Goal: Task Accomplishment & Management: Use online tool/utility

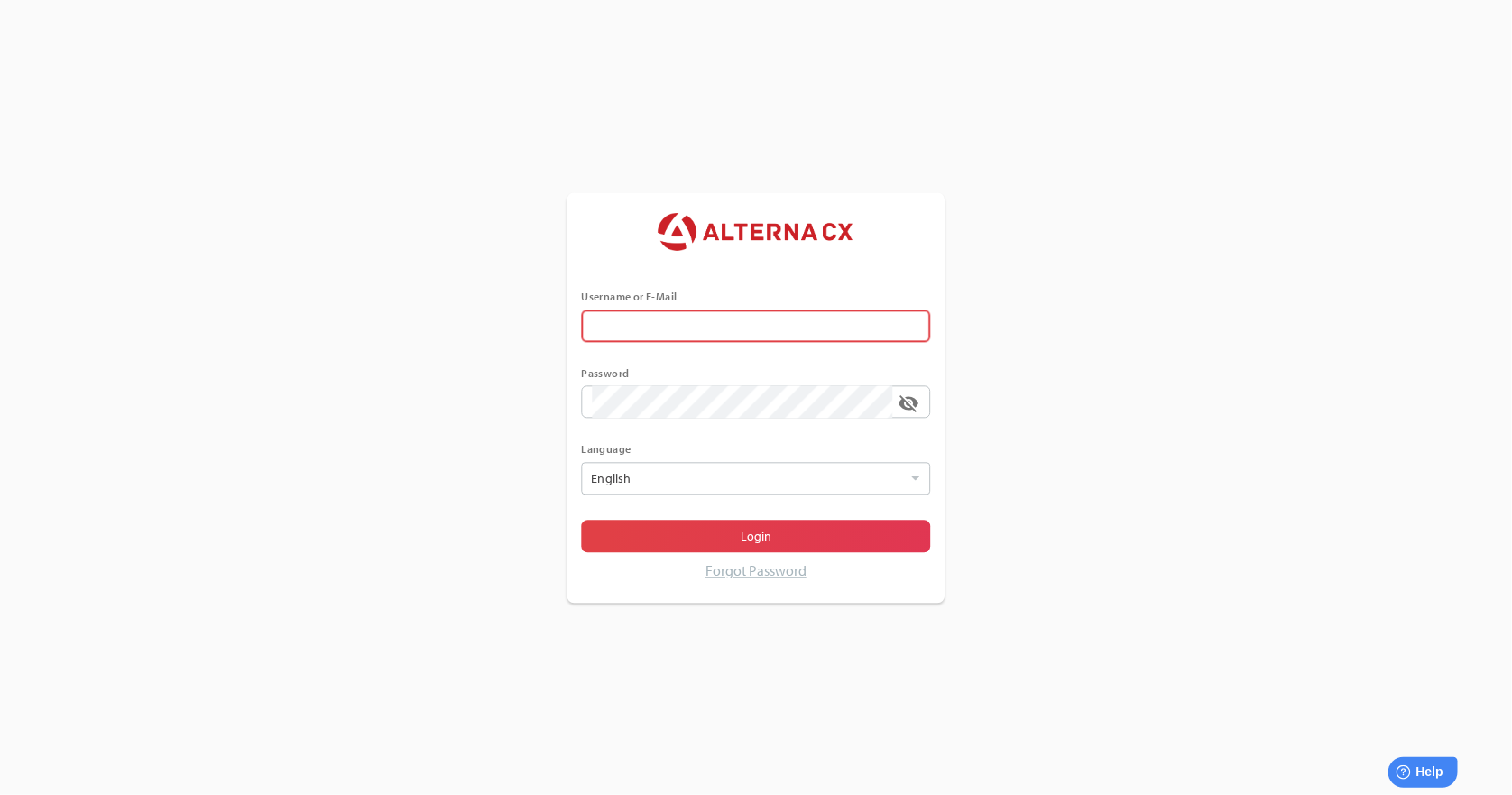
click at [679, 331] on input "text" at bounding box center [756, 325] width 328 height 32
click at [470, 297] on div "Username or E-Mail Password visibility_off Language English Select Login Forgot…" at bounding box center [756, 397] width 1512 height 795
click at [643, 322] on input "error The Username or E-Mail field is required" at bounding box center [743, 325] width 301 height 32
click at [469, 280] on div "Username or E-Mail error The Username or E-Mail field is required Password visi…" at bounding box center [756, 397] width 1512 height 795
click at [783, 330] on input "error The Username or E-Mail field is required" at bounding box center [743, 325] width 301 height 32
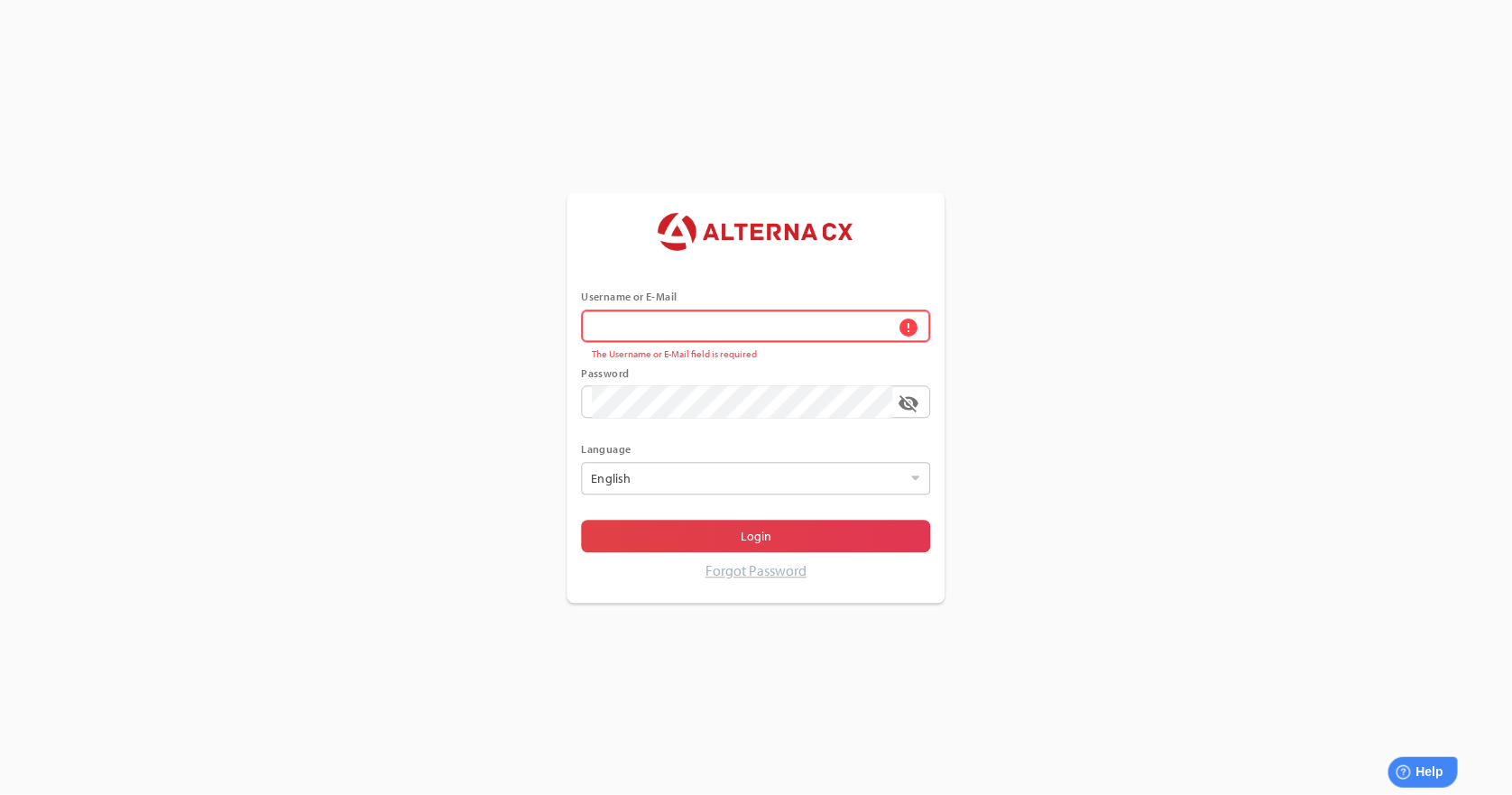
click at [1049, 292] on div "Username or E-Mail error The Username or E-Mail field is required Password visi…" at bounding box center [756, 397] width 1512 height 795
click at [759, 328] on input "error The Username or E-Mail field is required" at bounding box center [743, 325] width 301 height 32
type input "******"
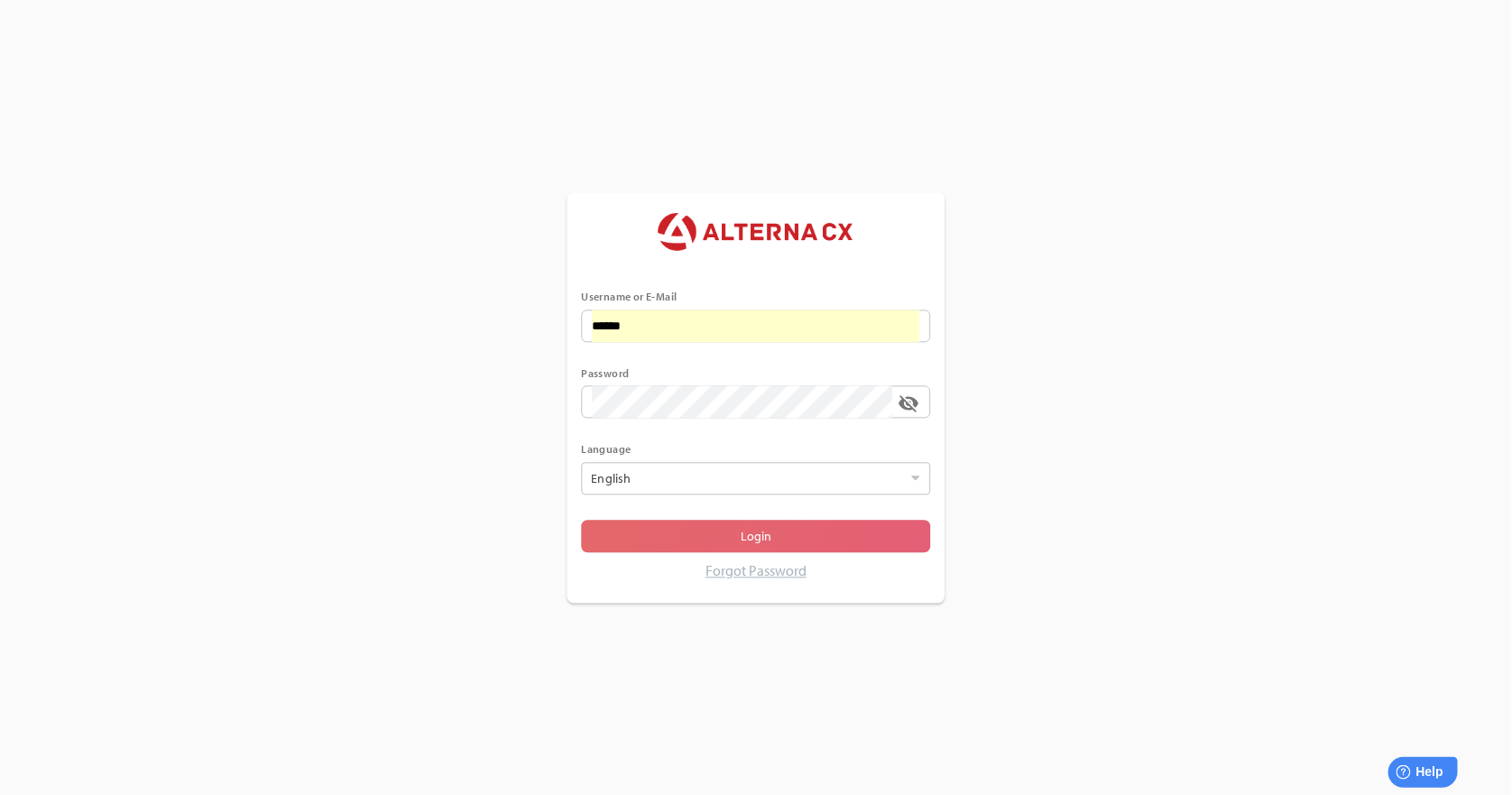
click at [701, 530] on span "Login" at bounding box center [756, 536] width 320 height 26
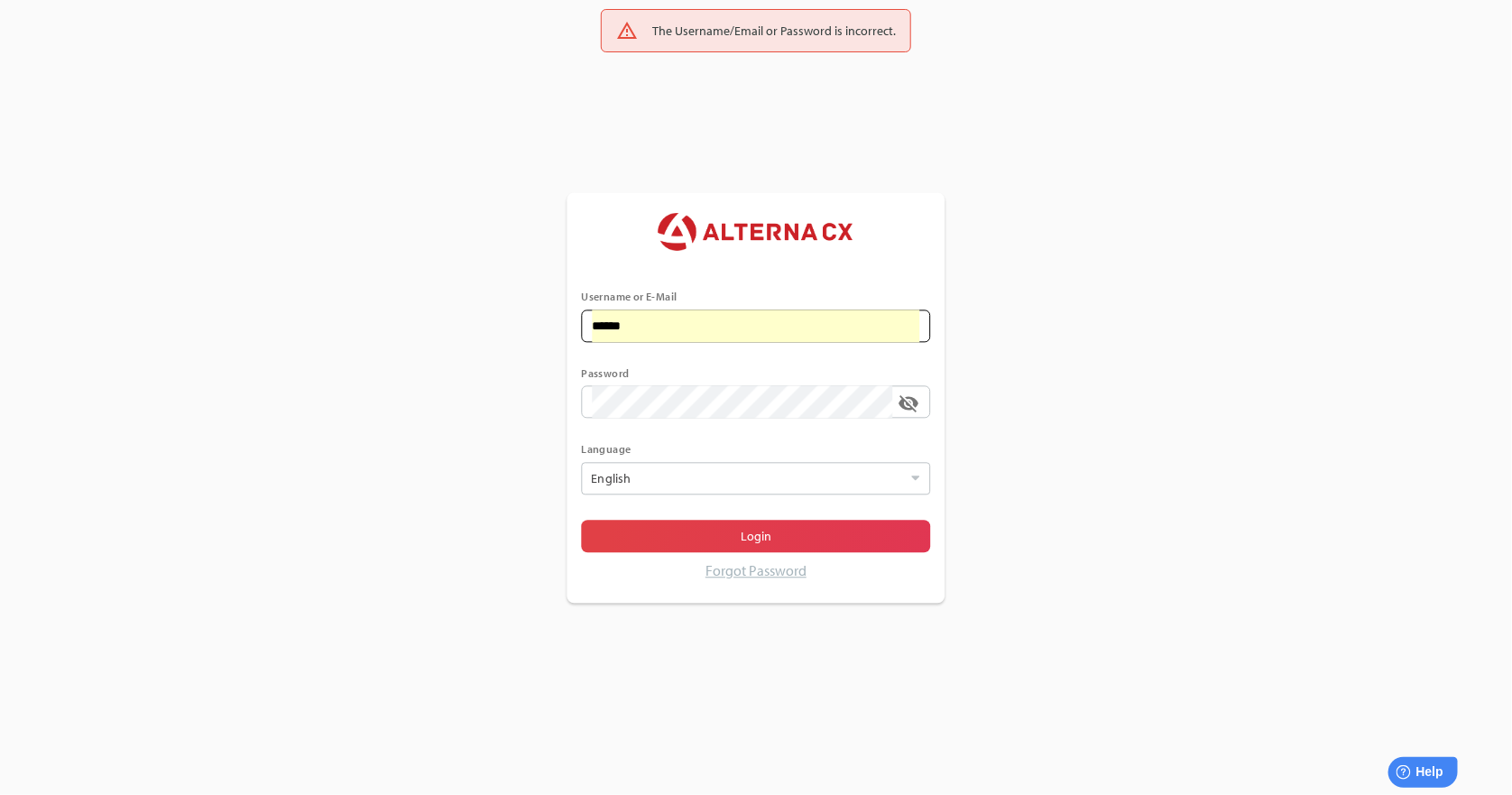
click at [696, 318] on input "******" at bounding box center [756, 325] width 328 height 32
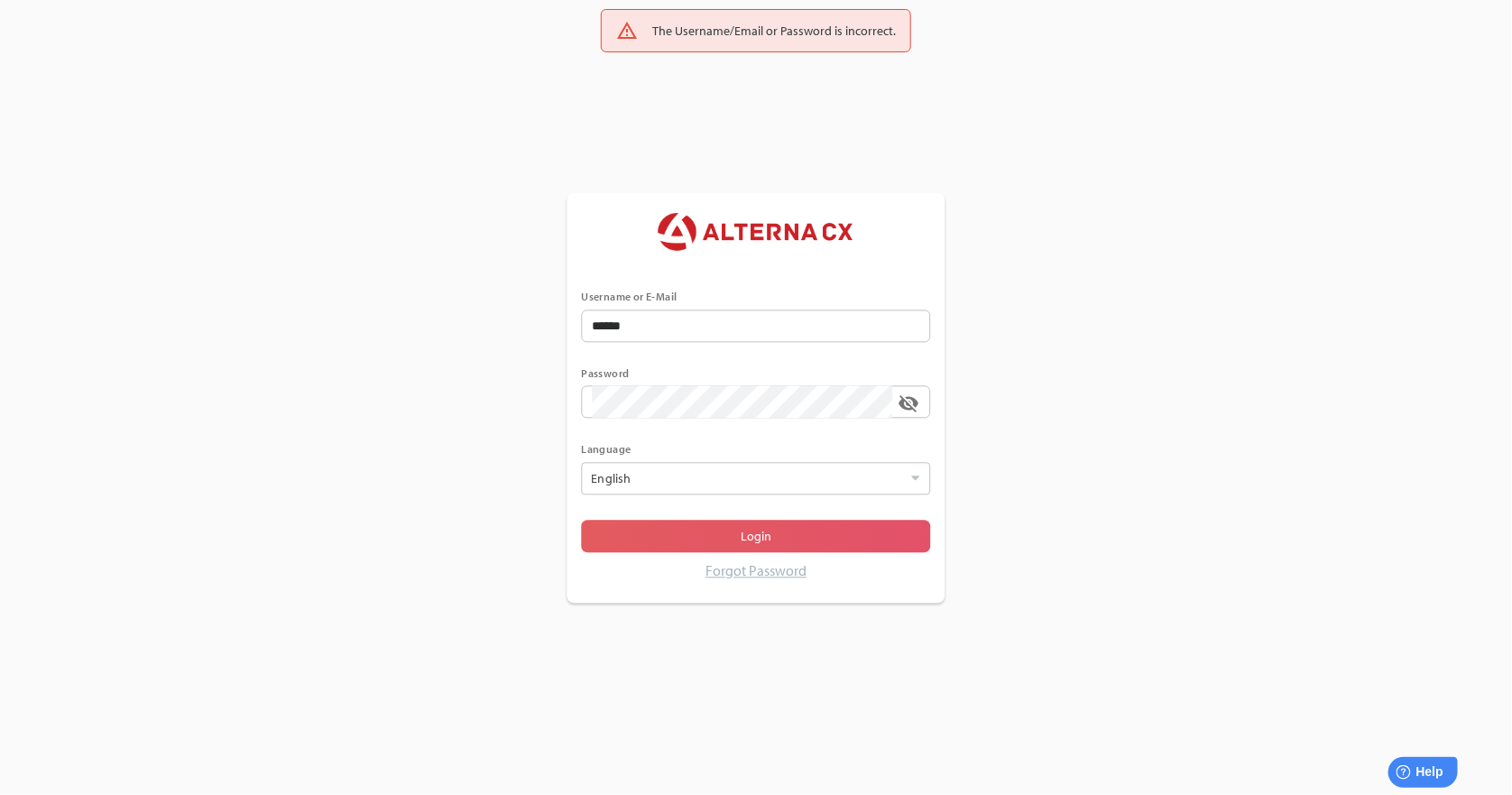
click at [647, 540] on span "Login" at bounding box center [756, 536] width 320 height 26
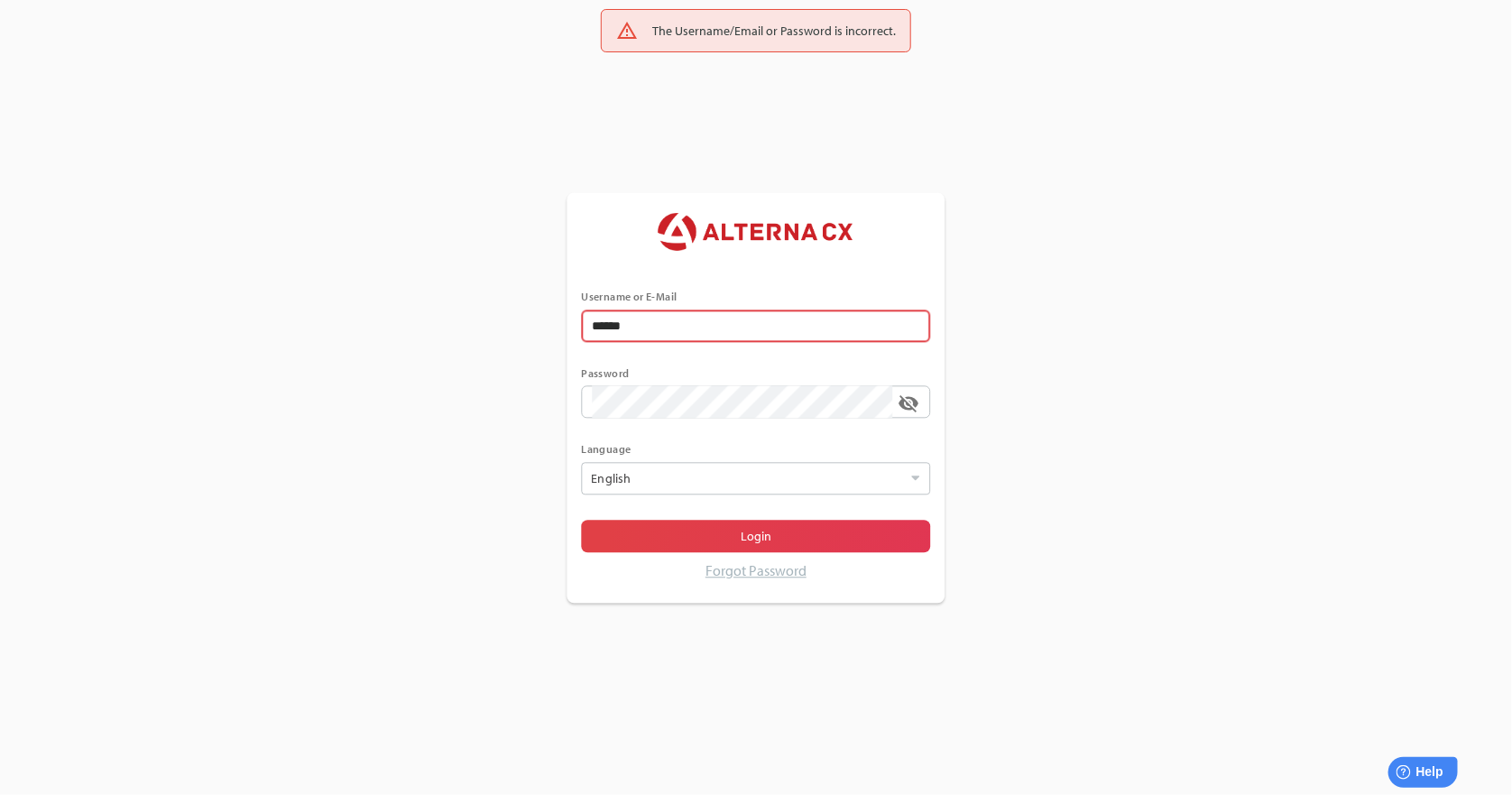
click at [713, 322] on input "******" at bounding box center [756, 325] width 328 height 32
click at [1151, 493] on div "Username or E-Mail ****** Password visibility_off Language English Select Login…" at bounding box center [756, 397] width 1512 height 795
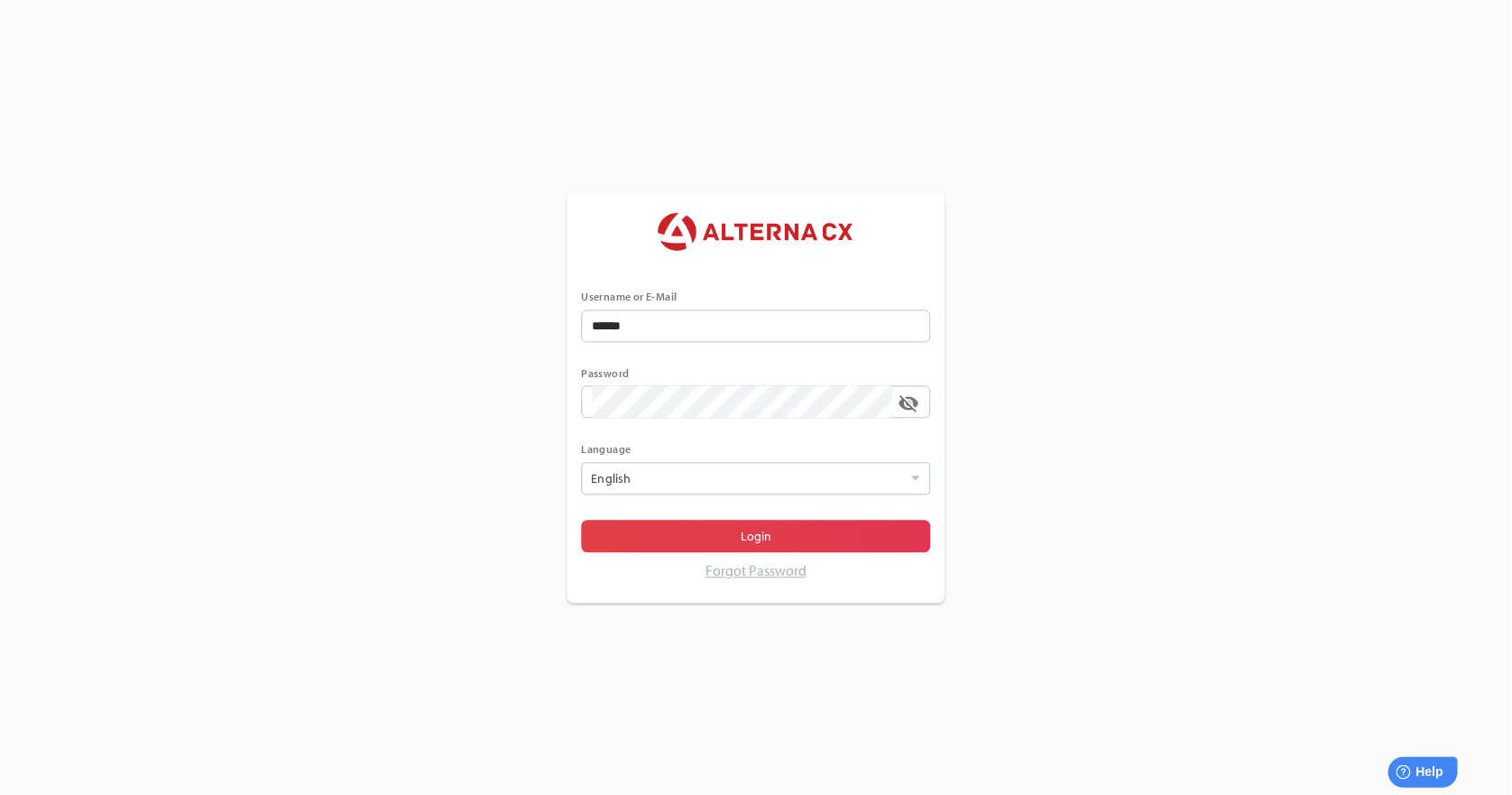
click at [693, 348] on div at bounding box center [756, 351] width 349 height 18
click at [693, 342] on input "******" at bounding box center [756, 325] width 328 height 32
click at [710, 332] on input "******" at bounding box center [756, 325] width 328 height 32
click at [652, 539] on span "Login" at bounding box center [756, 536] width 320 height 26
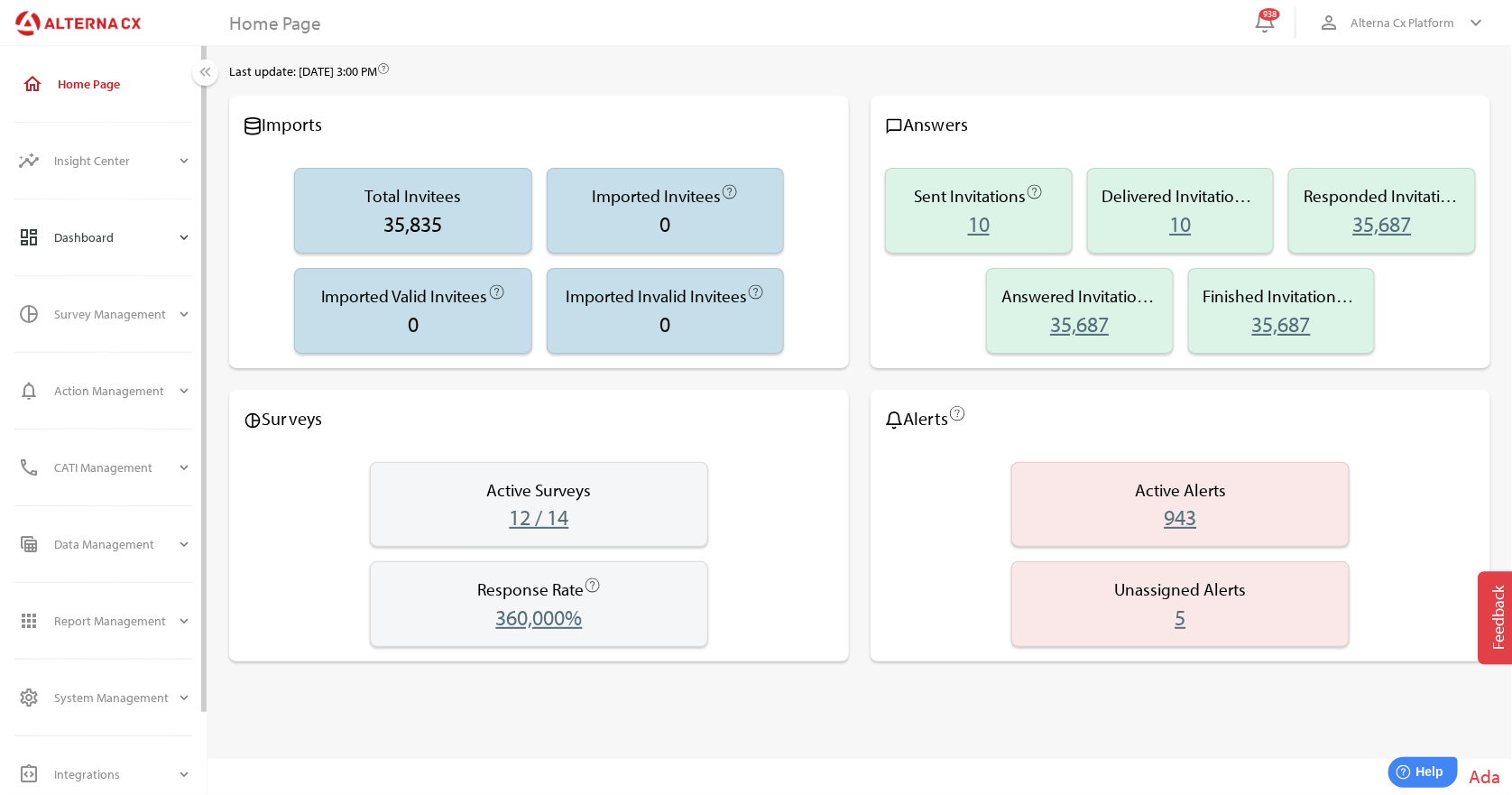
click at [180, 236] on icon "expand_more" at bounding box center [183, 236] width 16 height 16
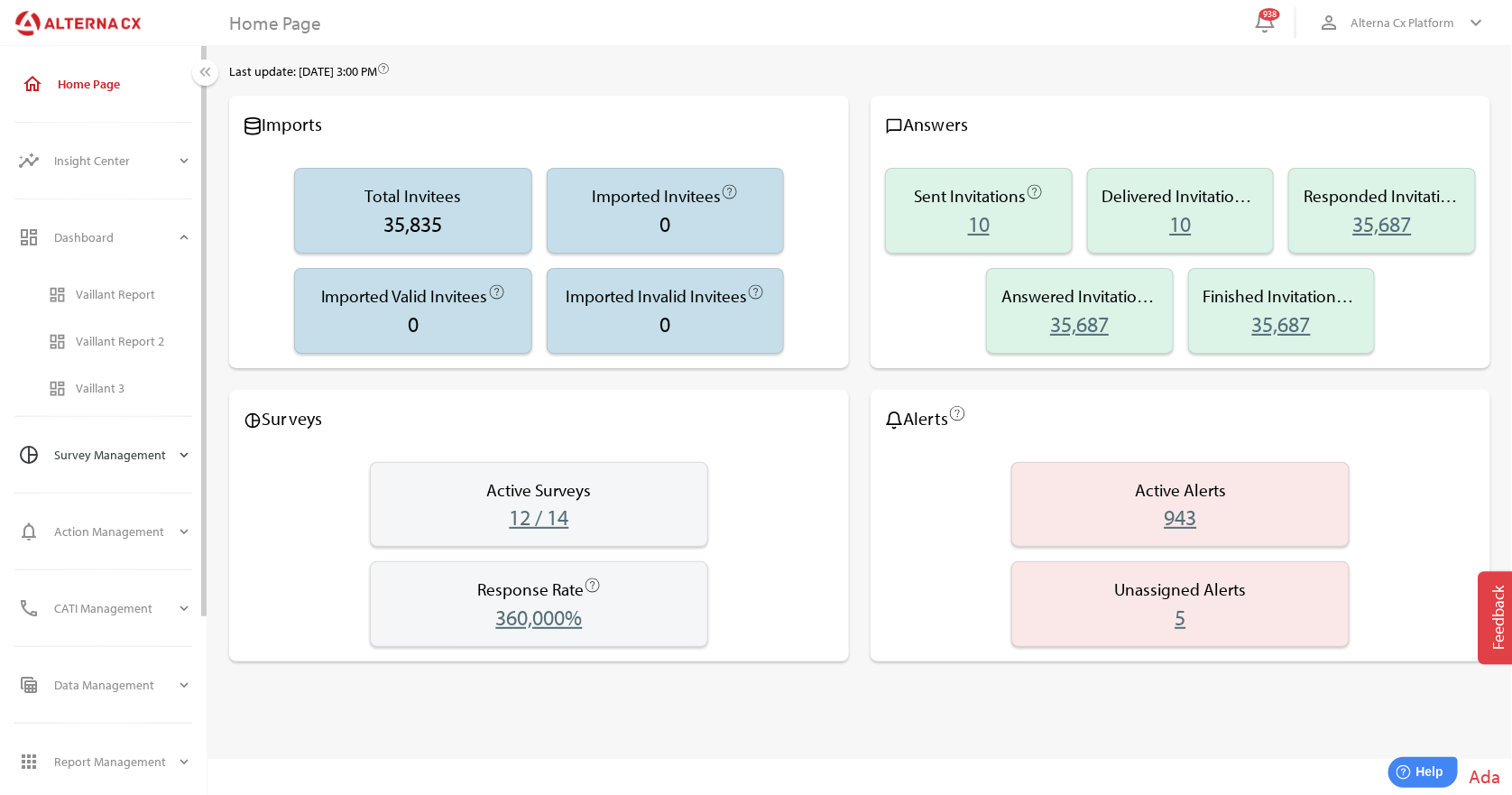
click at [189, 449] on icon "expand_more" at bounding box center [183, 455] width 16 height 16
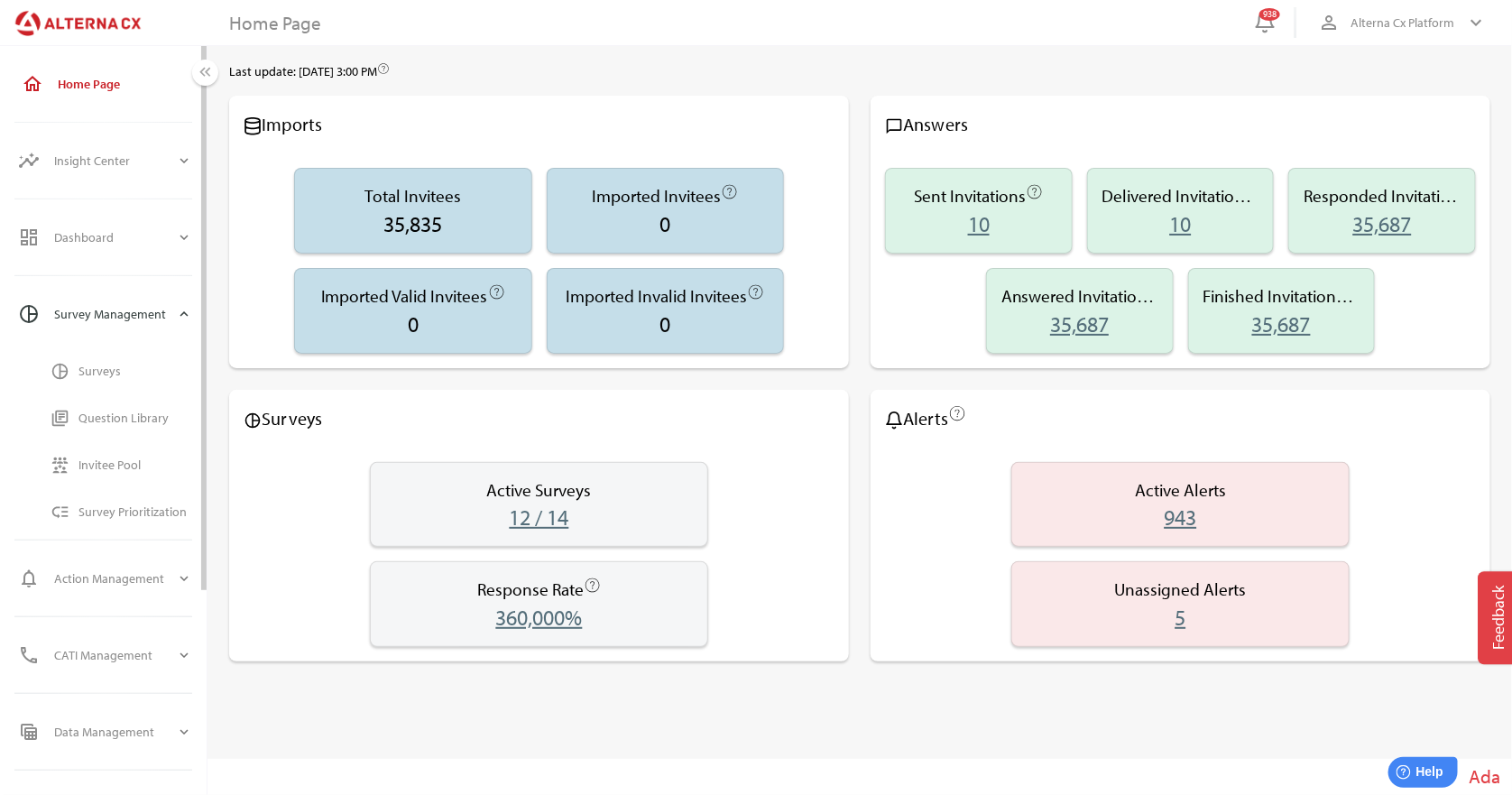
click at [189, 311] on icon "expand_more" at bounding box center [183, 314] width 16 height 16
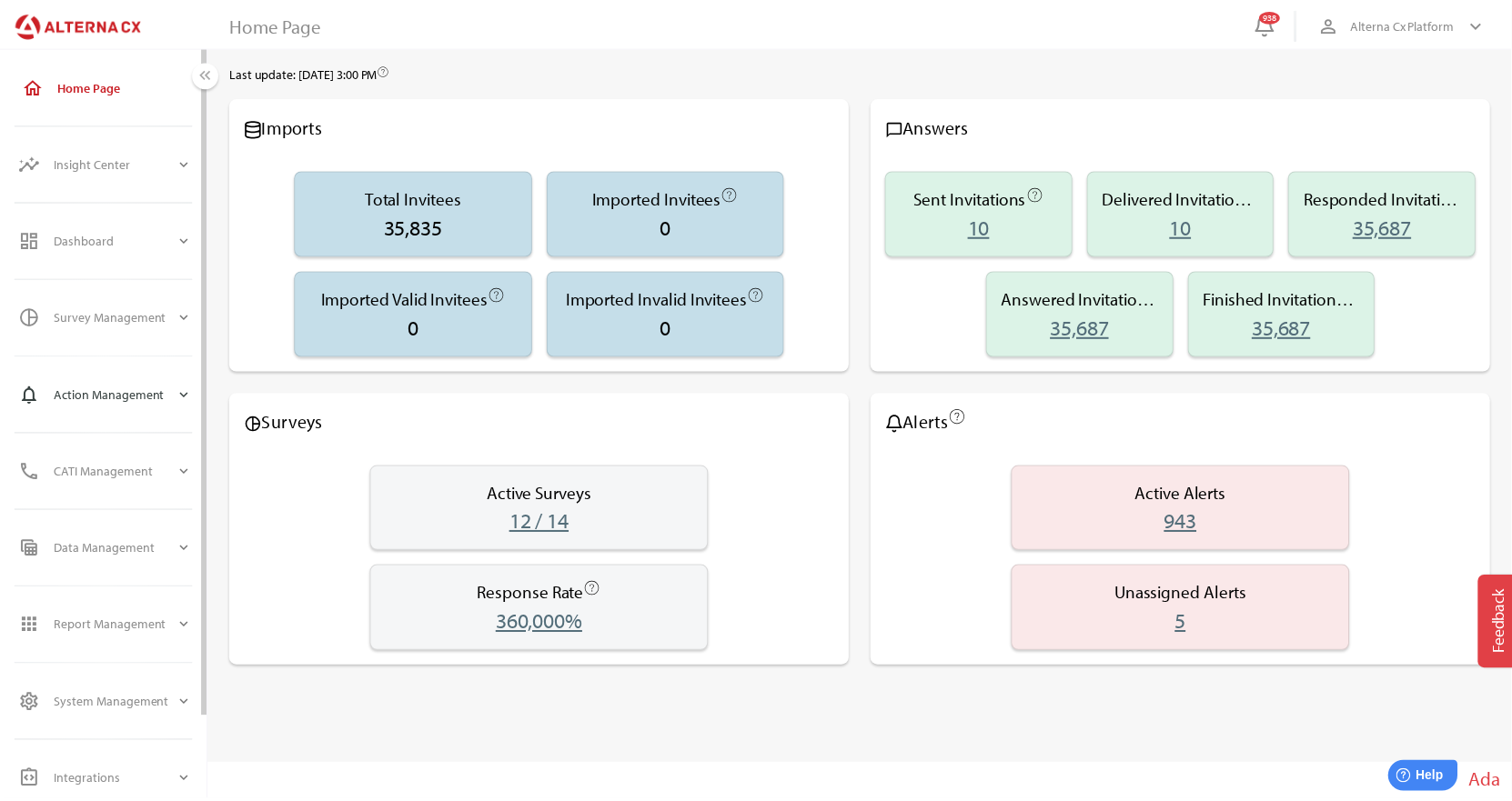
scroll to position [93, 0]
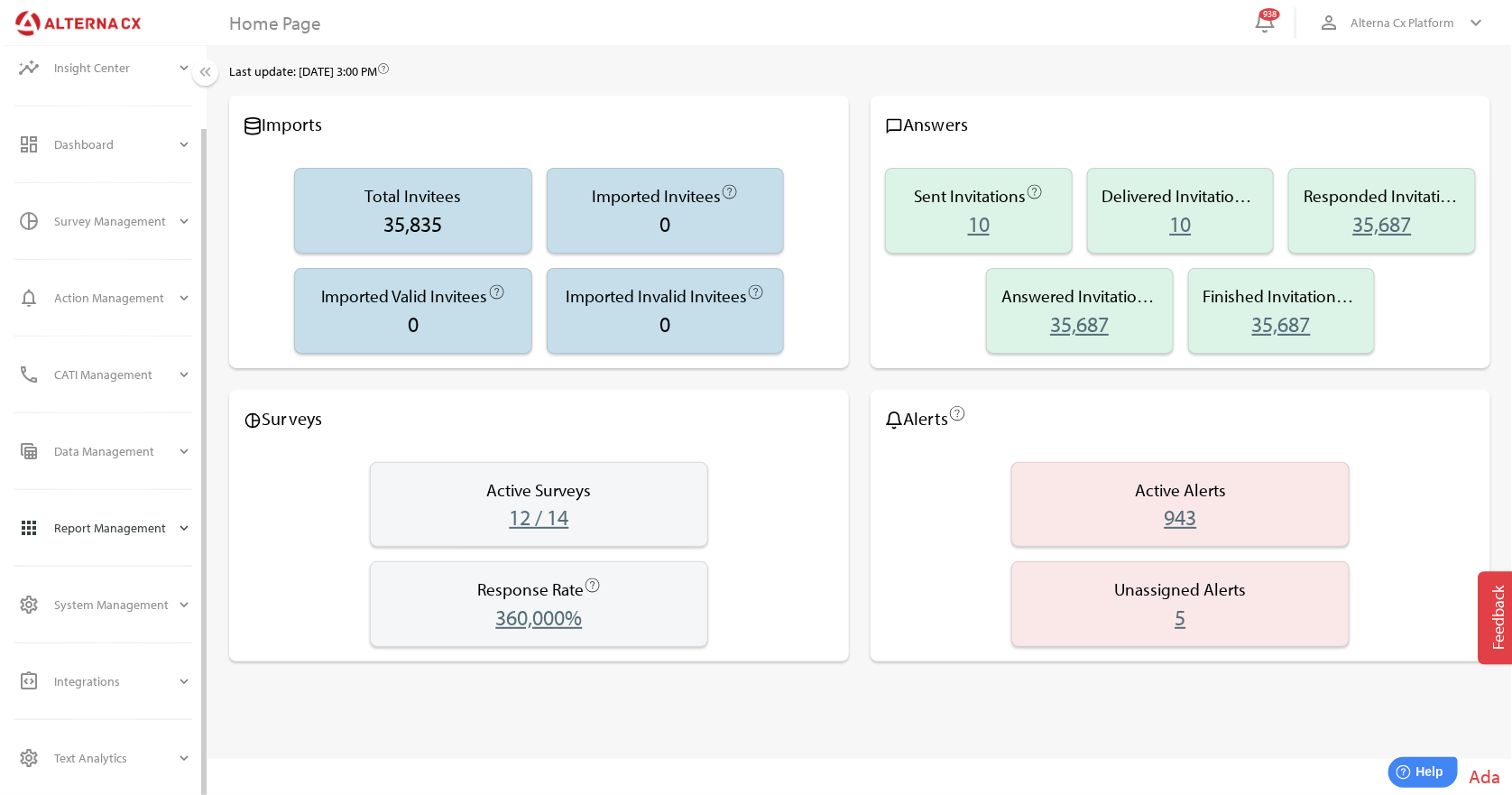
click at [154, 525] on div "Report Management" at bounding box center [114, 528] width 122 height 43
click at [111, 671] on div "Reports" at bounding box center [135, 679] width 113 height 15
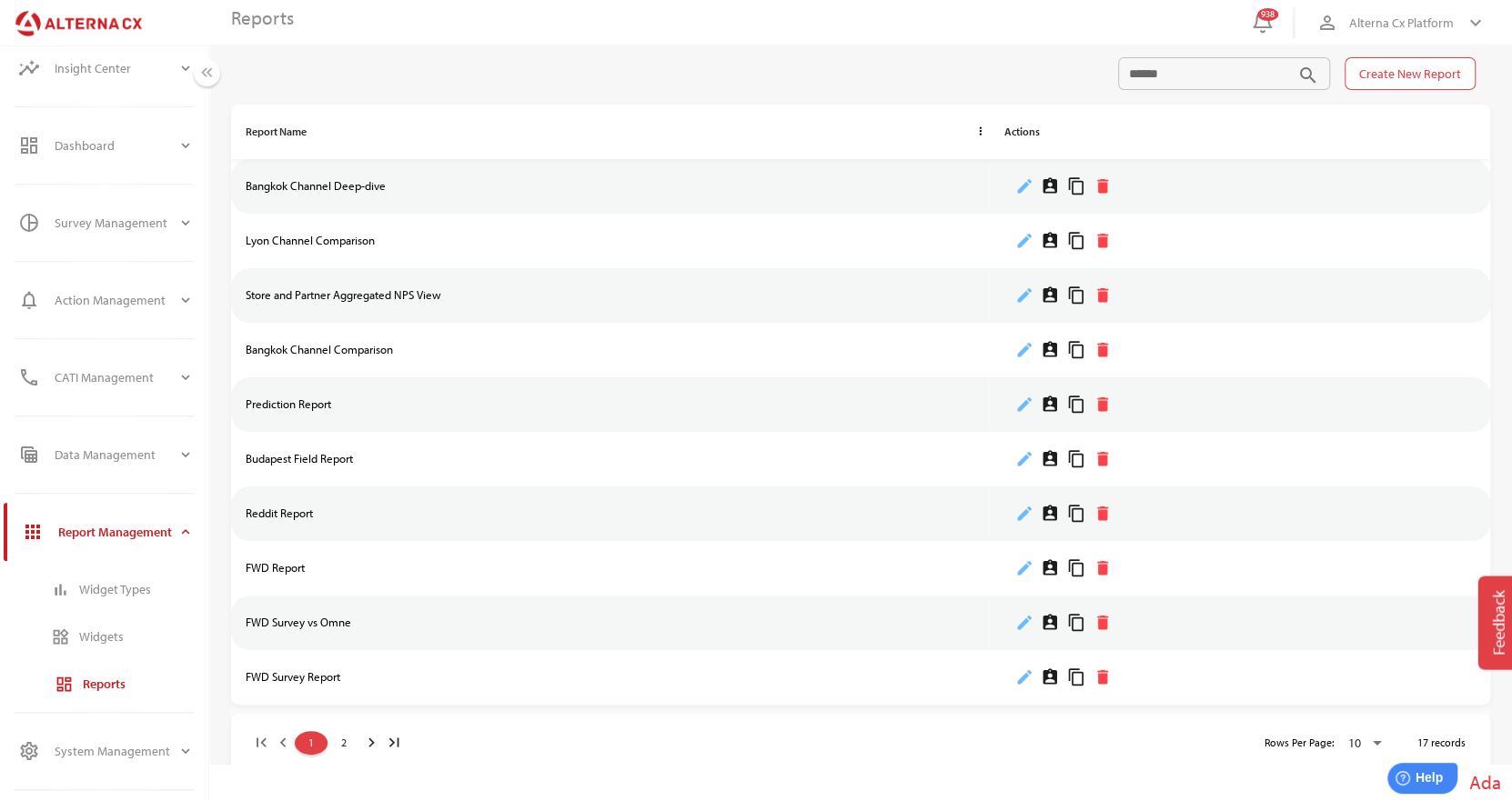
scroll to position [8, 0]
click at [349, 739] on span "2" at bounding box center [344, 741] width 30 height 19
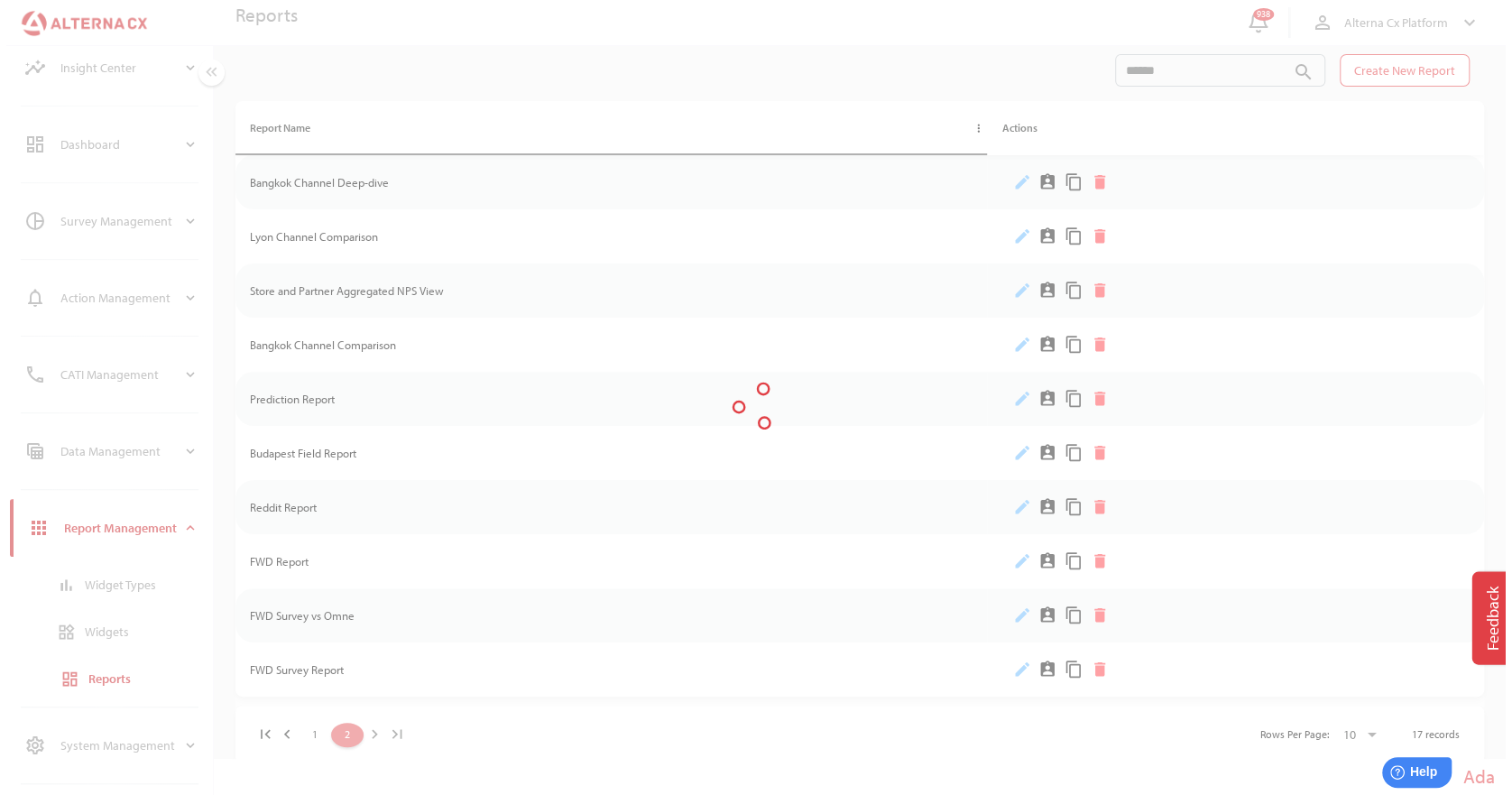
scroll to position [0, 0]
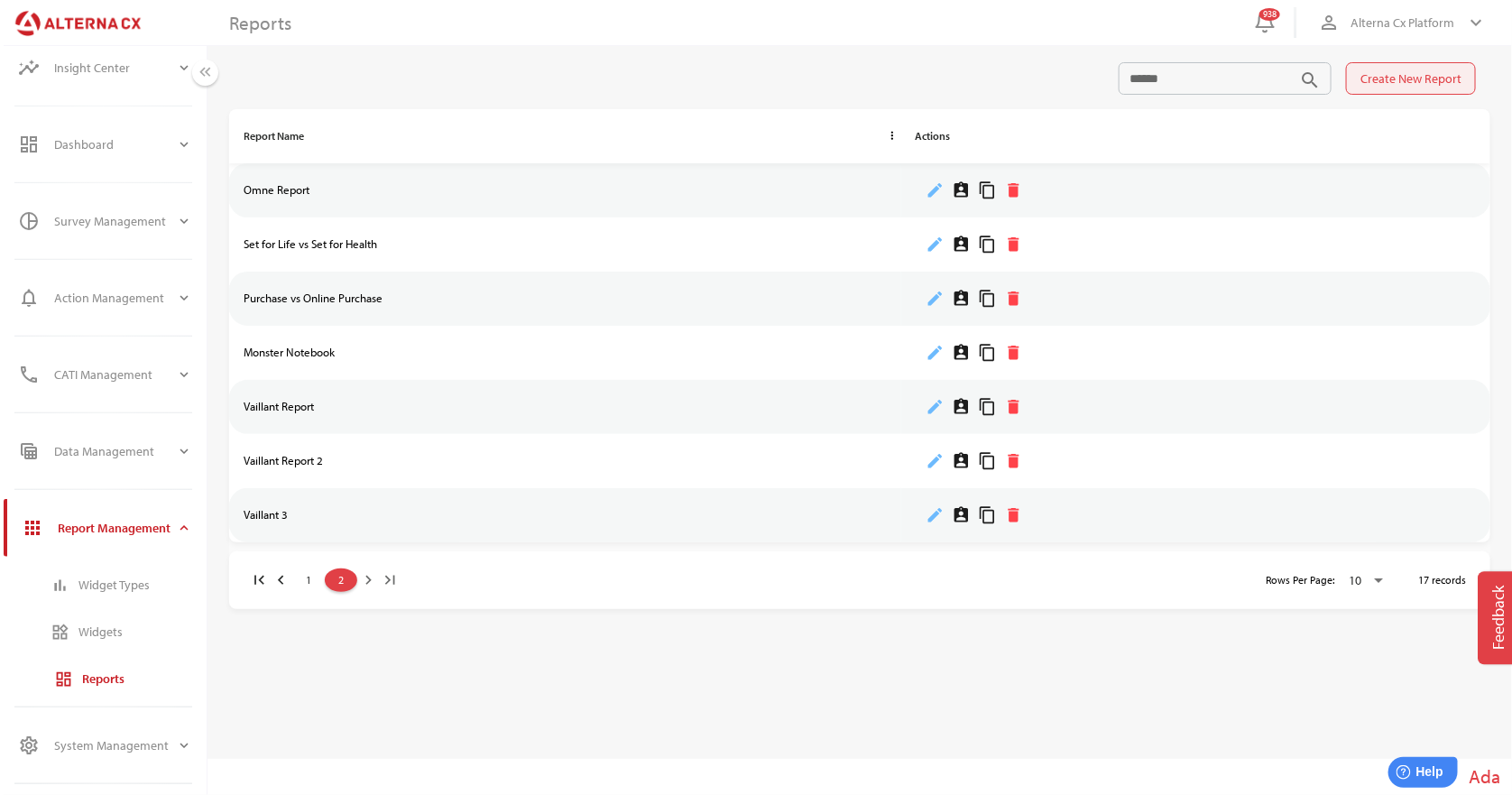
click at [1428, 70] on span "Create New Report" at bounding box center [1411, 78] width 101 height 22
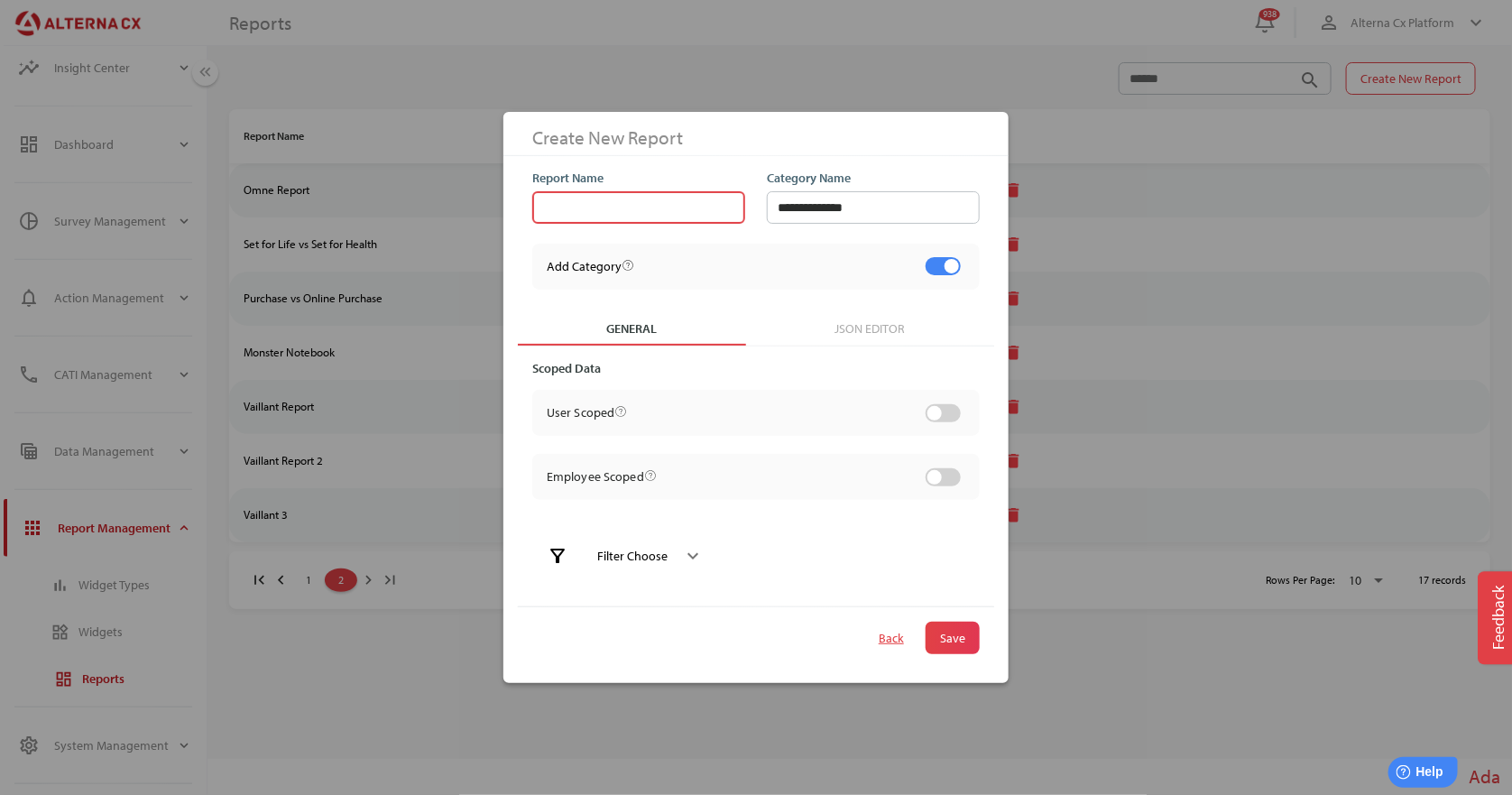
click at [610, 197] on input "text" at bounding box center [639, 207] width 191 height 32
type input "**********"
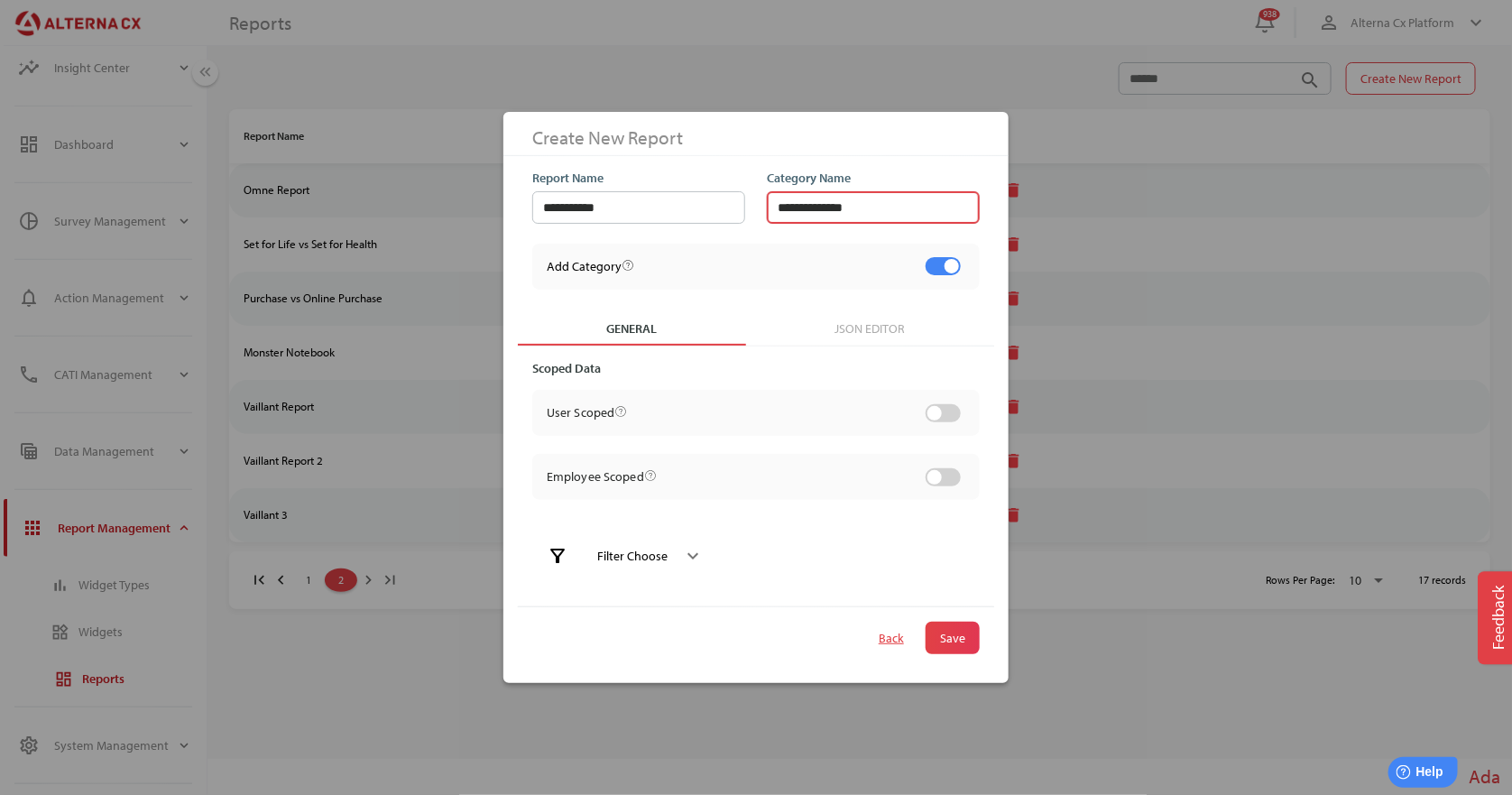
drag, startPoint x: 905, startPoint y: 208, endPoint x: 667, endPoint y: 231, distance: 239.1
click at [667, 231] on div "**********" at bounding box center [745, 224] width 498 height 149
click at [936, 275] on div at bounding box center [943, 266] width 44 height 31
click at [970, 639] on span "Save" at bounding box center [952, 638] width 54 height 32
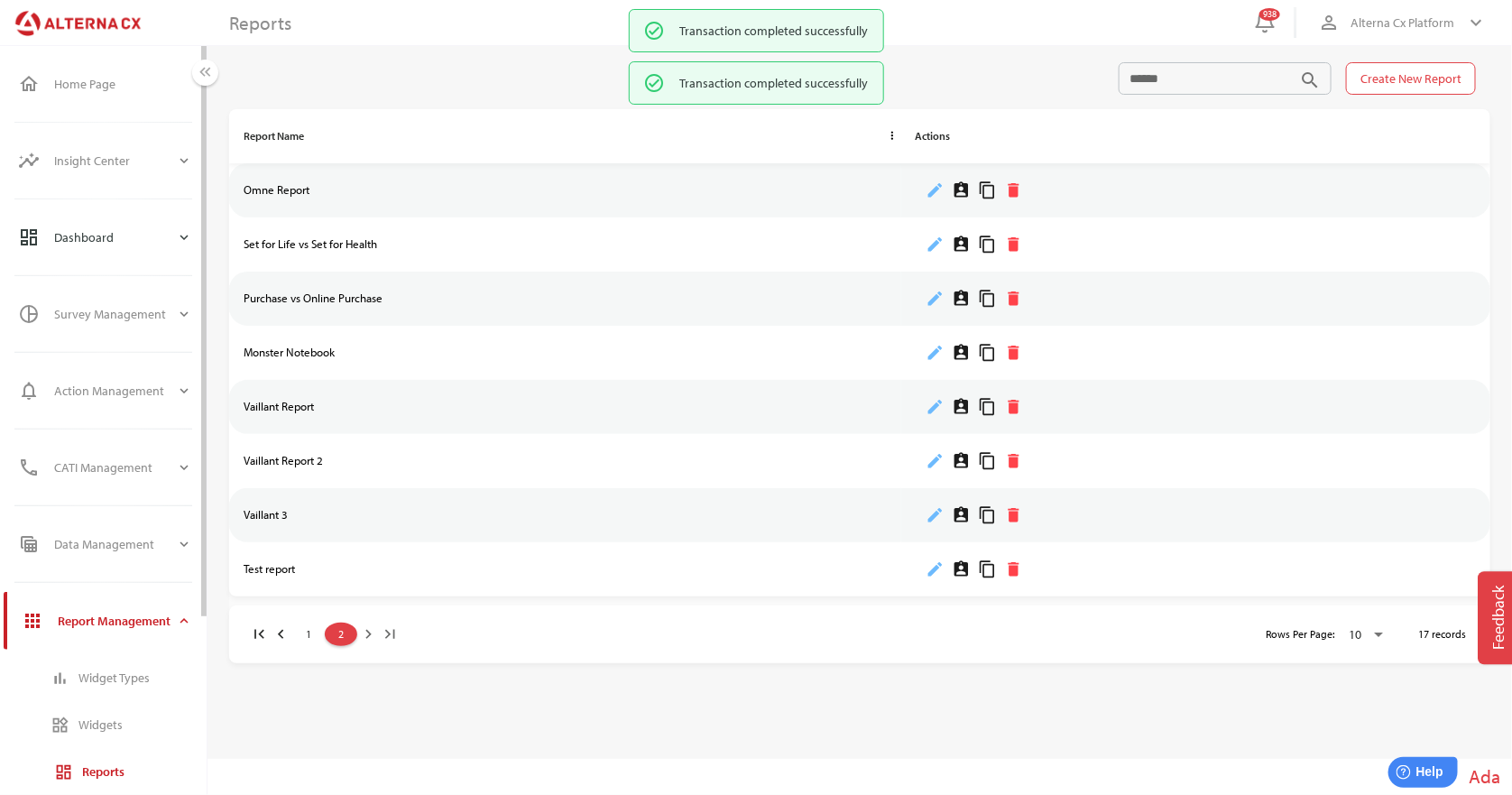
click at [179, 236] on icon "expand_more" at bounding box center [183, 236] width 16 height 16
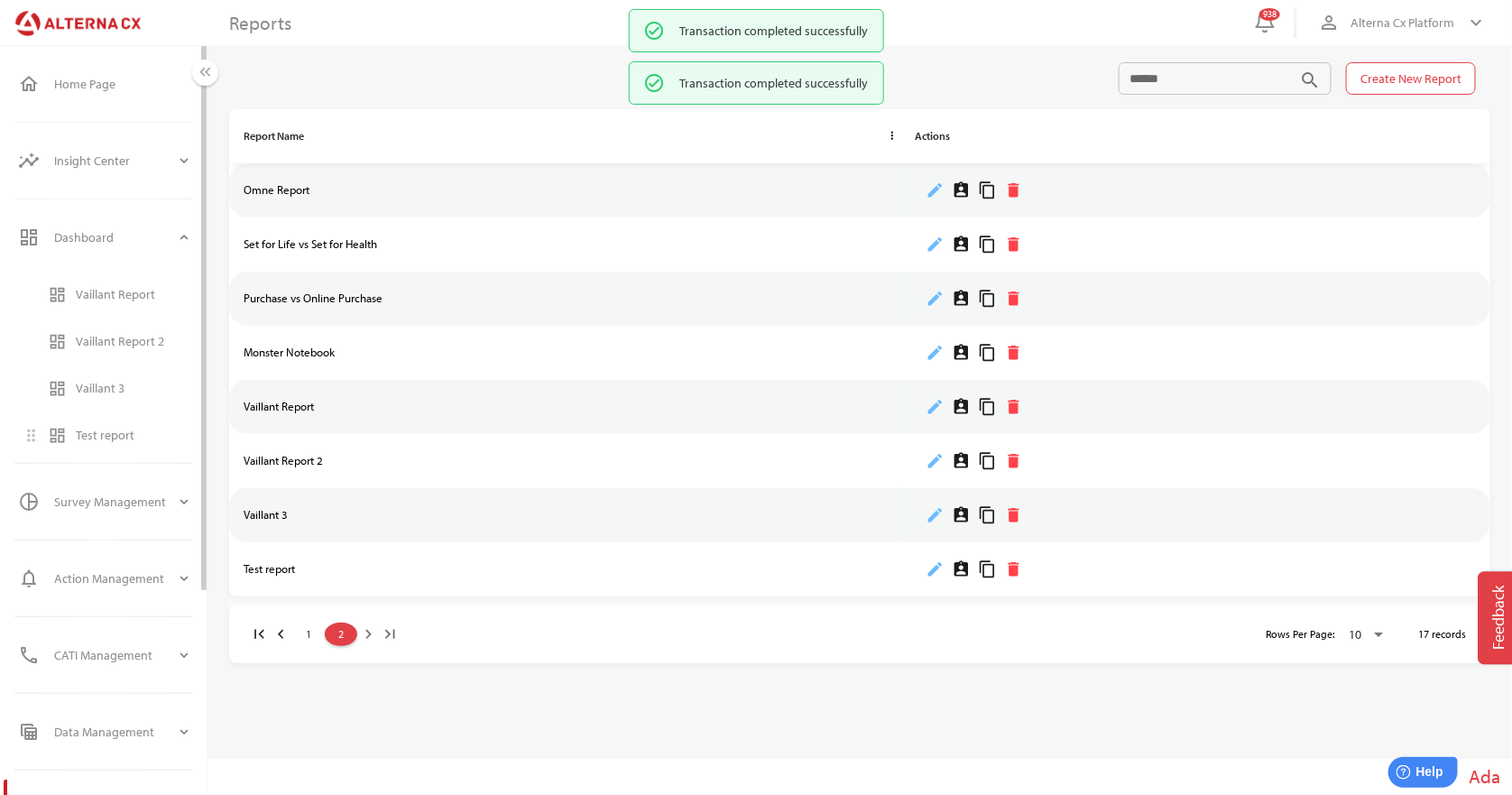
click at [103, 435] on div "Test report" at bounding box center [133, 435] width 116 height 15
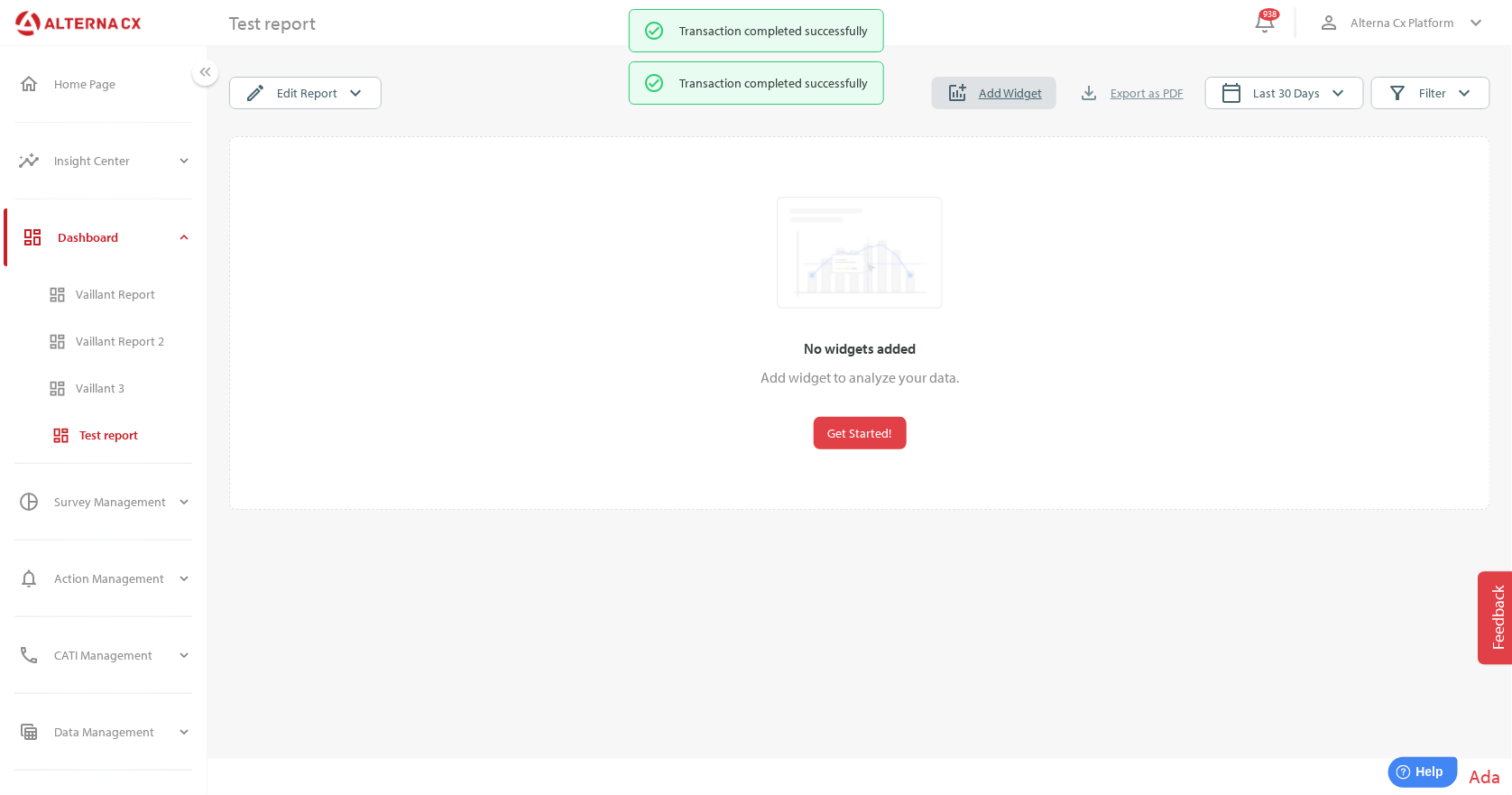
click at [1002, 101] on span "Add Widget" at bounding box center [1010, 93] width 63 height 22
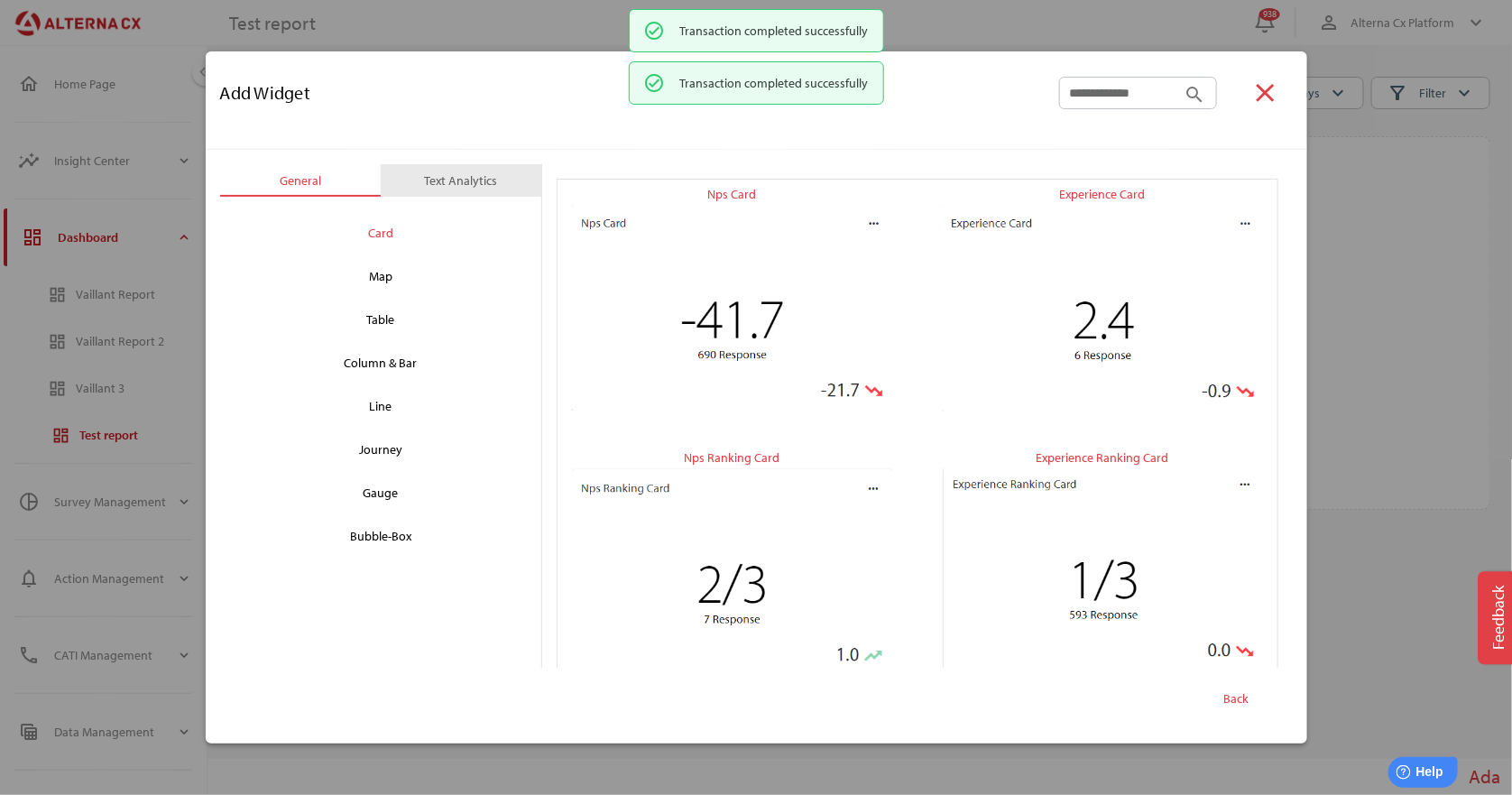
click at [472, 189] on div "Text Analytics" at bounding box center [461, 180] width 73 height 22
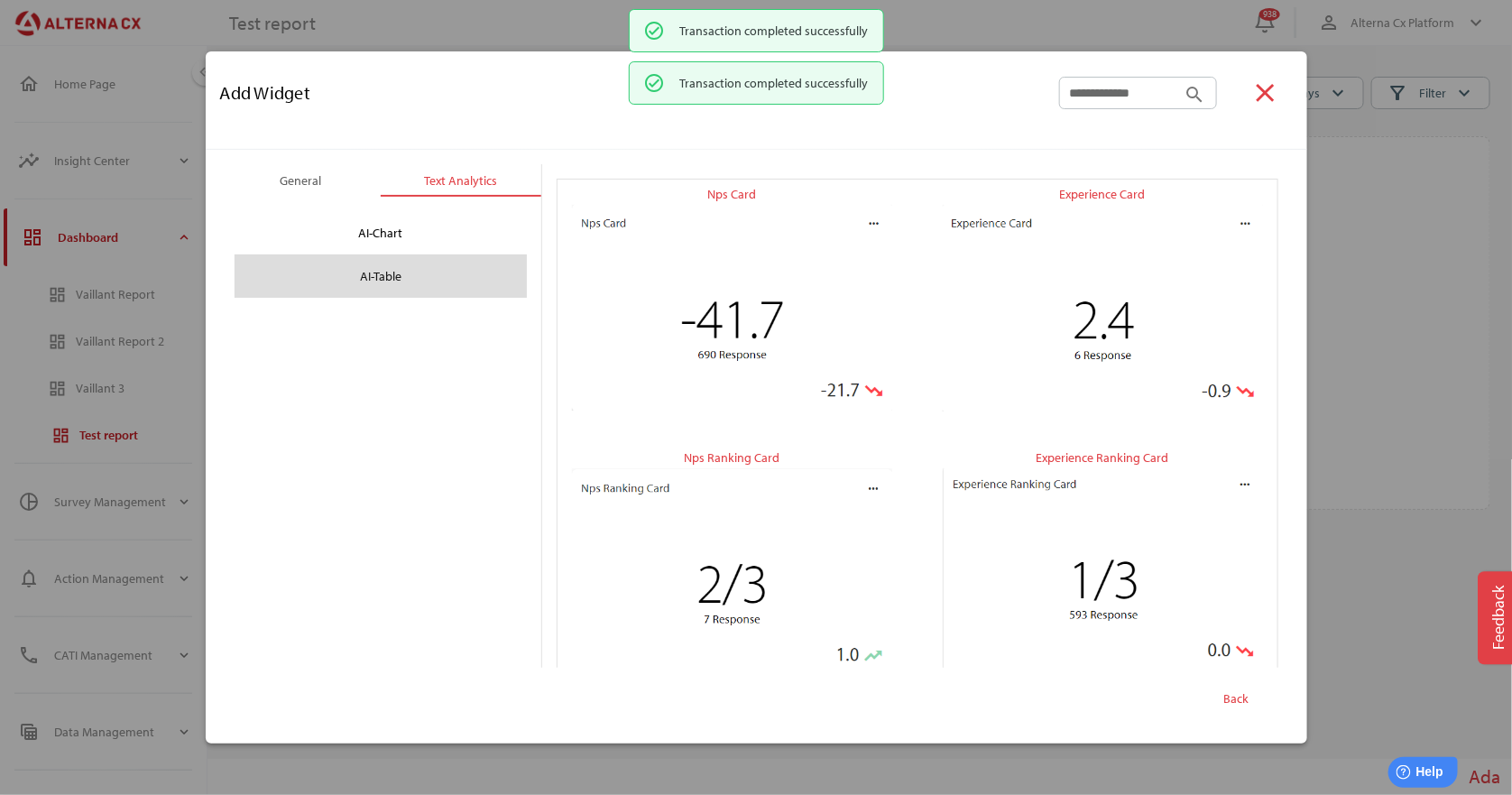
click at [388, 285] on div "AI-Table" at bounding box center [381, 276] width 265 height 29
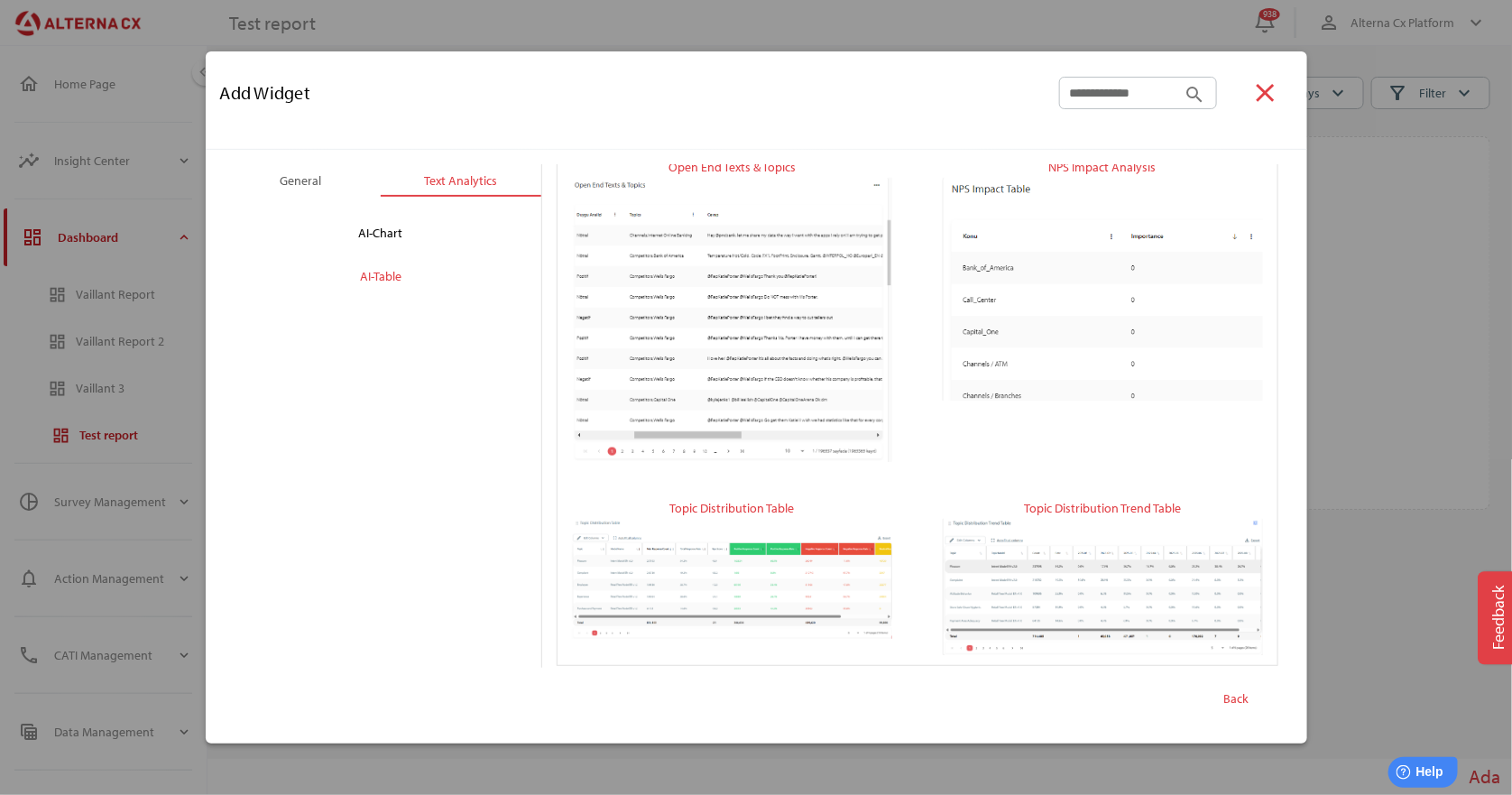
scroll to position [309, 0]
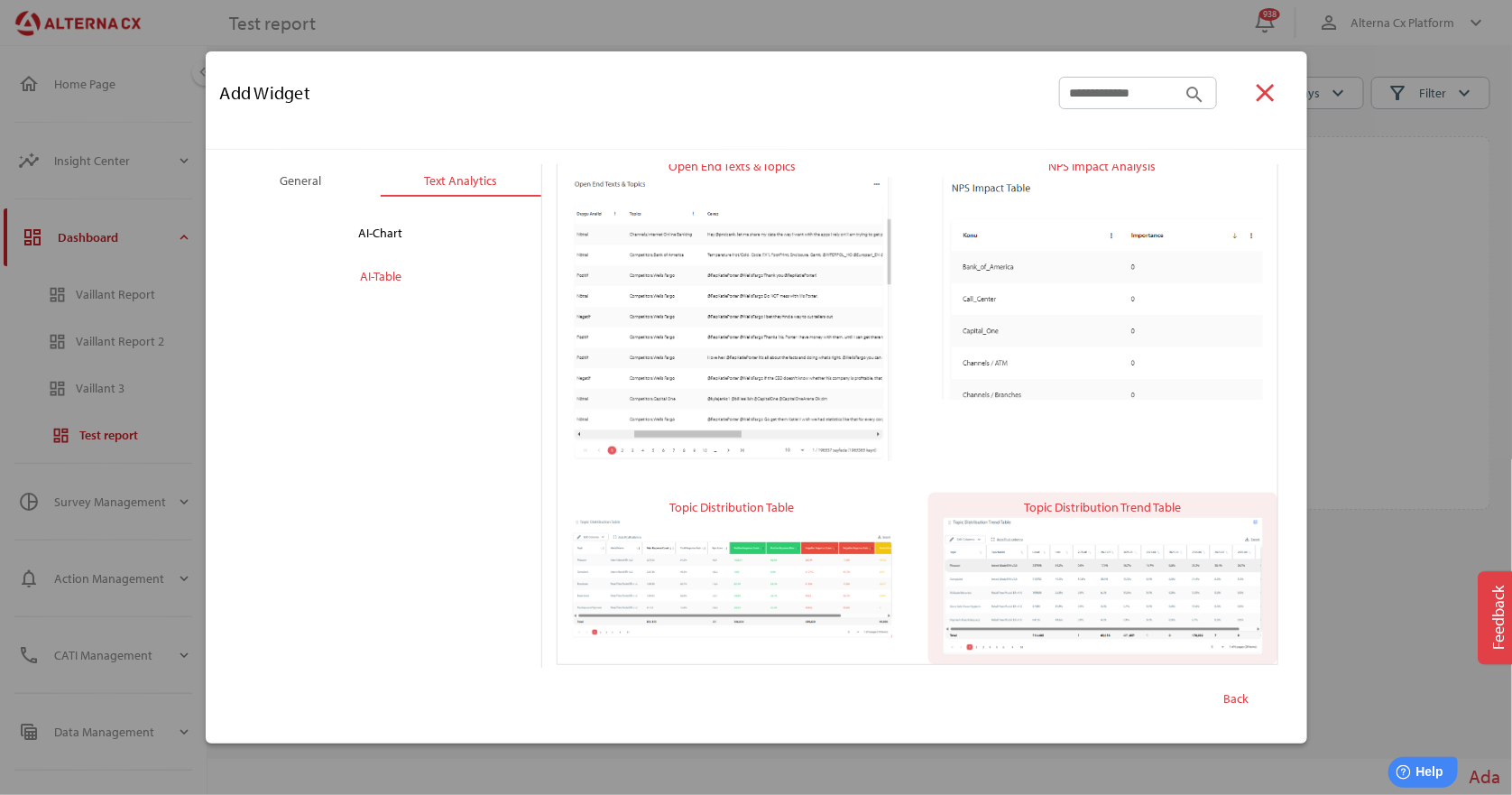
click at [1033, 572] on img "button" at bounding box center [1103, 586] width 320 height 136
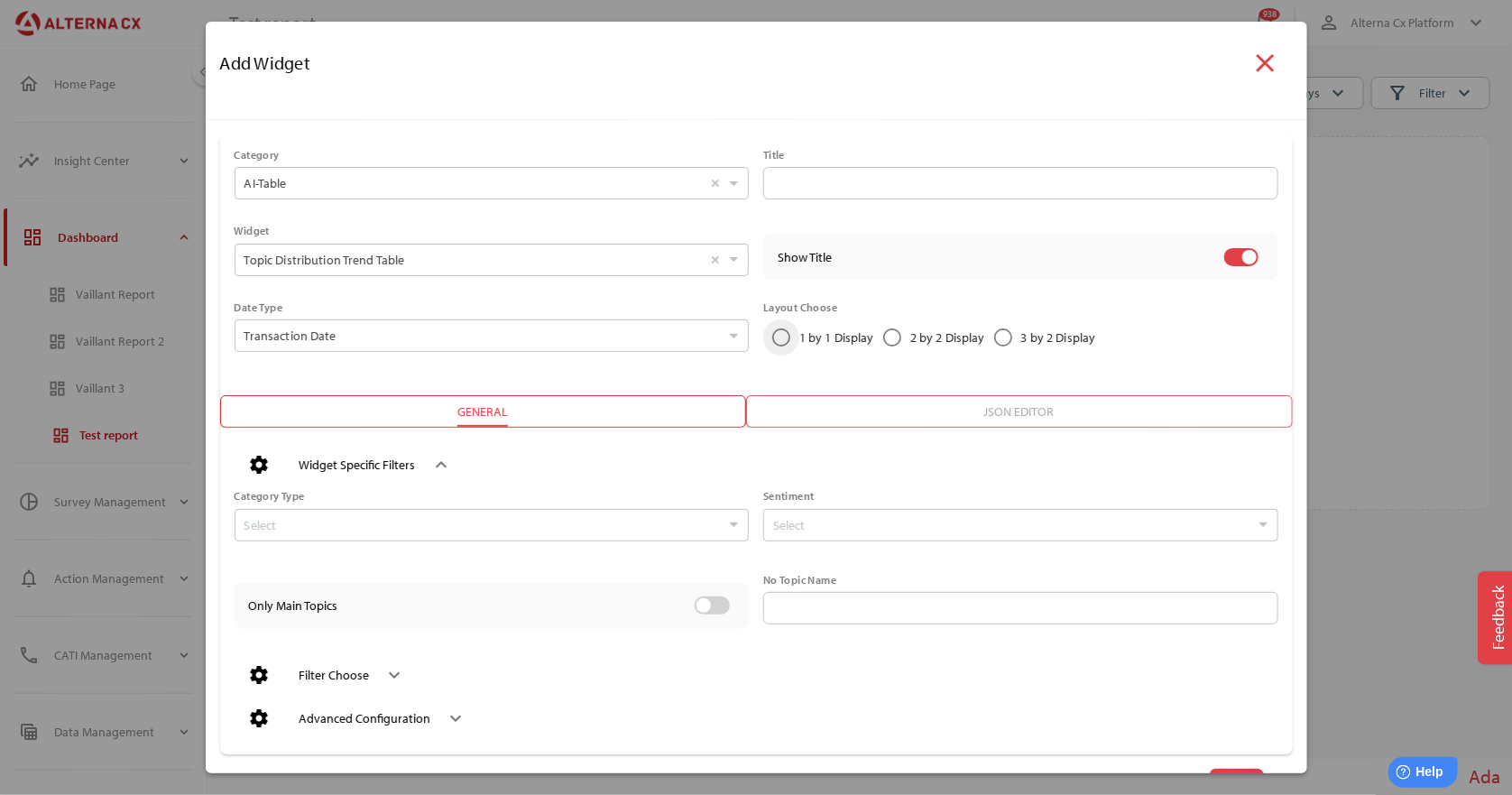
click at [785, 338] on div "1 by 1 Display" at bounding box center [782, 337] width 36 height 36
click at [352, 522] on input "Select Daily Weekly Monthly Quarterly" at bounding box center [483, 525] width 476 height 30
click at [796, 525] on input "Select Positive Neutral Negative" at bounding box center [1011, 525] width 476 height 30
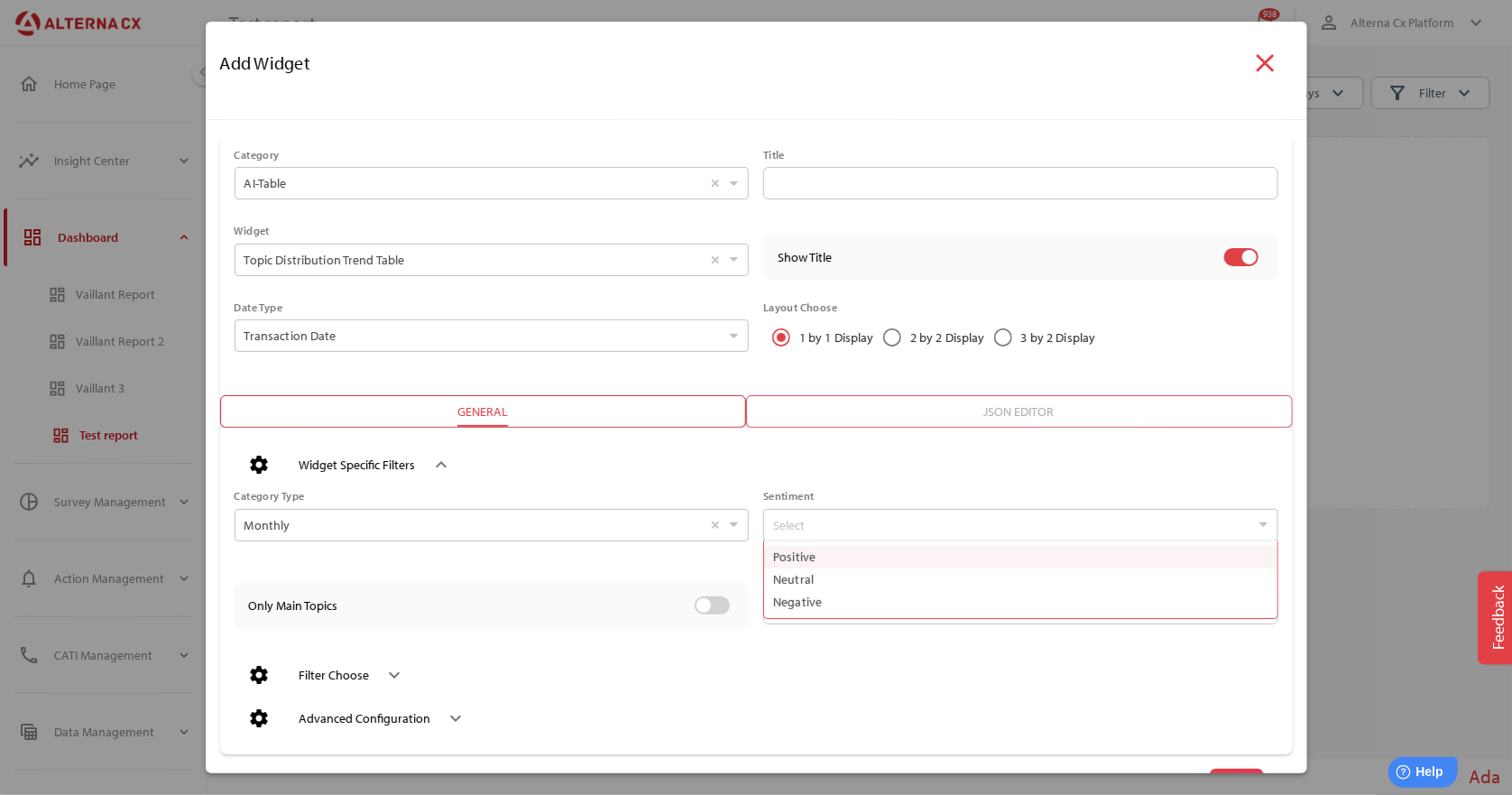
click at [842, 487] on div "Sentiment Select Positive Neutral Negative" at bounding box center [1013, 528] width 529 height 83
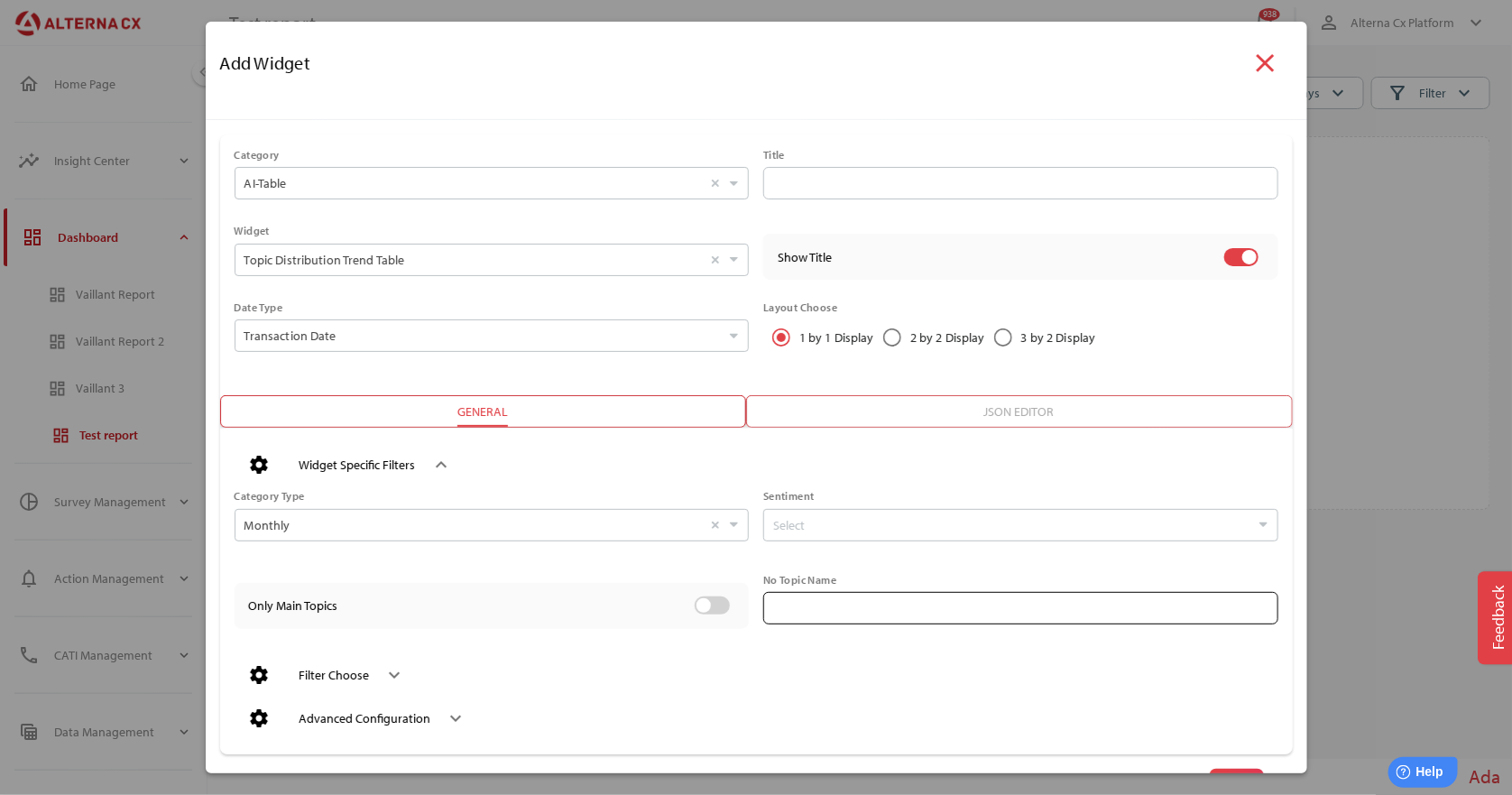
click at [802, 614] on input "text" at bounding box center [1021, 608] width 493 height 32
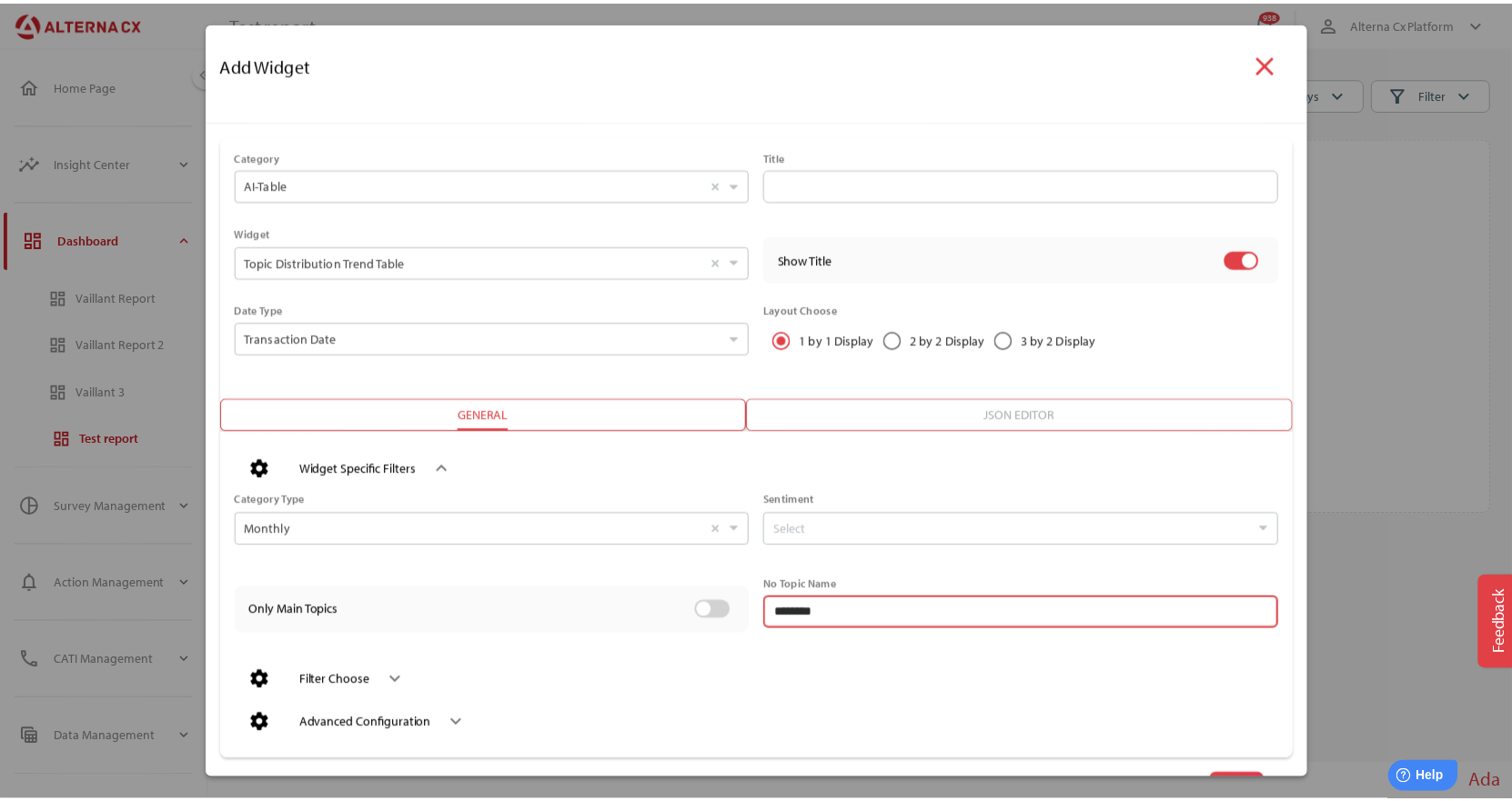
scroll to position [56, 0]
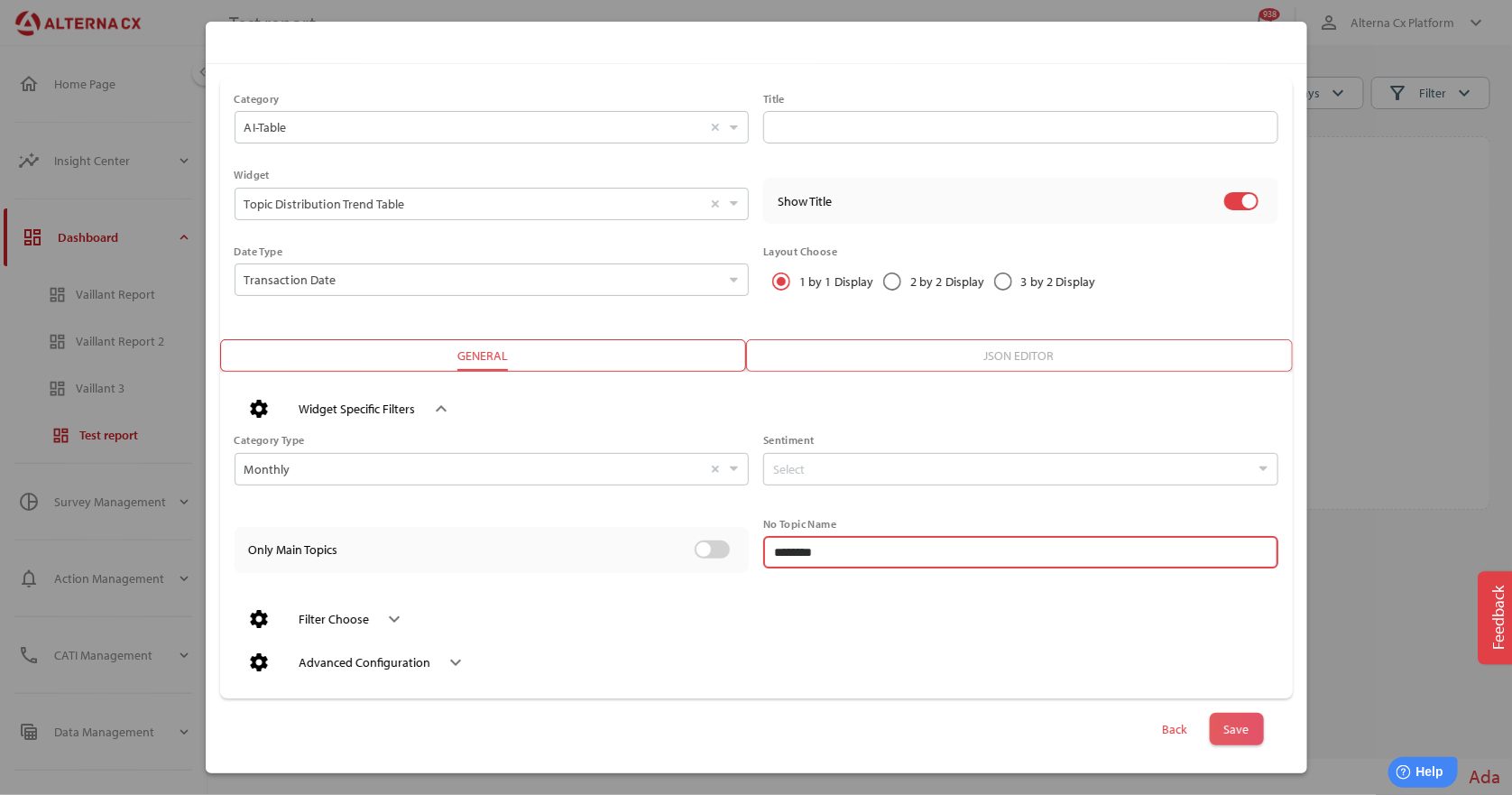
type input "********"
click at [1224, 717] on span "Save" at bounding box center [1236, 729] width 26 height 26
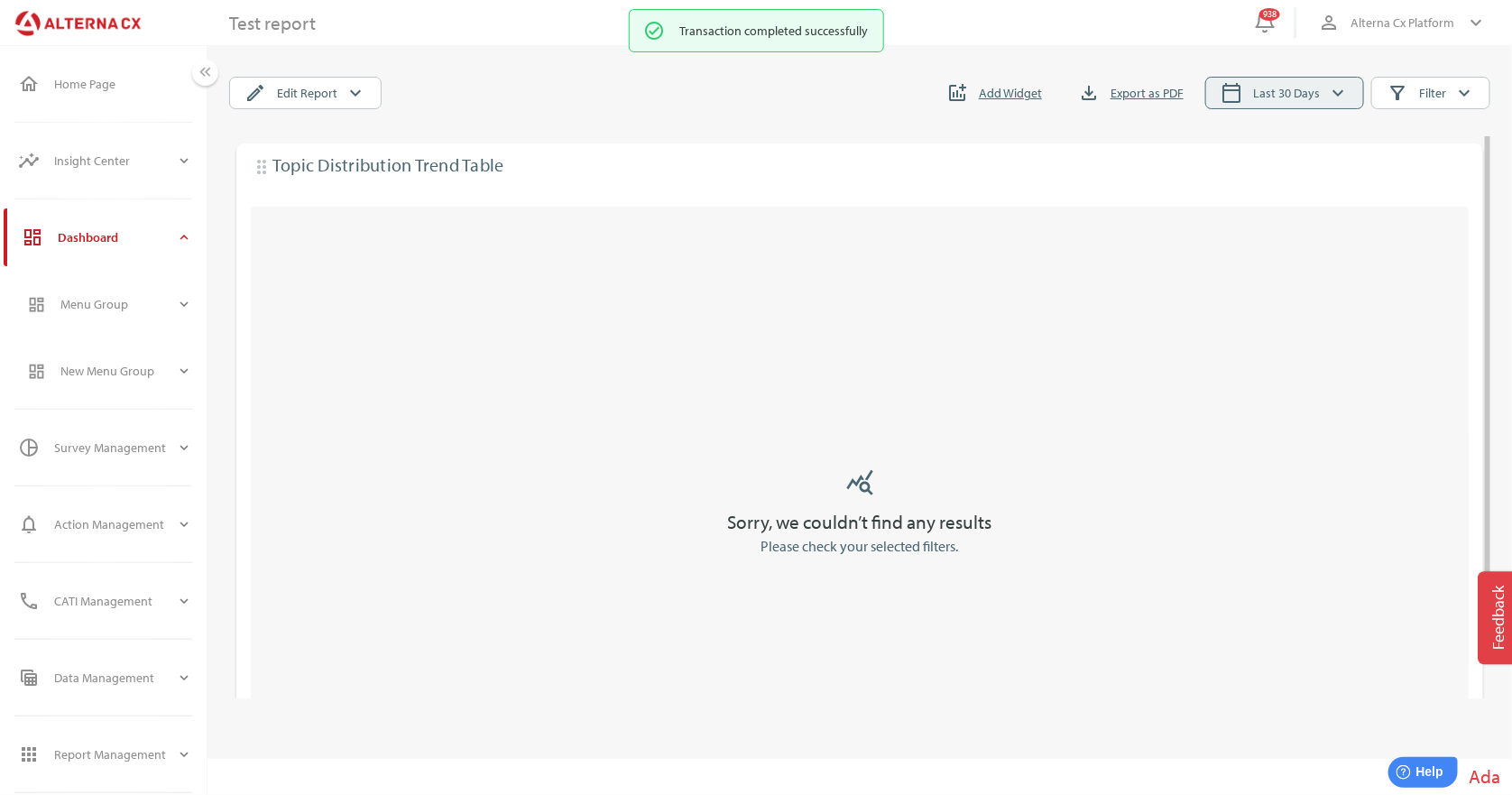
click at [1282, 94] on span "Last 30 Days" at bounding box center [1286, 93] width 67 height 22
select select "*"
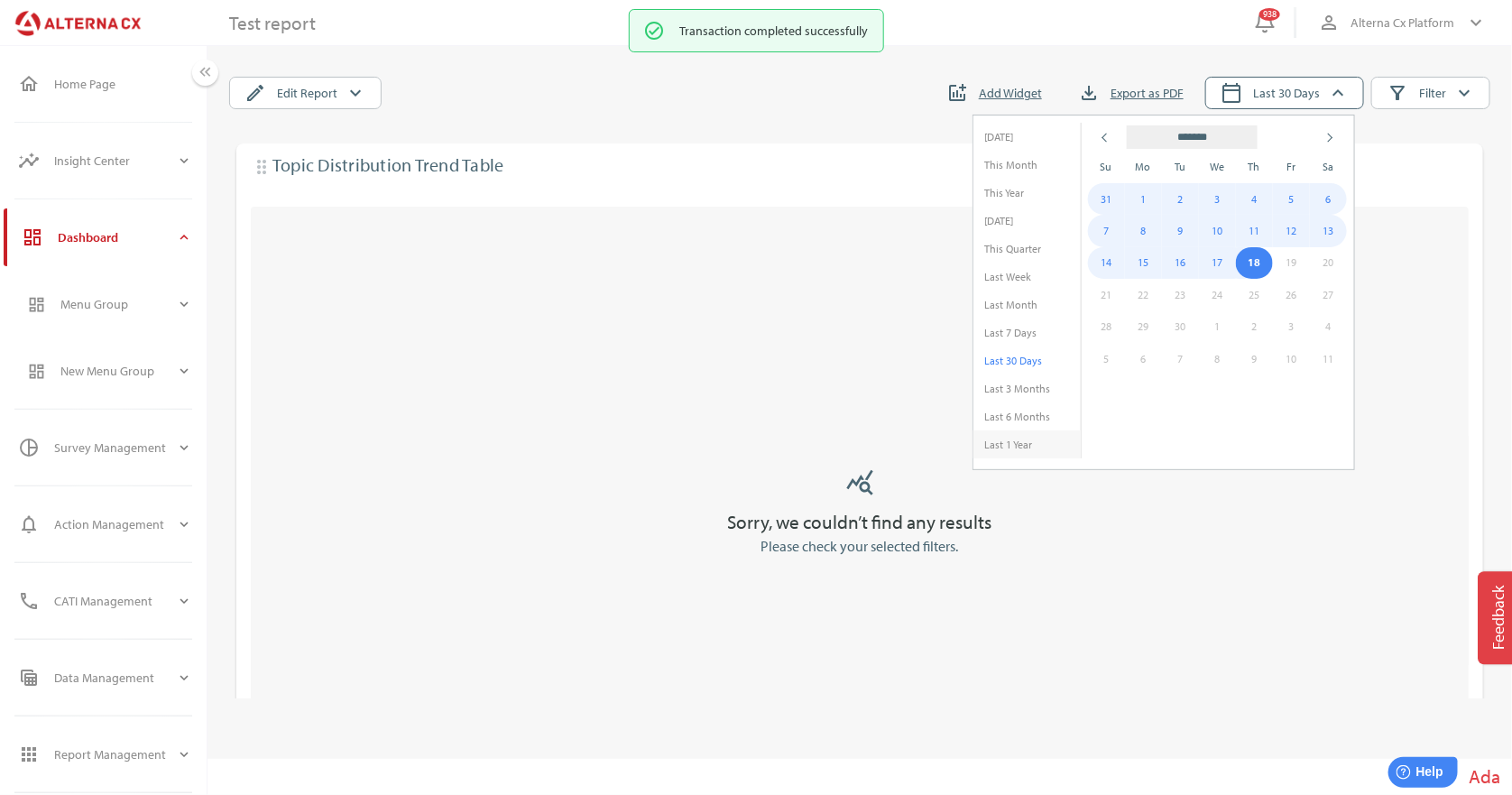
click at [1032, 435] on li "Last 1 Year" at bounding box center [1027, 444] width 108 height 28
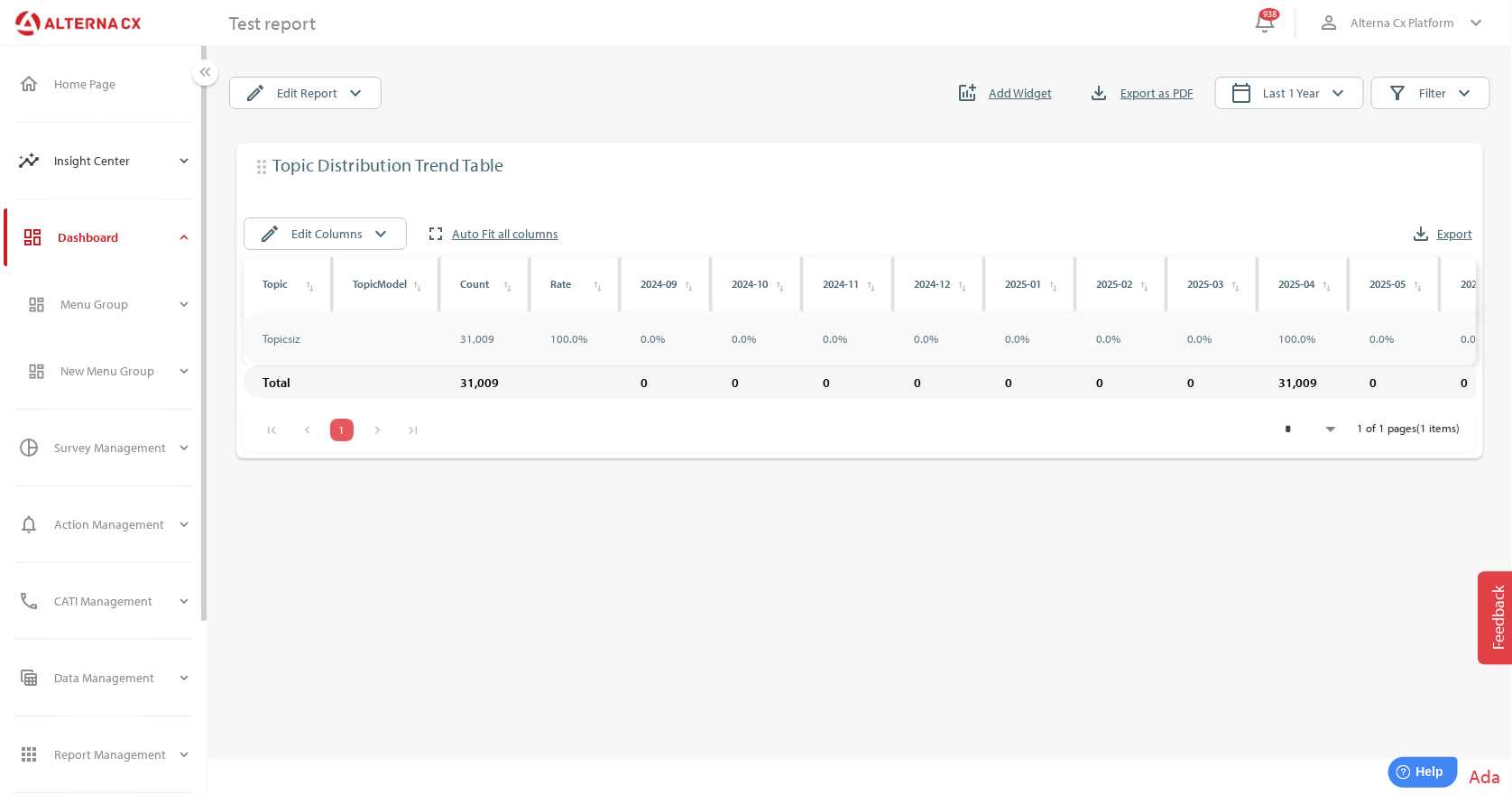
click at [193, 155] on div "insights Insight Center expand_more" at bounding box center [105, 160] width 203 height 58
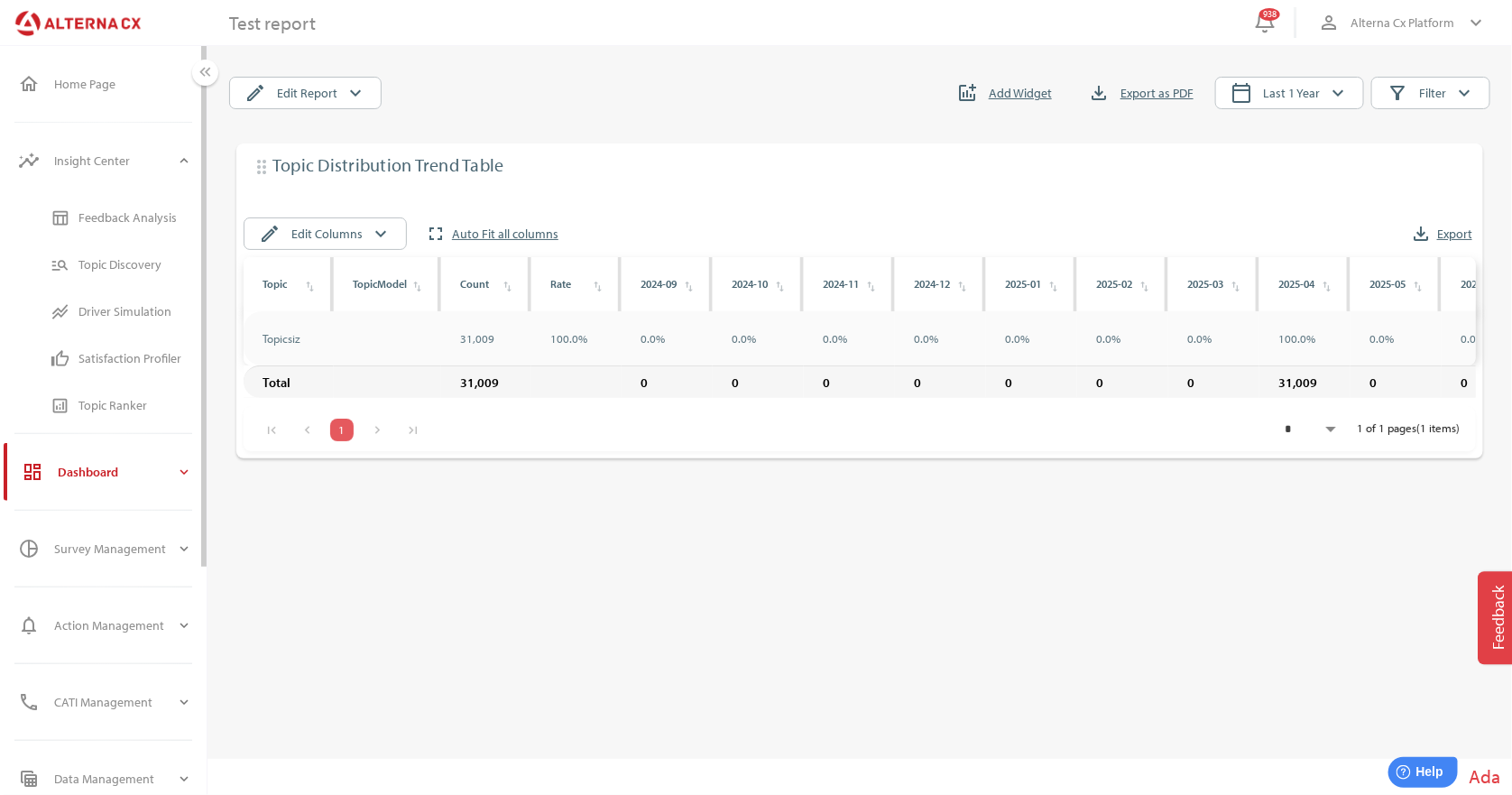
click at [121, 212] on div "Feedback Analysis" at bounding box center [135, 217] width 113 height 15
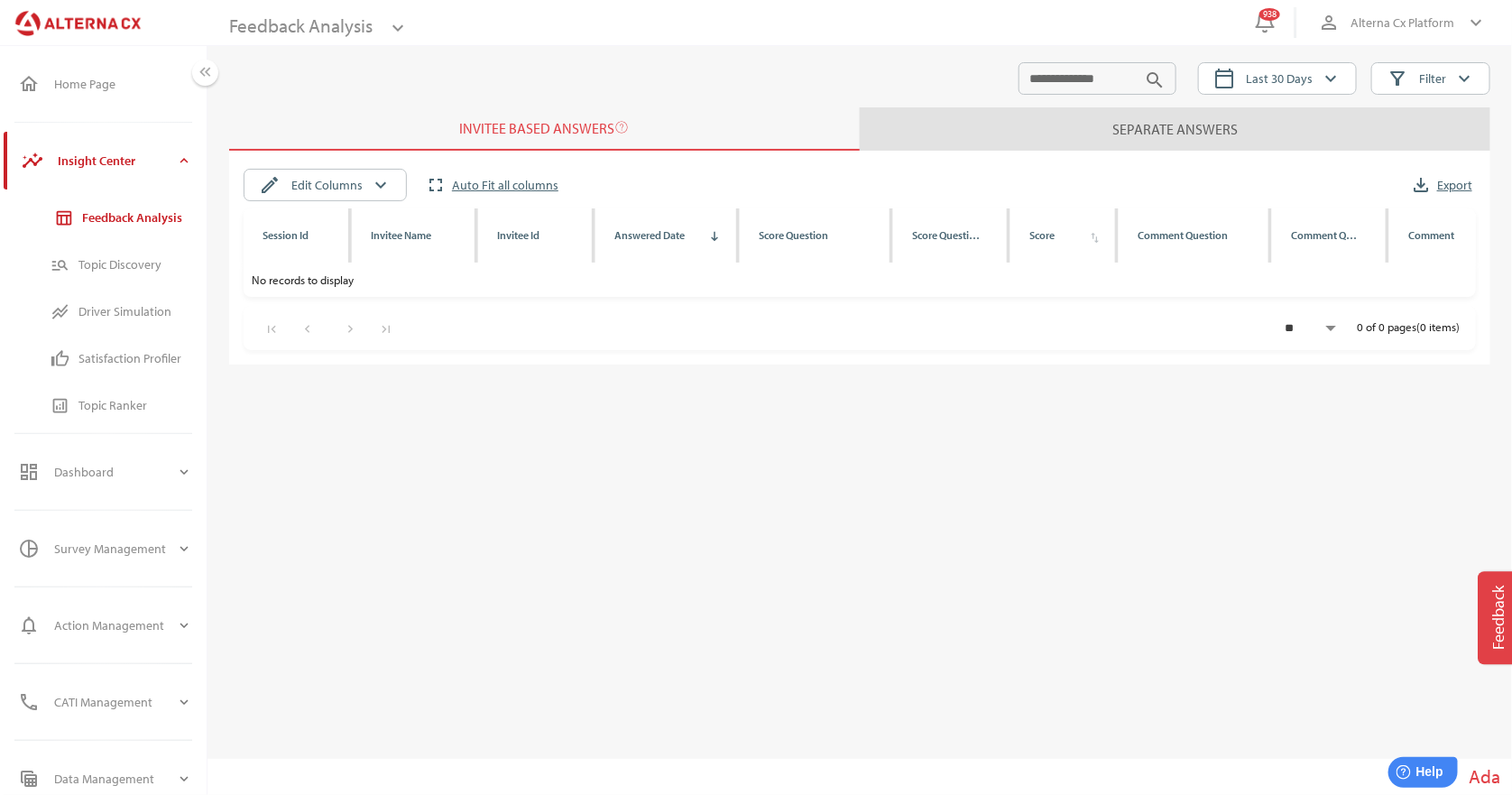
click at [1177, 131] on div "Separate Answers" at bounding box center [1175, 129] width 126 height 36
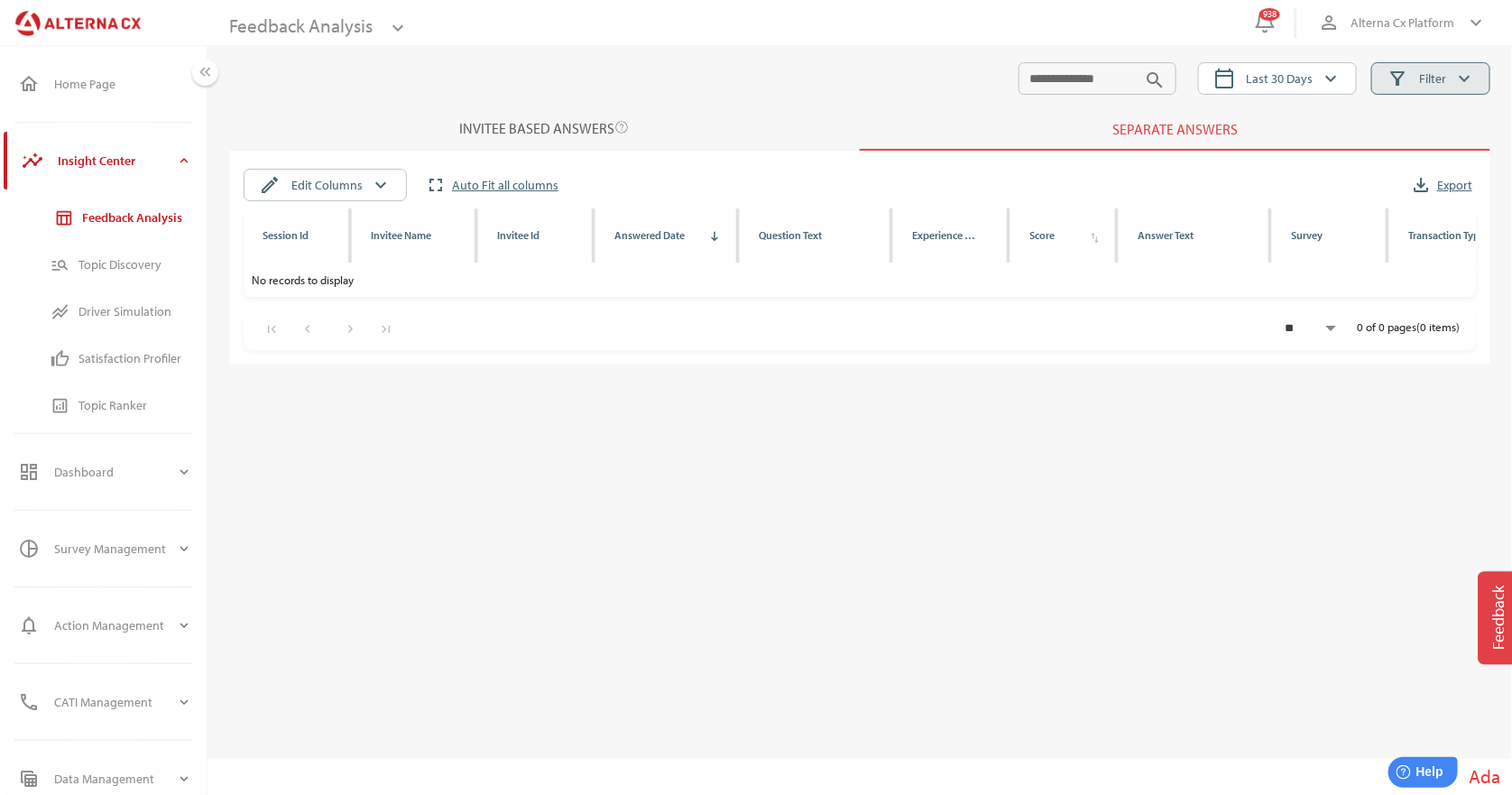
click at [1457, 77] on icon "keyboard_arrow_down" at bounding box center [1464, 78] width 22 height 22
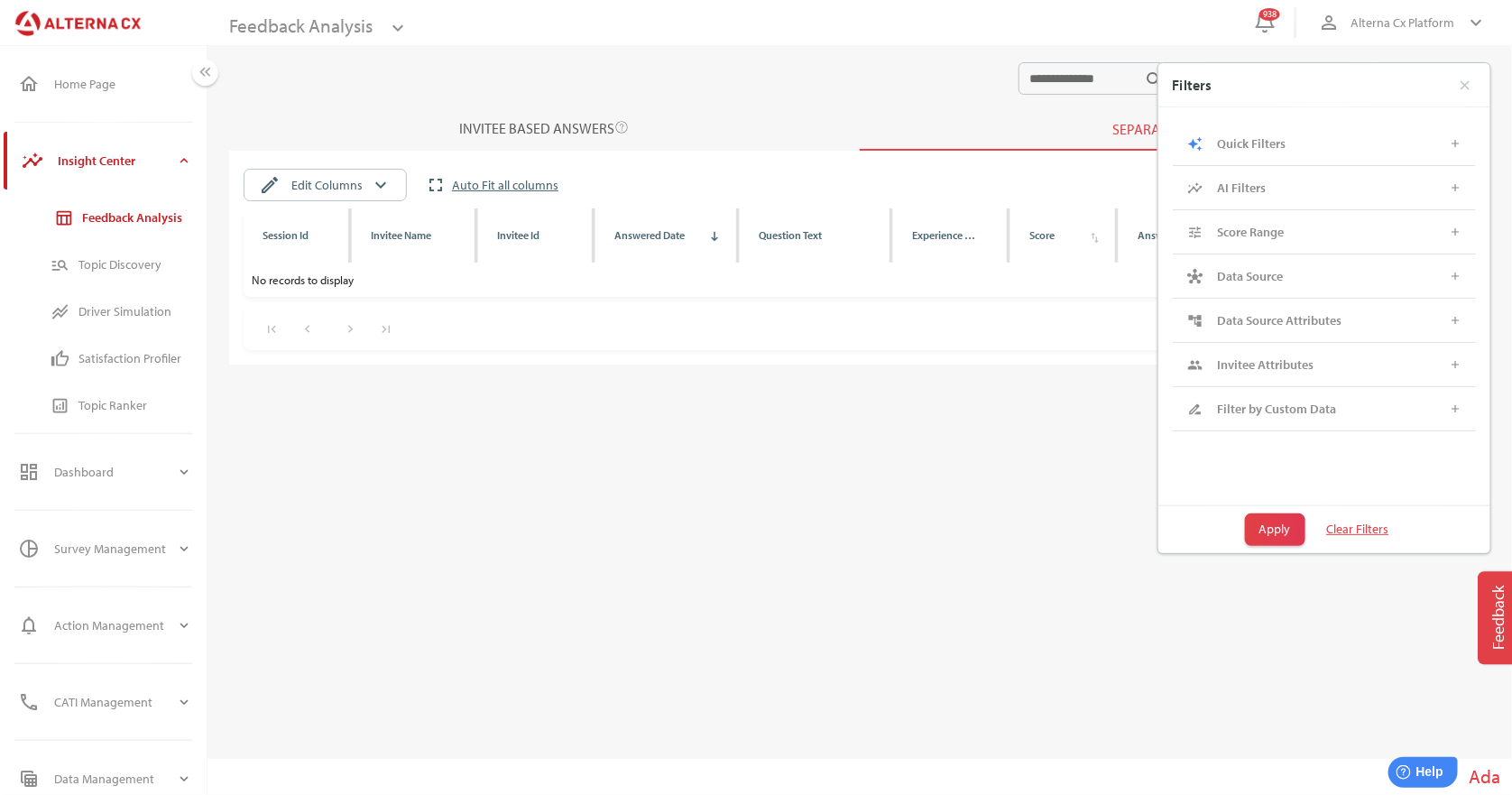
drag, startPoint x: 933, startPoint y: 427, endPoint x: 1142, endPoint y: 267, distance: 263.2
click at [923, 437] on main "Feedback Analysis keyboard_arrow_down search calendar_today Last 30 Days keyboa…" at bounding box center [860, 397] width 1304 height 713
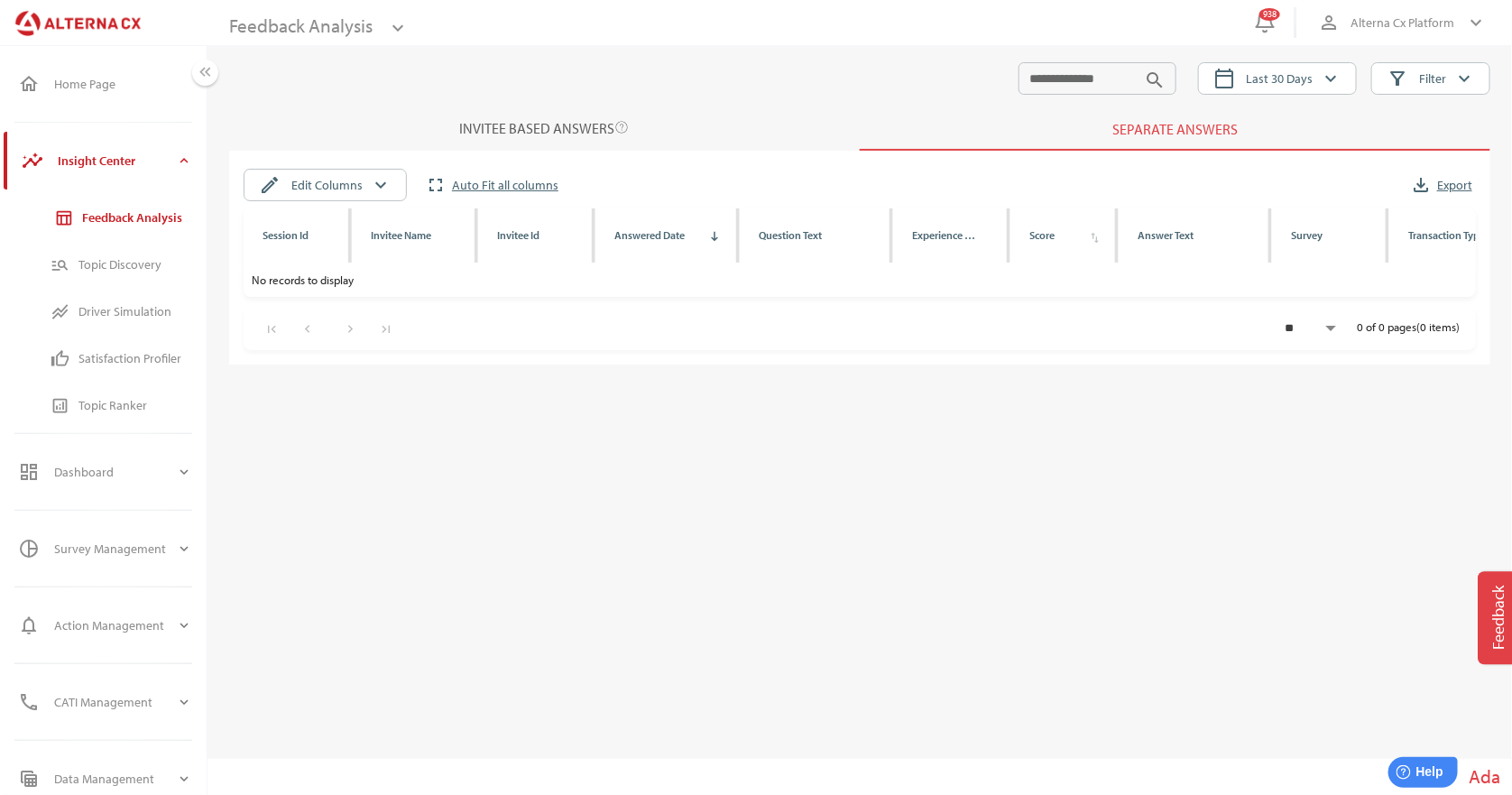
click at [1320, 97] on div at bounding box center [859, 100] width 1262 height 12
click at [1293, 90] on span "calendar_today Last 30 Days keyboard_arrow_down" at bounding box center [1278, 78] width 159 height 32
select select "*"
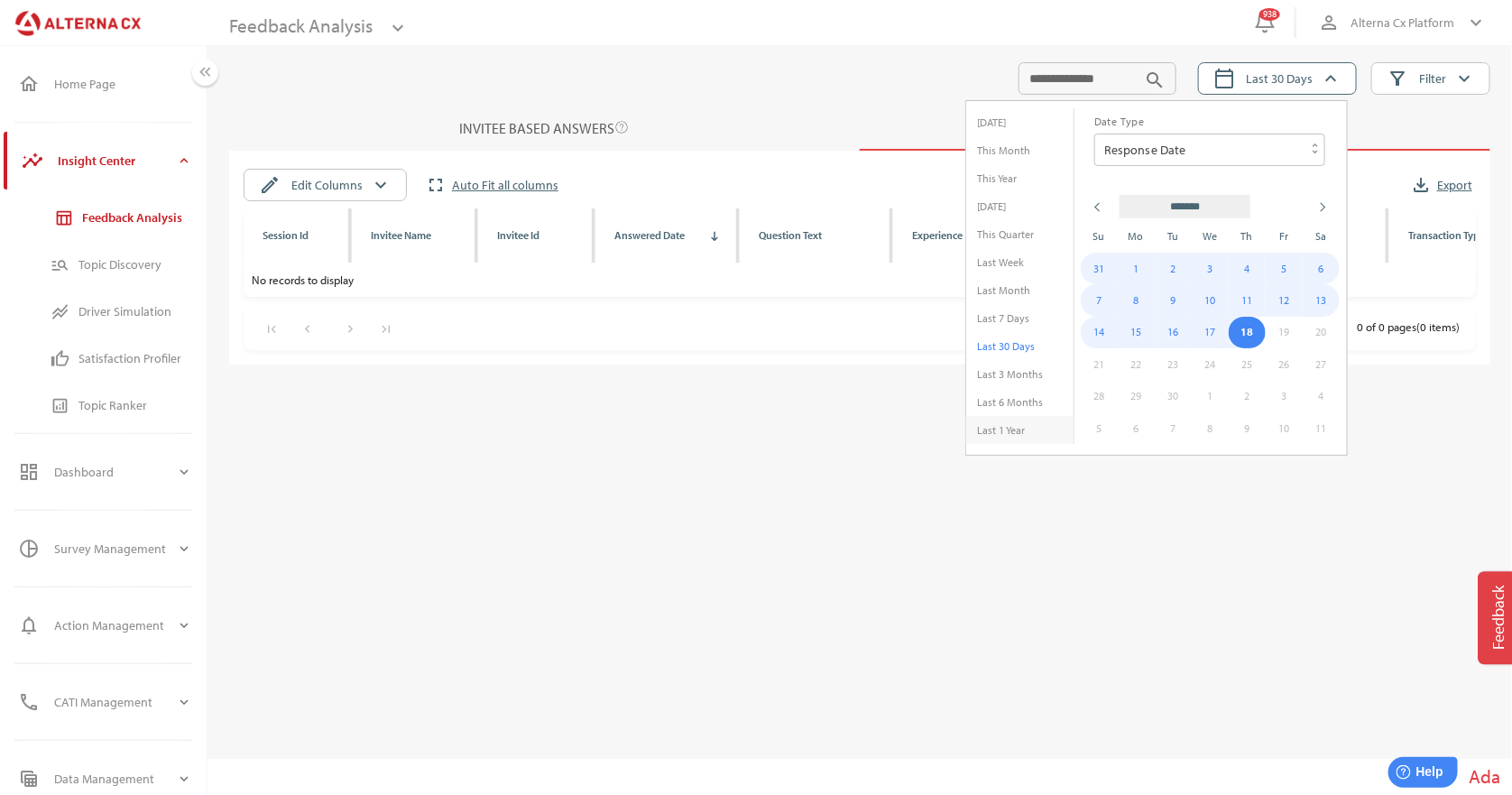
click at [1007, 434] on li "Last 1 Year" at bounding box center [1020, 430] width 108 height 28
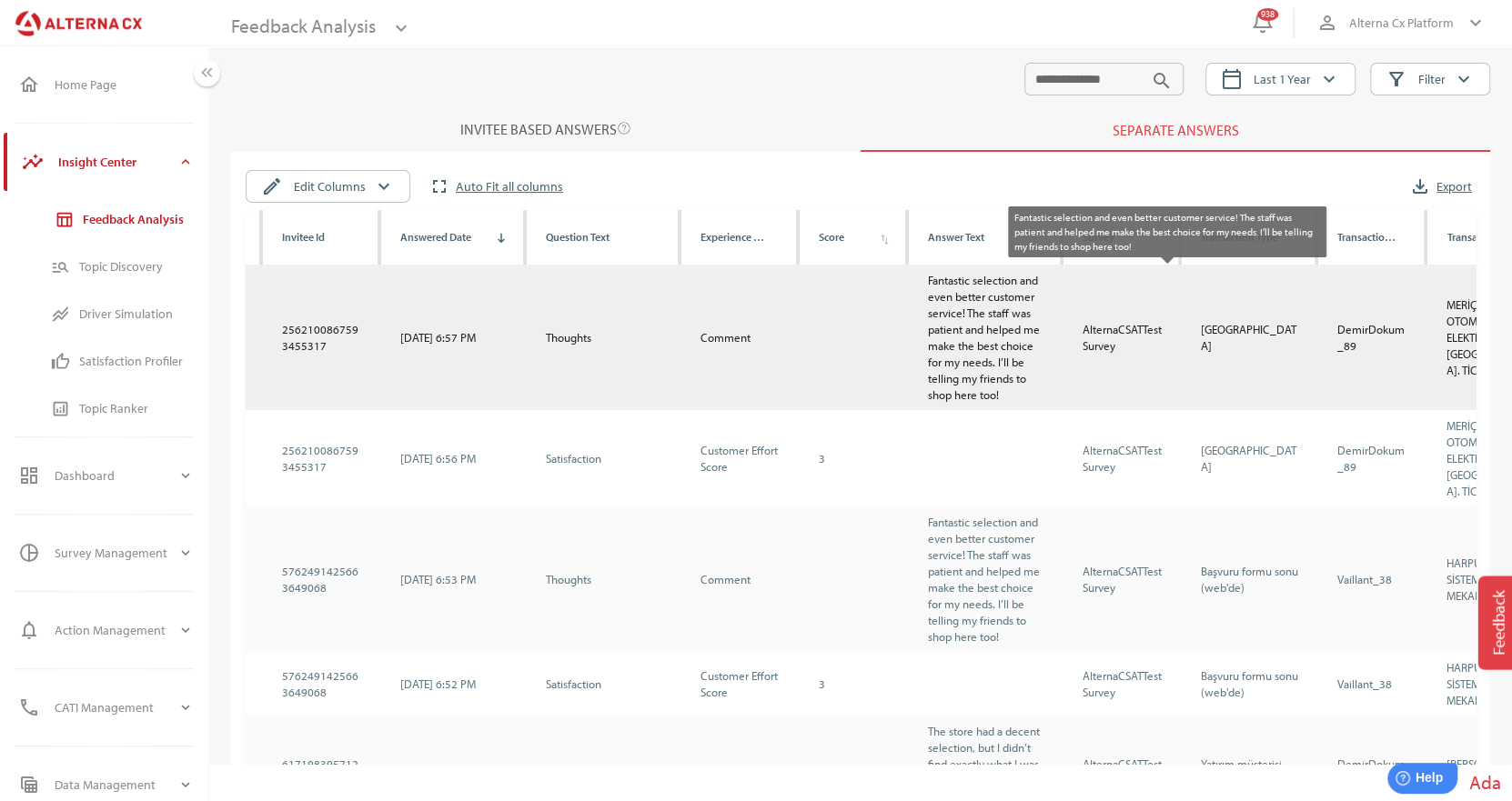
scroll to position [0, 307]
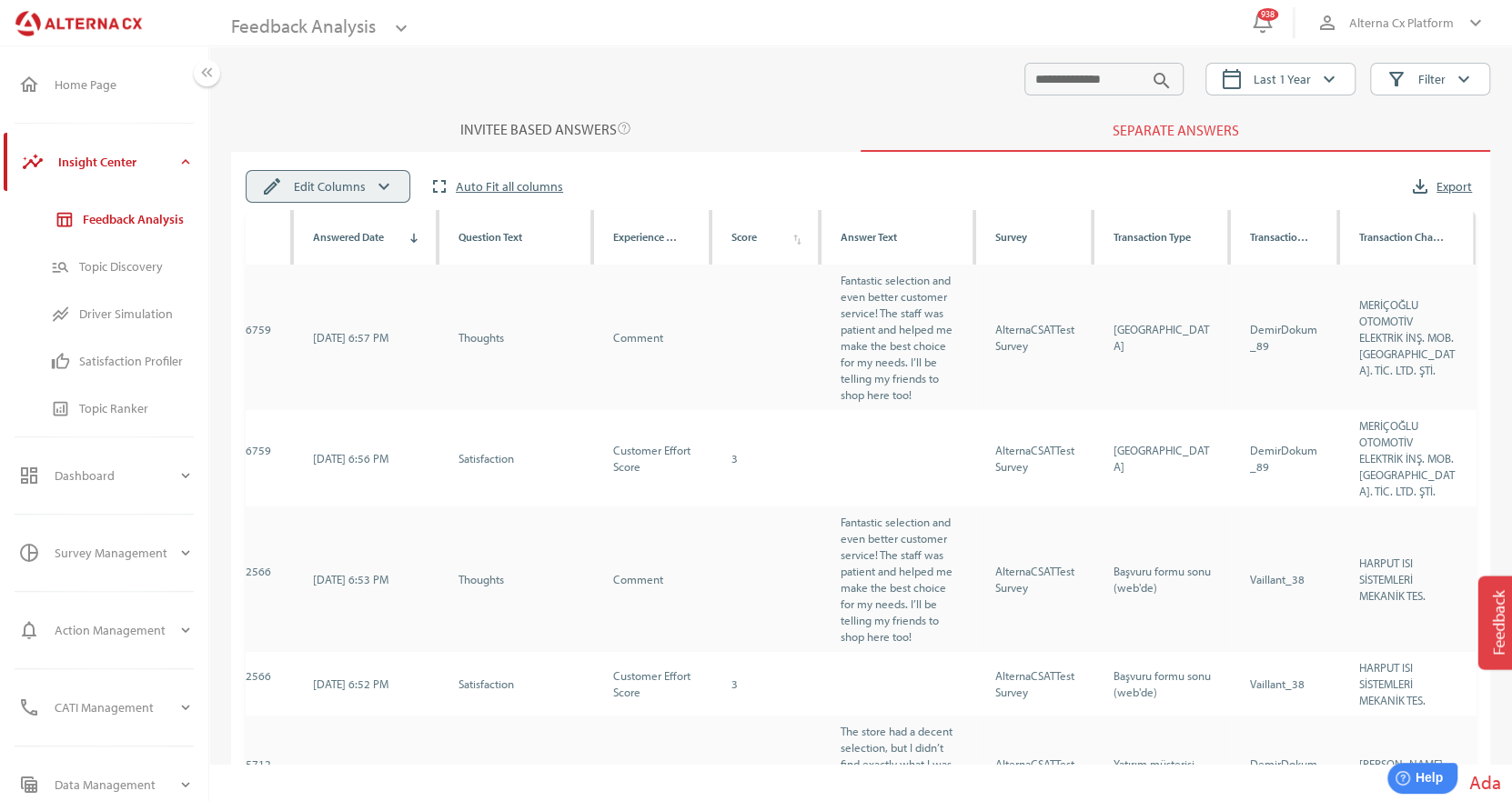
click at [373, 195] on icon "keyboard_arrow_down" at bounding box center [383, 186] width 22 height 22
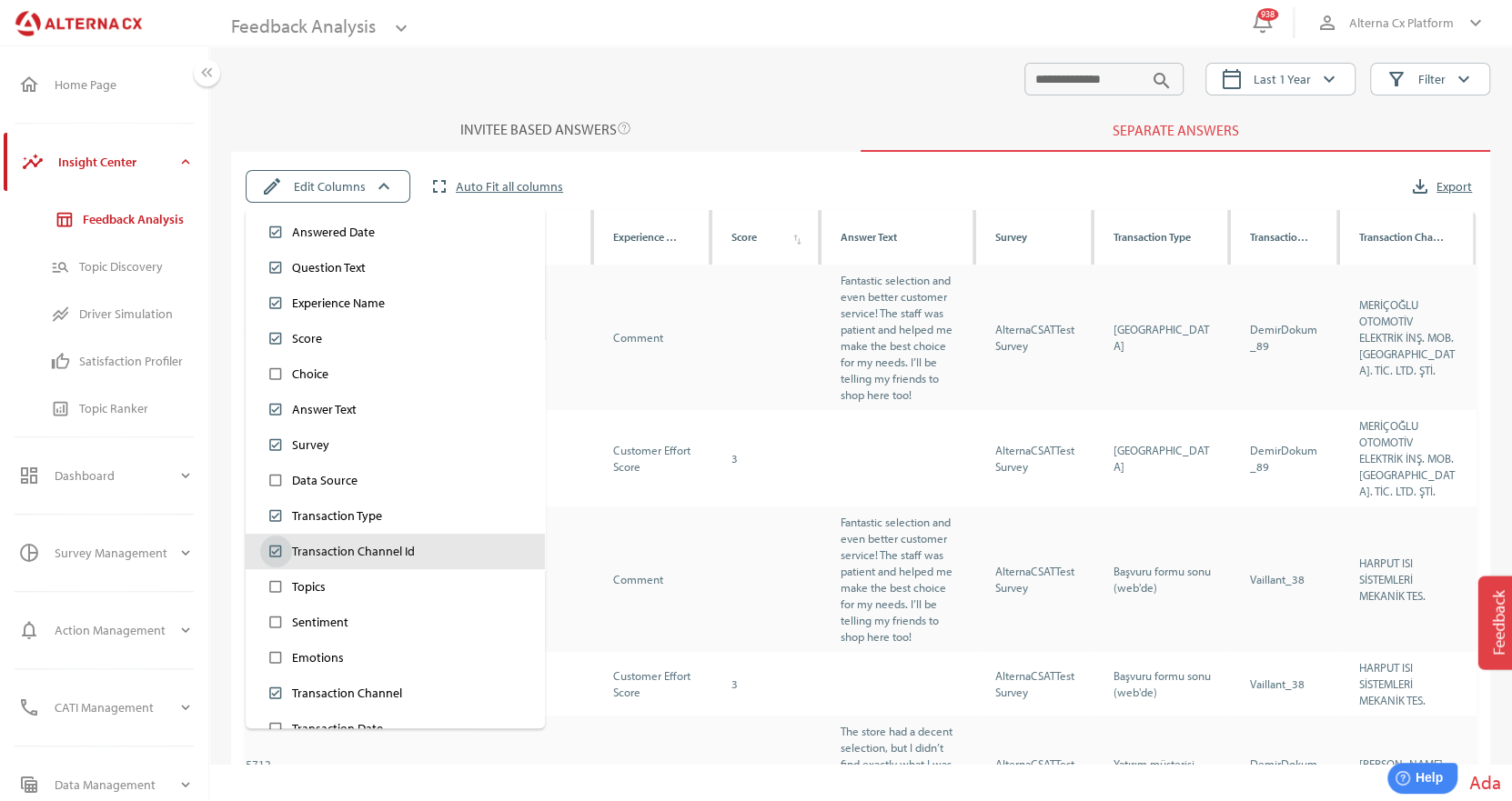
scroll to position [181, 0]
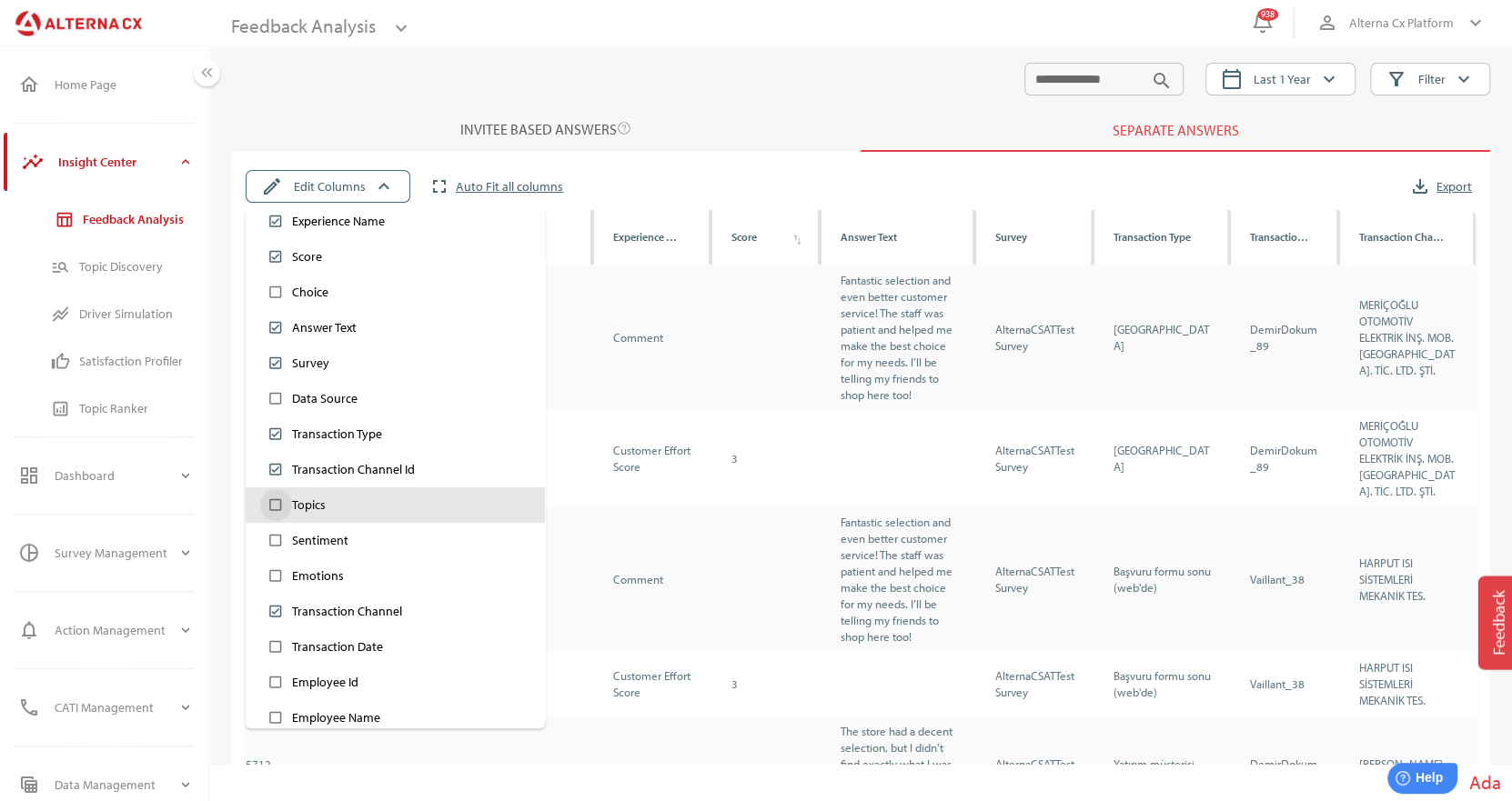
click at [363, 507] on div "check_box_outline_blank Topics" at bounding box center [395, 505] width 271 height 31
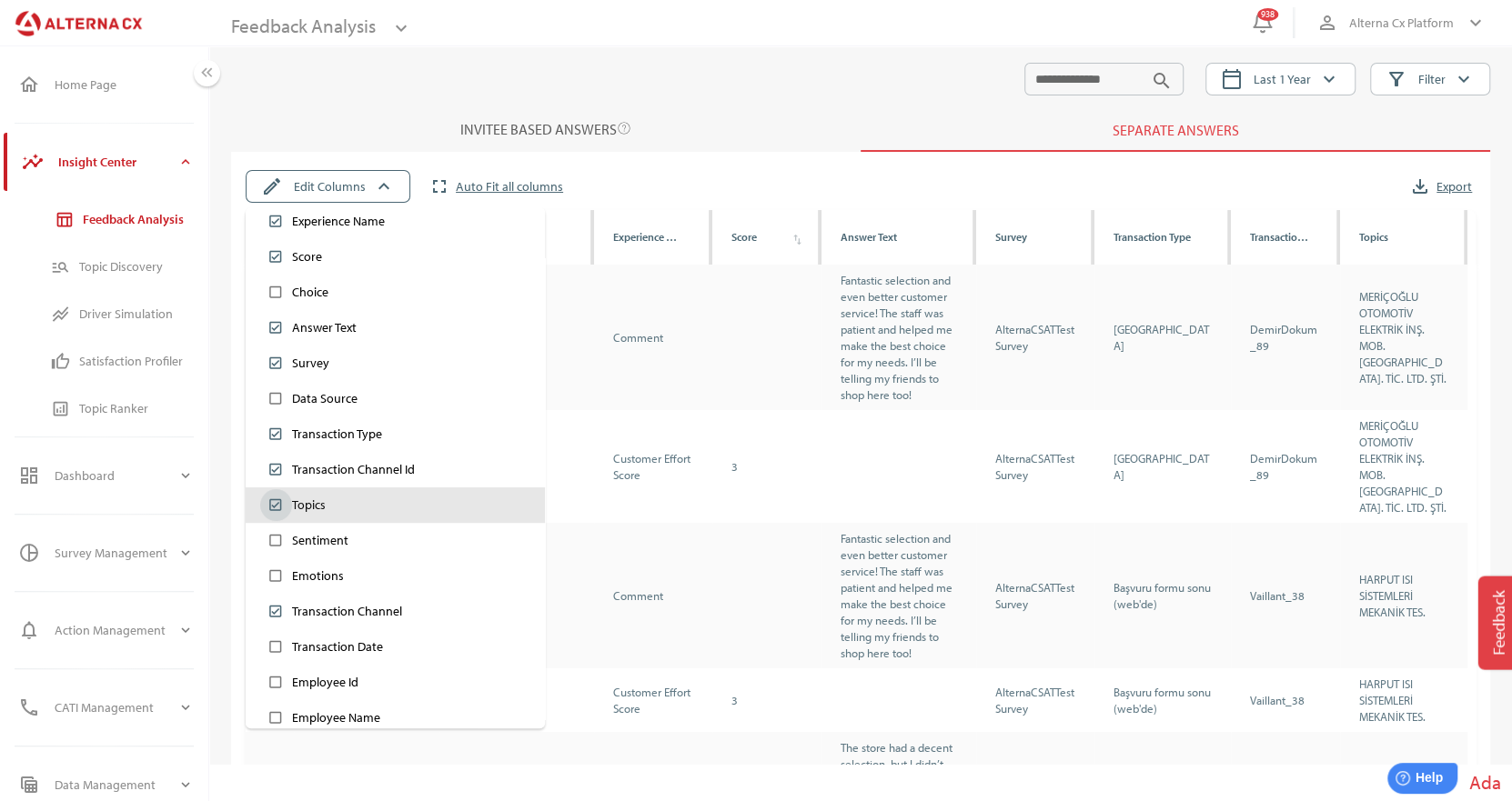
scroll to position [0, 0]
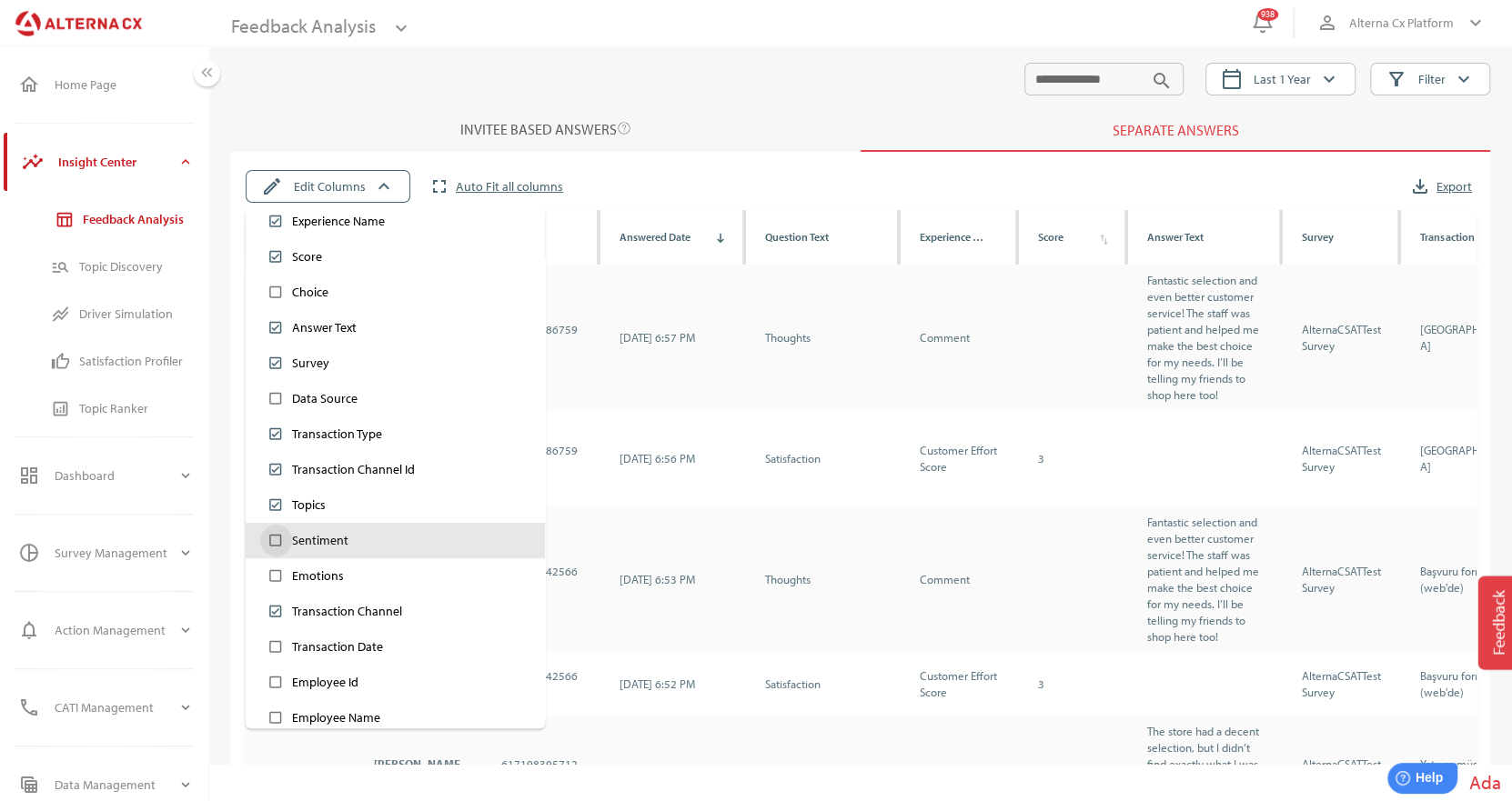
click at [346, 534] on div "Sentiment" at bounding box center [319, 541] width 56 height 19
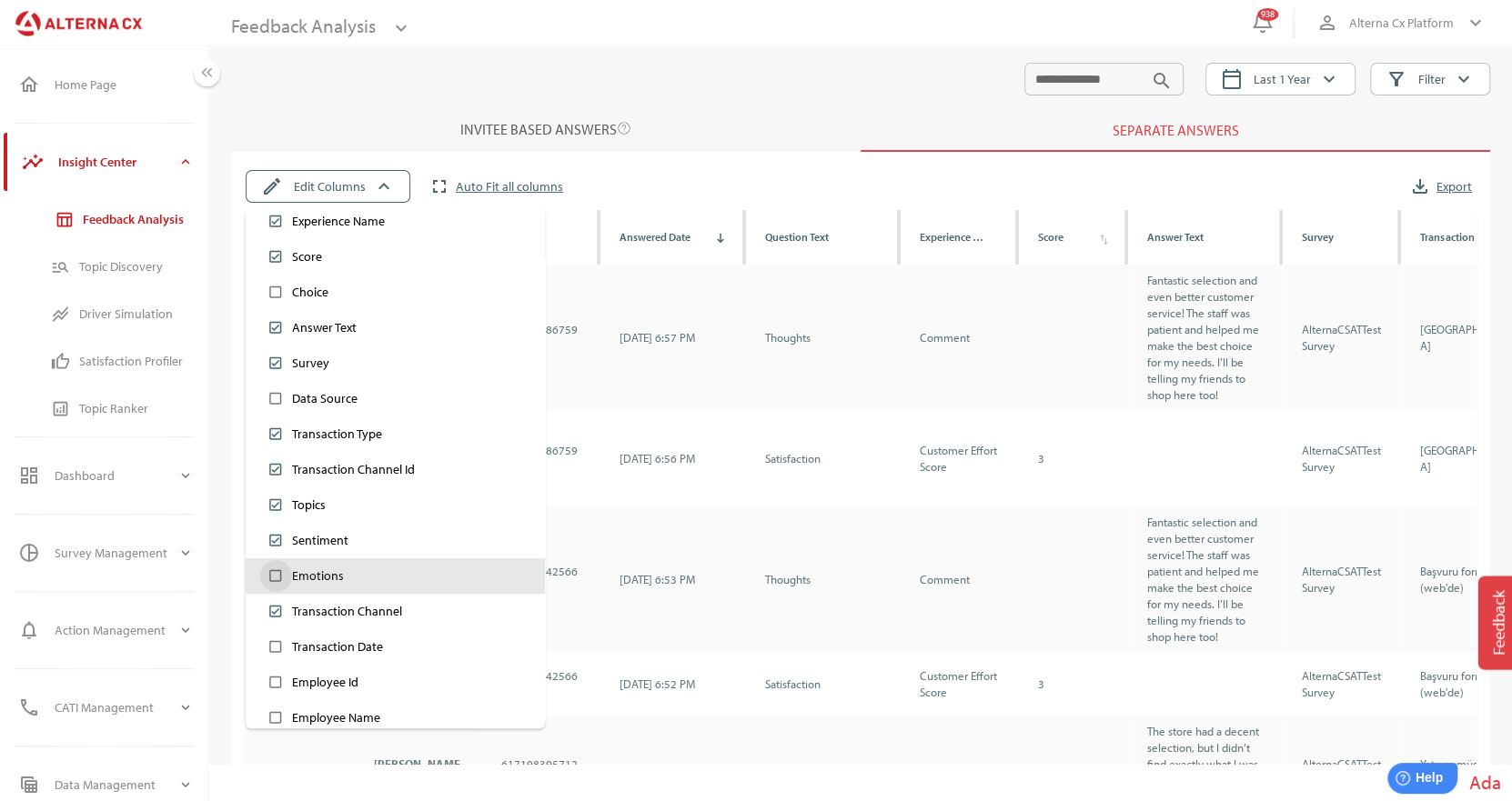
click at [351, 576] on div "check_box_outline_blank Emotions" at bounding box center [395, 575] width 271 height 31
click at [721, 72] on div at bounding box center [619, 79] width 778 height 32
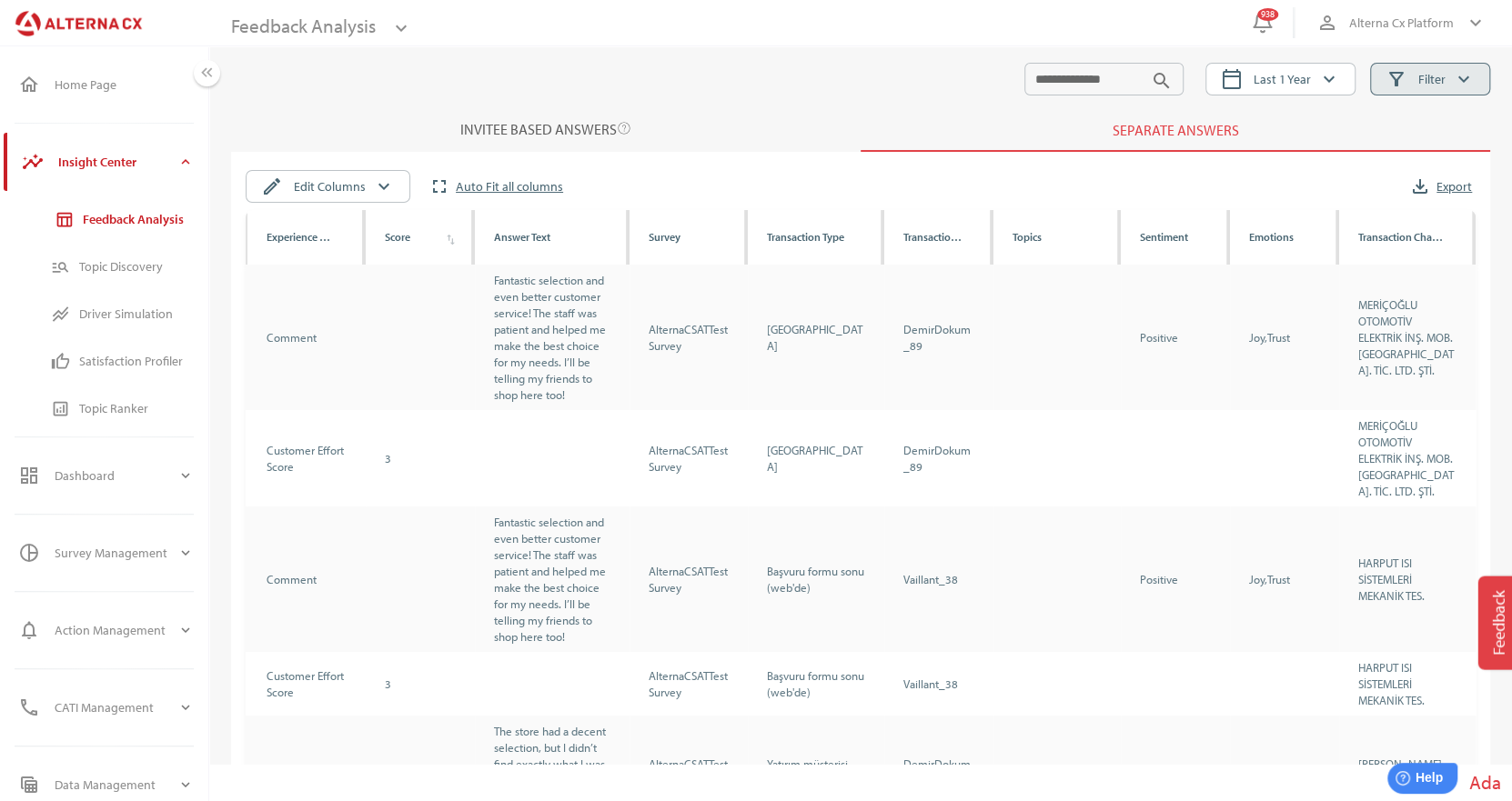
click at [1437, 71] on span "Filter" at bounding box center [1431, 79] width 28 height 22
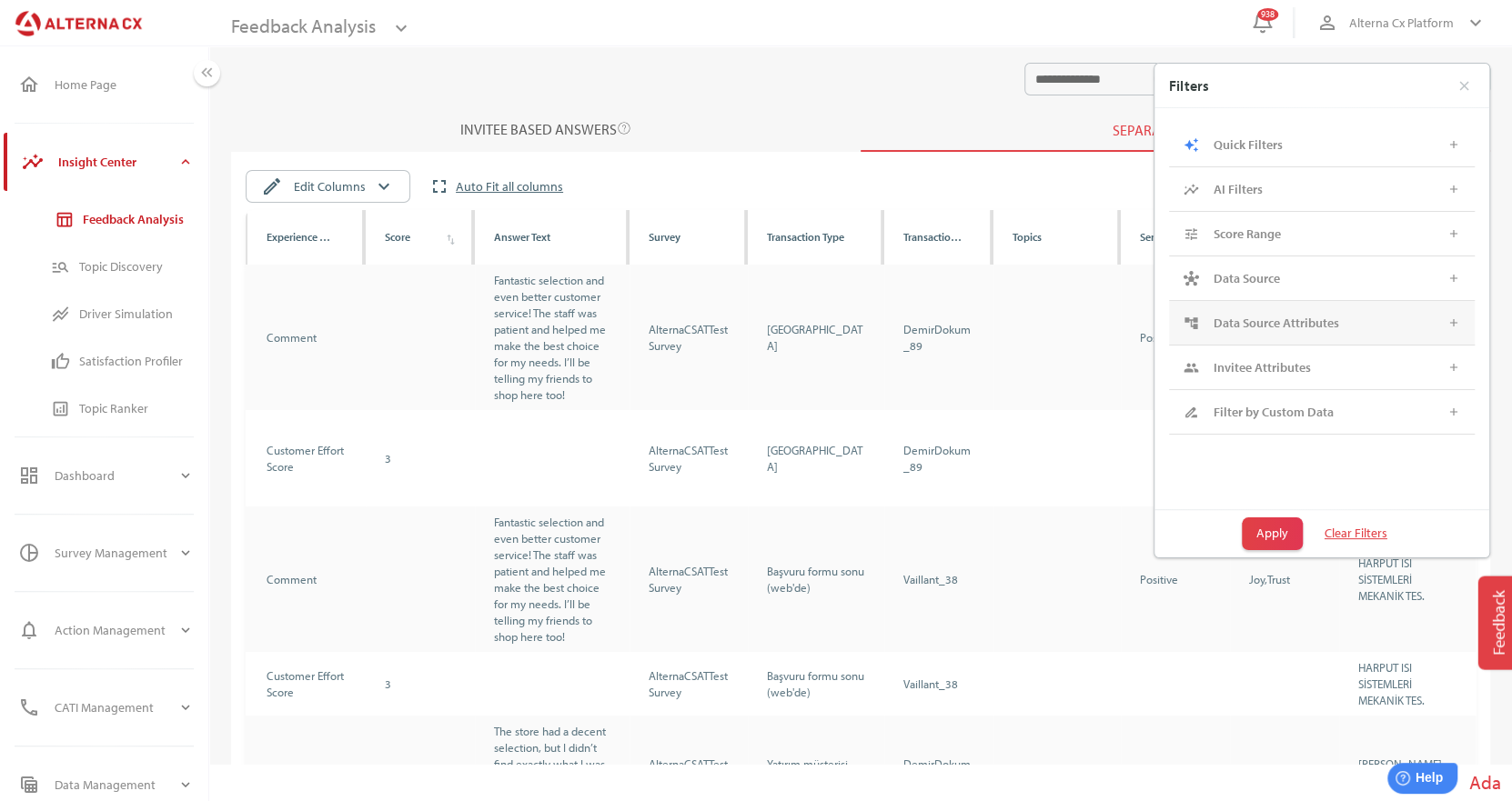
click at [1391, 318] on div "Data Source Attributes" at bounding box center [1315, 323] width 205 height 15
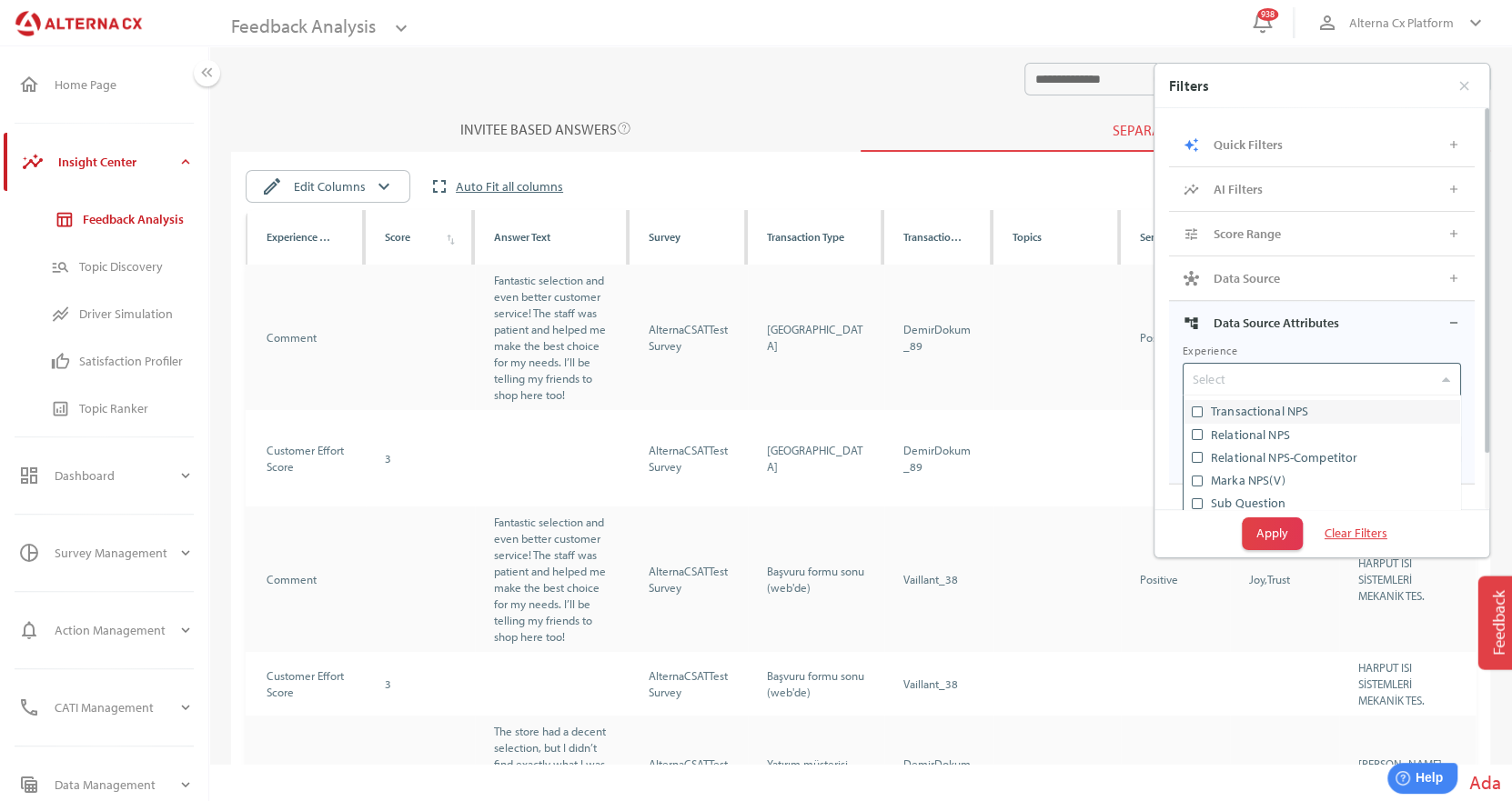
click at [1284, 376] on div "Select" at bounding box center [1312, 379] width 249 height 18
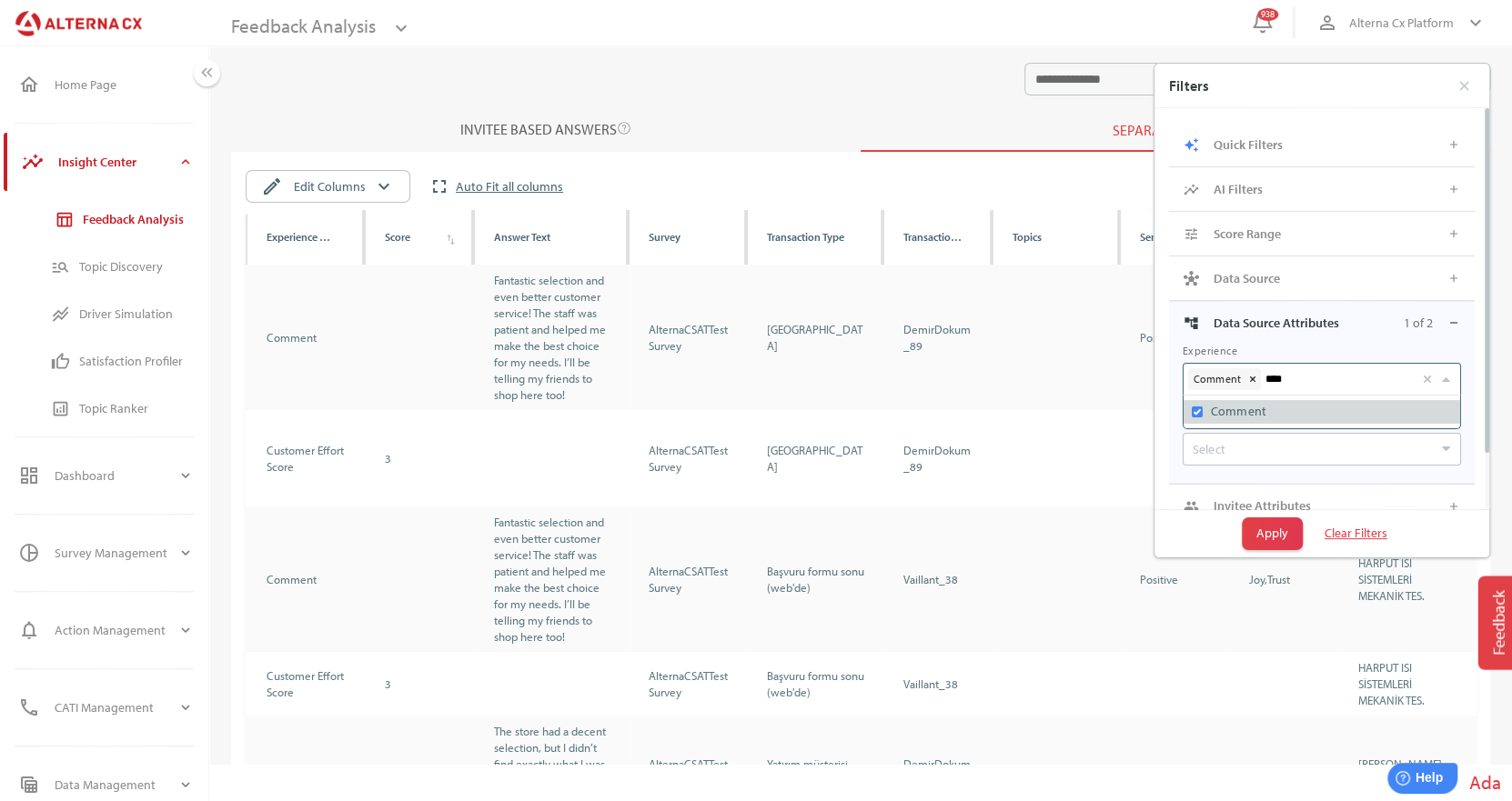
click at [1270, 411] on label "Comment" at bounding box center [1331, 411] width 250 height 23
type input "****"
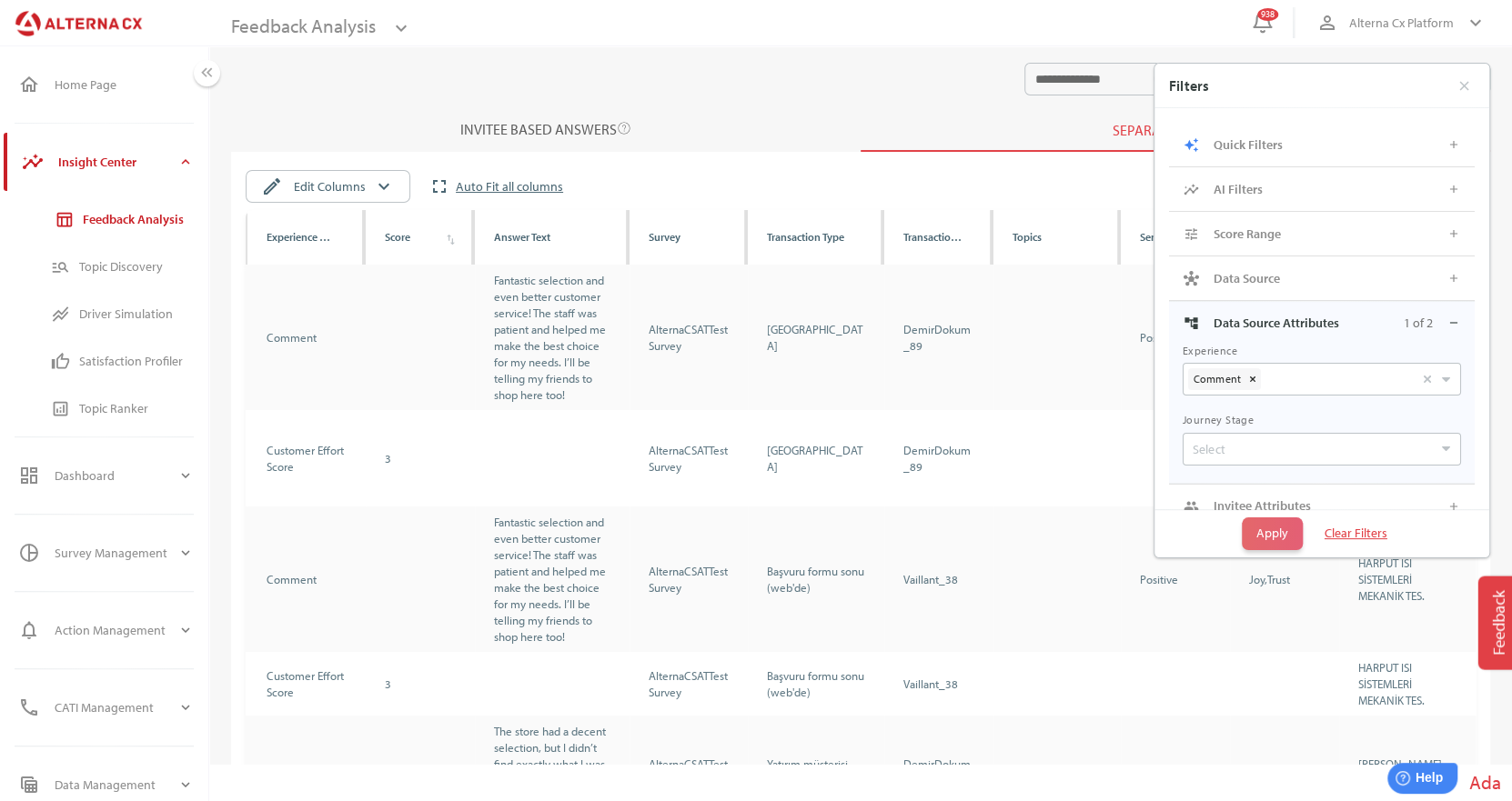
click at [1269, 529] on span "Apply" at bounding box center [1271, 532] width 31 height 22
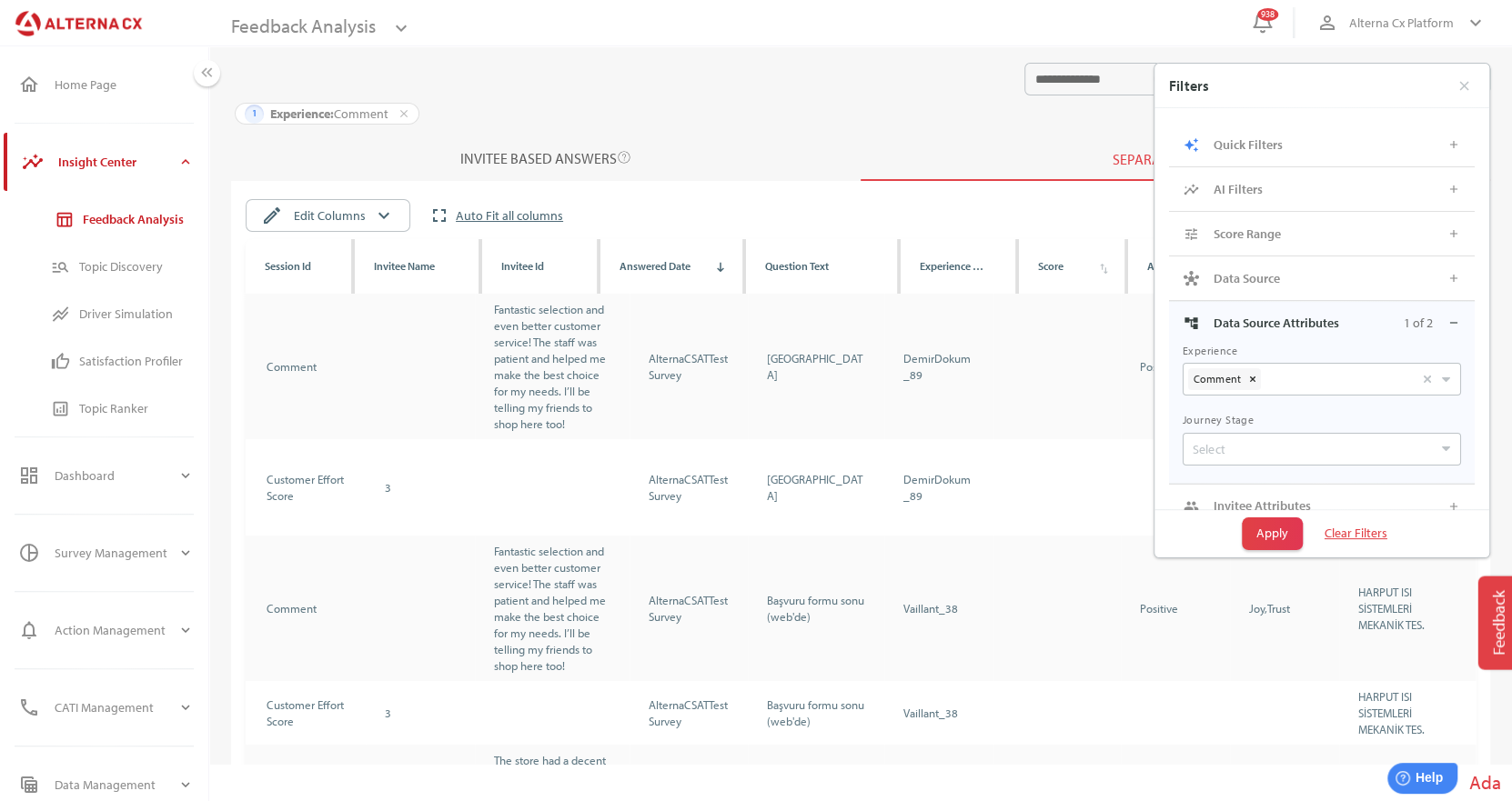
click at [879, 95] on div "1 Experience: Comment close" at bounding box center [859, 116] width 1259 height 42
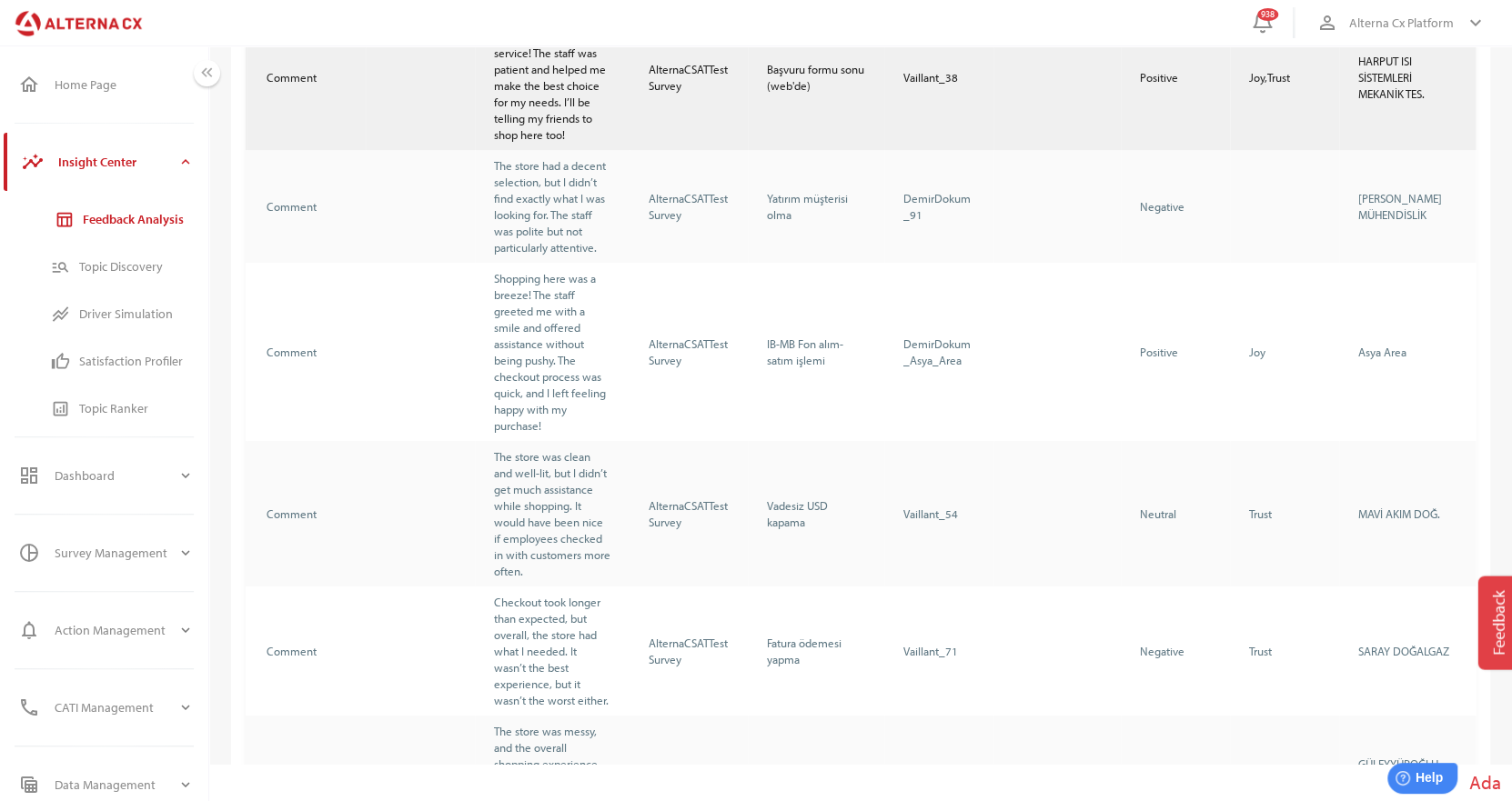
scroll to position [1028, 0]
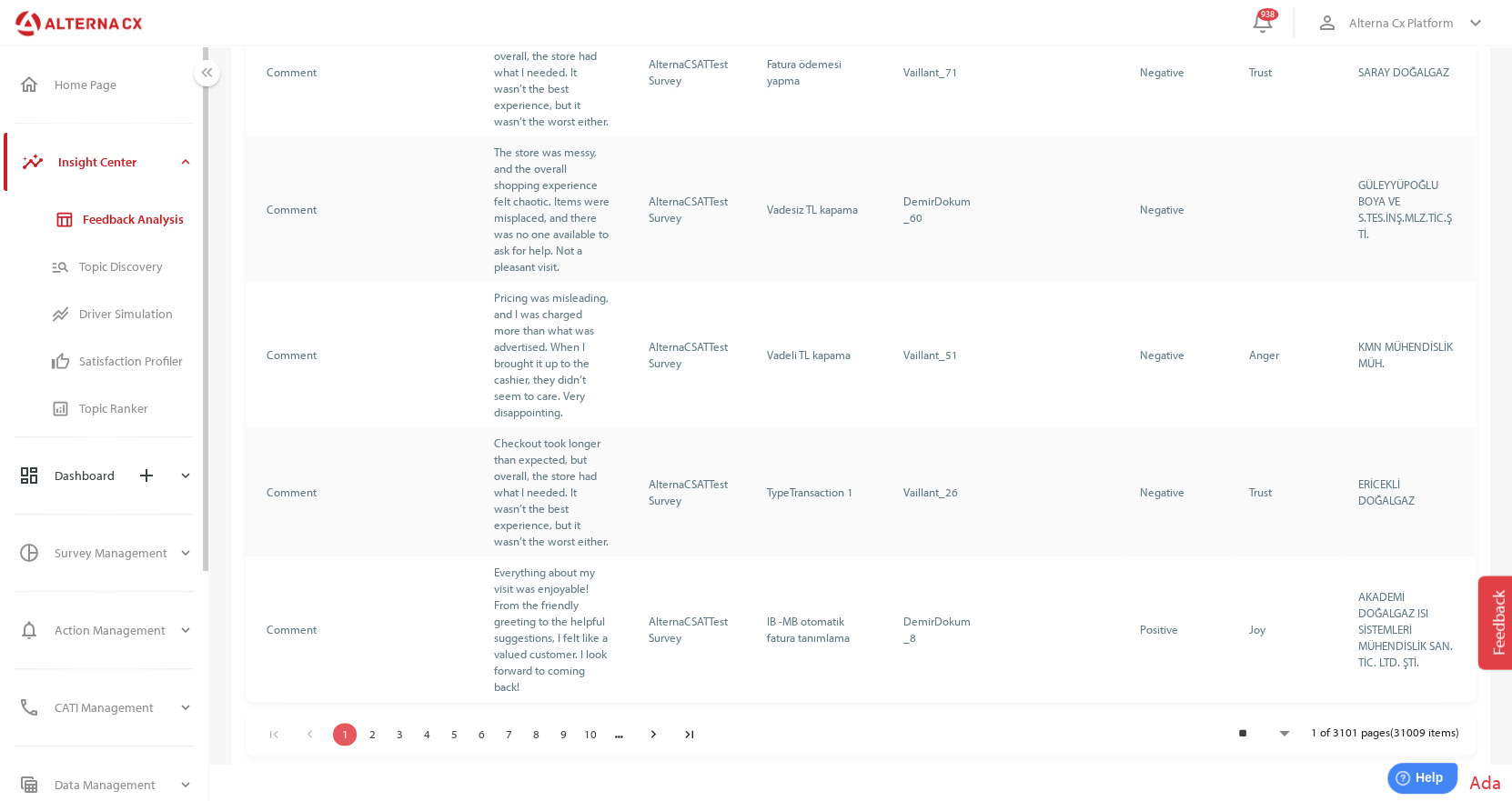
click at [189, 475] on icon "expand_more" at bounding box center [185, 475] width 16 height 16
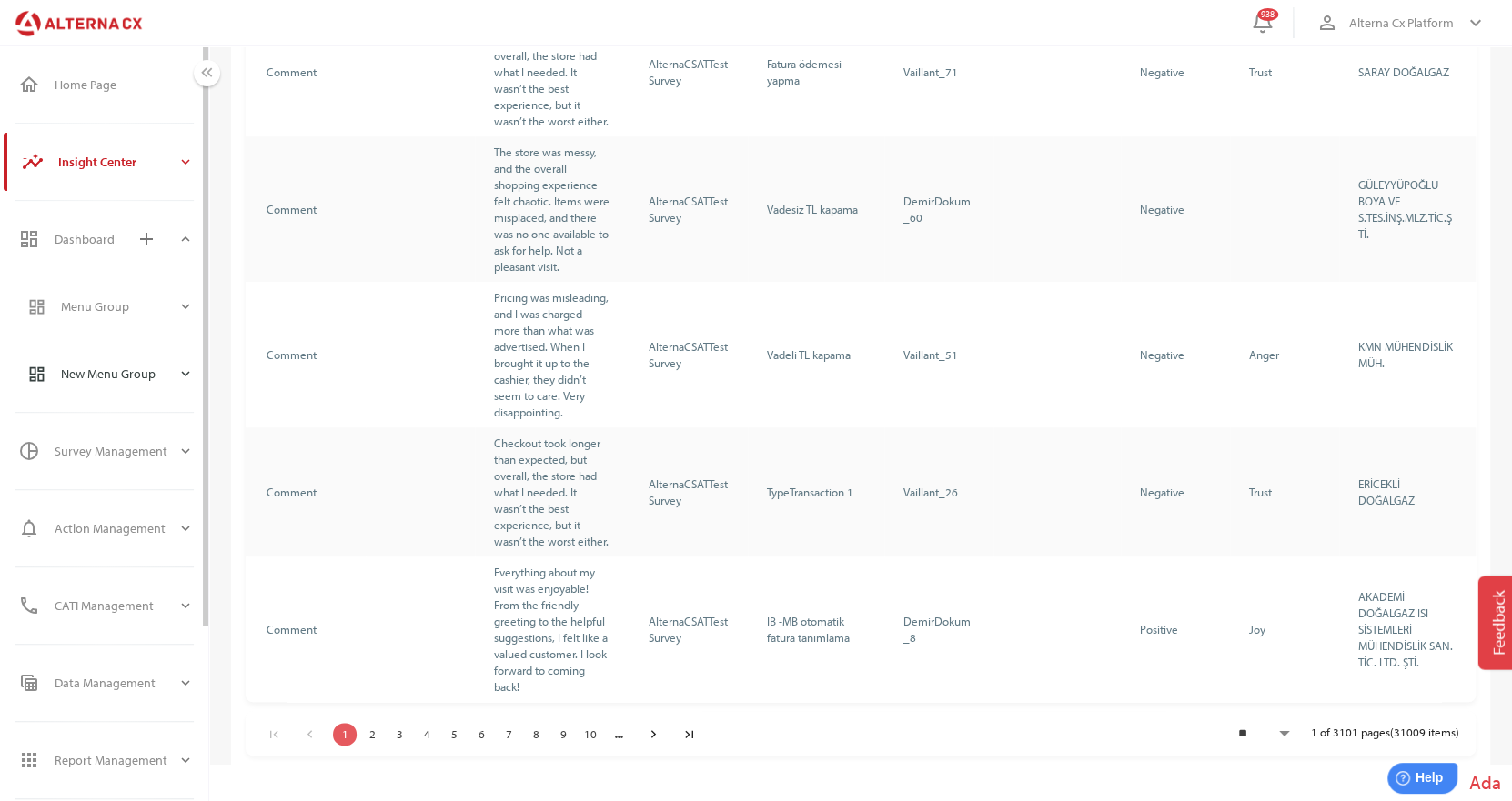
click at [173, 370] on div "New Menu Group" at bounding box center [119, 373] width 116 height 44
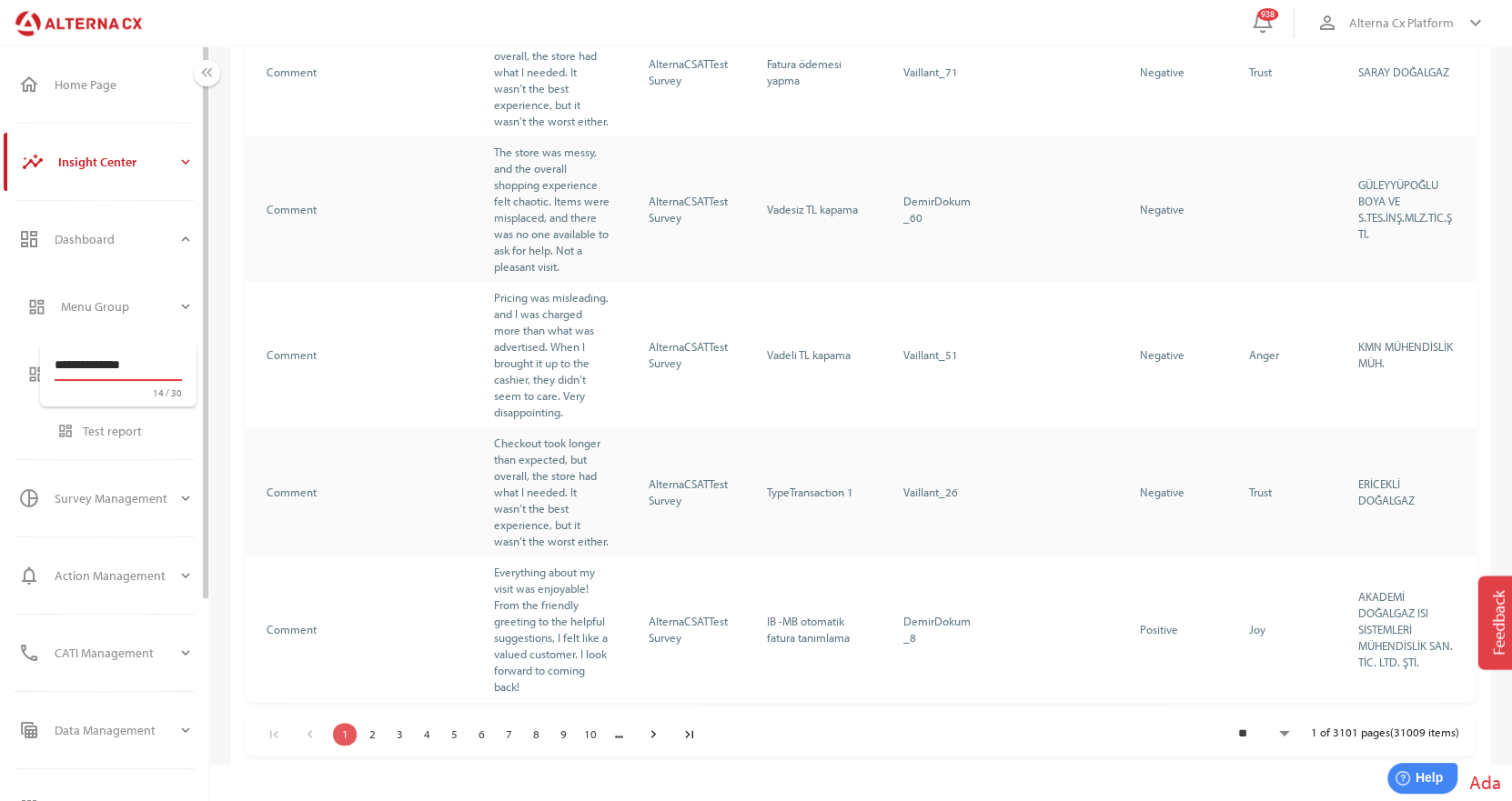
click at [186, 364] on div "**********" at bounding box center [118, 373] width 156 height 66
click at [684, 736] on div "Go to last page" at bounding box center [689, 732] width 25 height 26
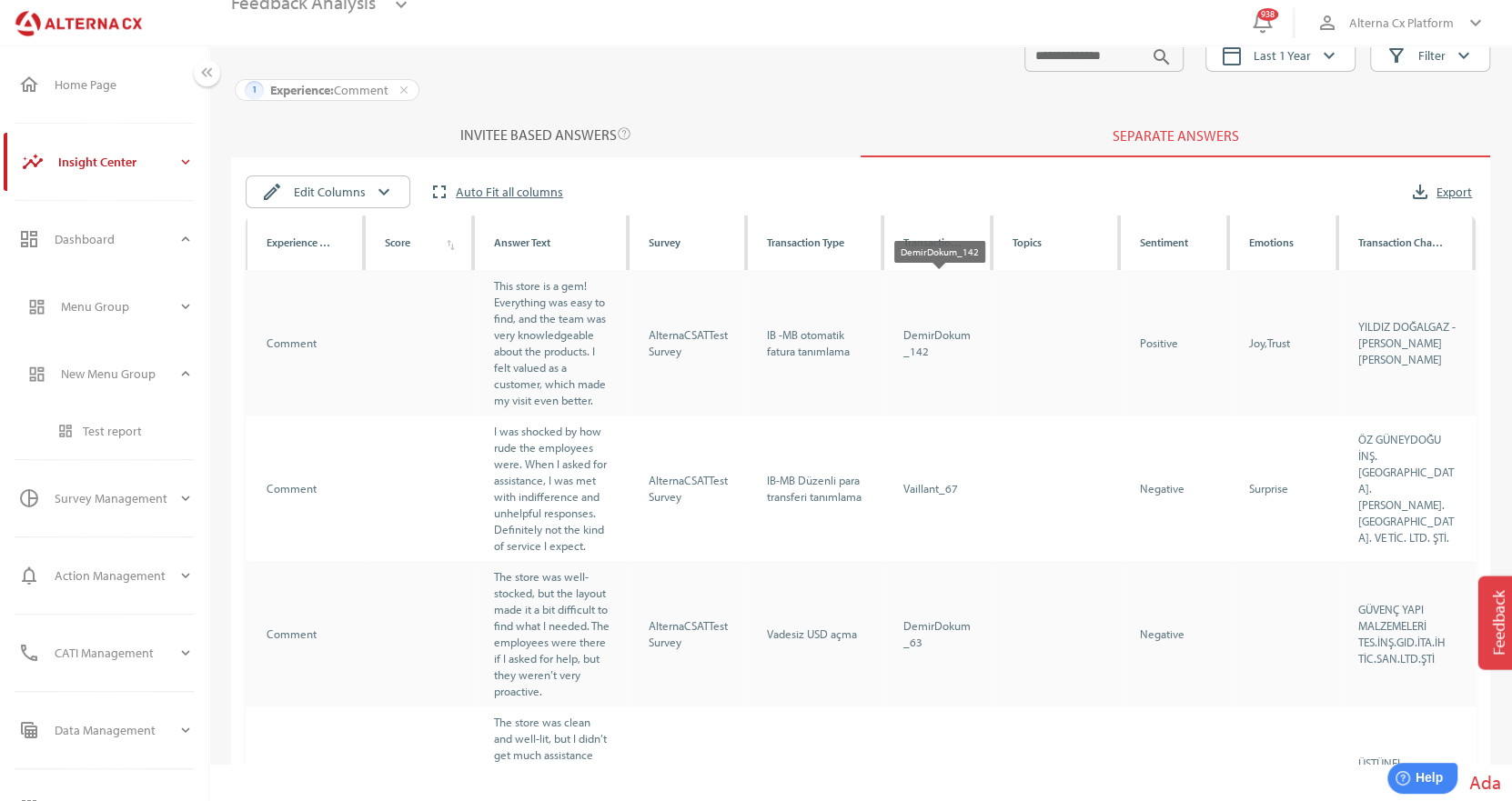
scroll to position [0, 0]
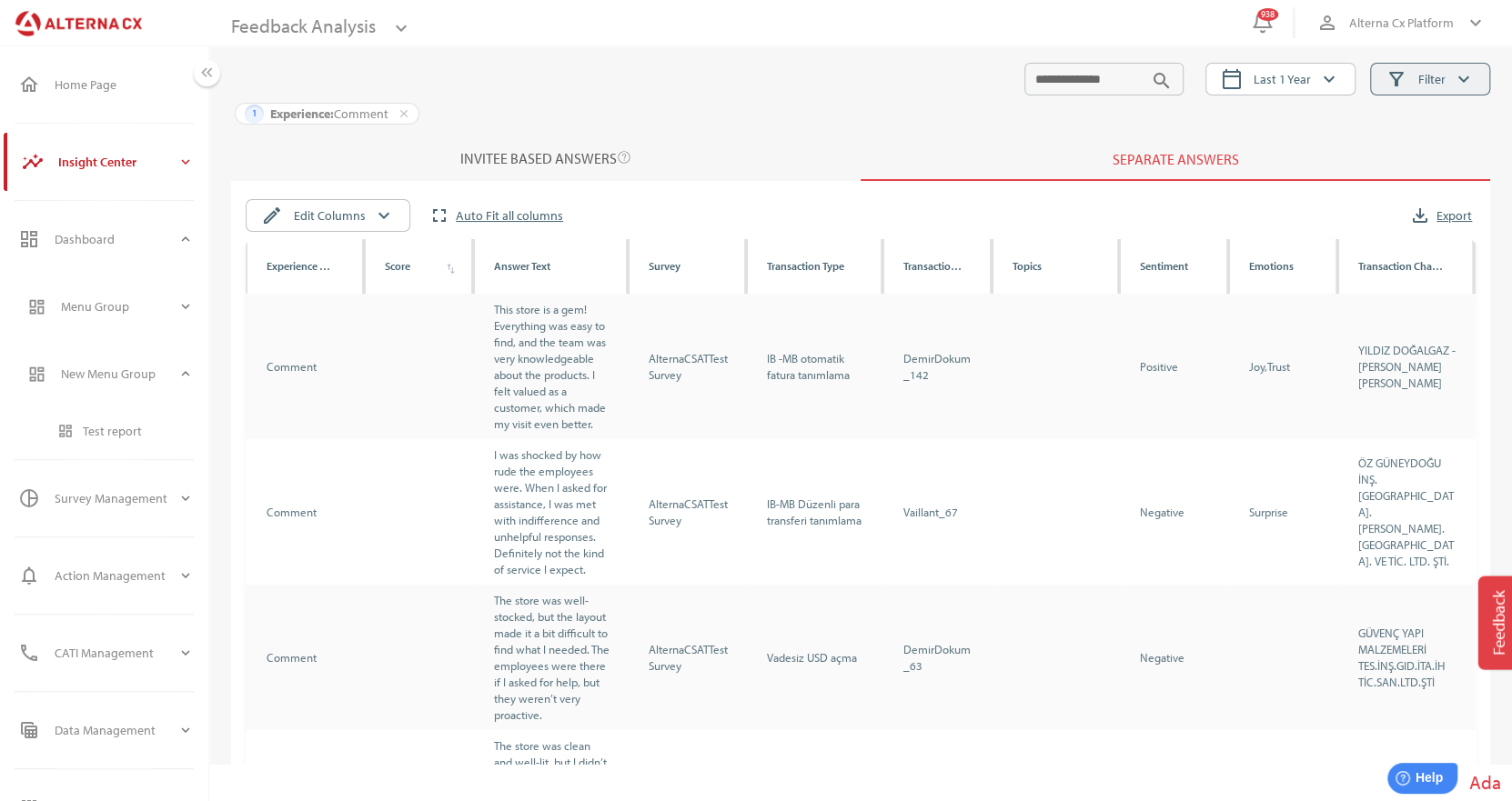
click at [1429, 76] on span "Filter" at bounding box center [1431, 79] width 28 height 22
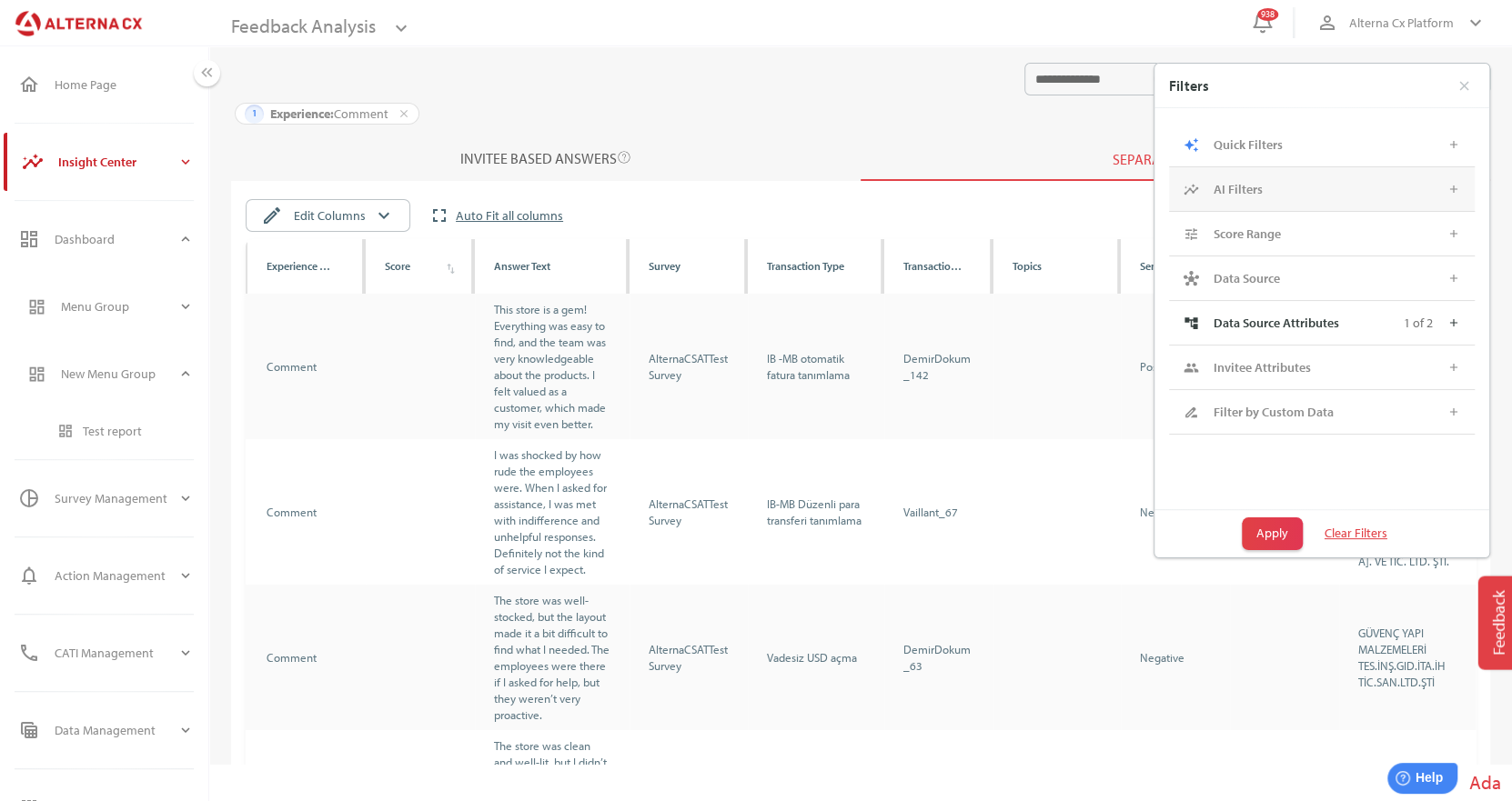
click at [1285, 179] on div "AI Filters" at bounding box center [1315, 189] width 205 height 30
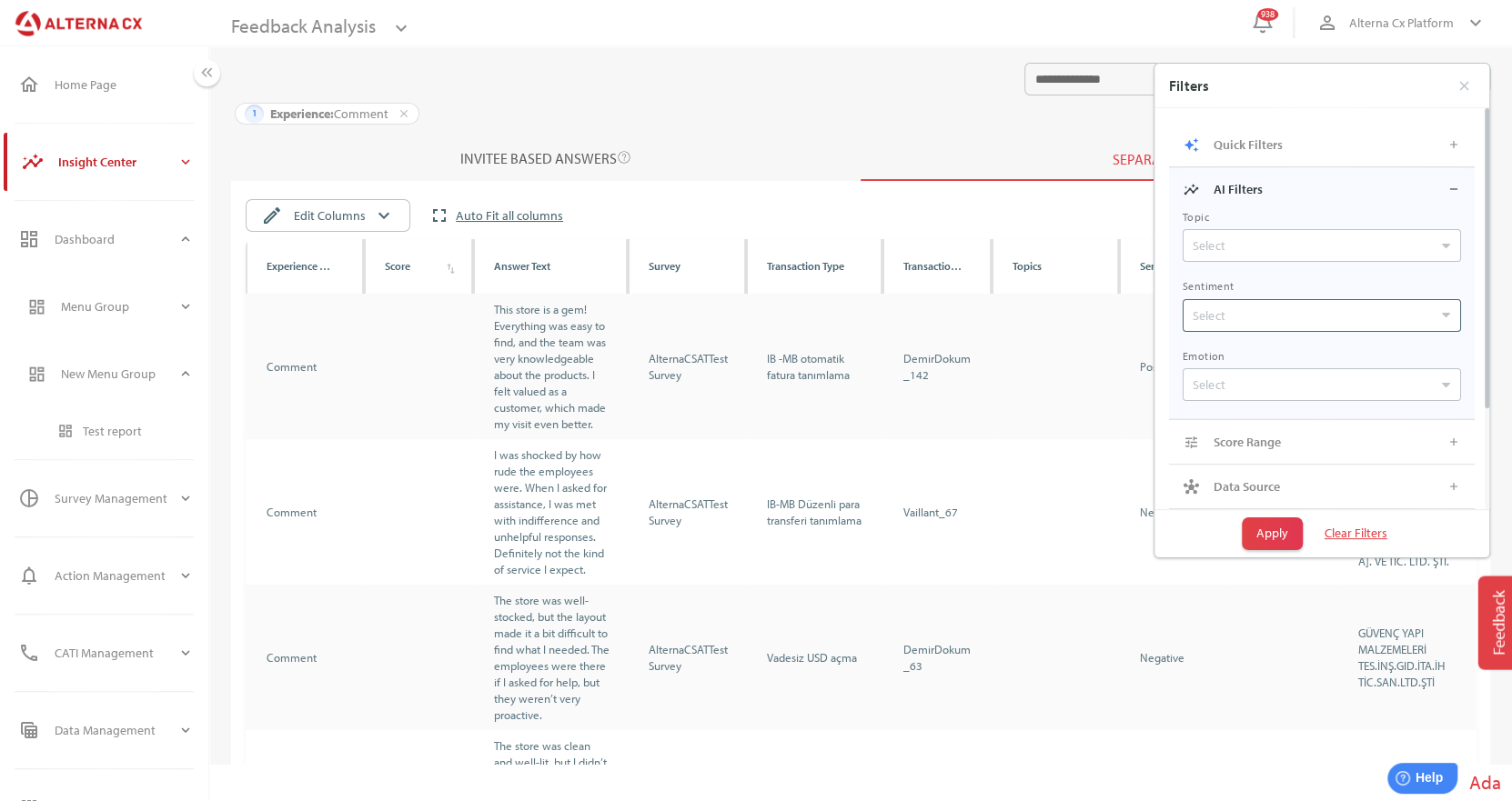
click at [1264, 310] on div "Select" at bounding box center [1312, 315] width 249 height 18
click at [1254, 350] on label "Positive" at bounding box center [1331, 348] width 250 height 23
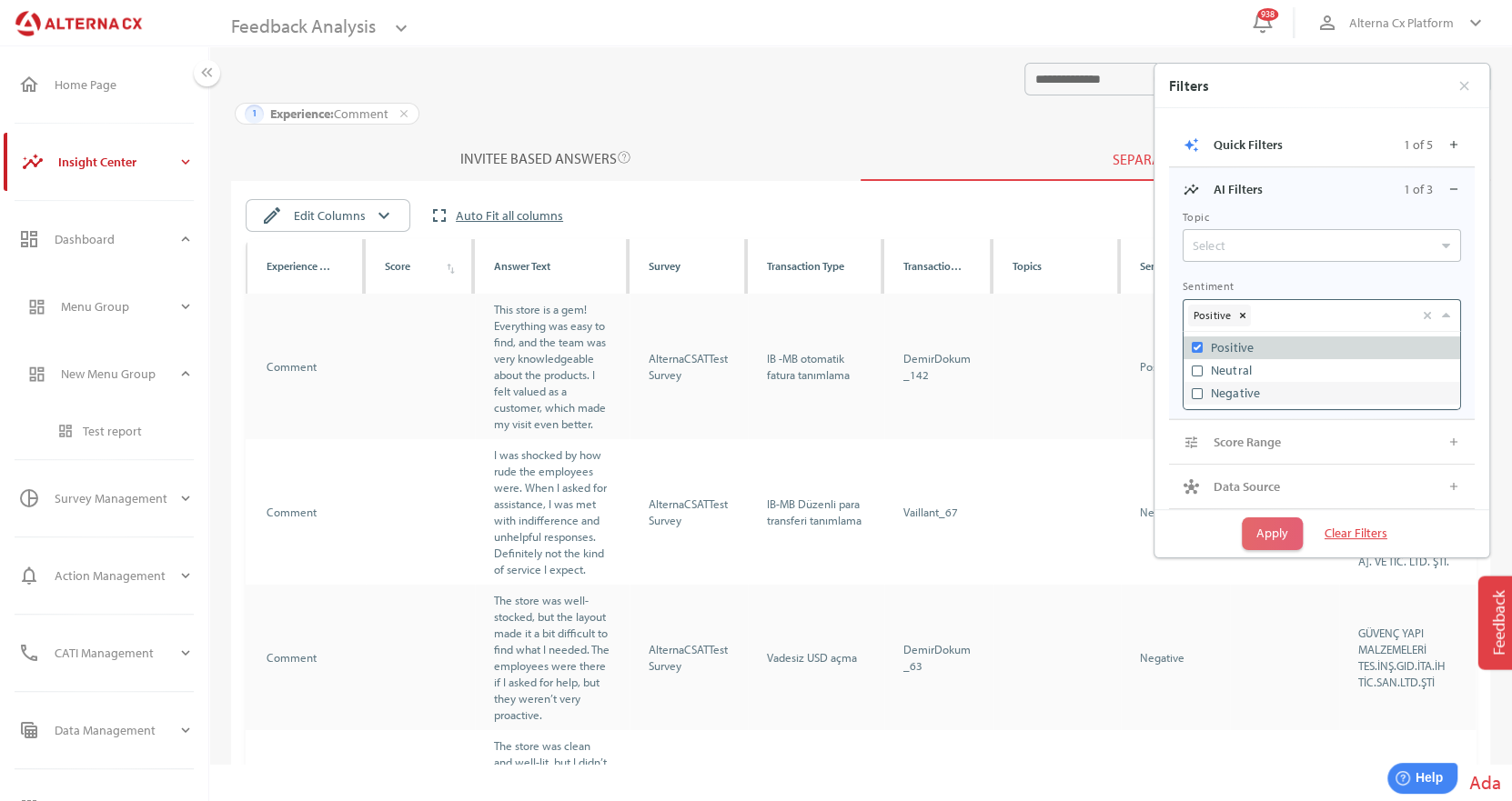
click at [1285, 539] on span "Apply" at bounding box center [1271, 532] width 31 height 22
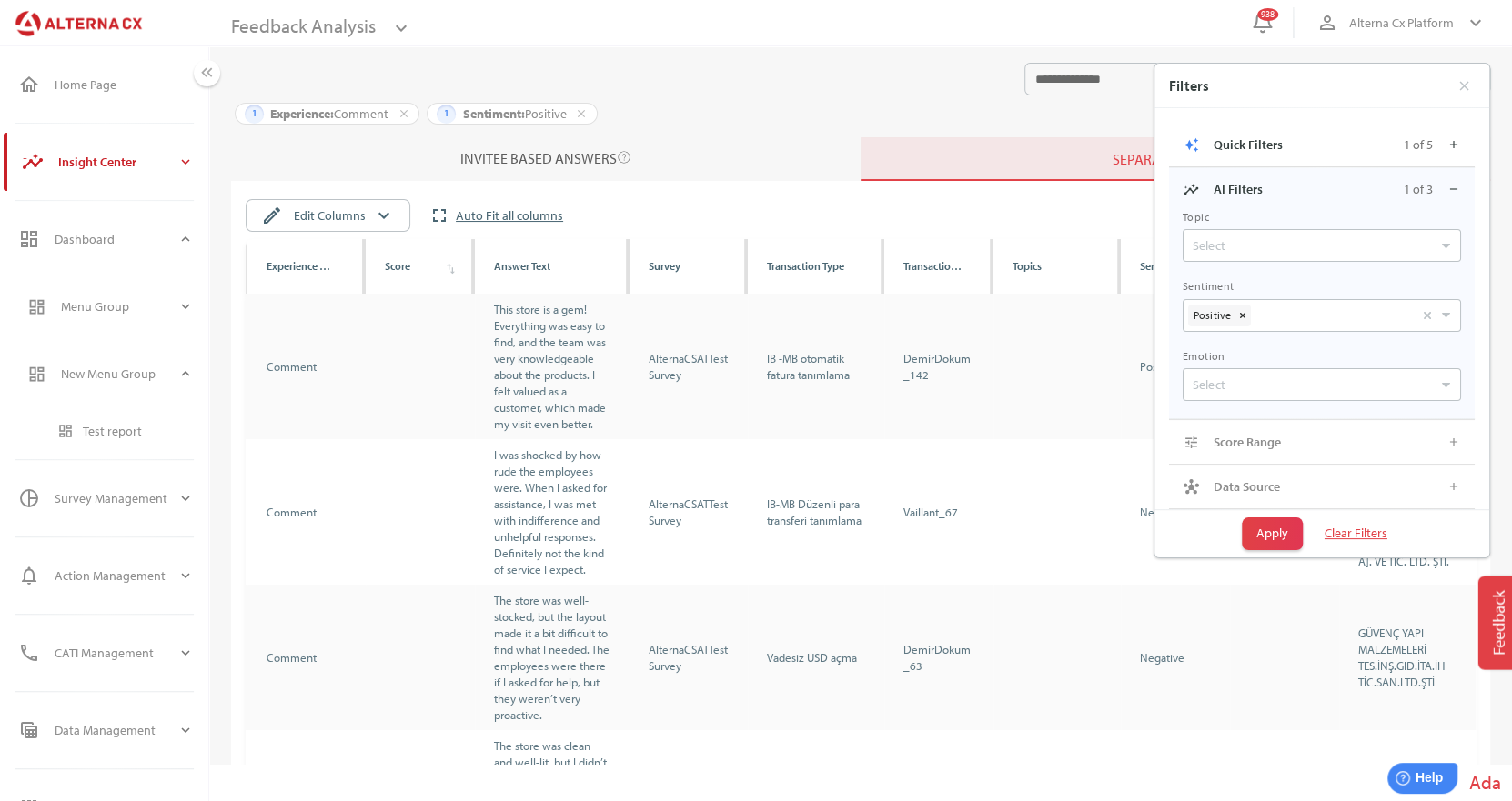
scroll to position [0, 0]
click at [894, 70] on div at bounding box center [619, 79] width 778 height 32
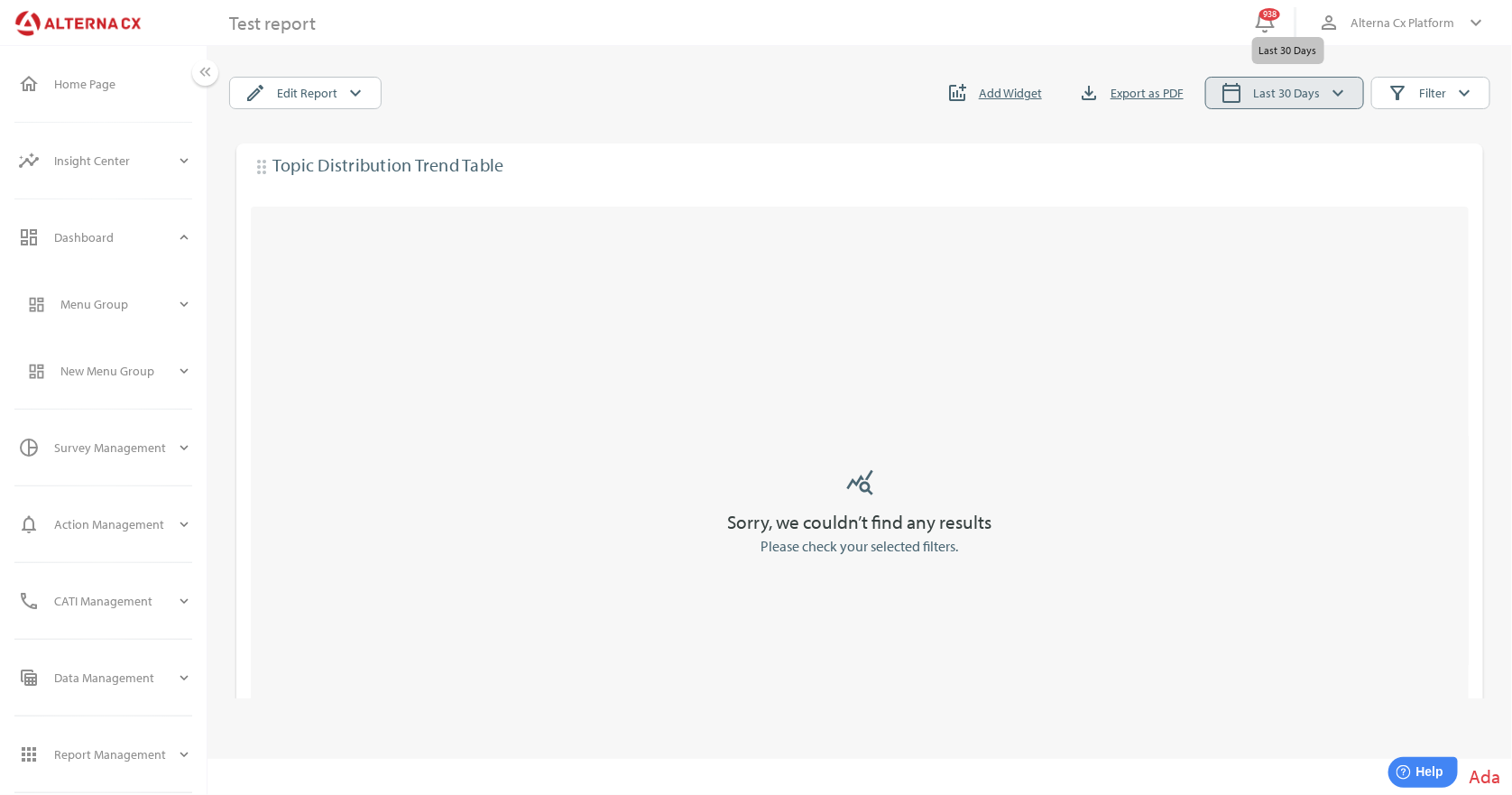
click at [1285, 99] on span "Last 30 Days" at bounding box center [1286, 93] width 67 height 22
select select "*"
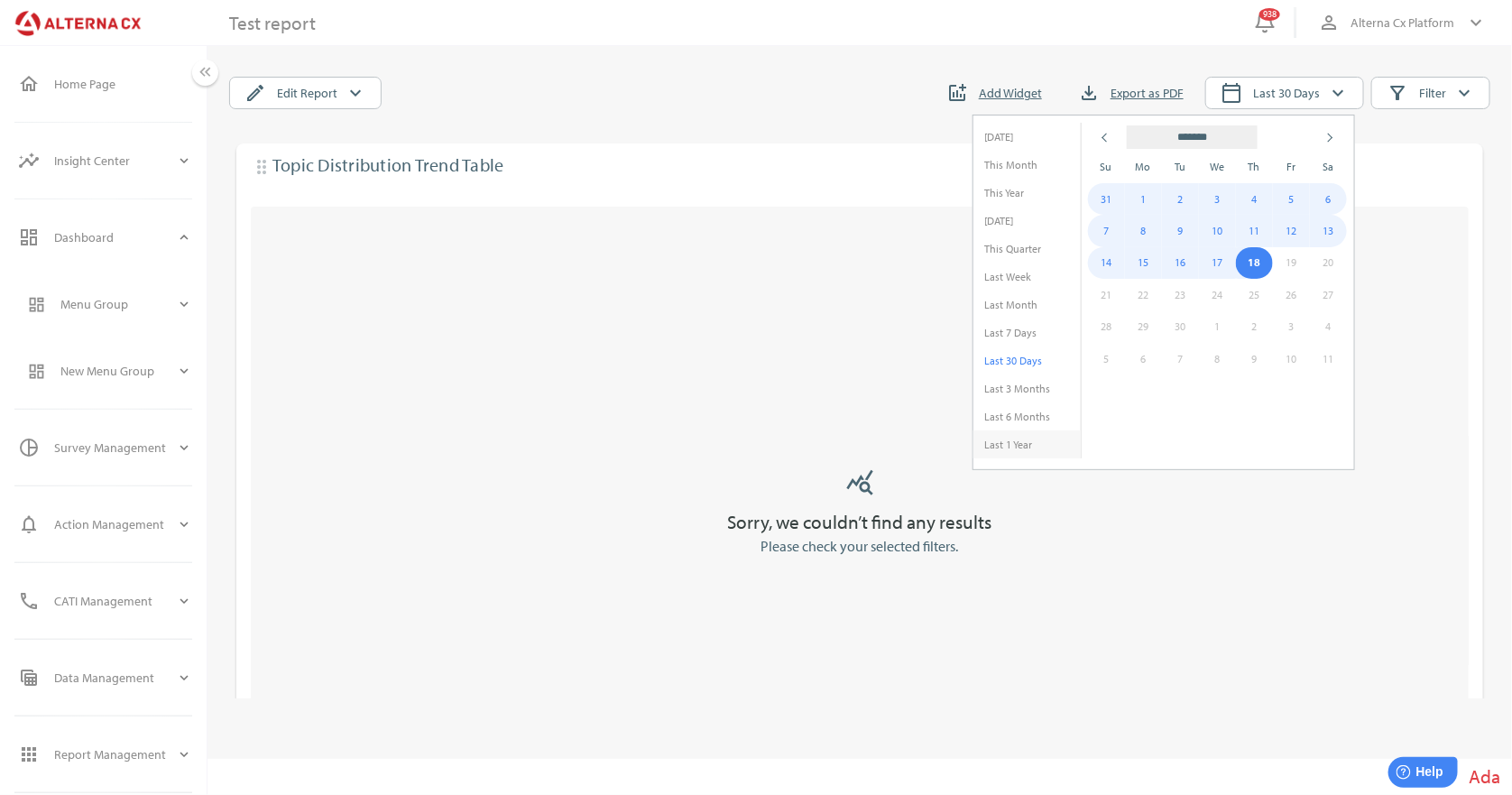
click at [1027, 439] on li "Last 1 Year" at bounding box center [1027, 444] width 108 height 28
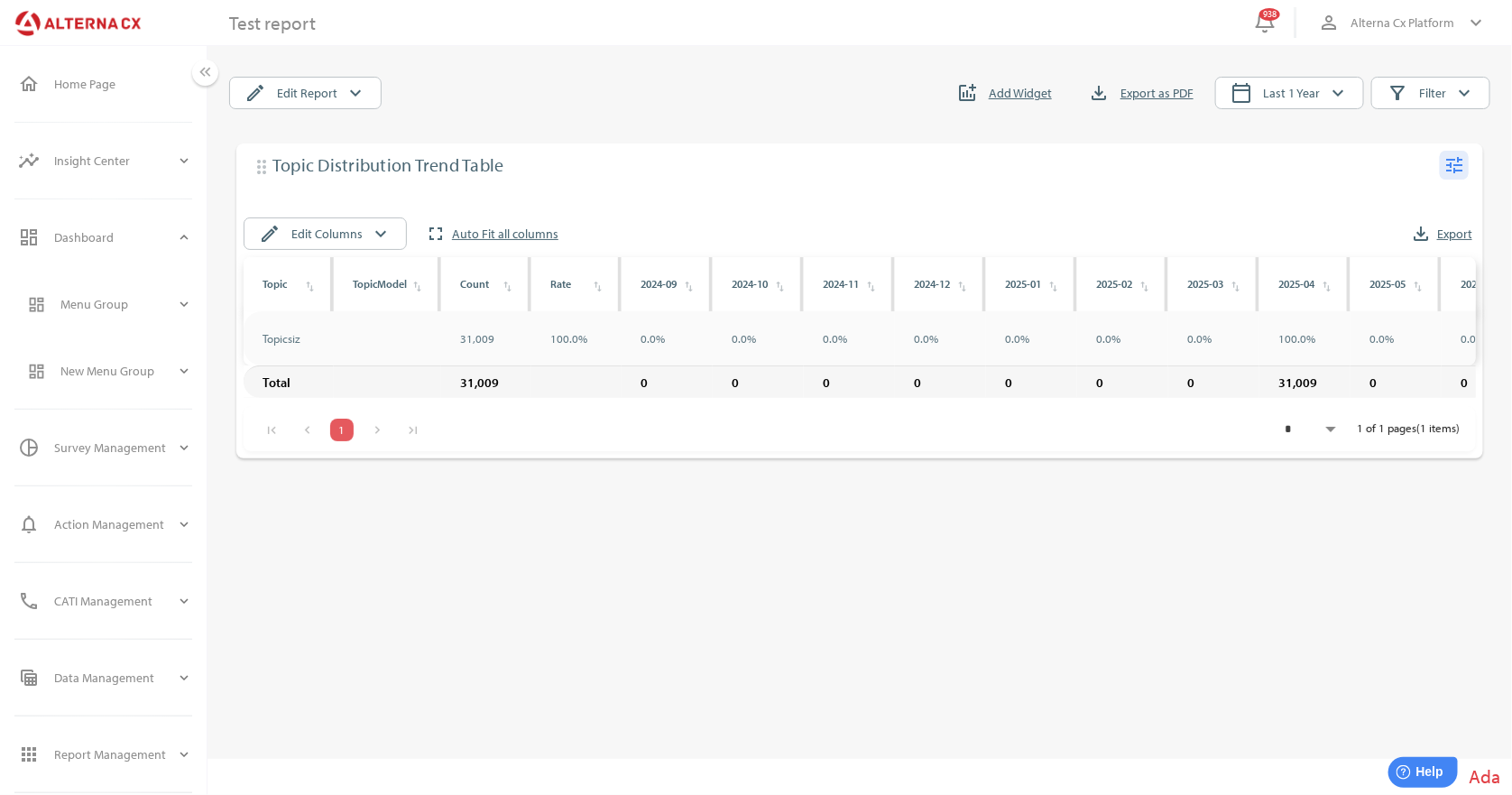
click at [1460, 163] on icon "tune" at bounding box center [1453, 164] width 22 height 22
click at [1399, 200] on div "Edit" at bounding box center [1419, 201] width 70 height 29
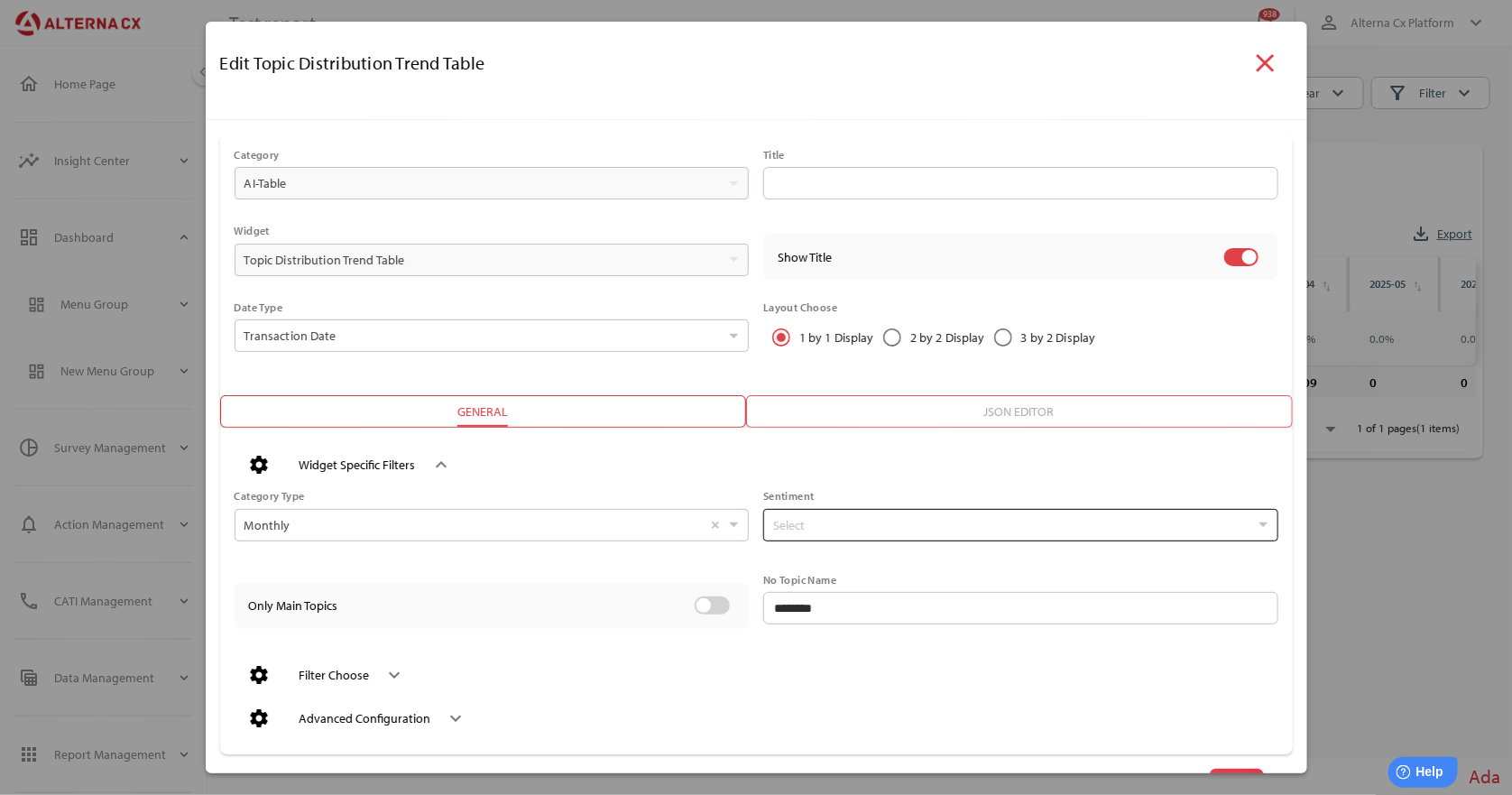
click at [845, 517] on input "Select" at bounding box center [1011, 525] width 476 height 30
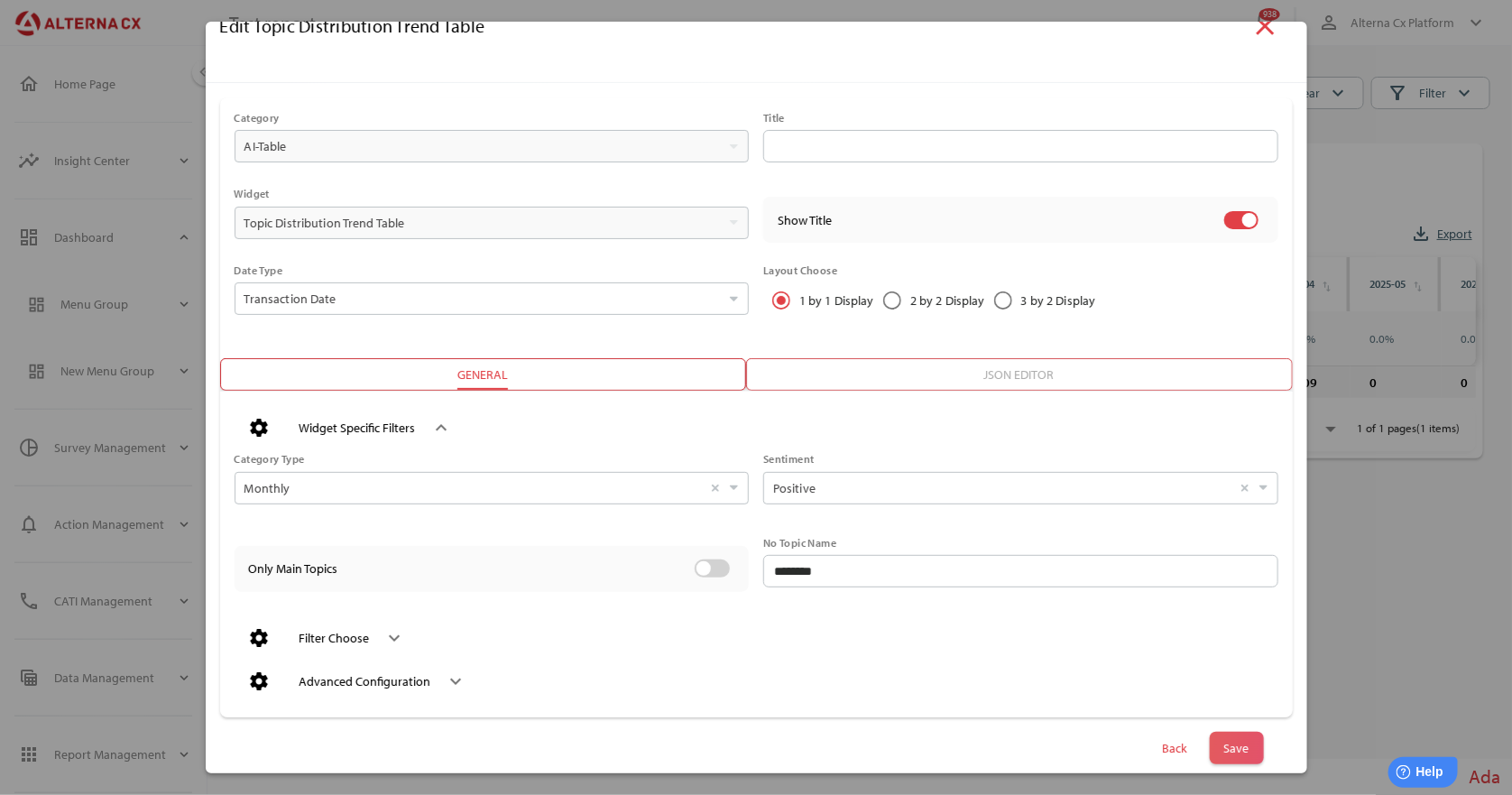
scroll to position [56, 0]
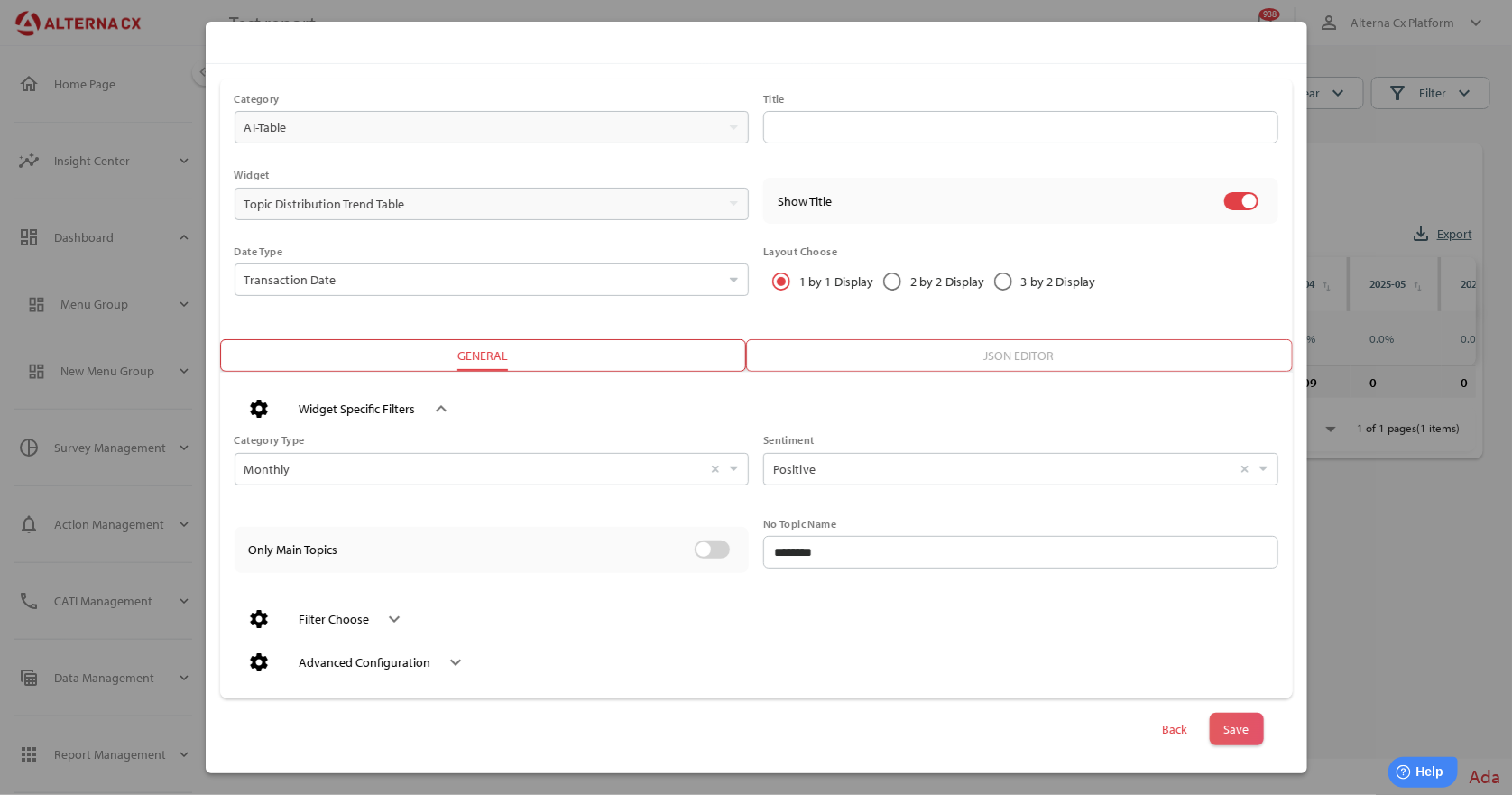
click at [1230, 730] on span "Save" at bounding box center [1236, 729] width 26 height 26
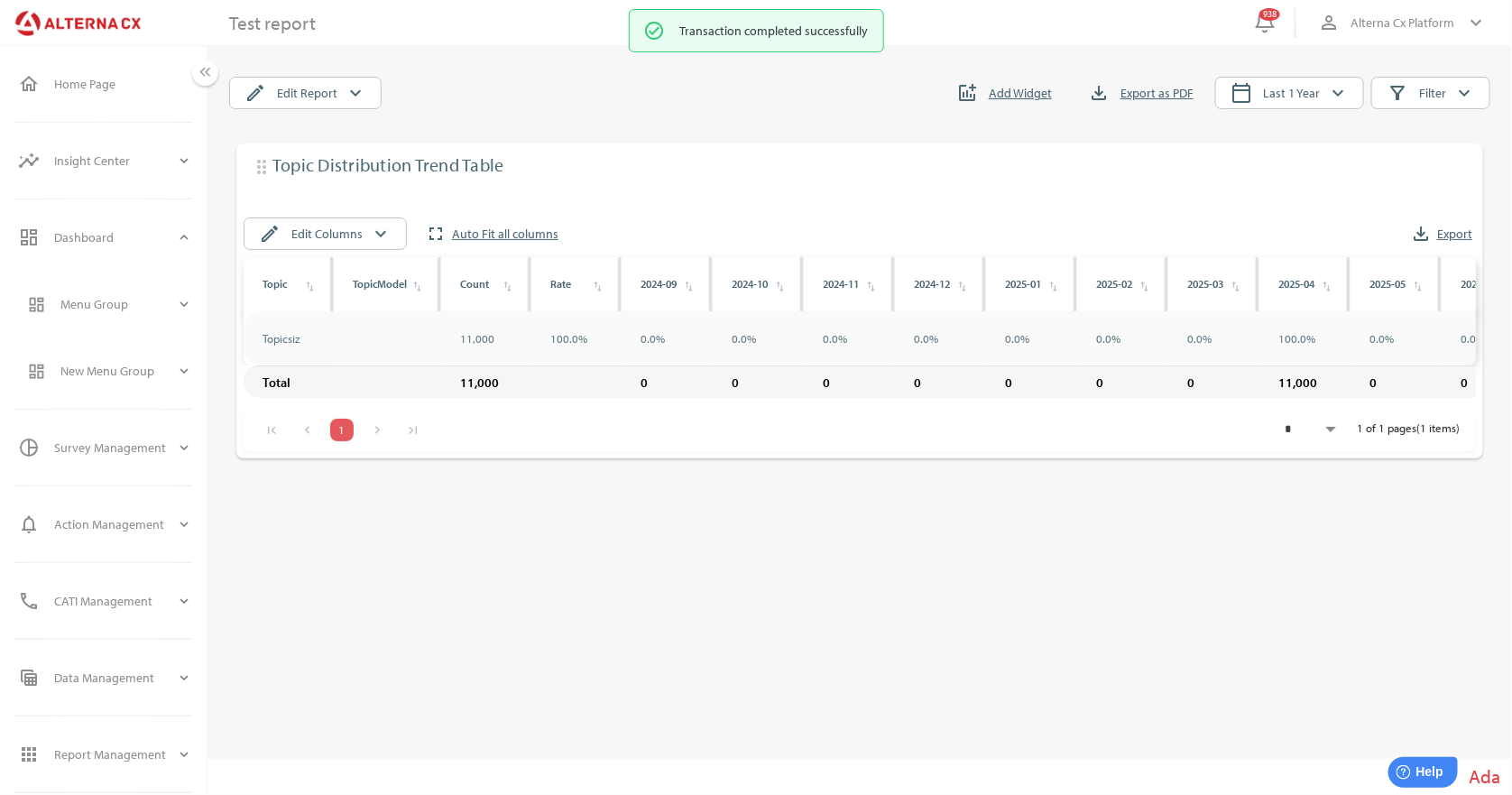
click at [659, 546] on div "drag_indicator Topic Distribution Trend Table tune edit Edit Columns keyboard_a…" at bounding box center [859, 421] width 1262 height 555
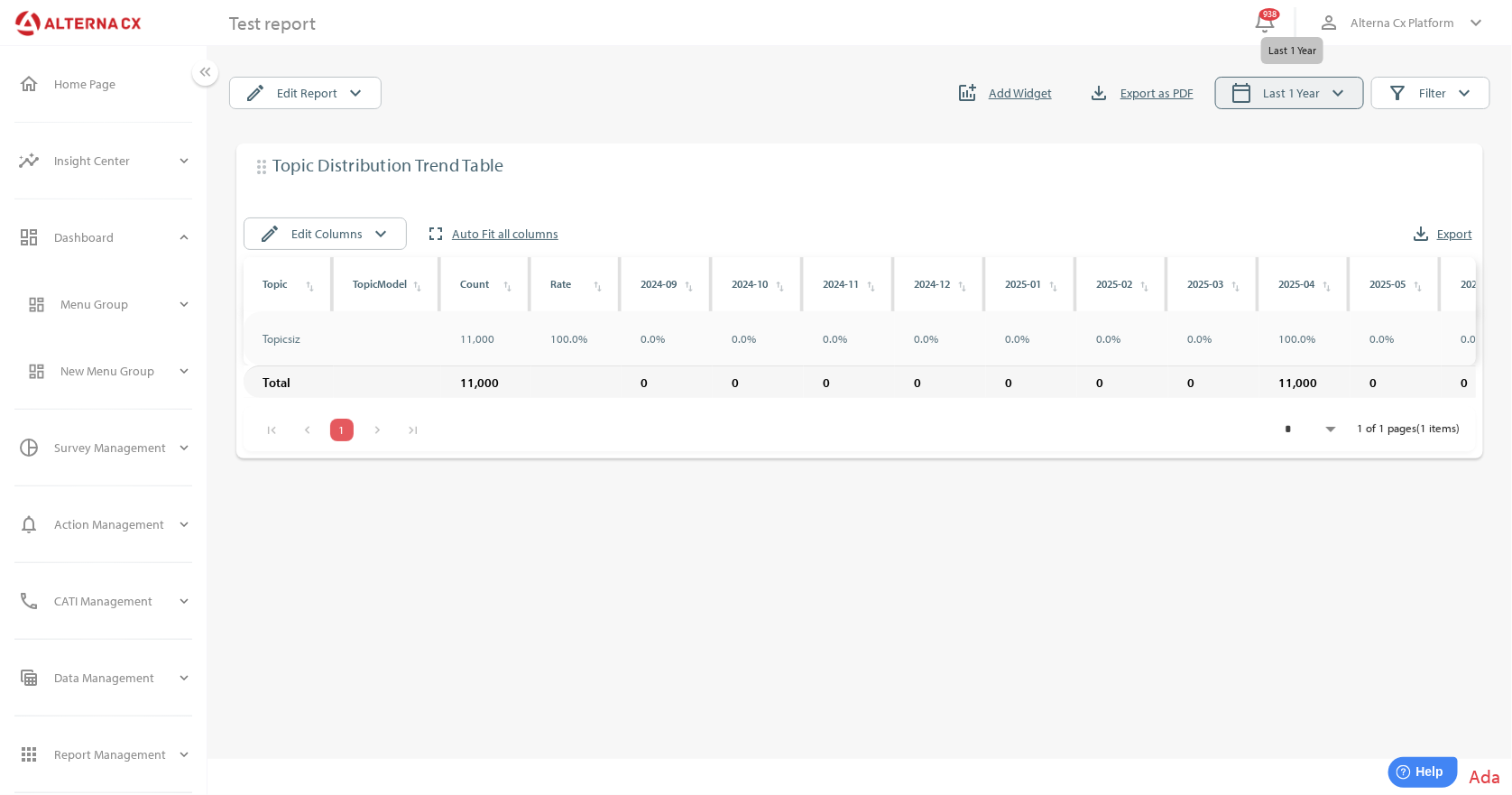
click at [1280, 93] on span "Last 1 Year" at bounding box center [1291, 93] width 57 height 22
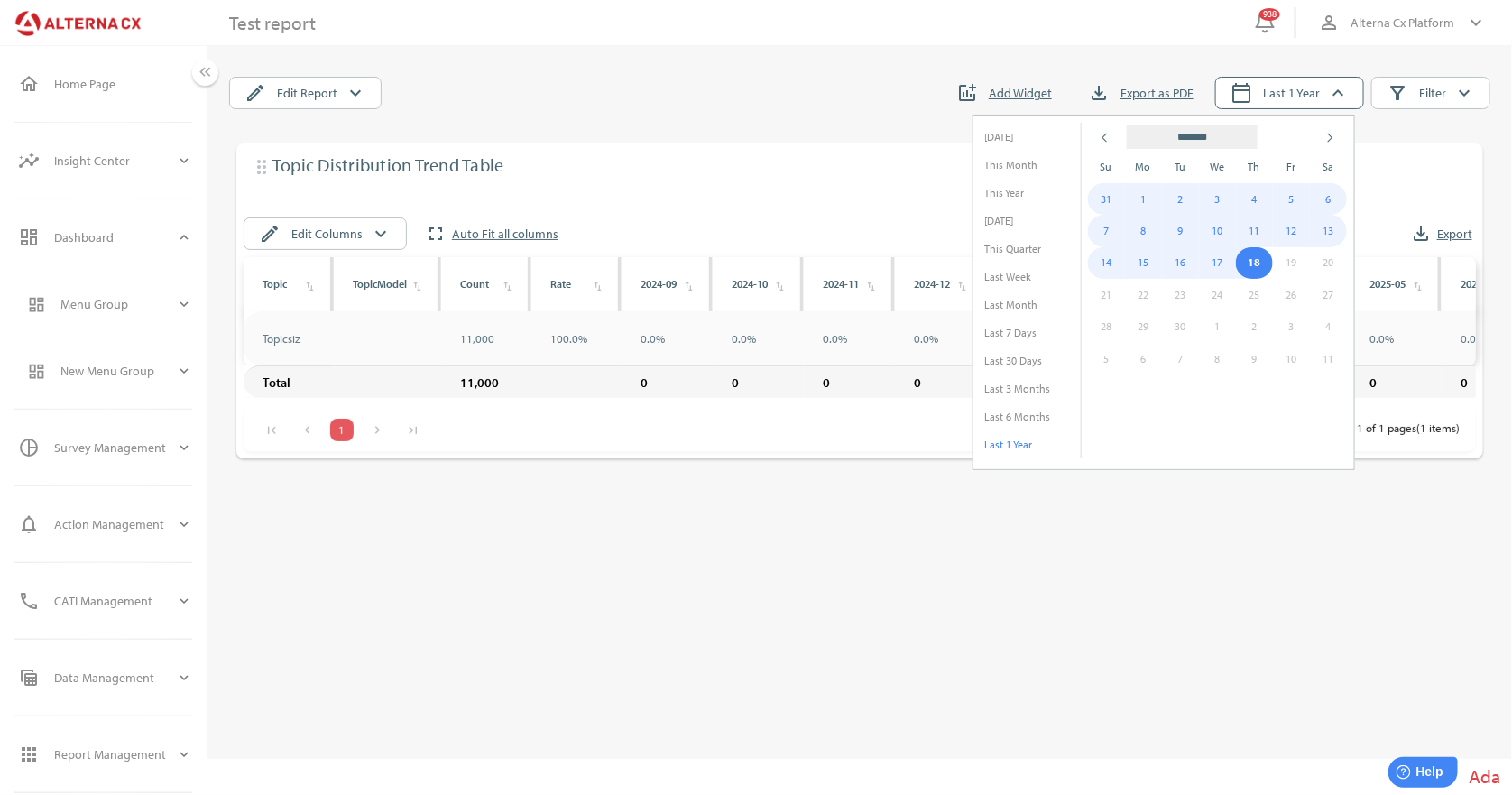
click at [1113, 141] on th at bounding box center [1106, 138] width 37 height 28
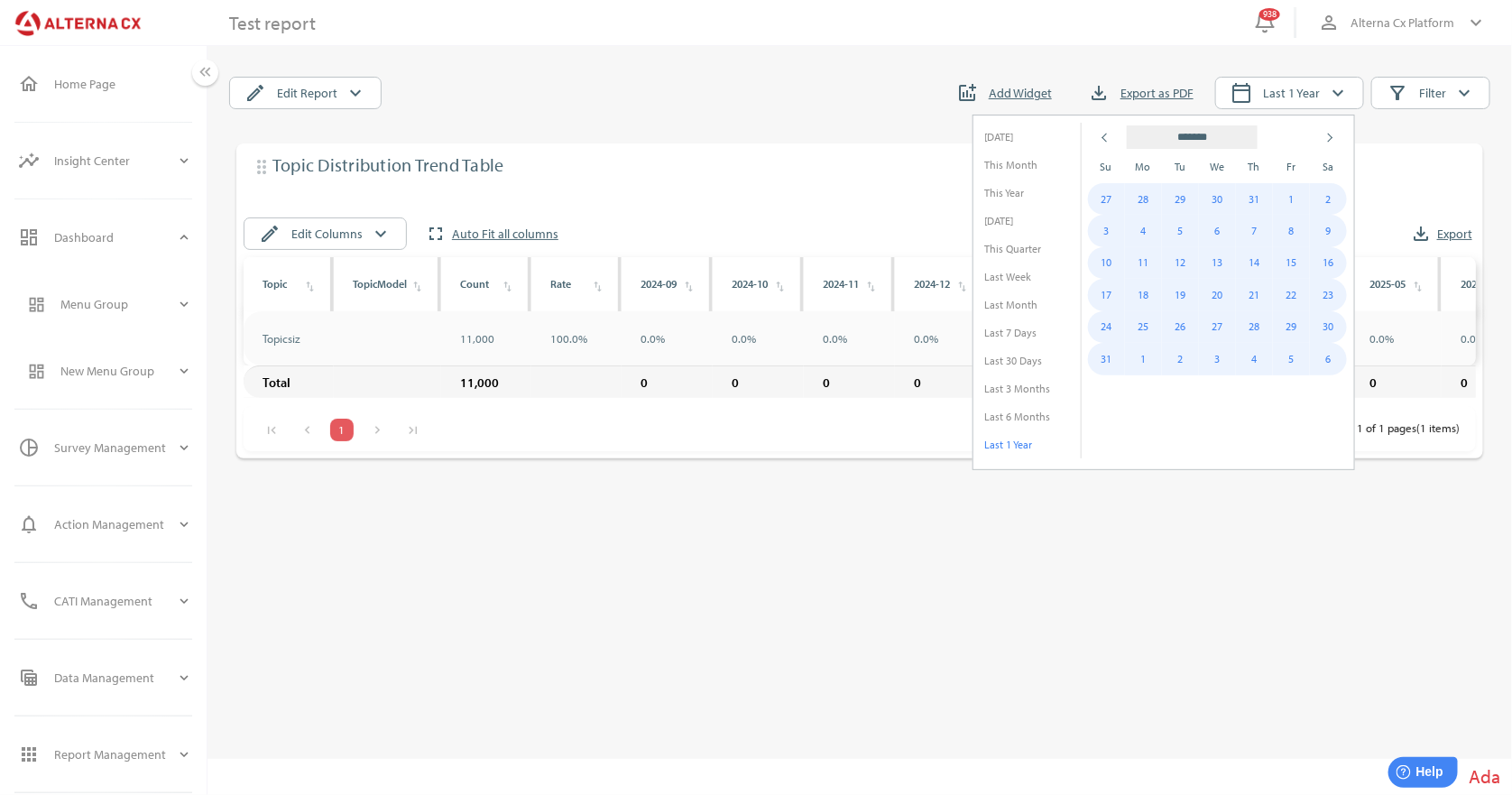
click at [1113, 141] on th at bounding box center [1106, 138] width 37 height 28
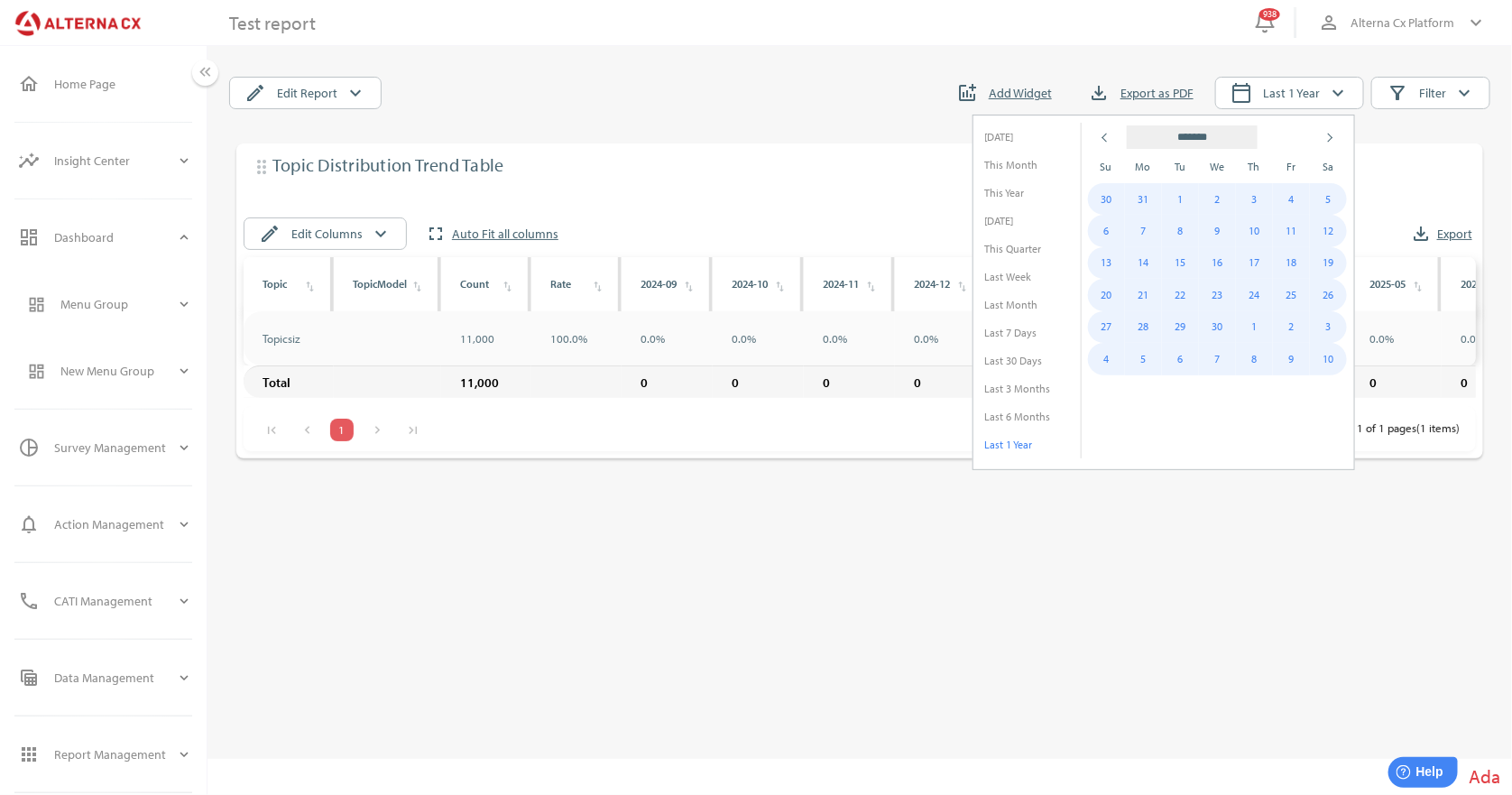
click at [1113, 141] on th at bounding box center [1106, 138] width 37 height 28
select select "**"
type input "****"
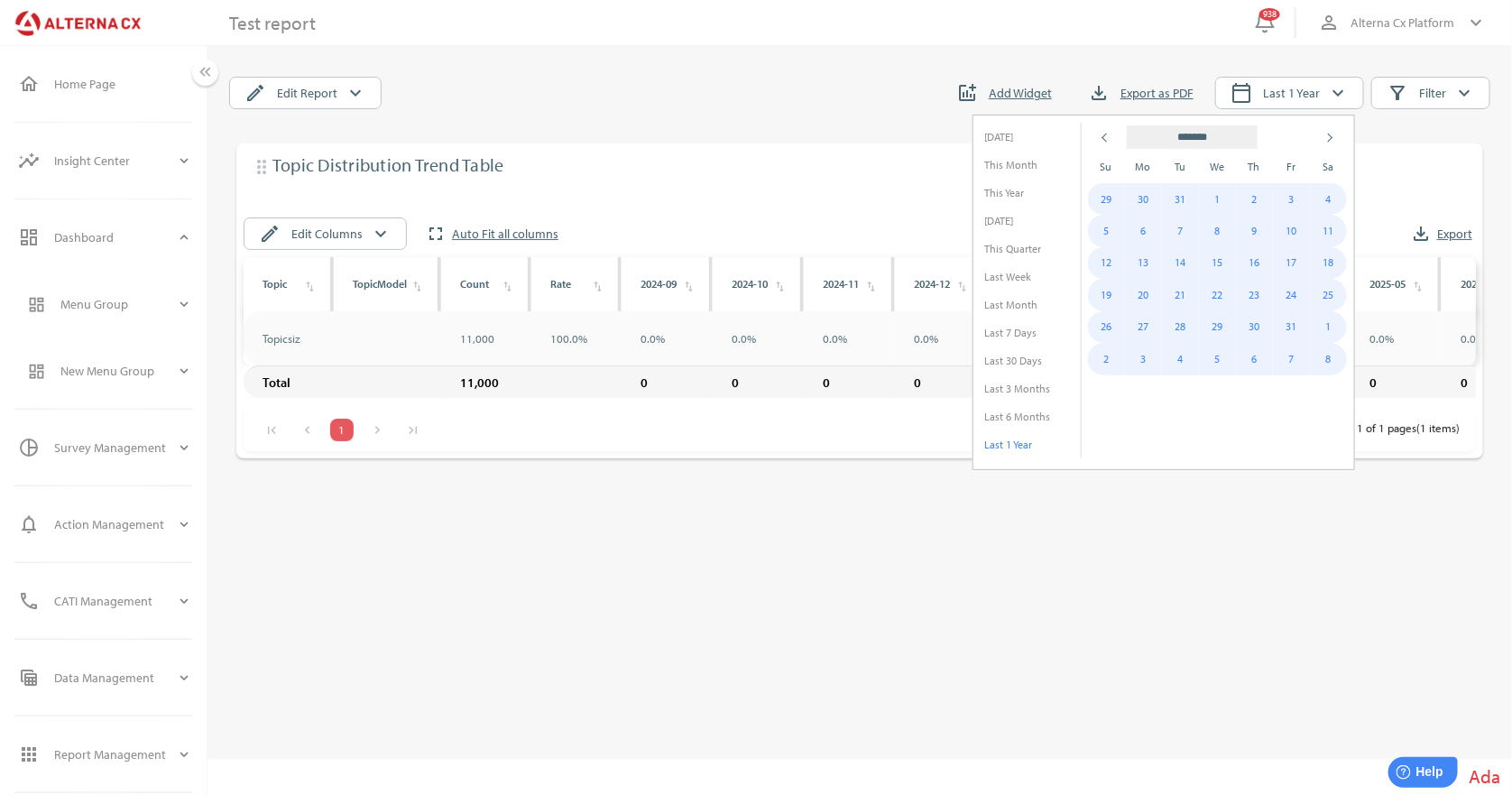
click at [1113, 141] on th at bounding box center [1106, 138] width 37 height 28
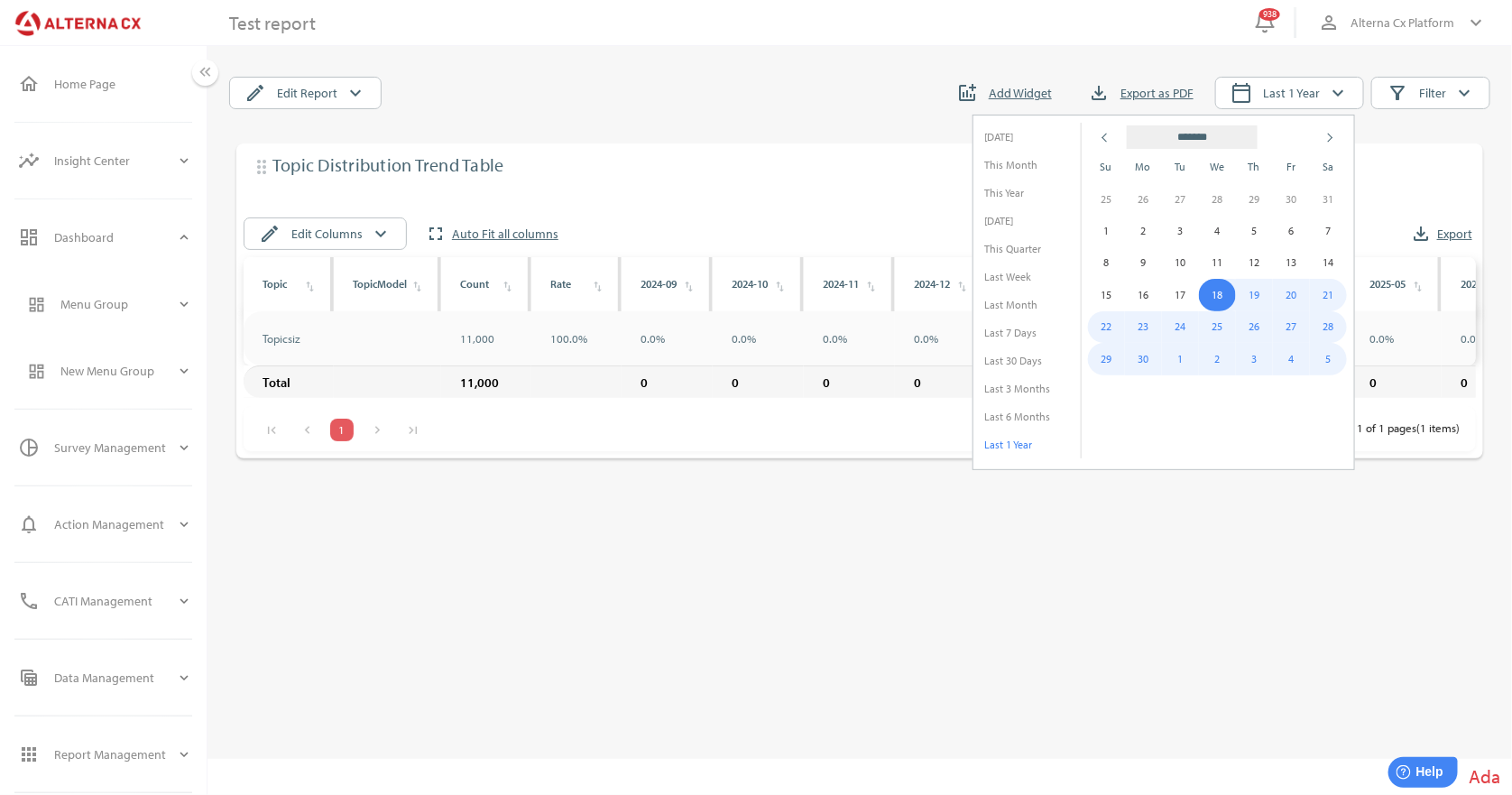
click at [1113, 141] on th at bounding box center [1106, 138] width 37 height 28
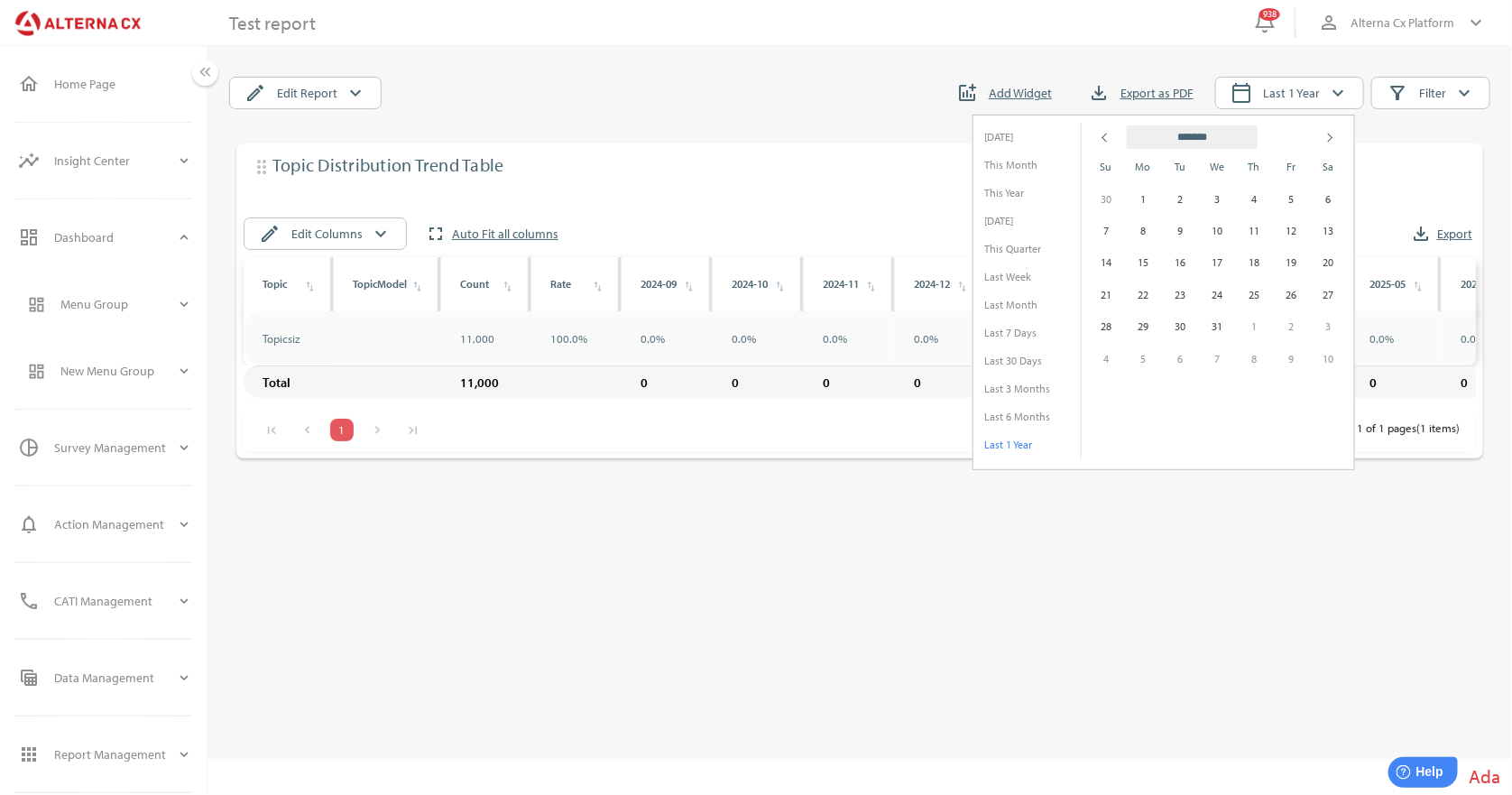
click at [1113, 141] on th at bounding box center [1106, 138] width 37 height 28
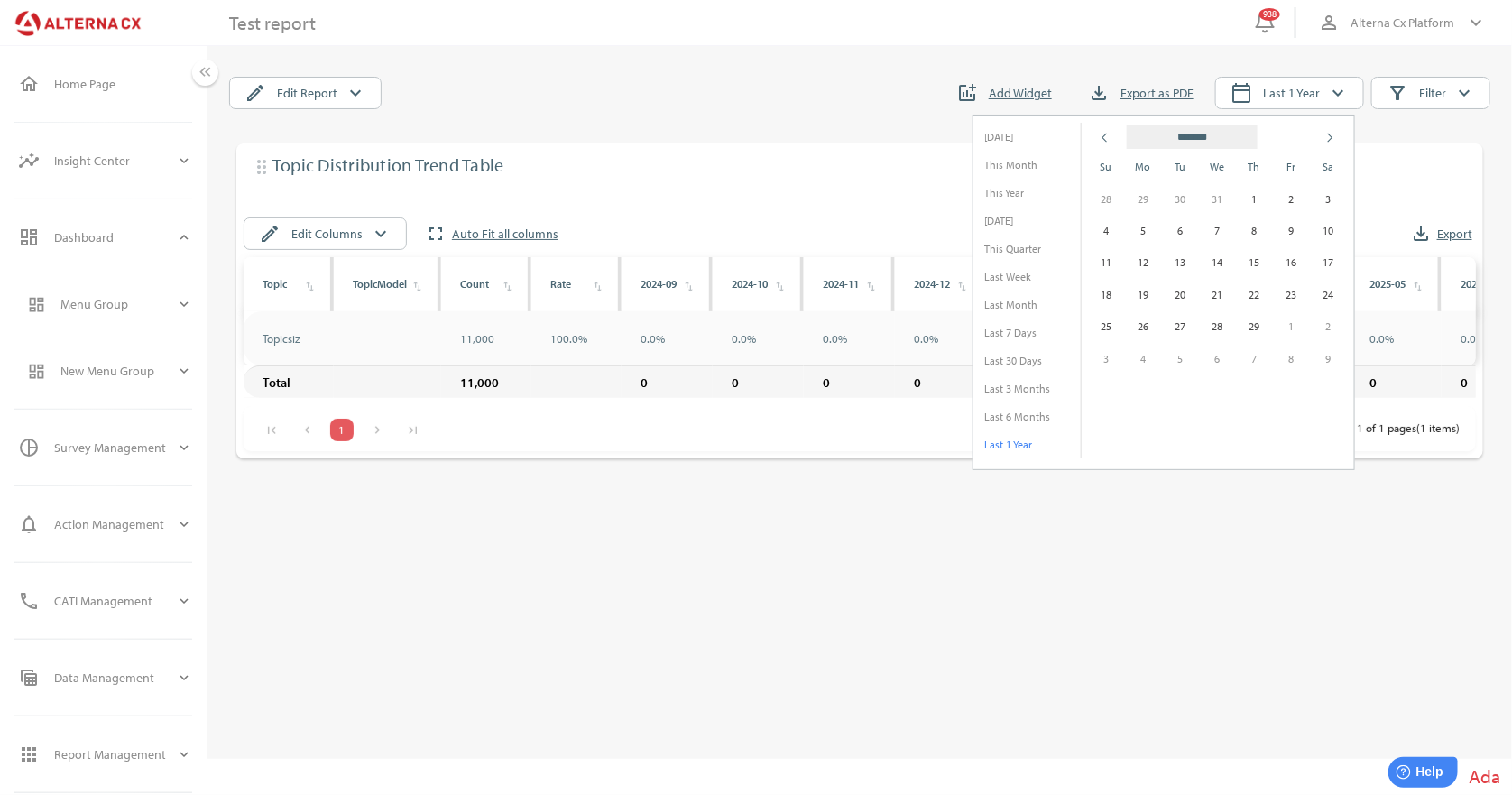
click at [1113, 141] on th at bounding box center [1106, 138] width 37 height 28
select select "**"
type input "****"
click at [1113, 141] on th at bounding box center [1106, 138] width 37 height 28
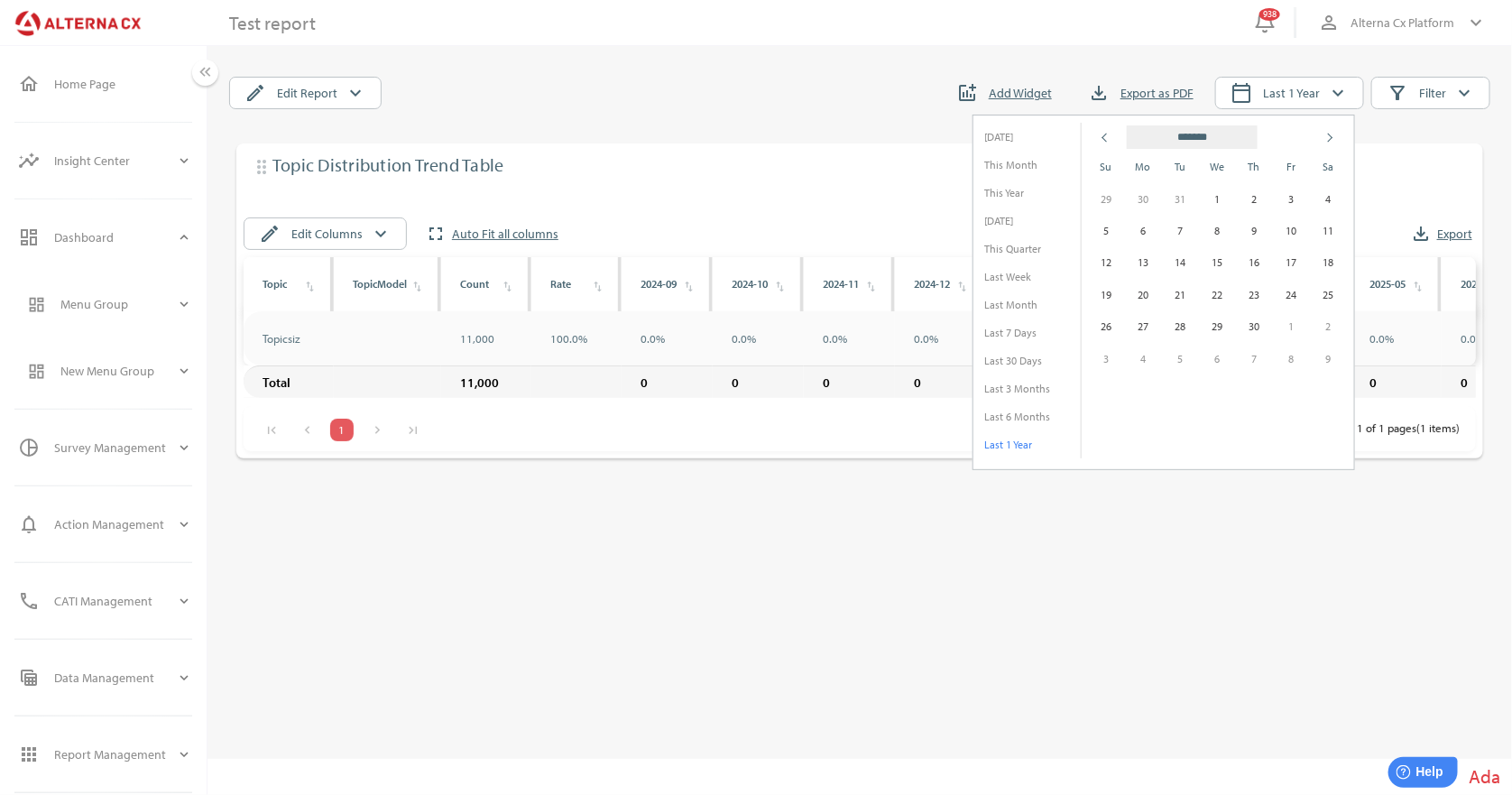
click at [1113, 141] on th at bounding box center [1106, 138] width 37 height 28
click at [1286, 199] on td "1" at bounding box center [1291, 199] width 37 height 31
click at [1330, 135] on span at bounding box center [1328, 138] width 9 height 9
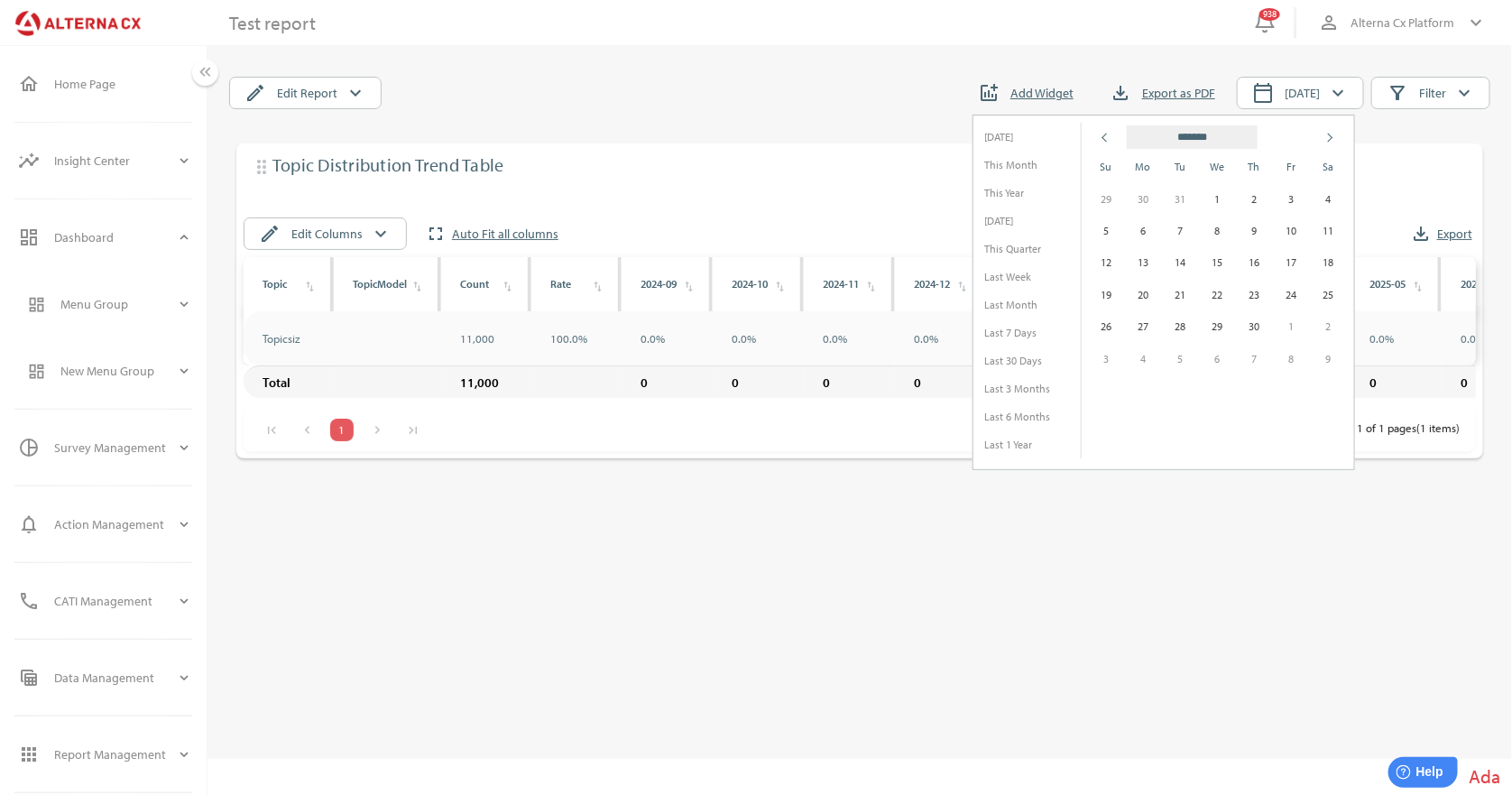
click at [1330, 135] on span at bounding box center [1328, 138] width 9 height 9
select select "*"
type input "****"
click at [1330, 135] on span at bounding box center [1328, 138] width 9 height 9
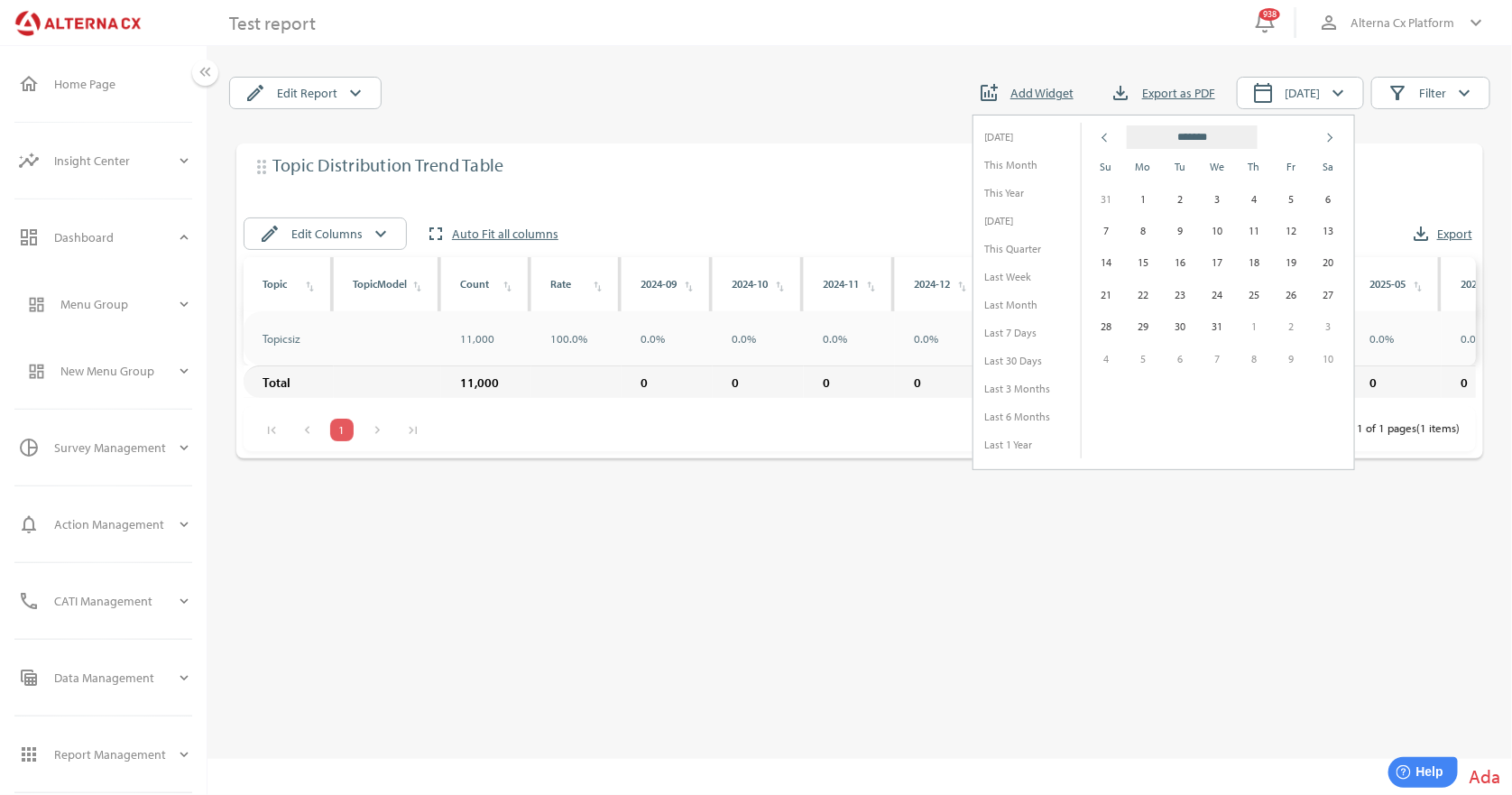
click at [1330, 135] on span at bounding box center [1328, 138] width 9 height 9
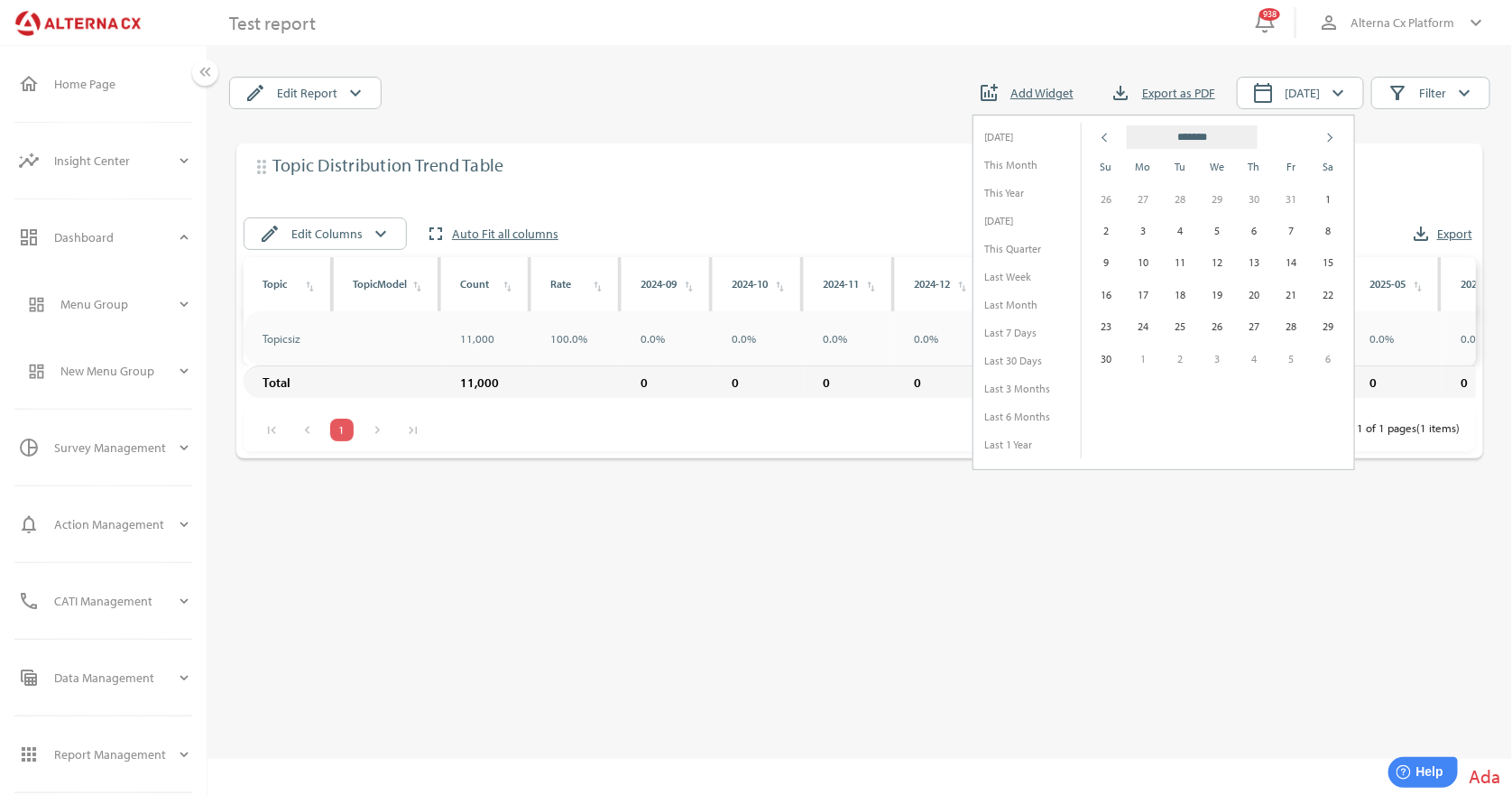
click at [1330, 135] on span at bounding box center [1328, 138] width 9 height 9
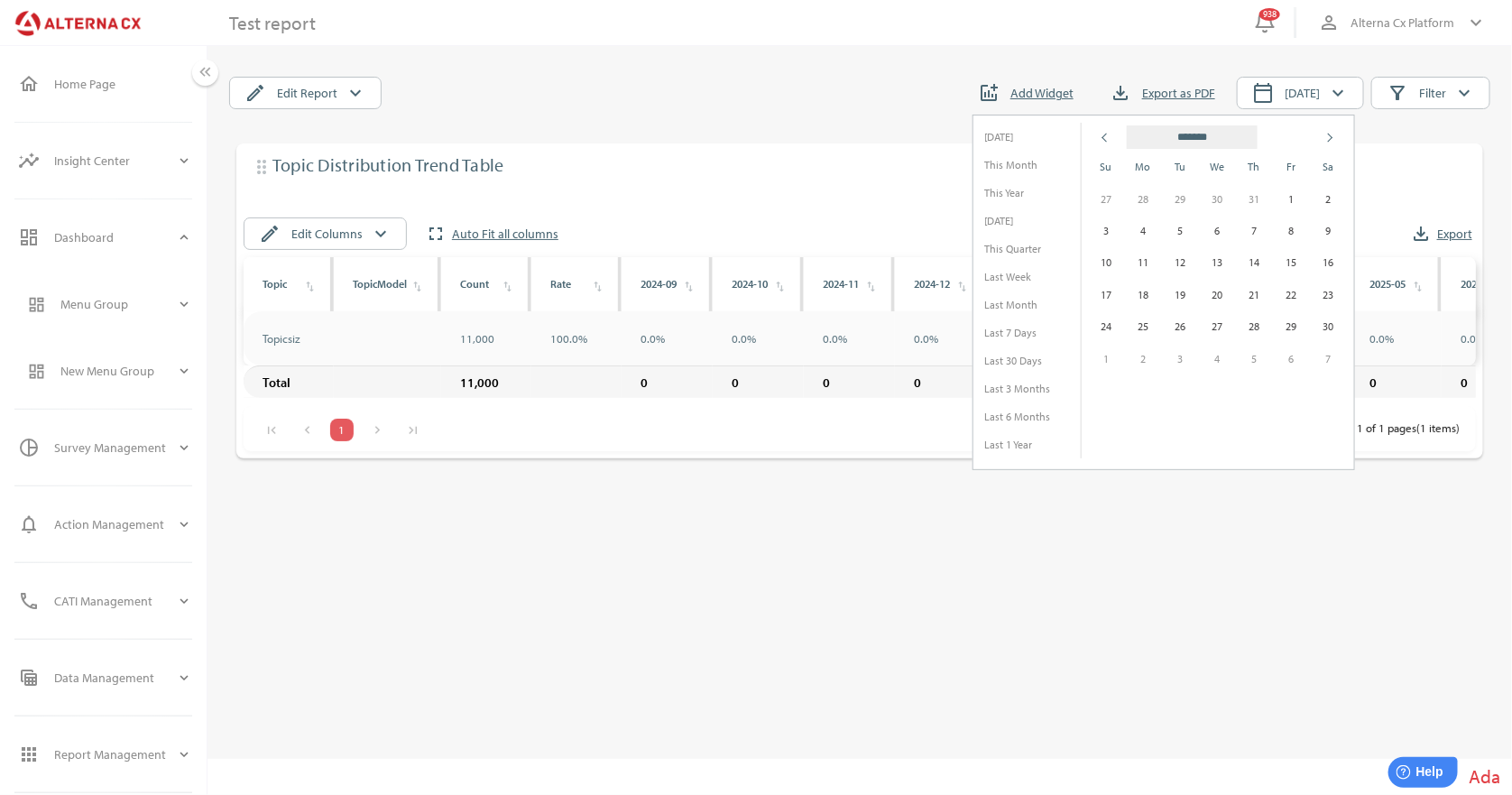
click at [1330, 135] on span at bounding box center [1328, 138] width 9 height 9
select select "*"
type input "****"
click at [1330, 135] on span at bounding box center [1328, 138] width 9 height 9
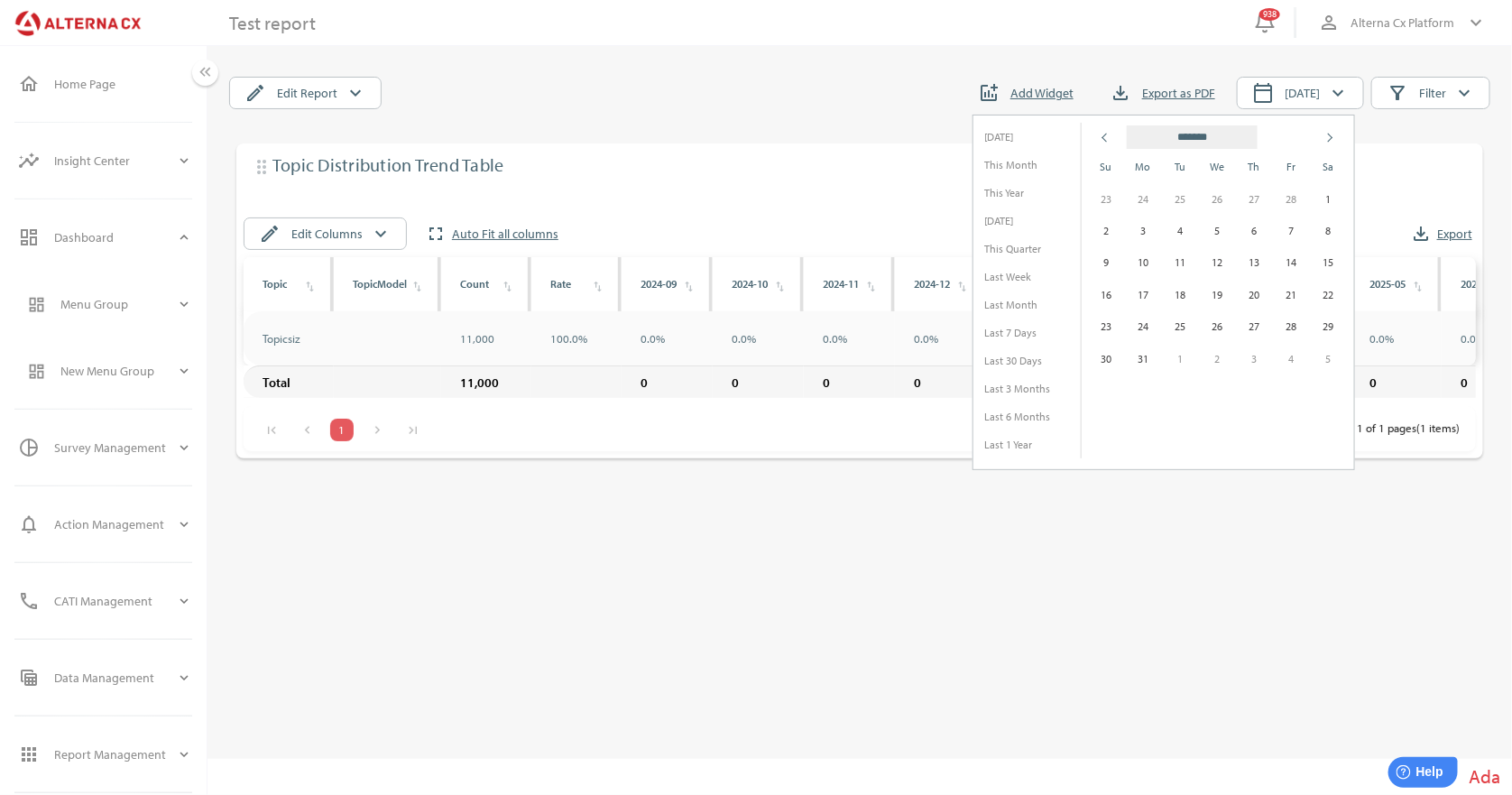
click at [1330, 135] on span at bounding box center [1328, 138] width 9 height 9
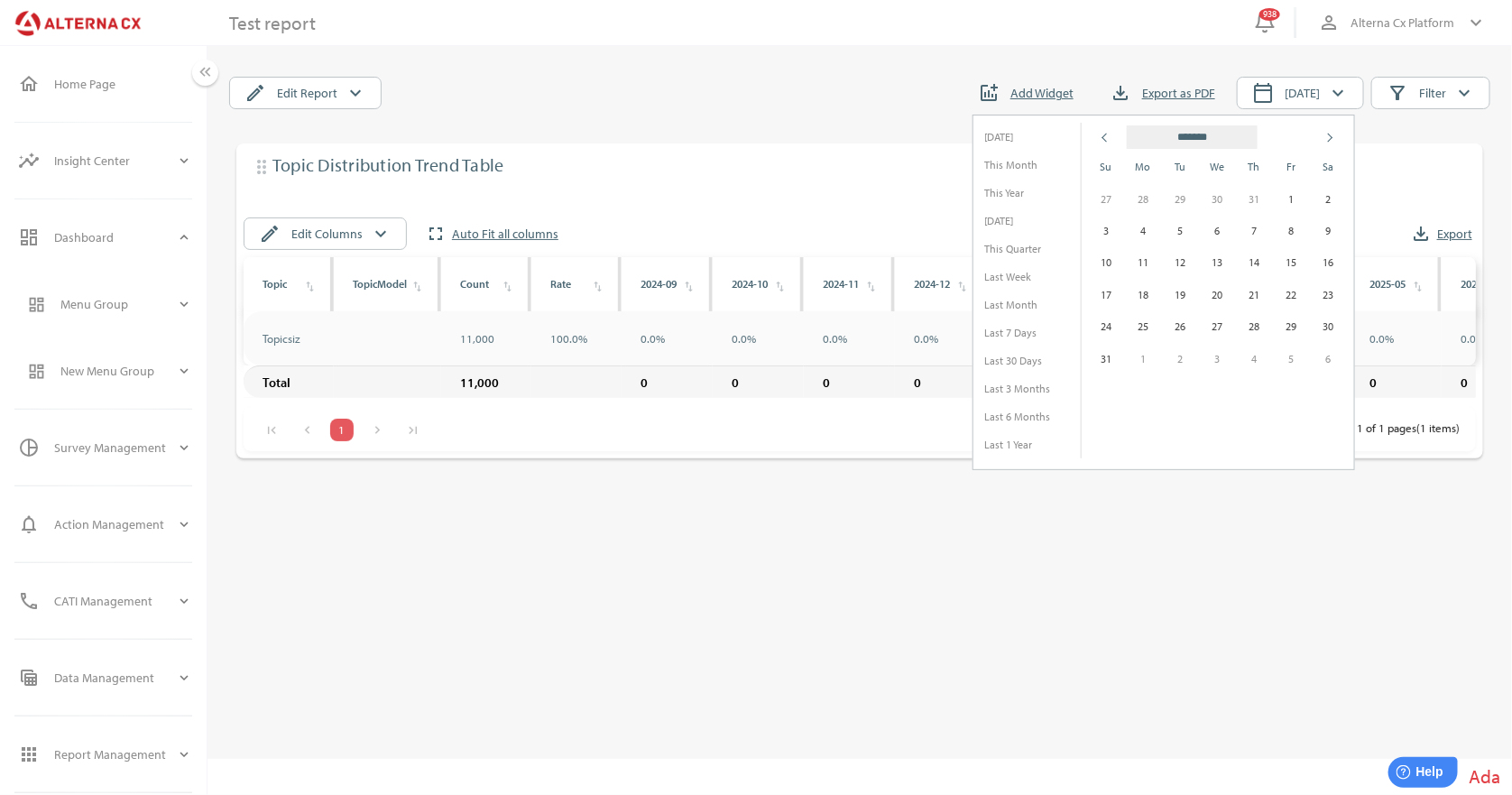
click at [1330, 135] on span at bounding box center [1328, 138] width 9 height 9
select select "*"
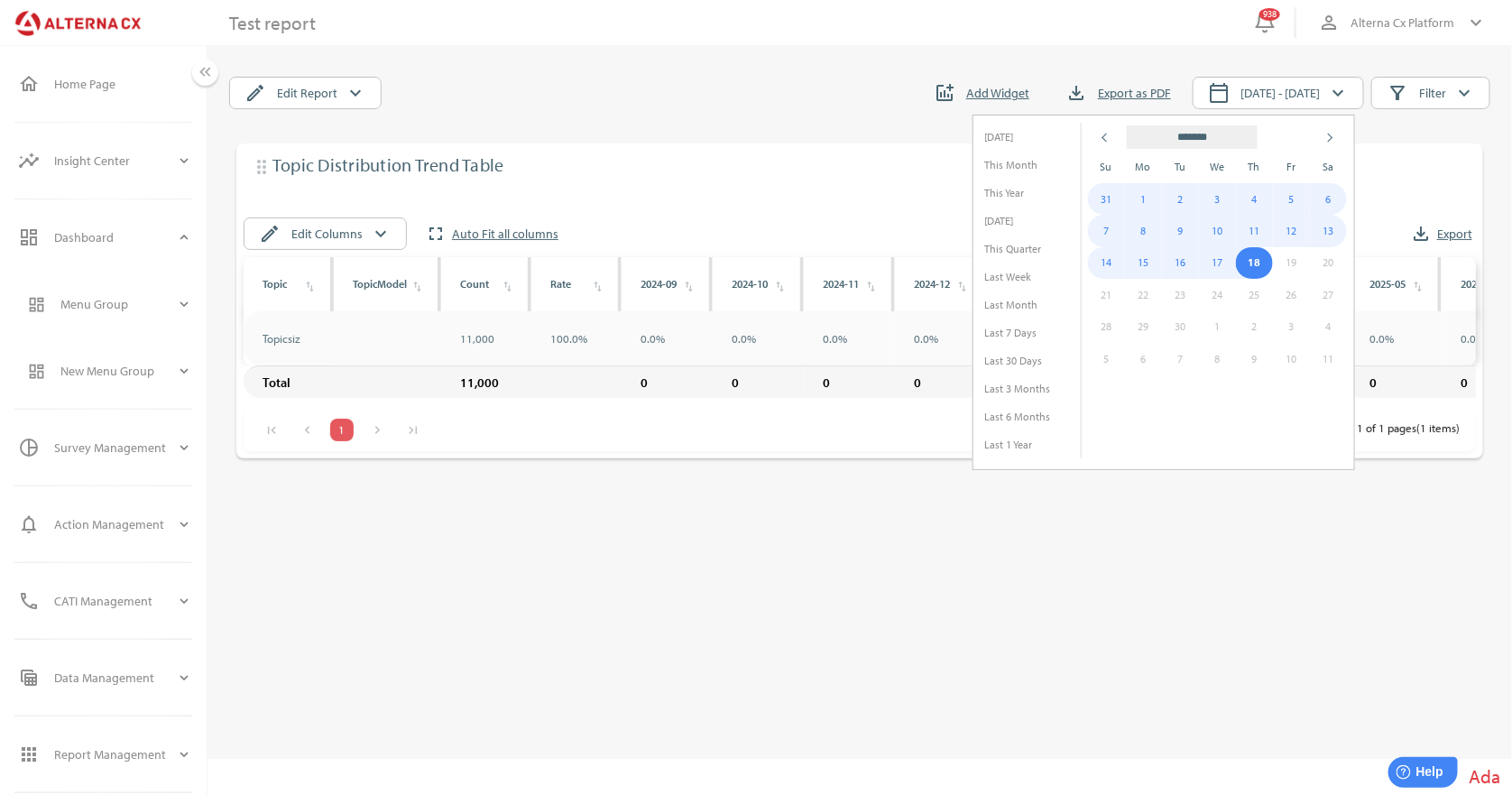
click at [1252, 266] on td "18" at bounding box center [1254, 263] width 37 height 31
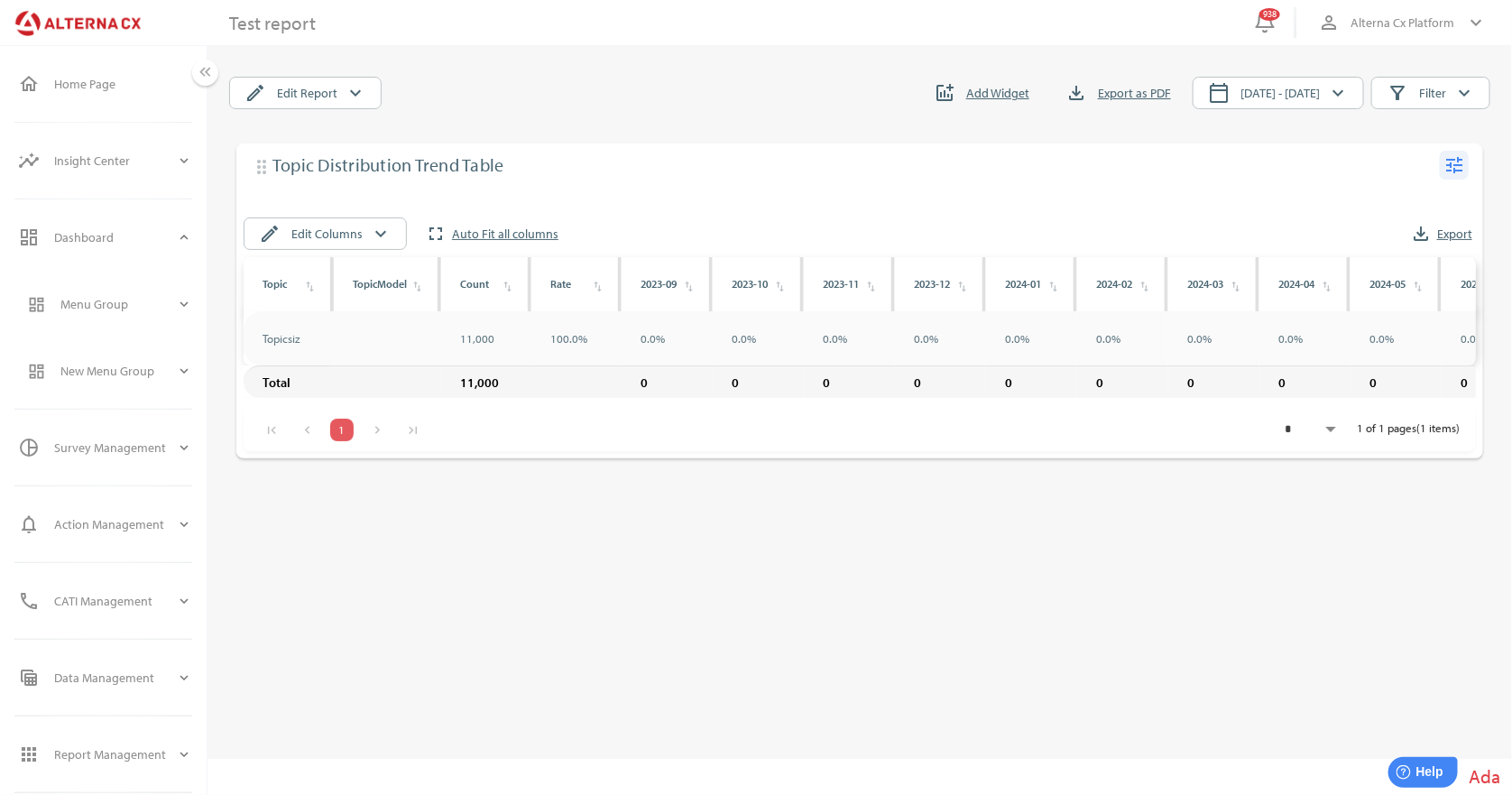
click at [1448, 165] on icon "tune" at bounding box center [1453, 164] width 22 height 22
click at [1418, 201] on div "Edit" at bounding box center [1419, 201] width 70 height 29
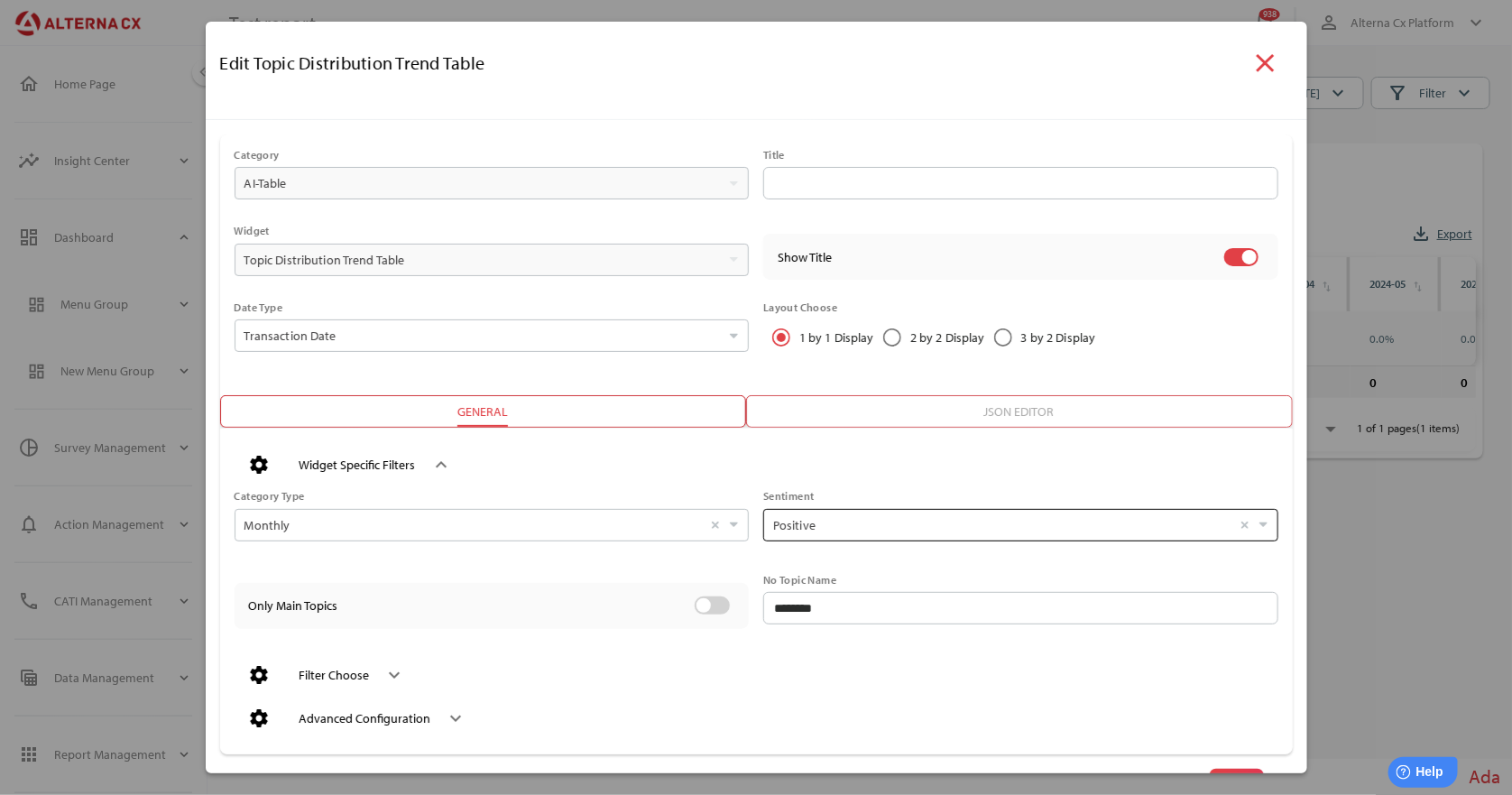
click at [1077, 523] on input "Positive Select" at bounding box center [1002, 525] width 458 height 30
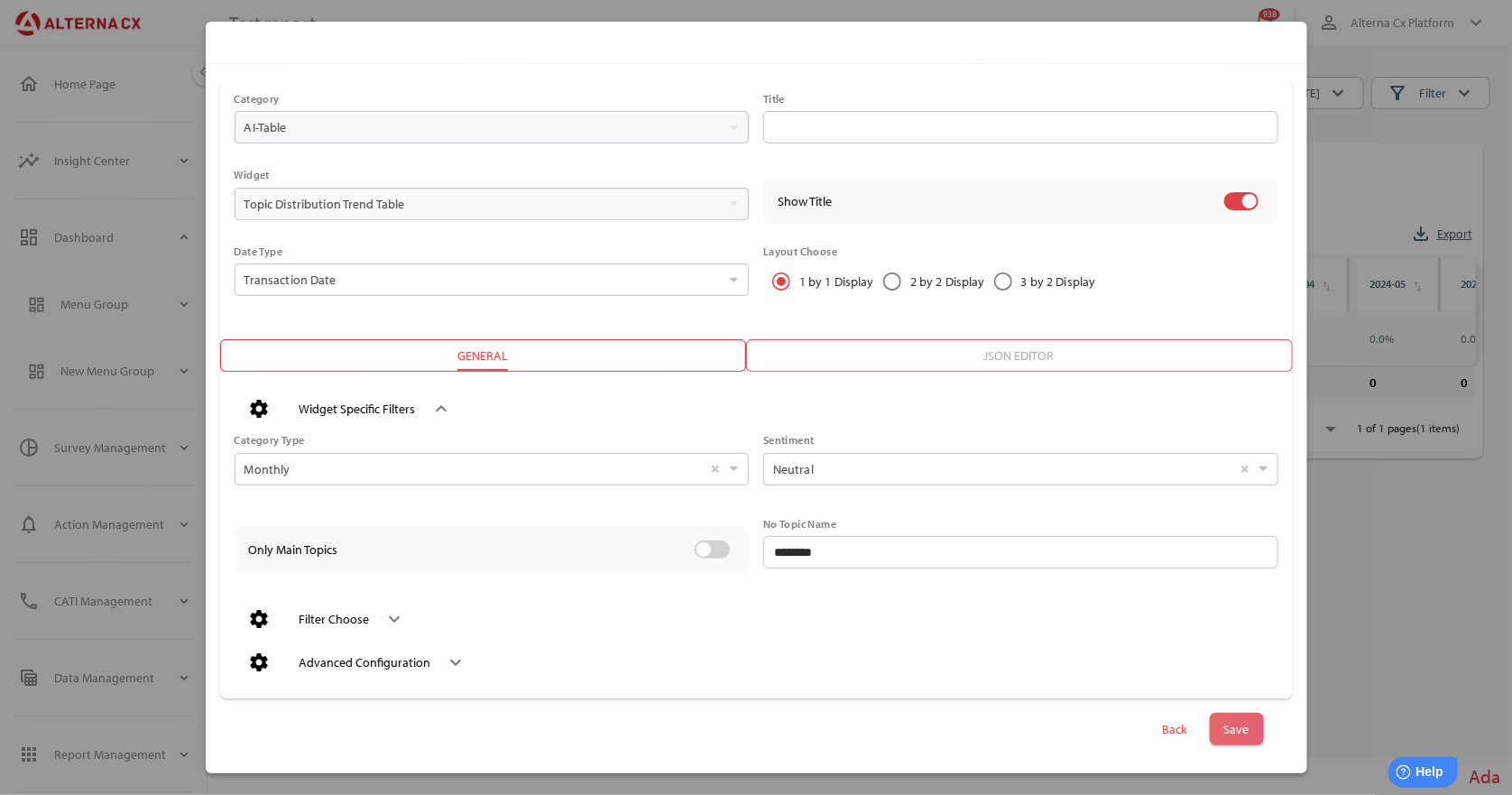
click at [1232, 728] on span "Save" at bounding box center [1236, 729] width 26 height 26
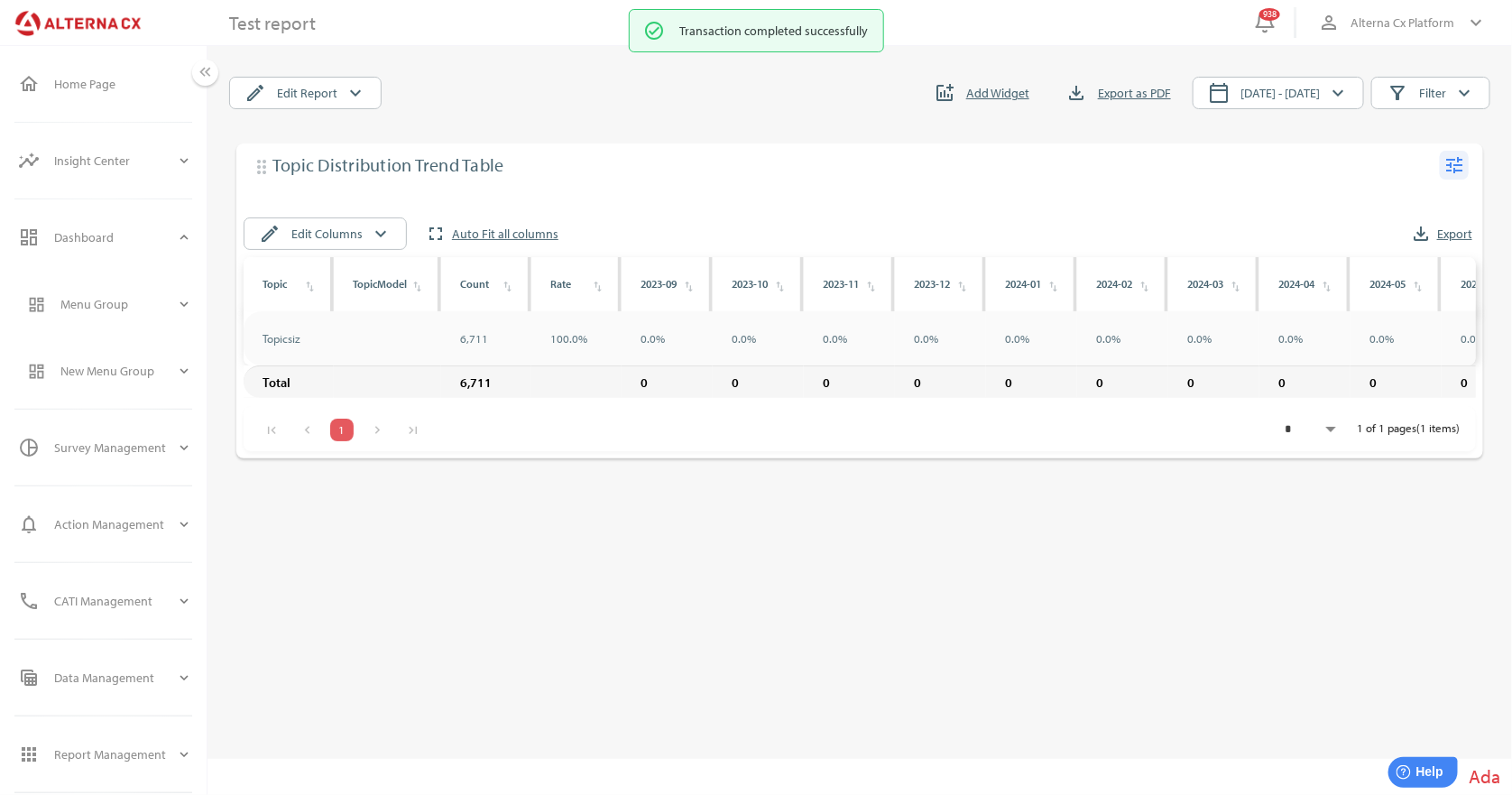
click at [1460, 163] on icon "tune" at bounding box center [1453, 164] width 22 height 22
click at [1392, 199] on div "Edit" at bounding box center [1419, 201] width 70 height 29
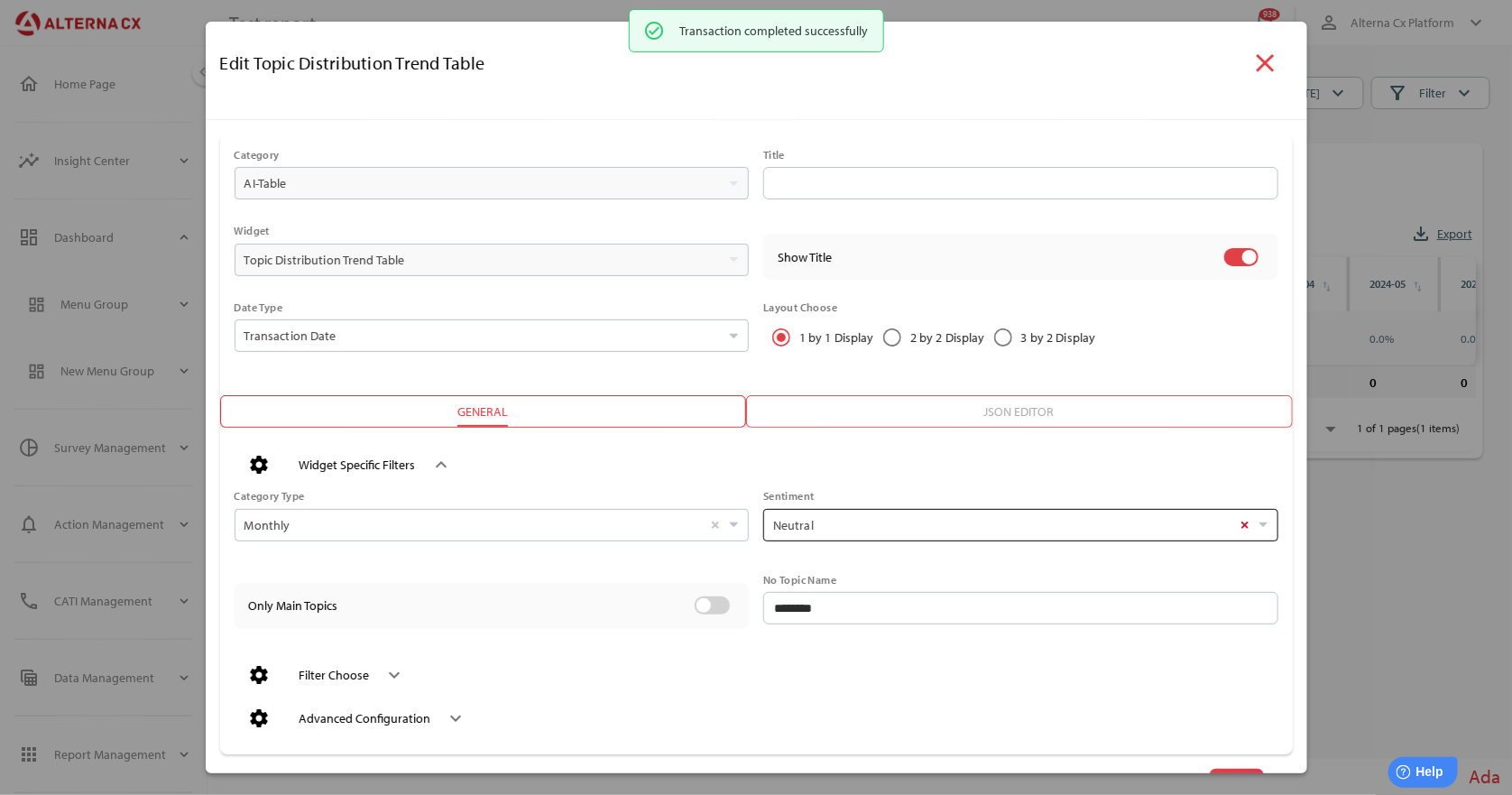
click at [1225, 523] on div "Neutral Select" at bounding box center [1021, 525] width 515 height 32
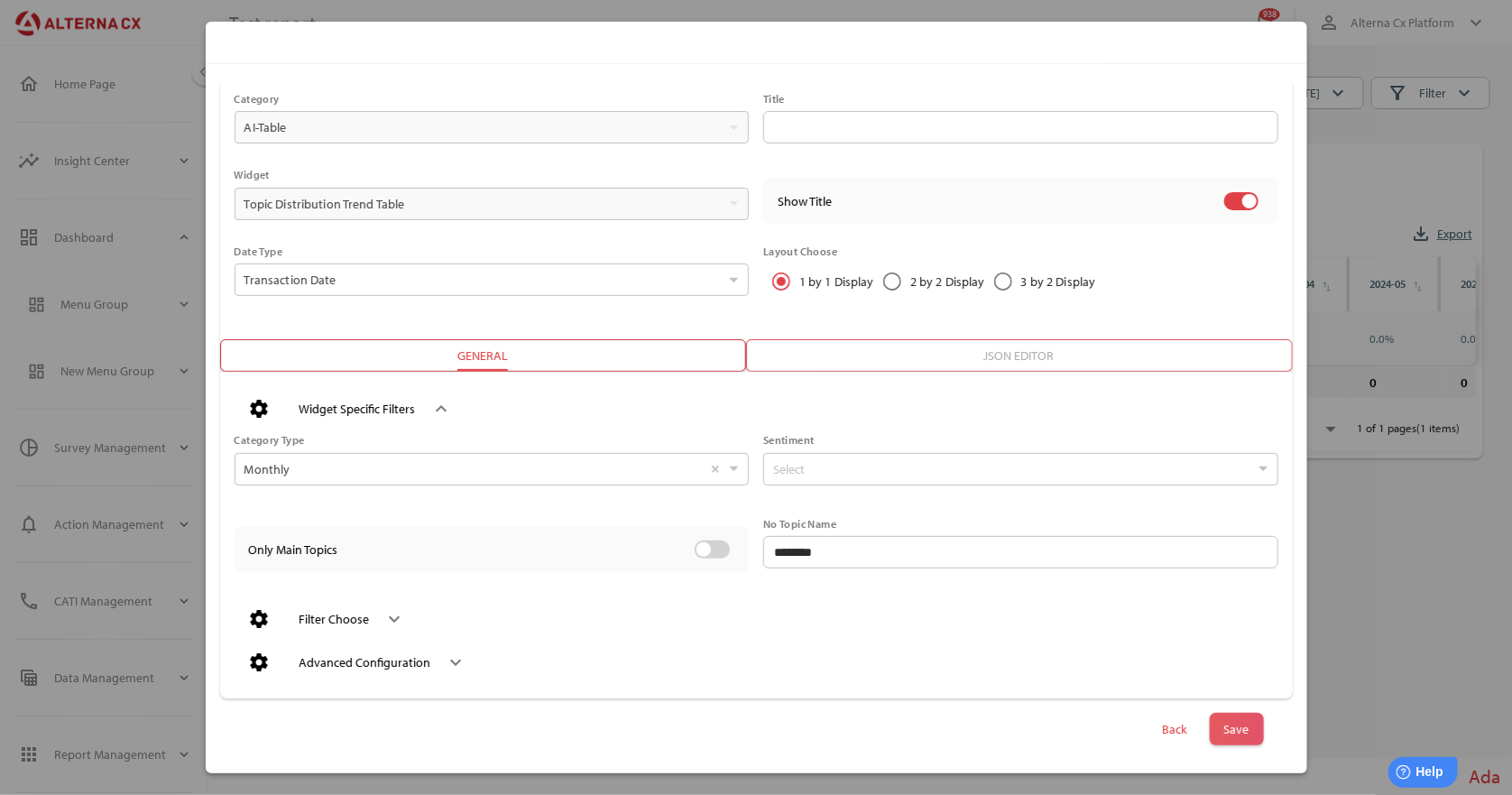
click at [1244, 730] on span "Save" at bounding box center [1236, 729] width 54 height 32
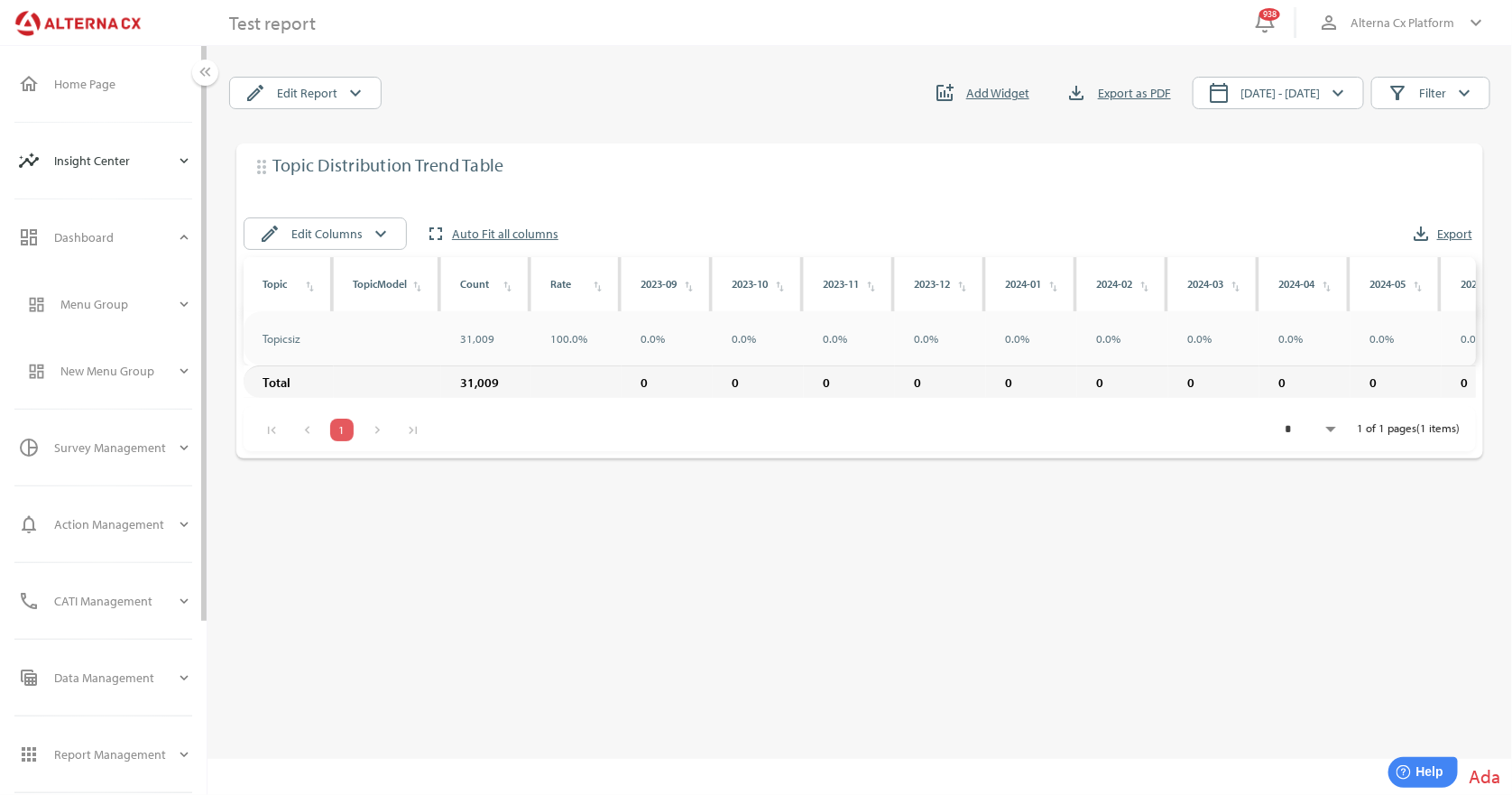
click at [181, 160] on icon "expand_more" at bounding box center [183, 160] width 16 height 16
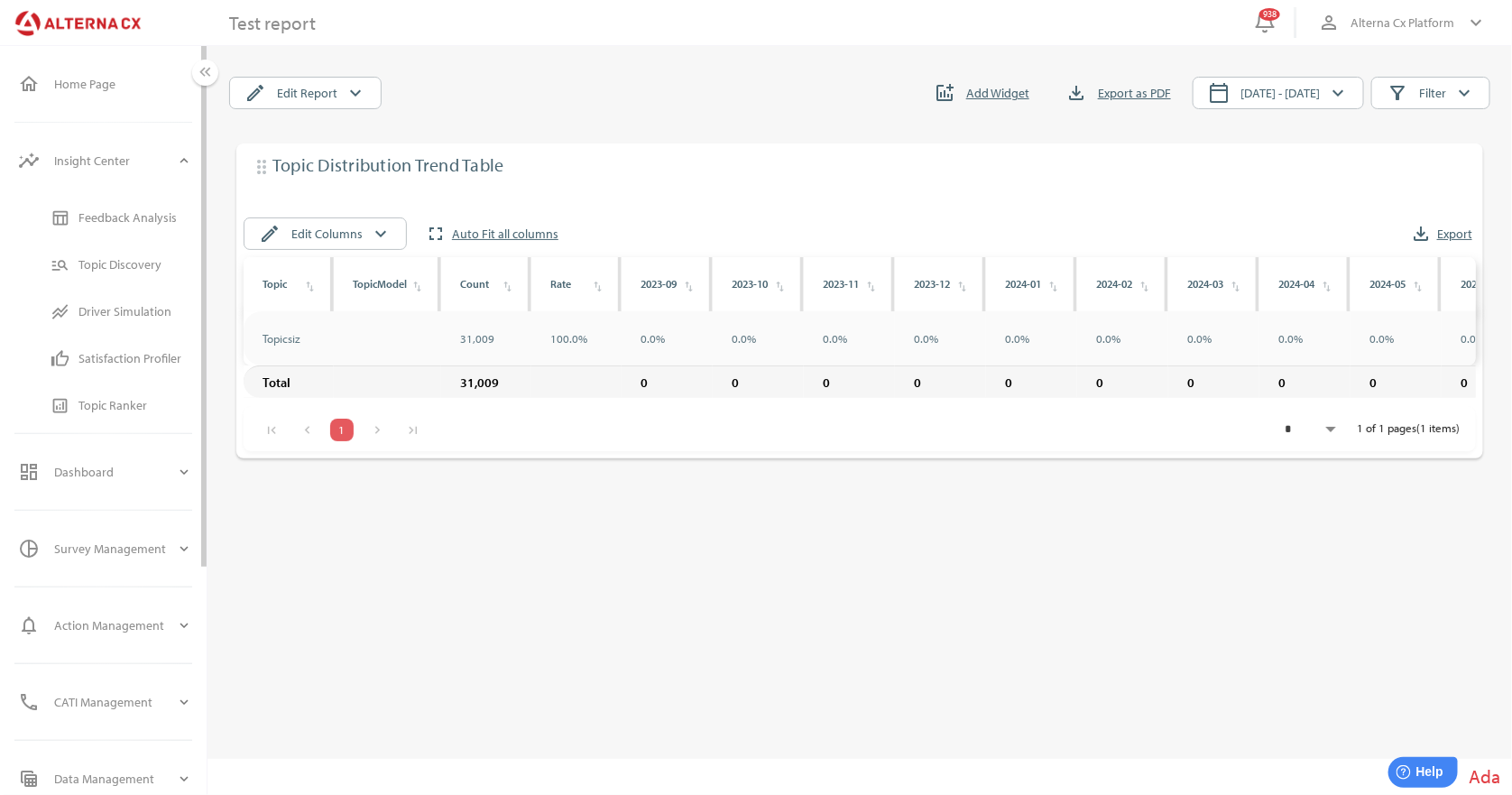
click at [125, 268] on div "Topic Discovery" at bounding box center [135, 265] width 113 height 15
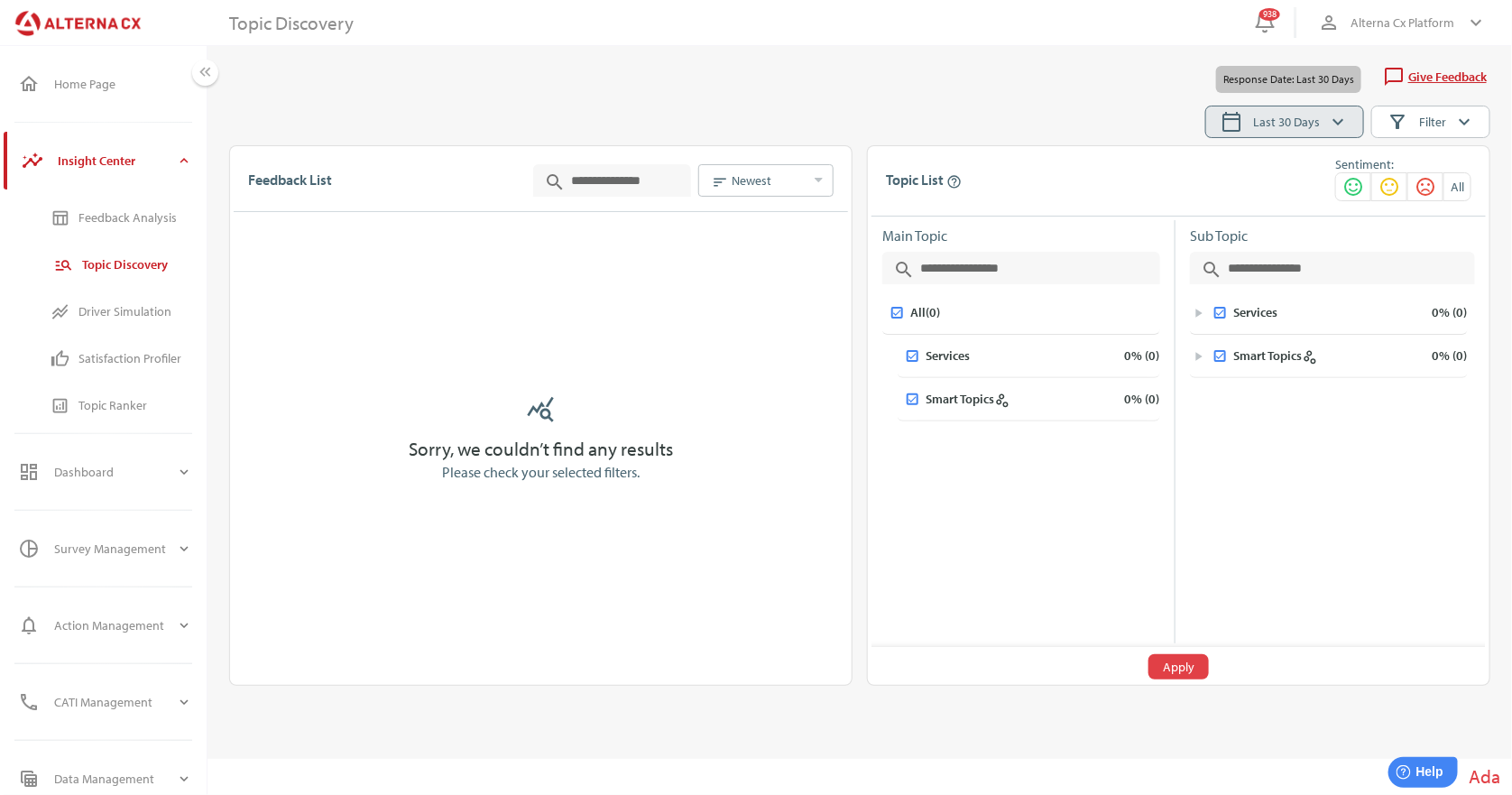
click at [1262, 127] on span "Last 30 Days" at bounding box center [1286, 121] width 67 height 22
select select "*"
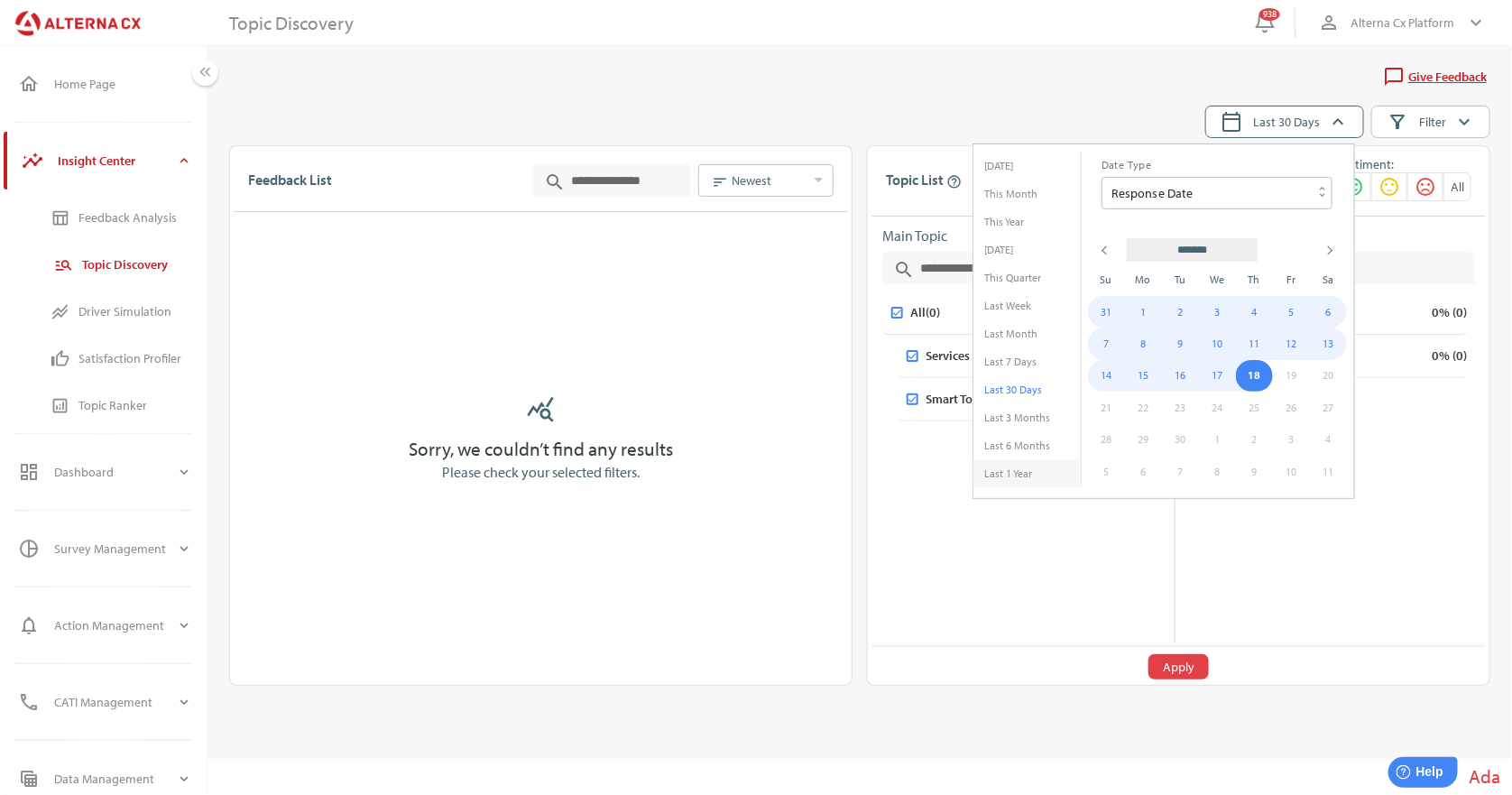
click at [1019, 474] on li "Last 1 Year" at bounding box center [1027, 474] width 108 height 28
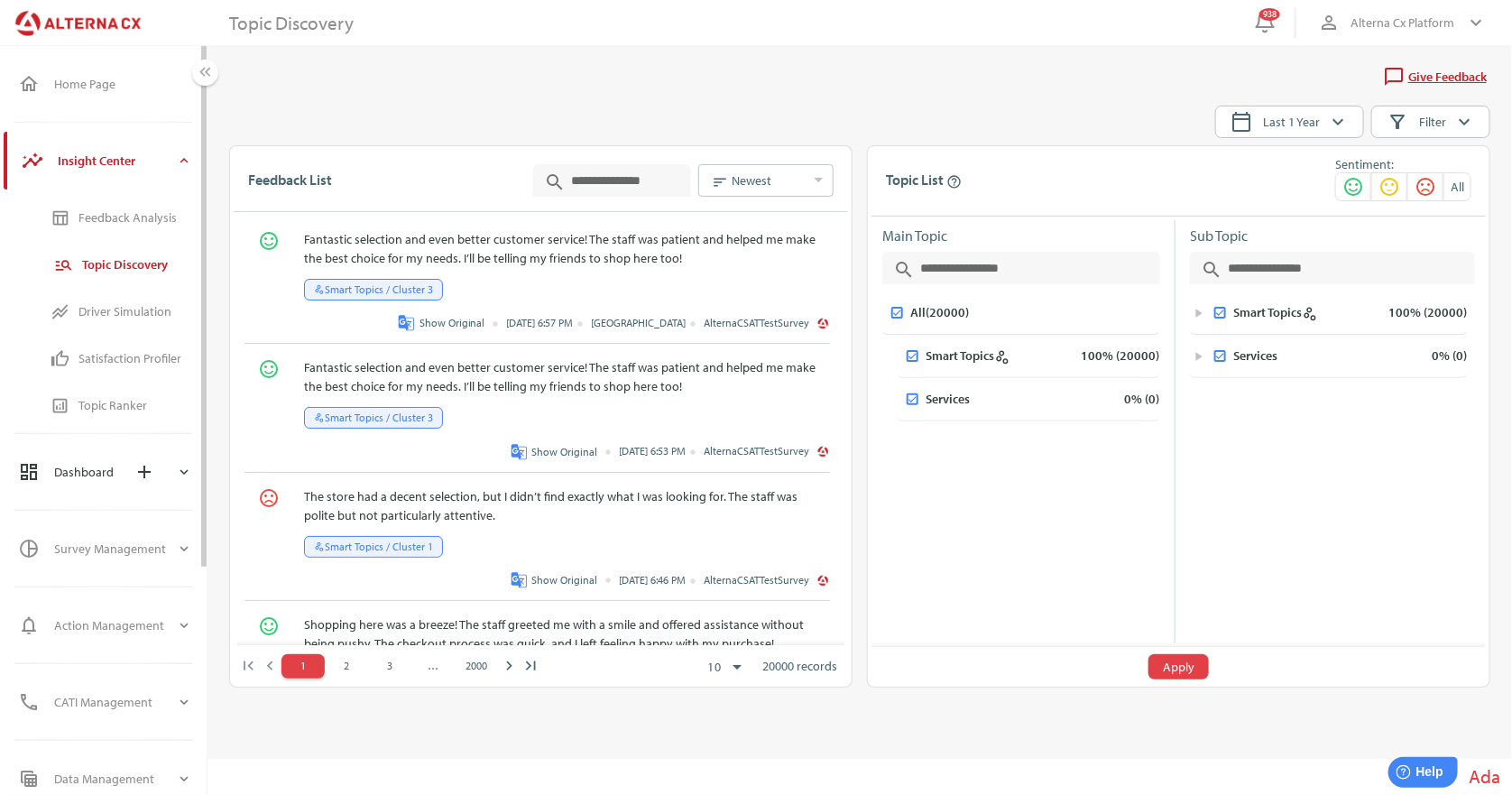
click at [178, 467] on icon "expand_more" at bounding box center [183, 472] width 16 height 16
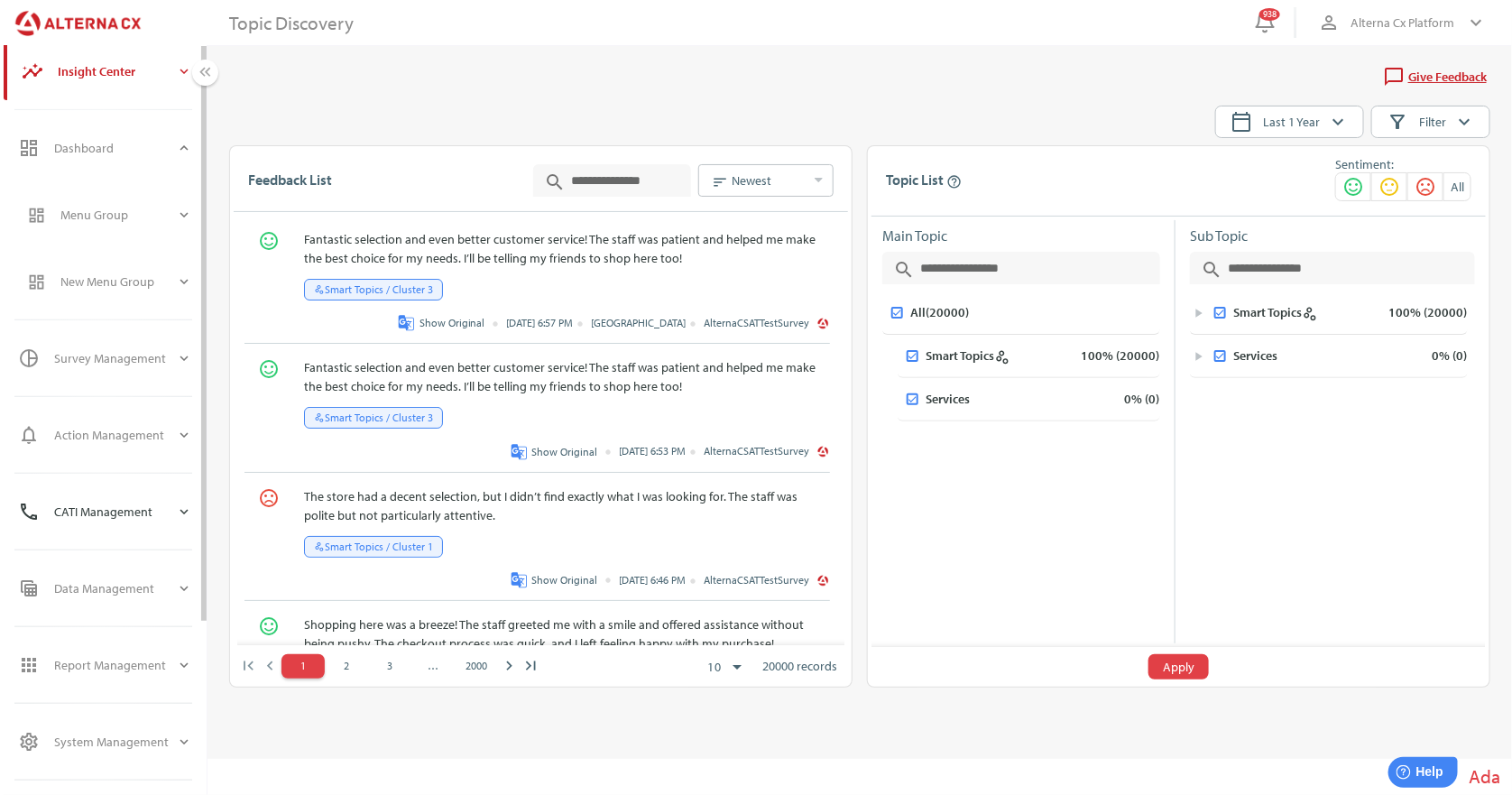
scroll to position [180, 0]
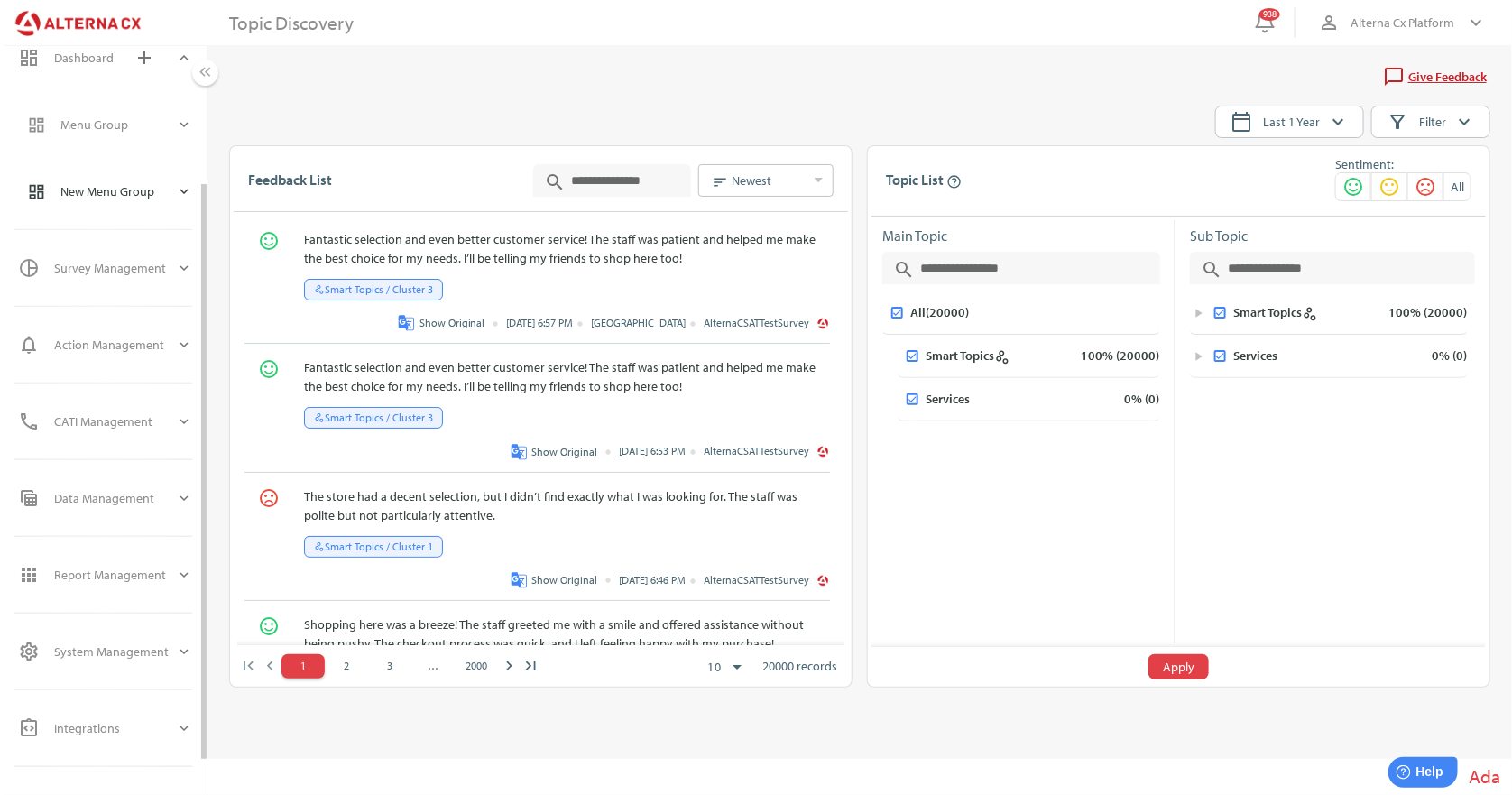
click at [181, 183] on icon "expand_more" at bounding box center [183, 191] width 16 height 16
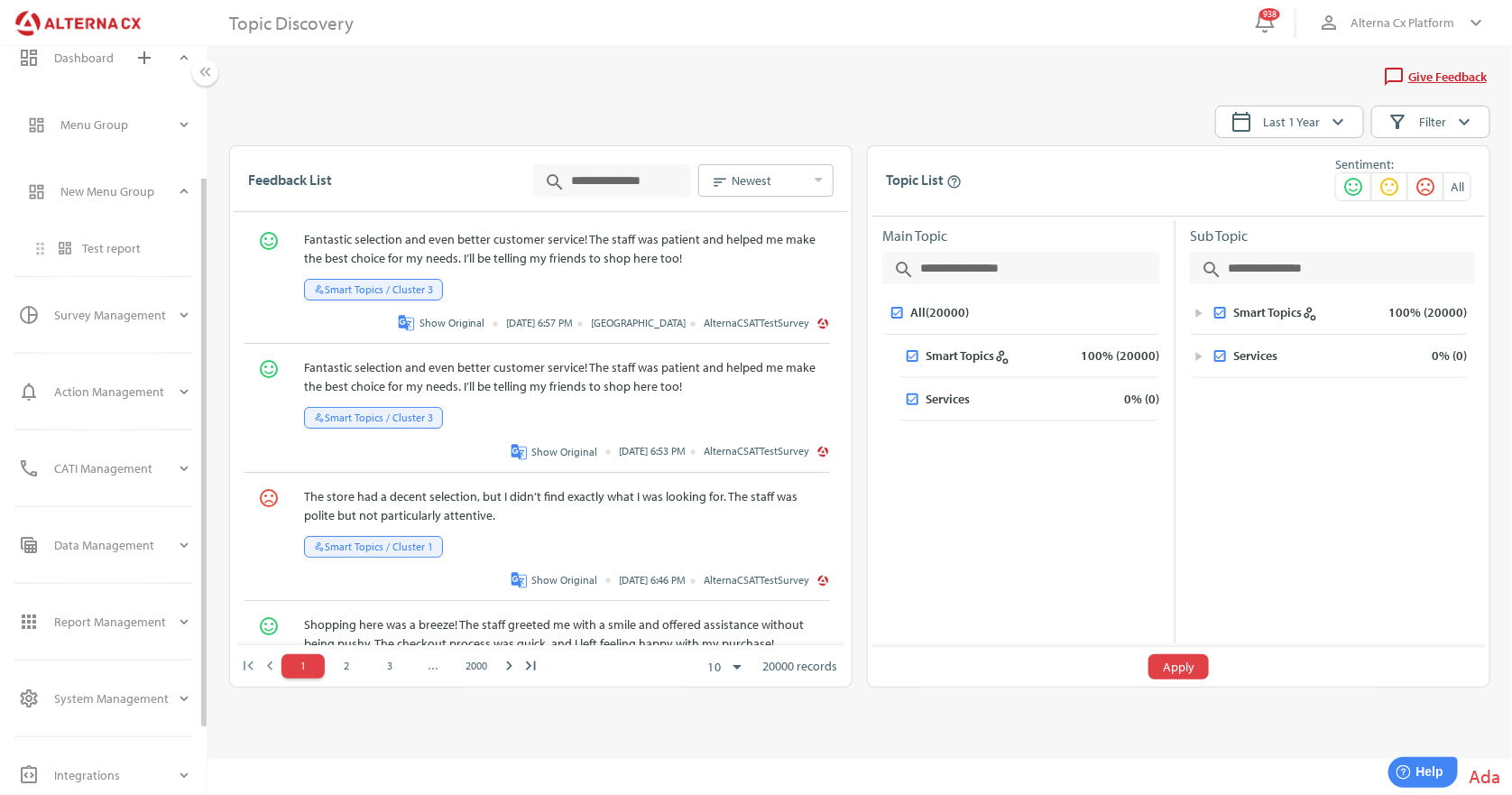
click at [105, 252] on div "Test report" at bounding box center [137, 249] width 110 height 15
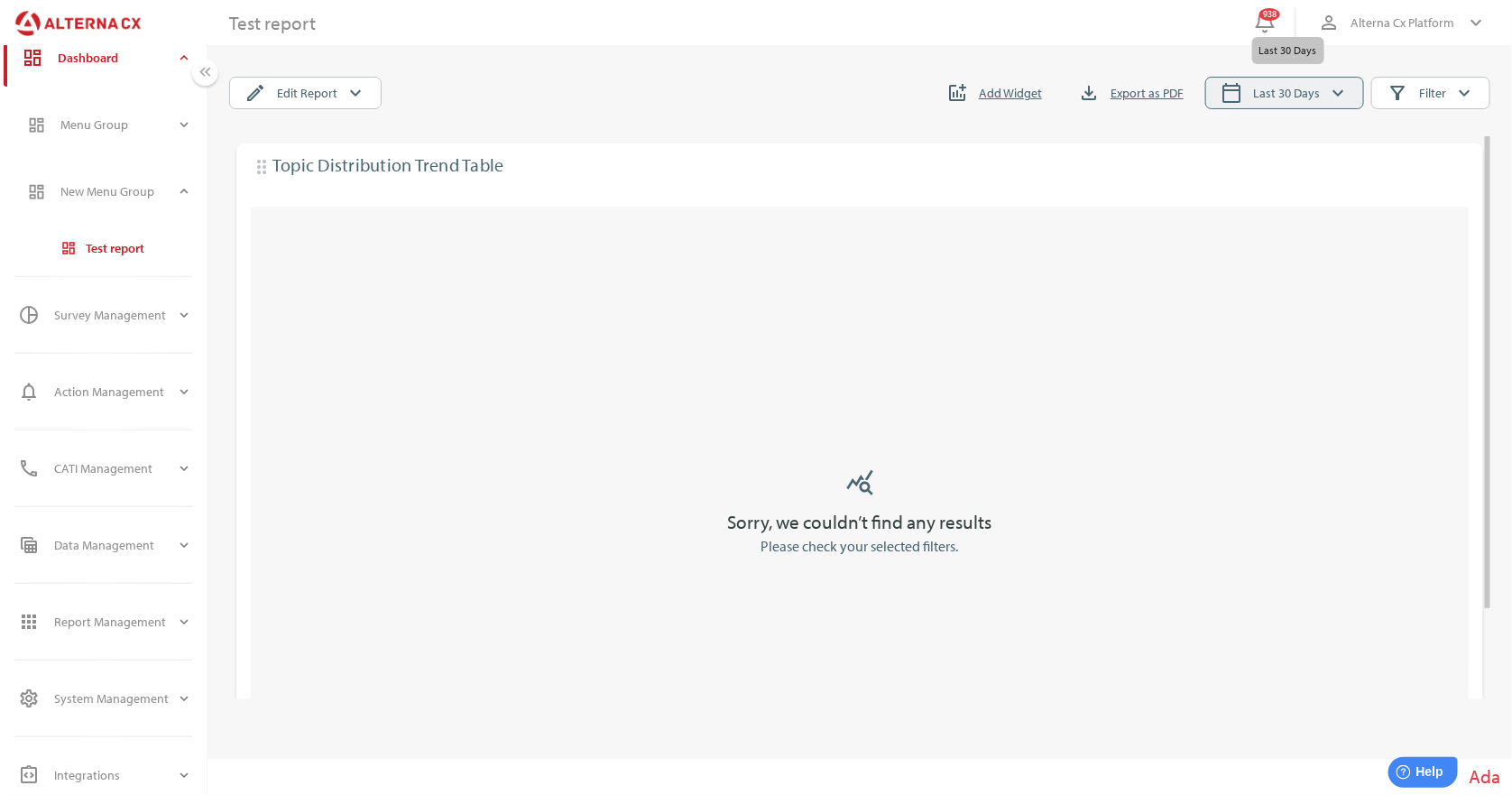
click at [1249, 89] on span "calendar_today Last 30 Days keyboard_arrow_down" at bounding box center [1285, 93] width 129 height 24
select select "*"
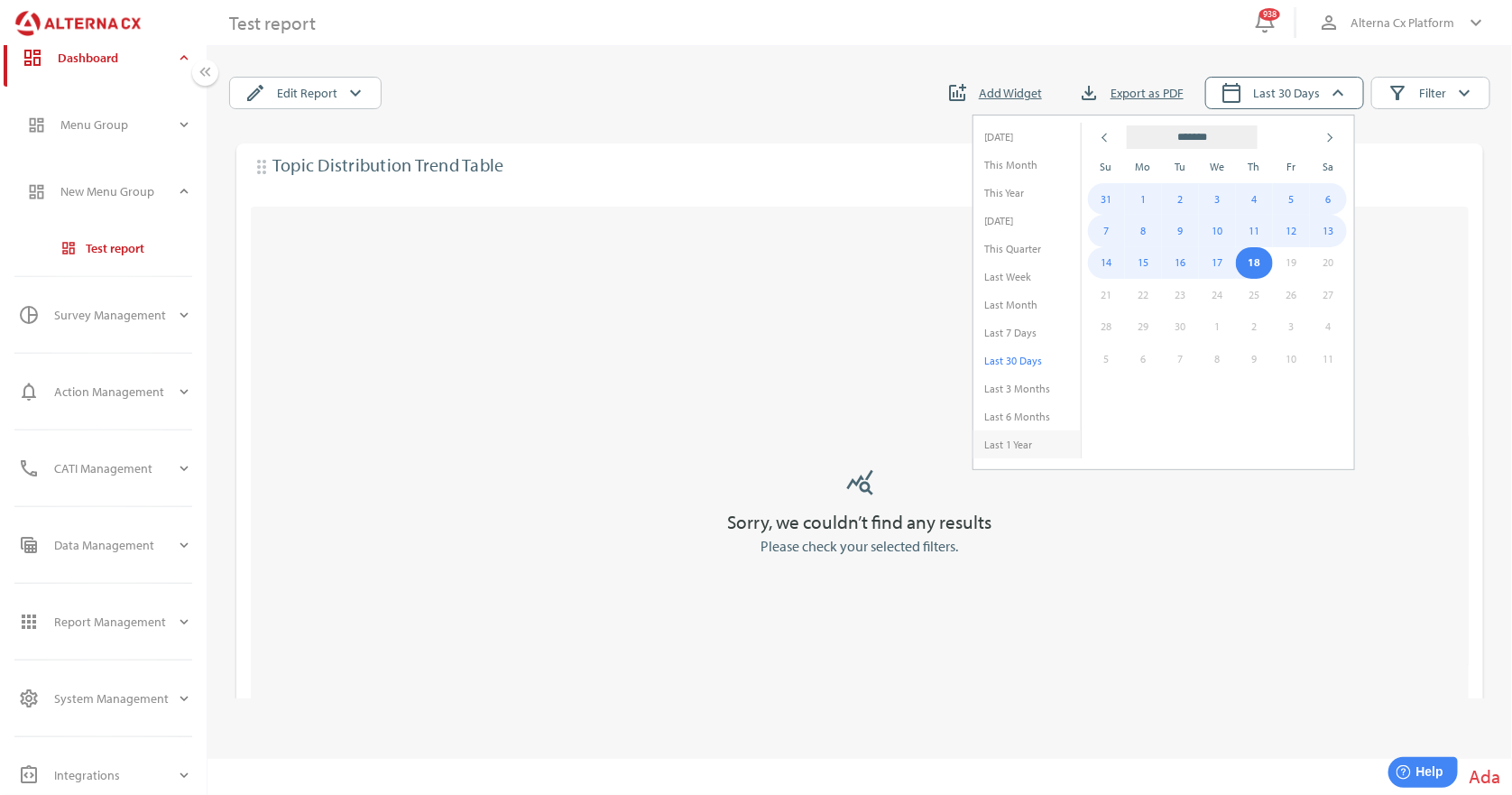
click at [1030, 448] on li "Last 1 Year" at bounding box center [1027, 444] width 108 height 28
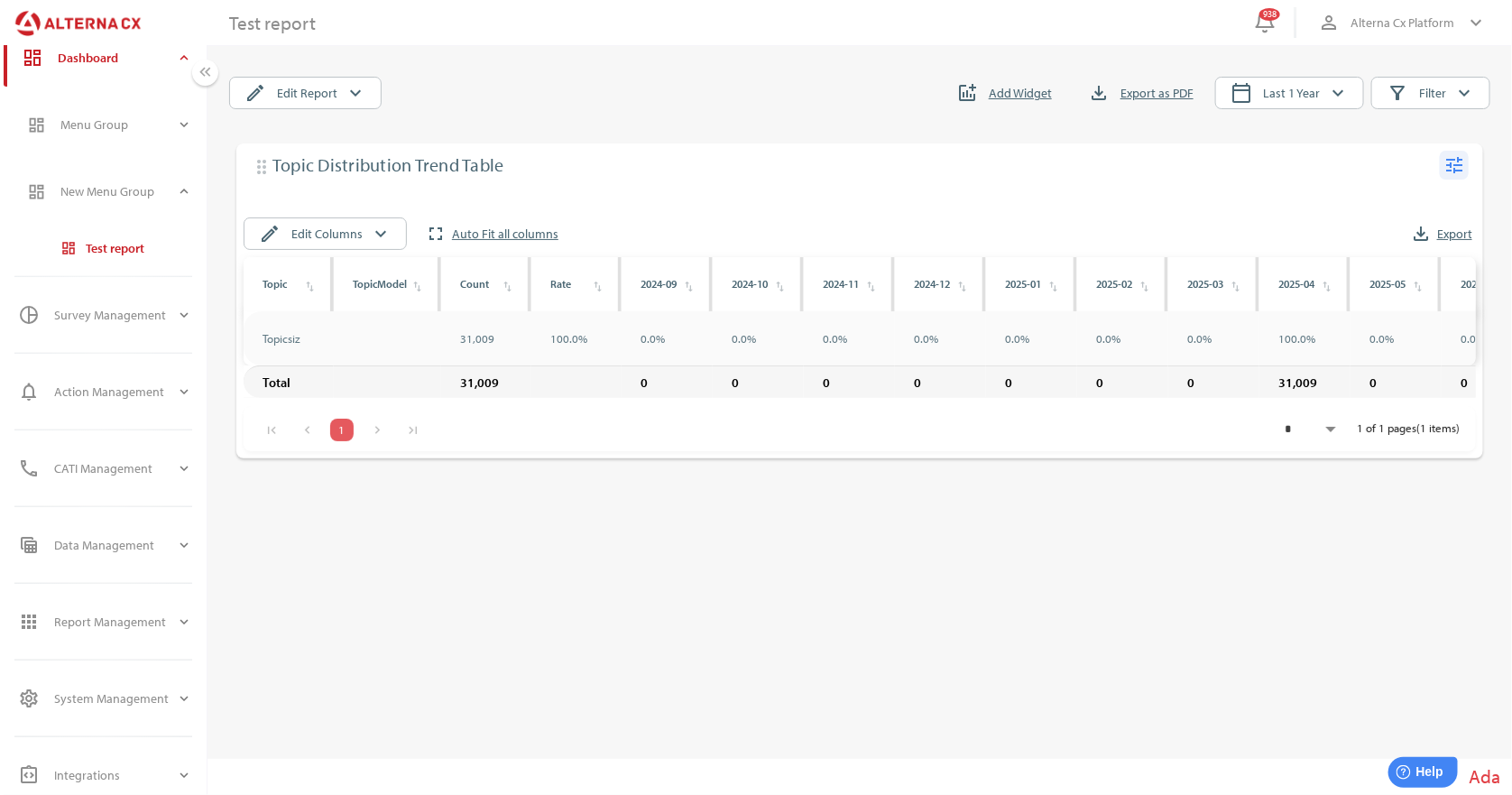
click at [1451, 169] on icon "tune" at bounding box center [1453, 164] width 22 height 22
click at [1432, 202] on div "Edit" at bounding box center [1419, 201] width 70 height 29
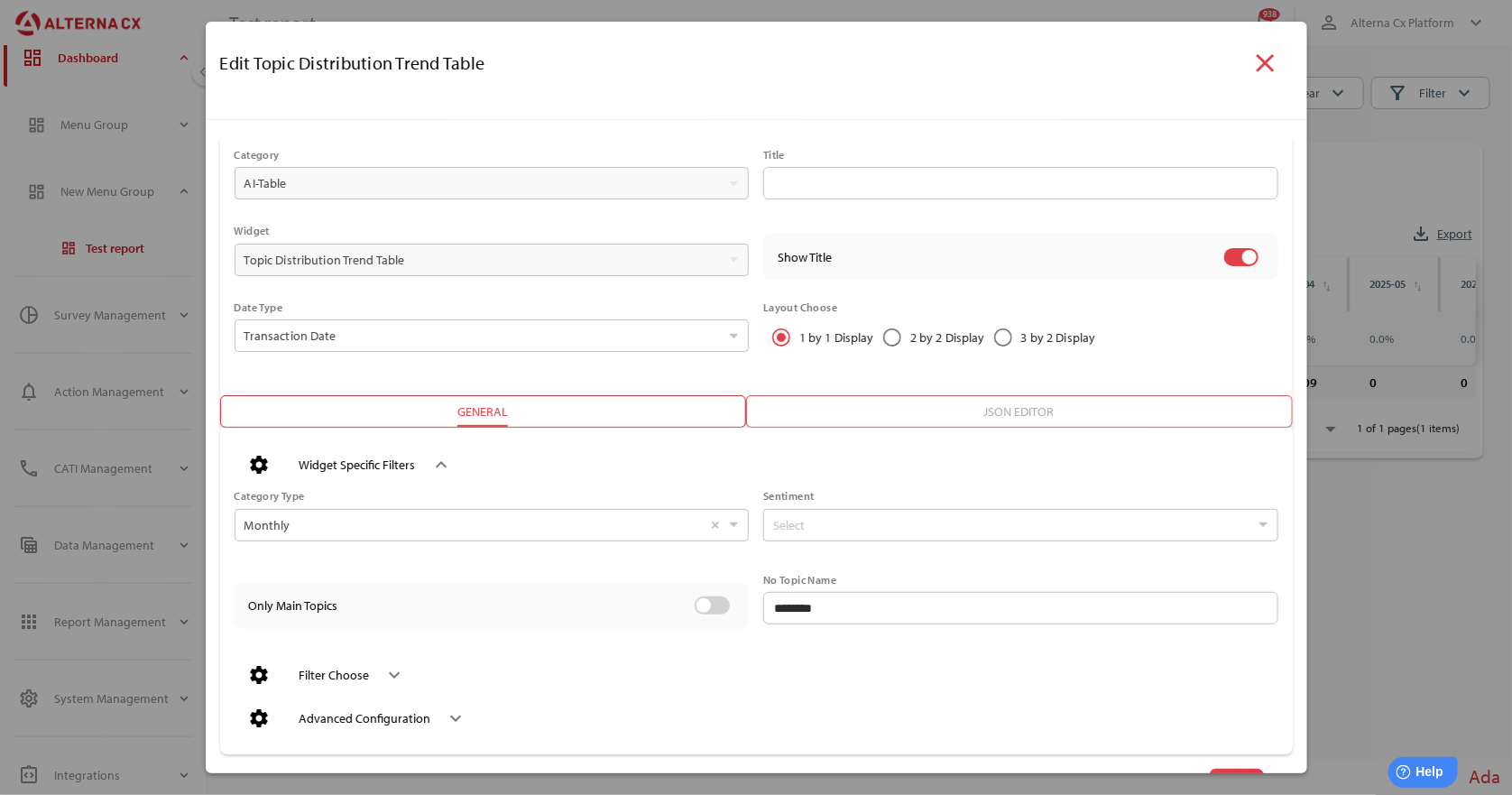
click at [352, 672] on div "Filter Choose" at bounding box center [335, 675] width 70 height 15
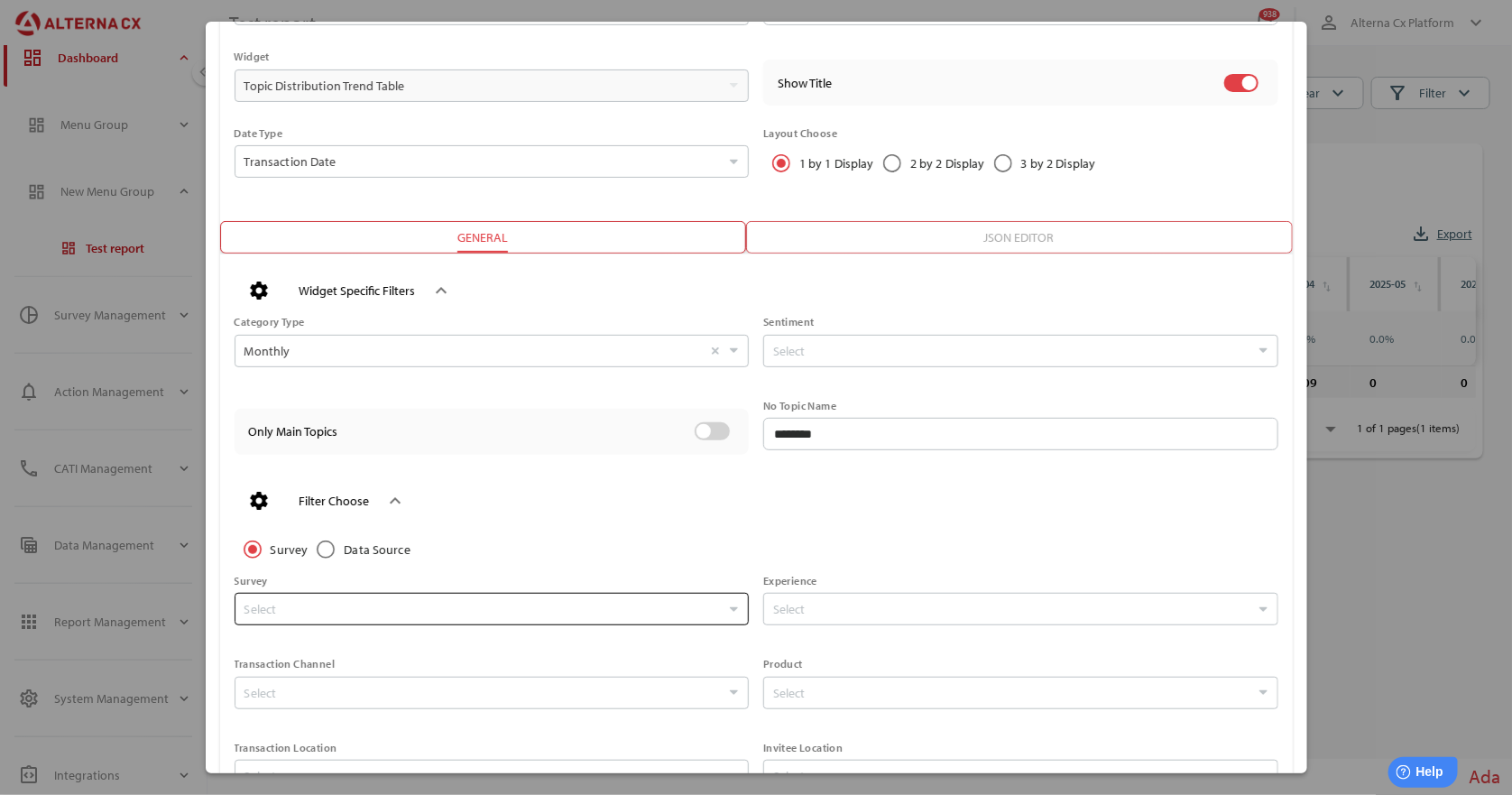
scroll to position [180, 0]
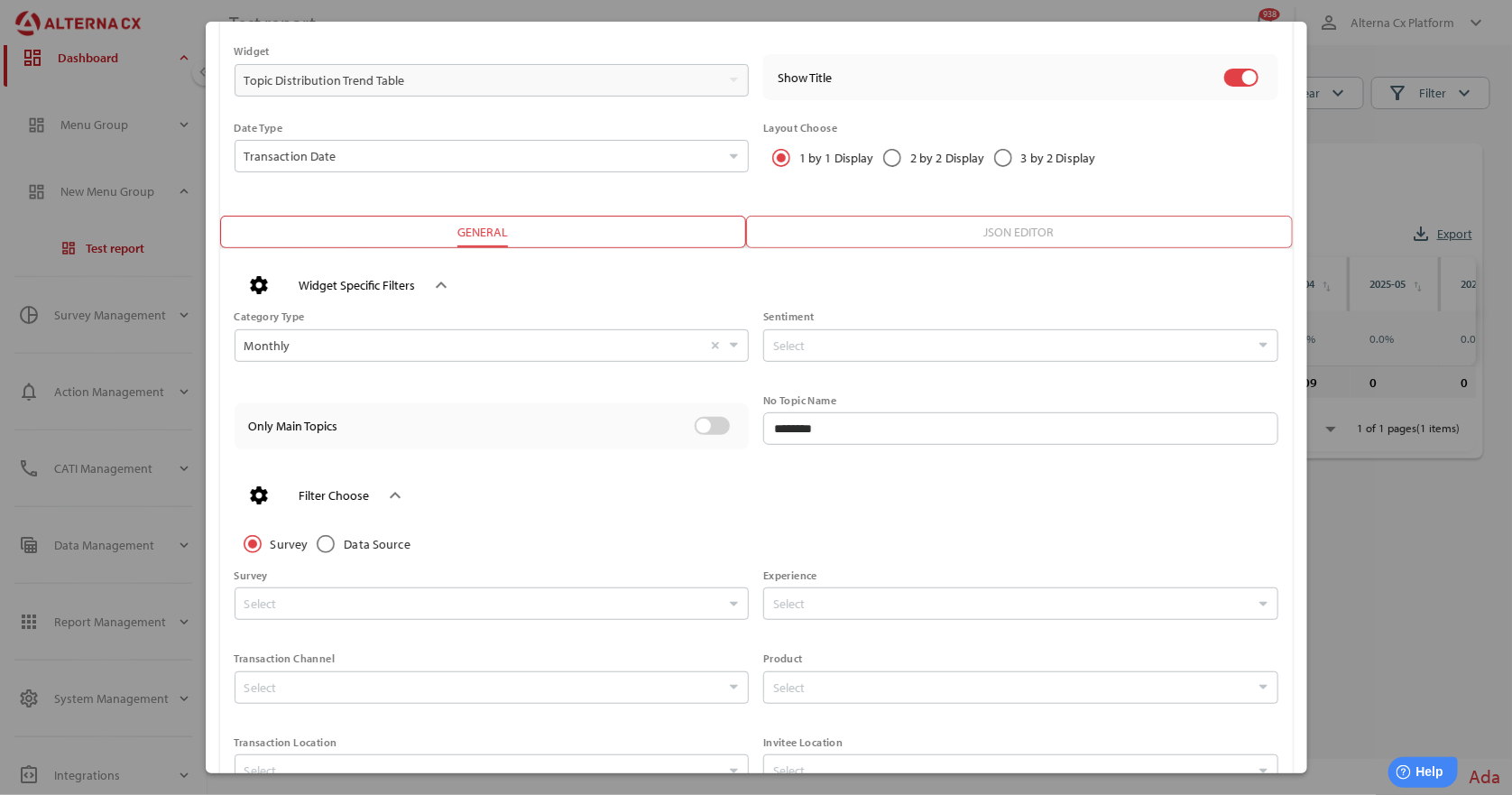
click at [338, 624] on div at bounding box center [491, 629] width 515 height 18
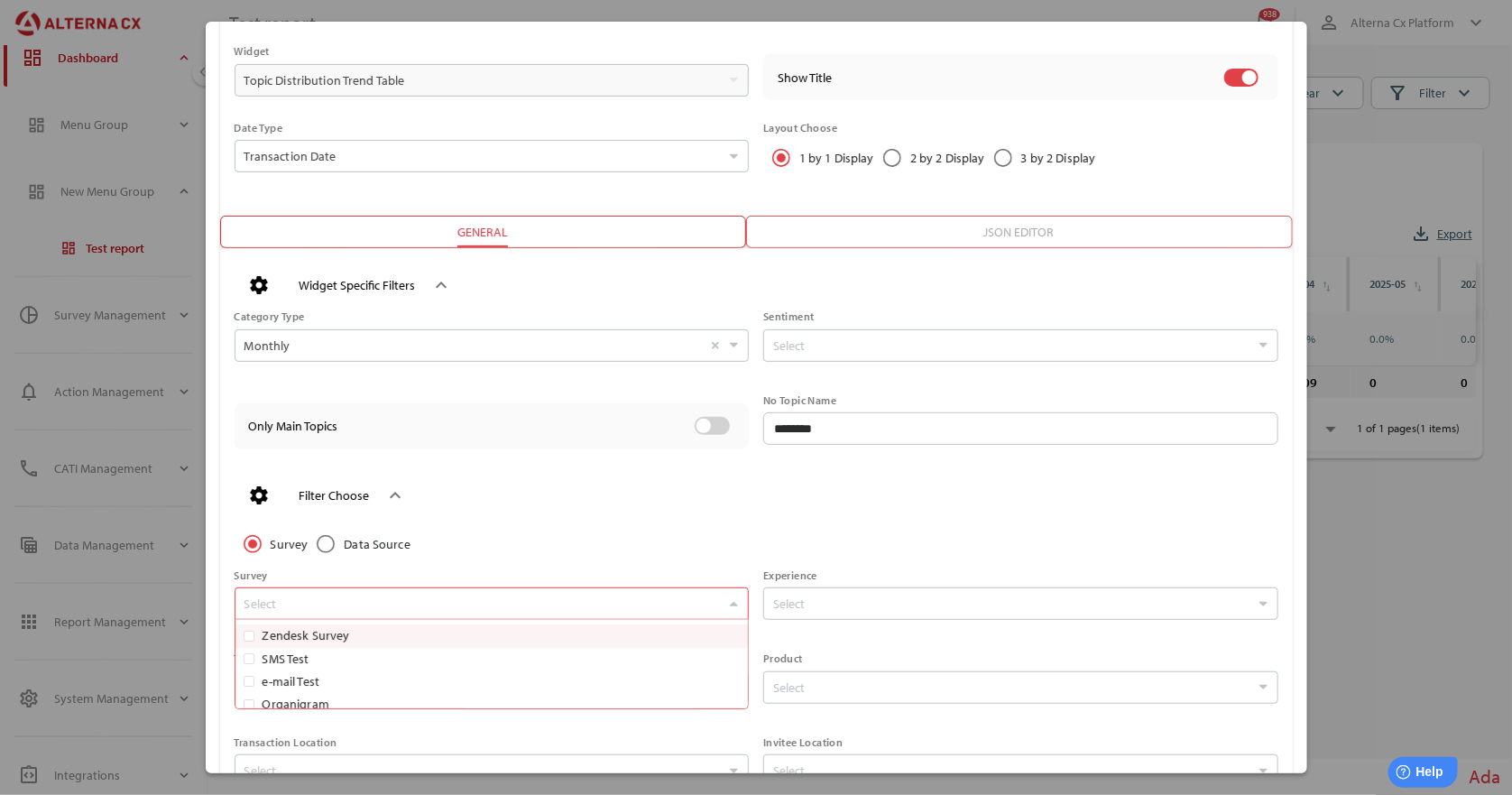
click at [346, 607] on div "Select" at bounding box center [483, 604] width 486 height 18
type input "*****"
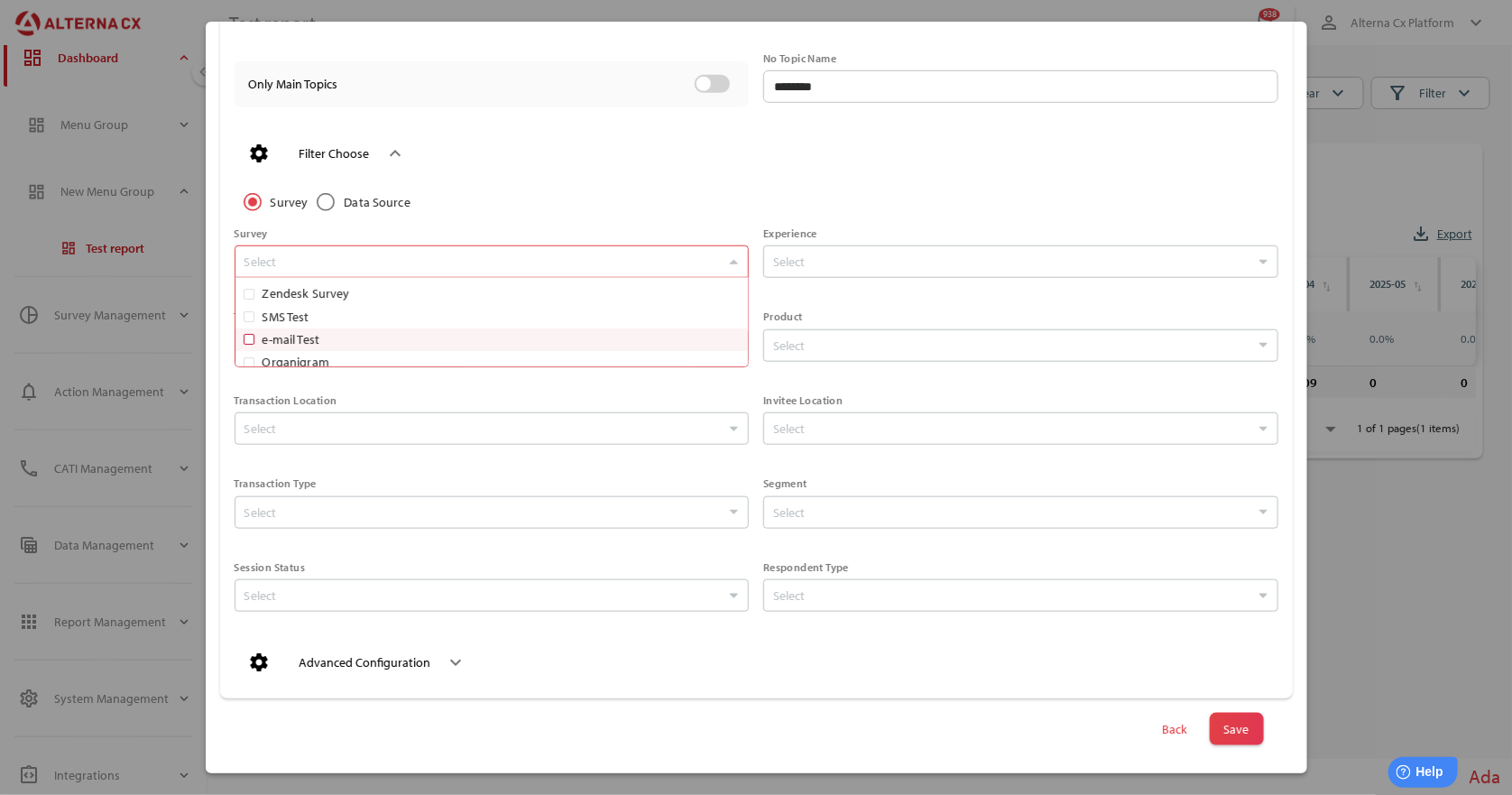
scroll to position [238, 0]
click at [746, 214] on div "Survey Data Source Survey Select Experience Select Transaction Channel Select P…" at bounding box center [749, 401] width 1058 height 480
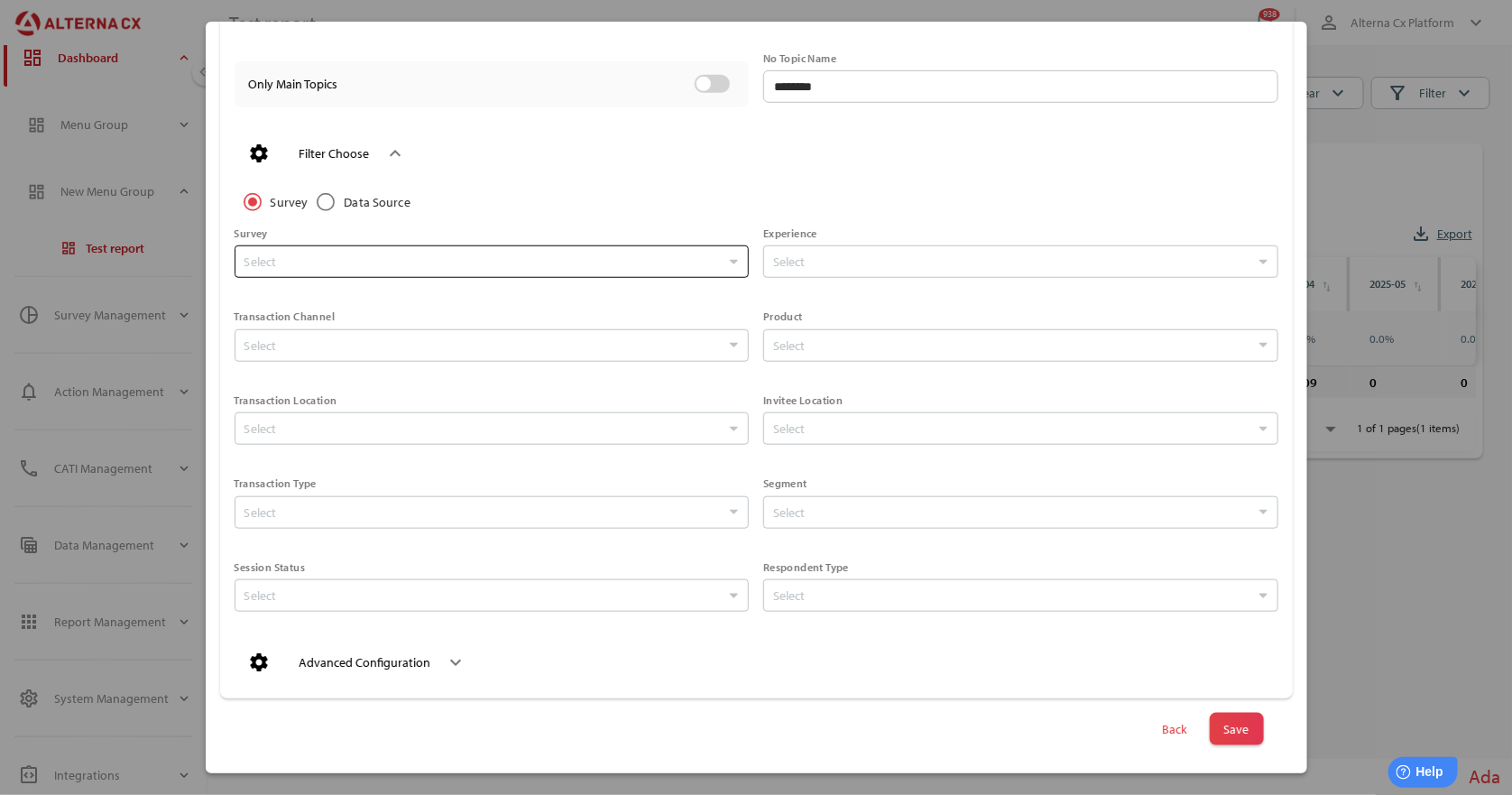
click at [454, 262] on div "Select" at bounding box center [483, 262] width 486 height 18
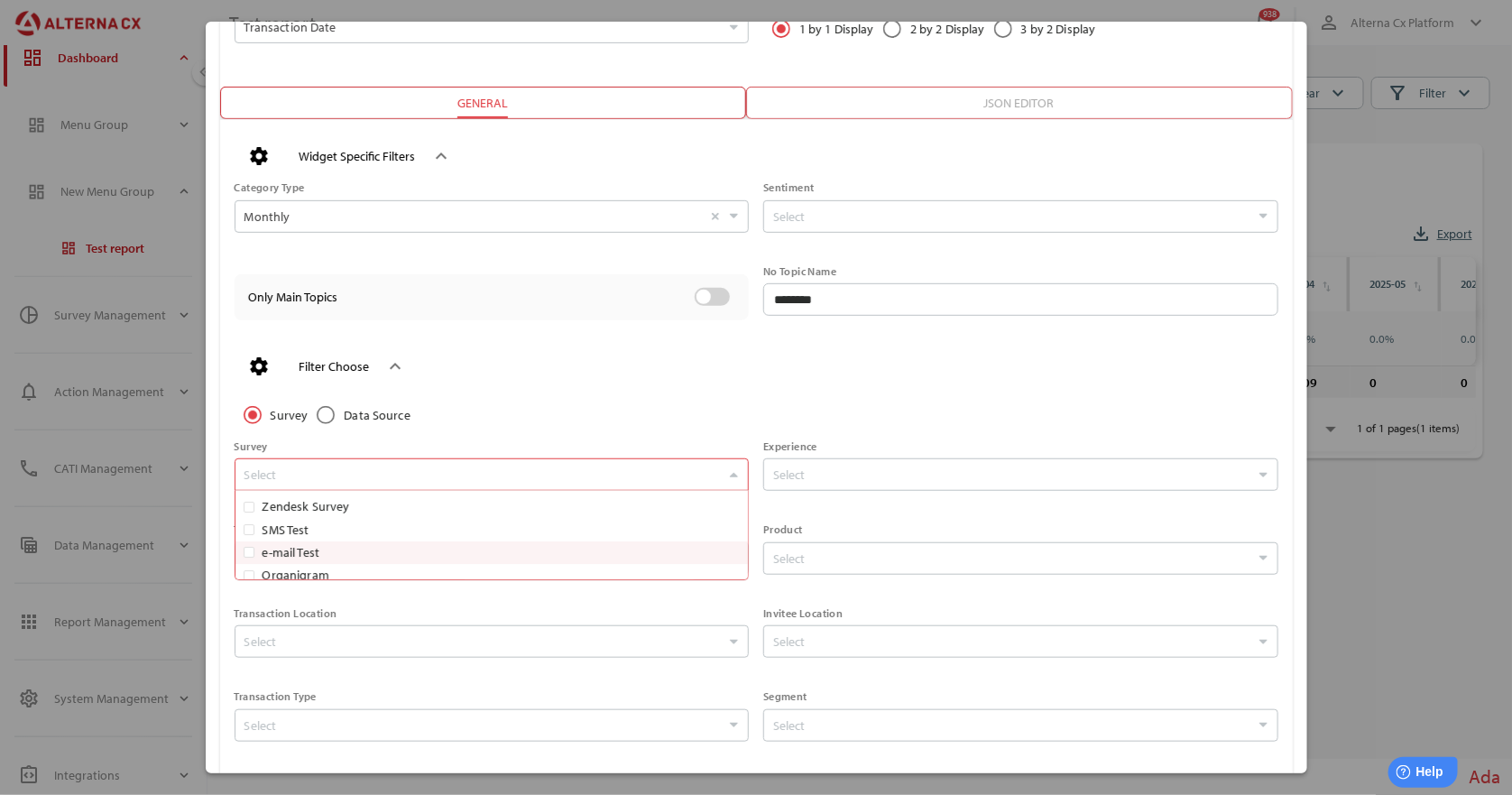
scroll to position [341, 0]
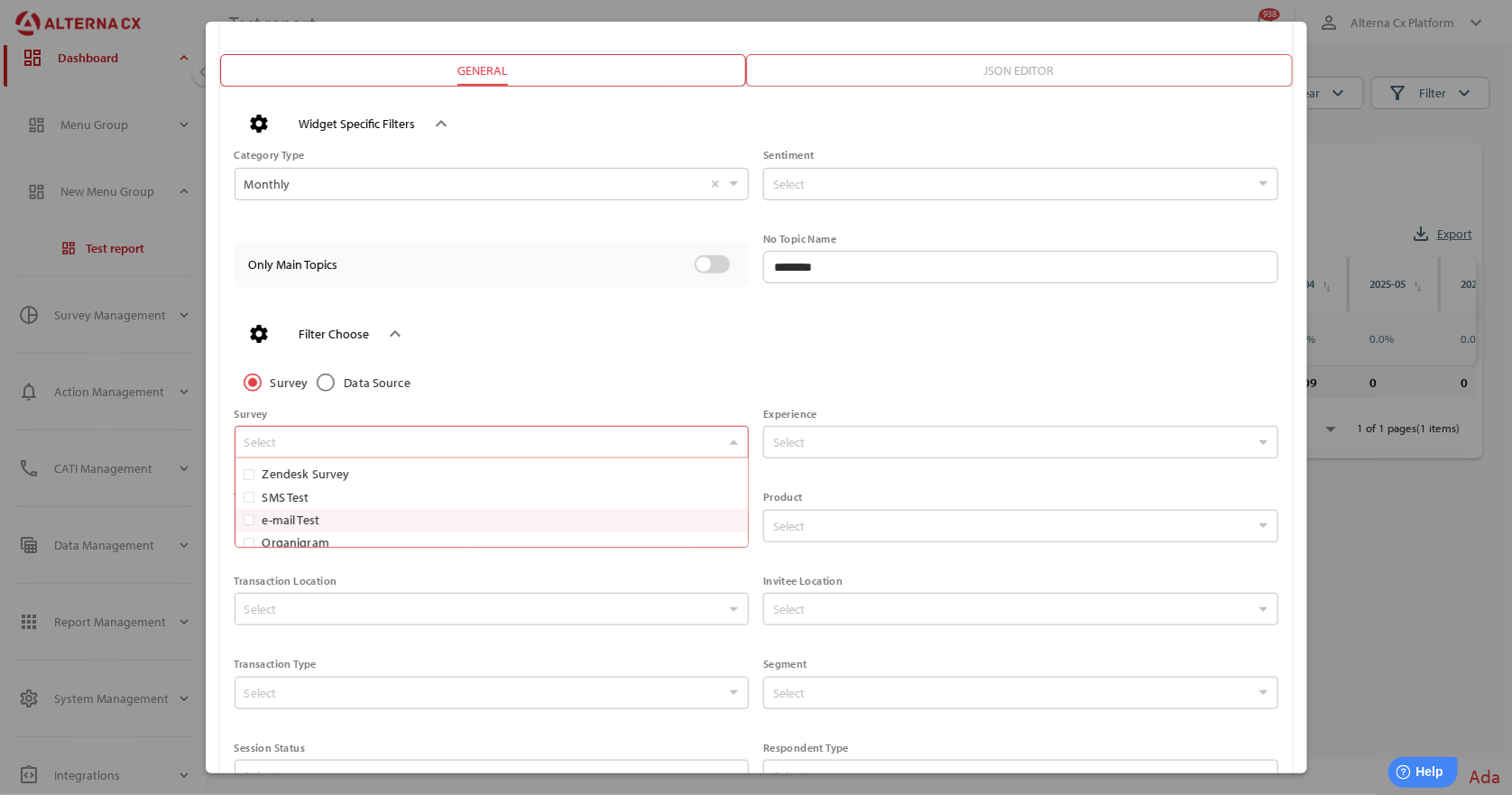
click at [414, 435] on div "Select" at bounding box center [483, 442] width 486 height 18
type input "***"
click at [560, 405] on div at bounding box center [491, 409] width 515 height 18
click at [321, 441] on div "Select" at bounding box center [483, 442] width 486 height 18
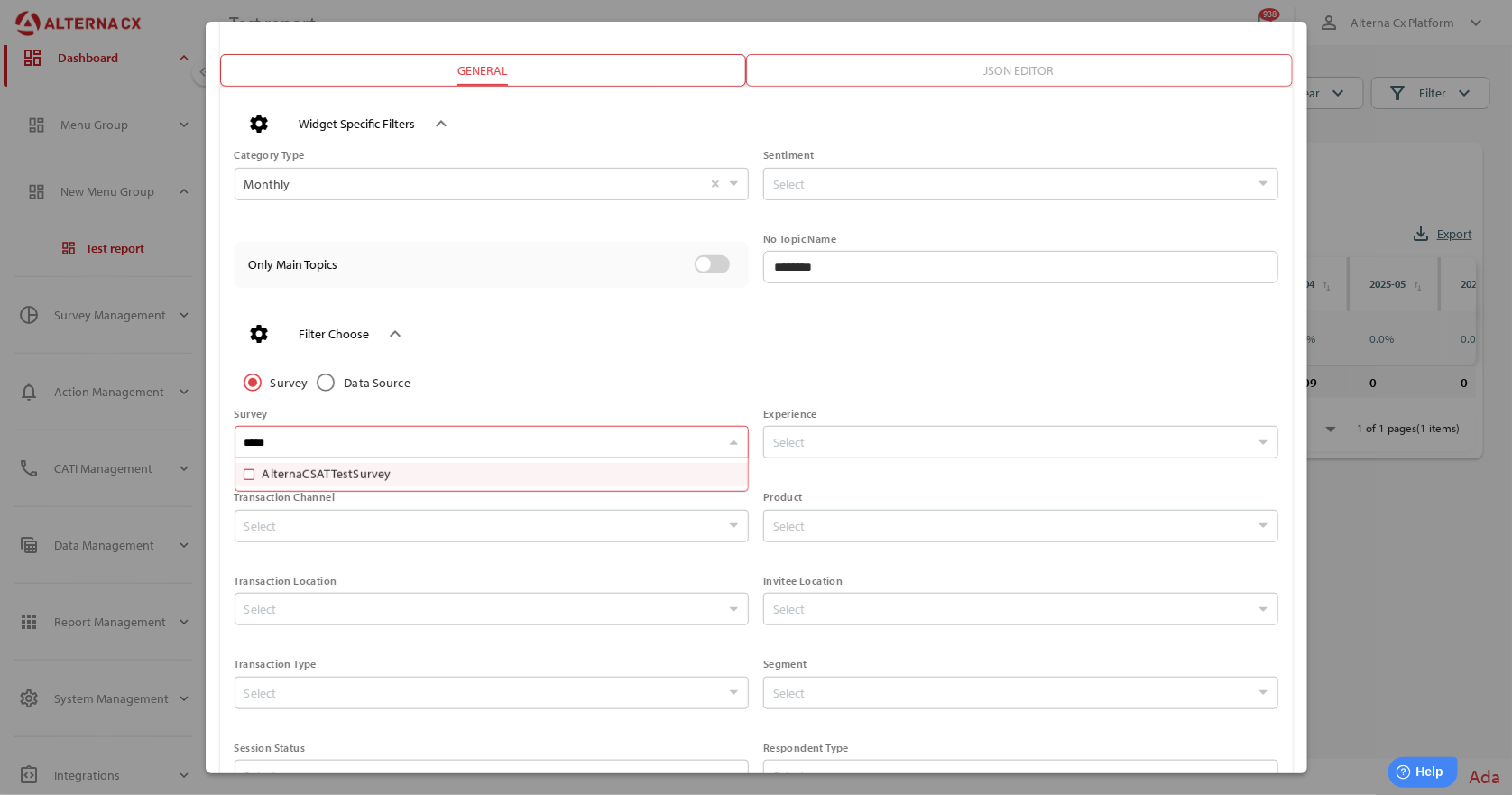
click at [358, 470] on span "AlternaCSATTestSurvey" at bounding box center [327, 474] width 129 height 16
type input "*****"
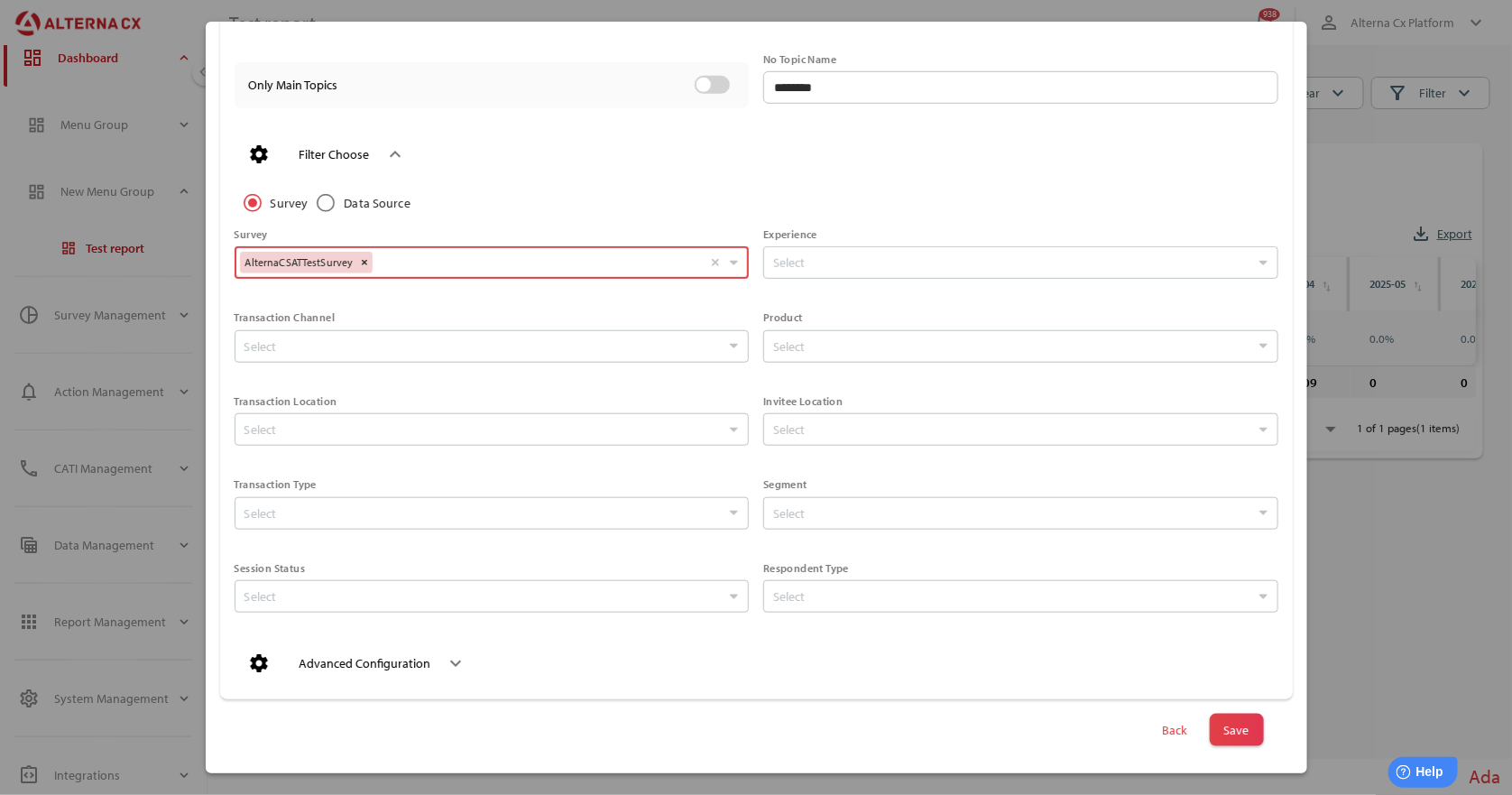
scroll to position [522, 0]
click at [1230, 720] on span "Save" at bounding box center [1236, 729] width 26 height 26
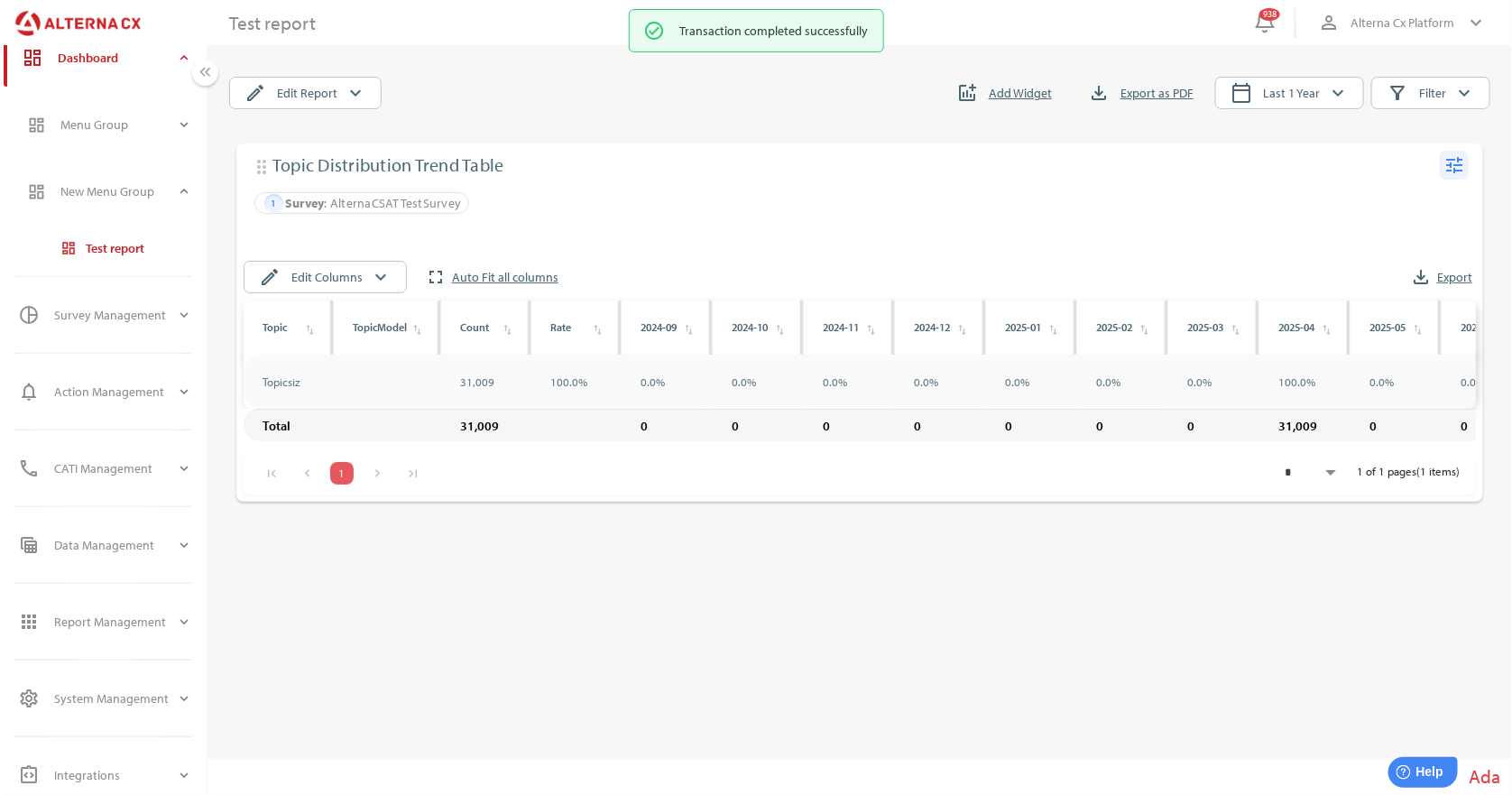
click at [1459, 160] on icon "tune" at bounding box center [1453, 164] width 22 height 22
click at [1425, 199] on div "Edit" at bounding box center [1419, 201] width 70 height 29
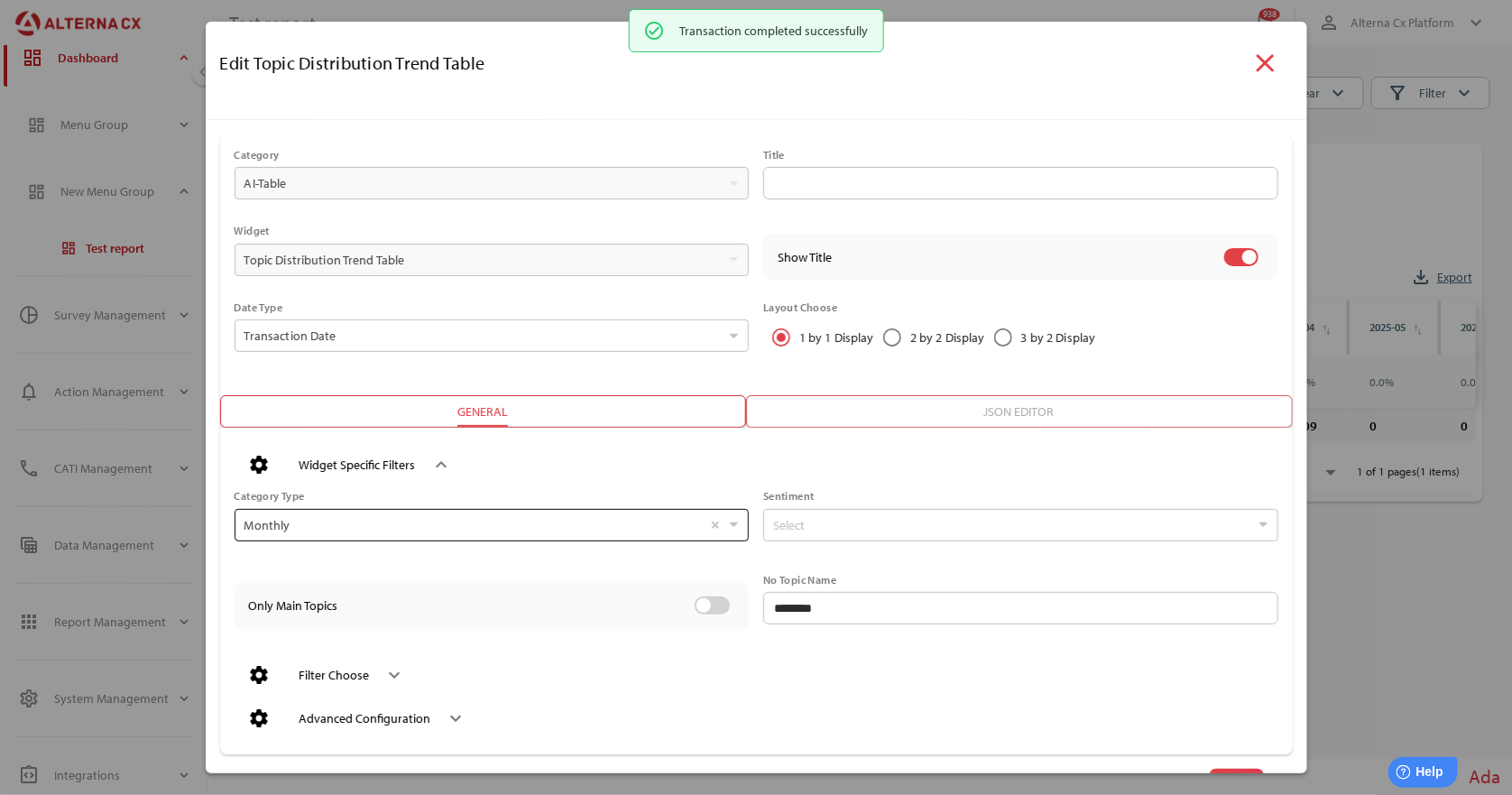
click at [368, 525] on input "Monthly Select" at bounding box center [473, 525] width 458 height 30
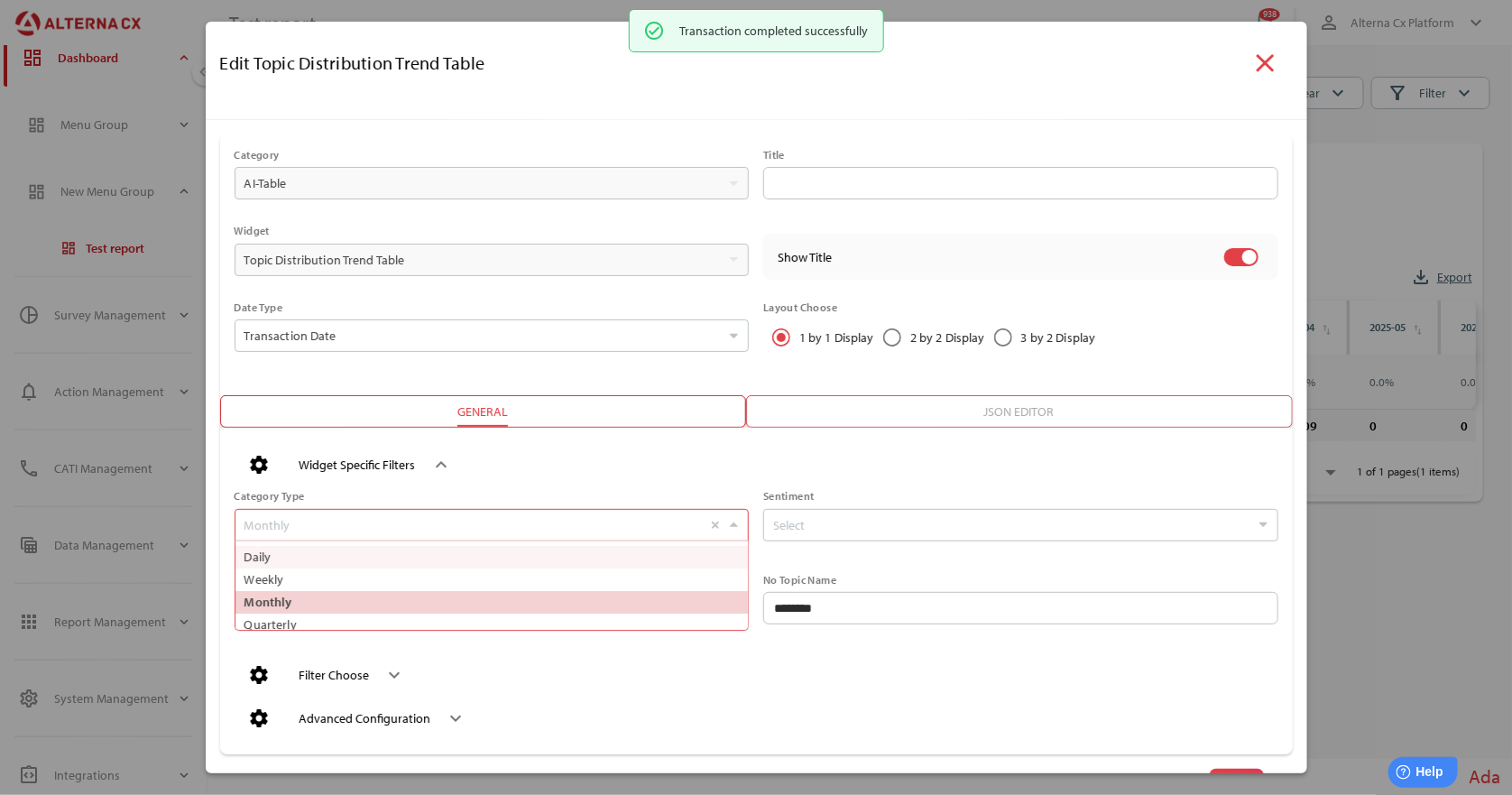
scroll to position [88, 493]
click at [578, 474] on div at bounding box center [749, 478] width 1058 height 14
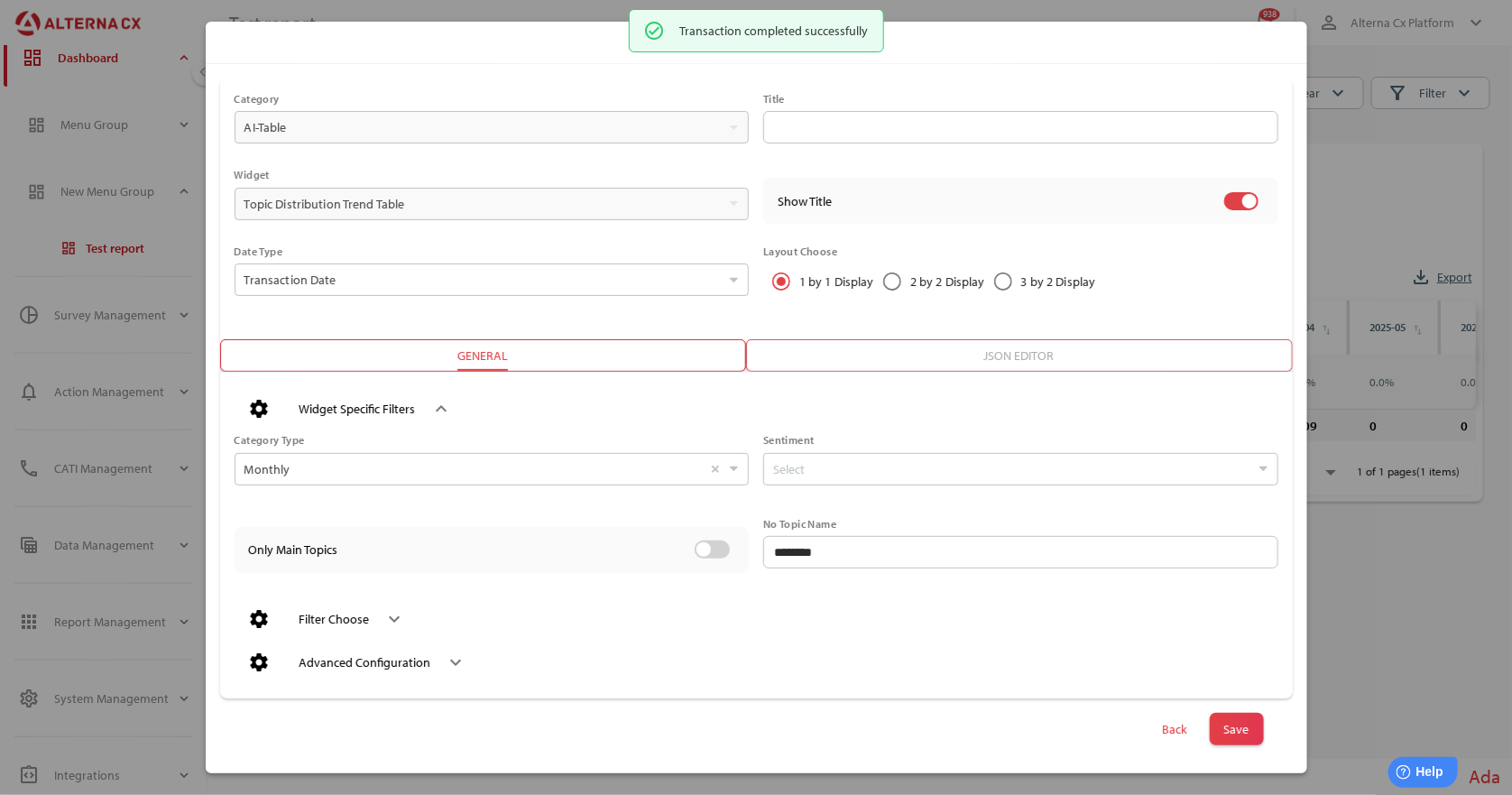
click at [371, 630] on div "keyboard_arrow_down" at bounding box center [387, 619] width 36 height 29
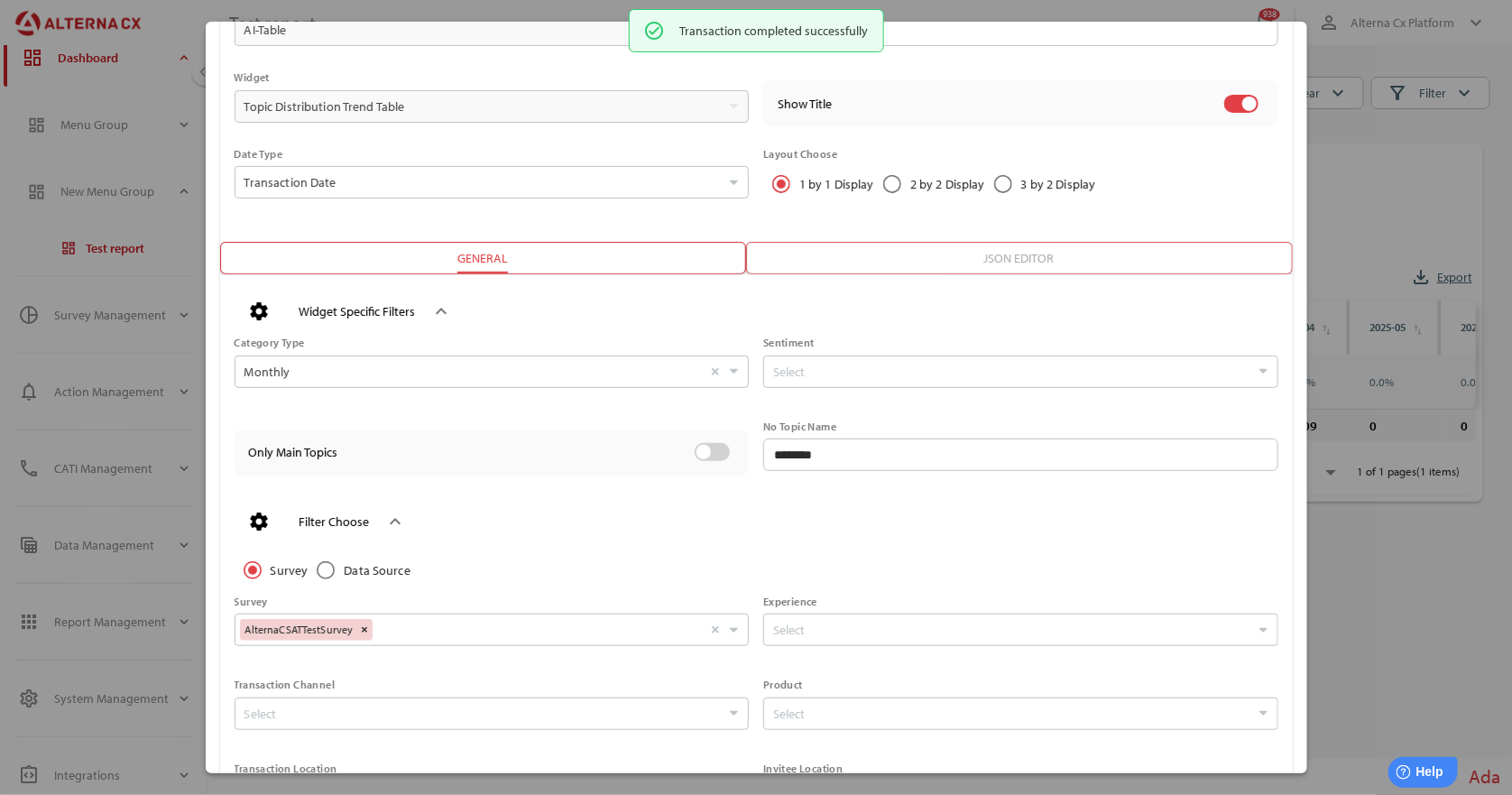
scroll to position [0, 0]
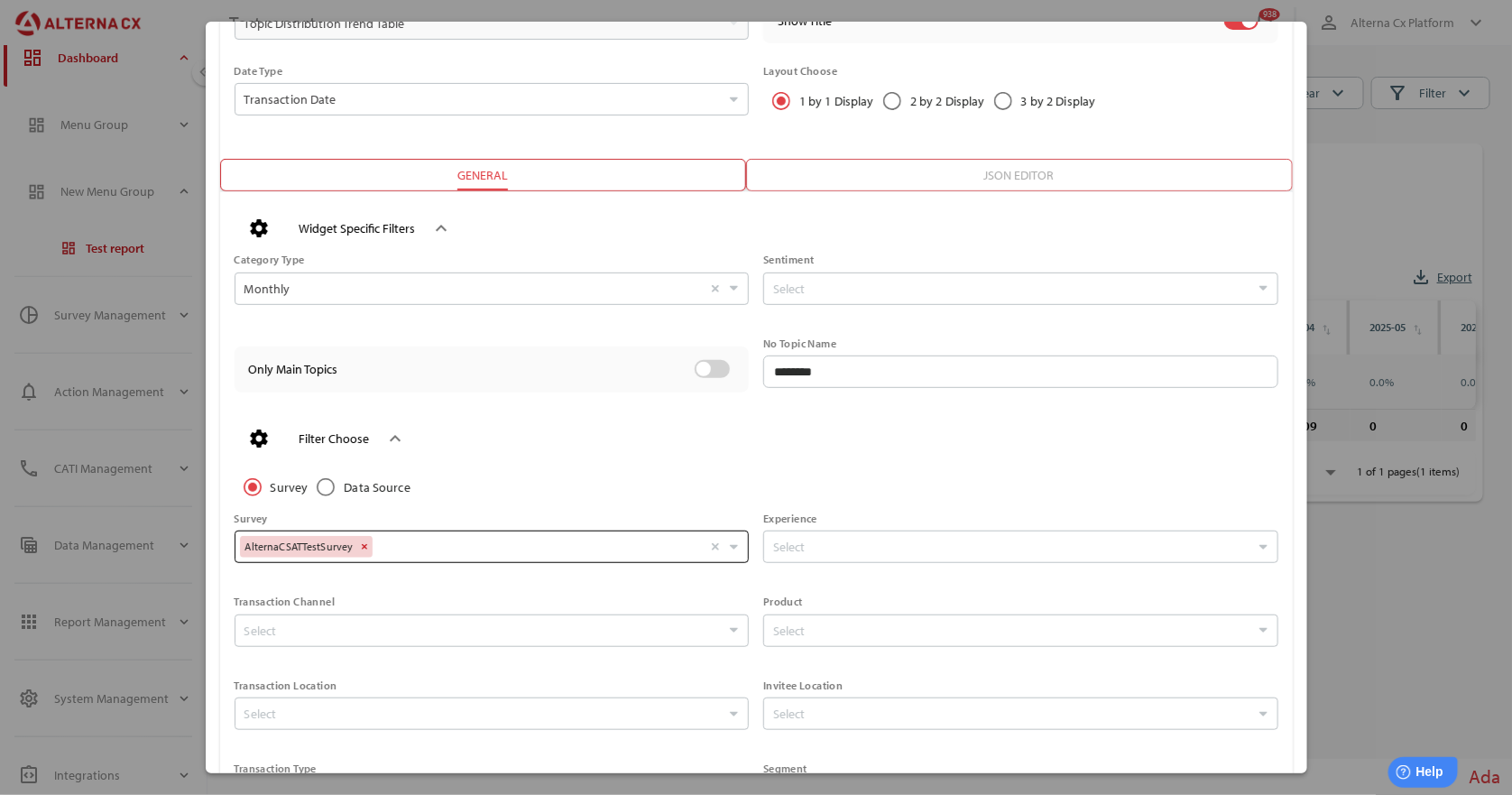
click at [368, 547] on div "AlternaCSATTestSurvey Select" at bounding box center [473, 544] width 467 height 26
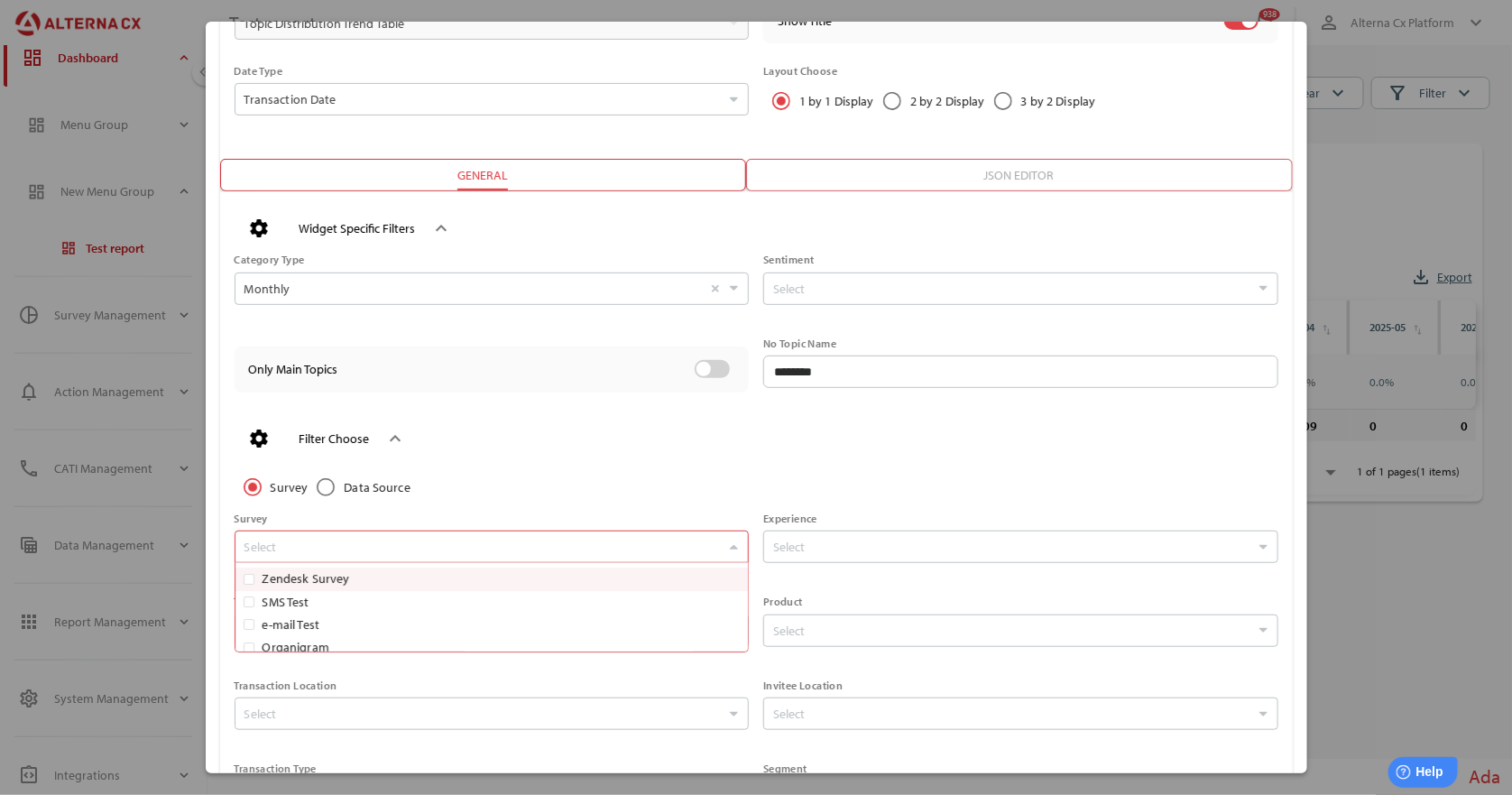
click at [385, 546] on div "AlternaCSATTestSurvey Select" at bounding box center [483, 547] width 486 height 18
click at [314, 601] on label "SMS Test" at bounding box center [501, 602] width 487 height 23
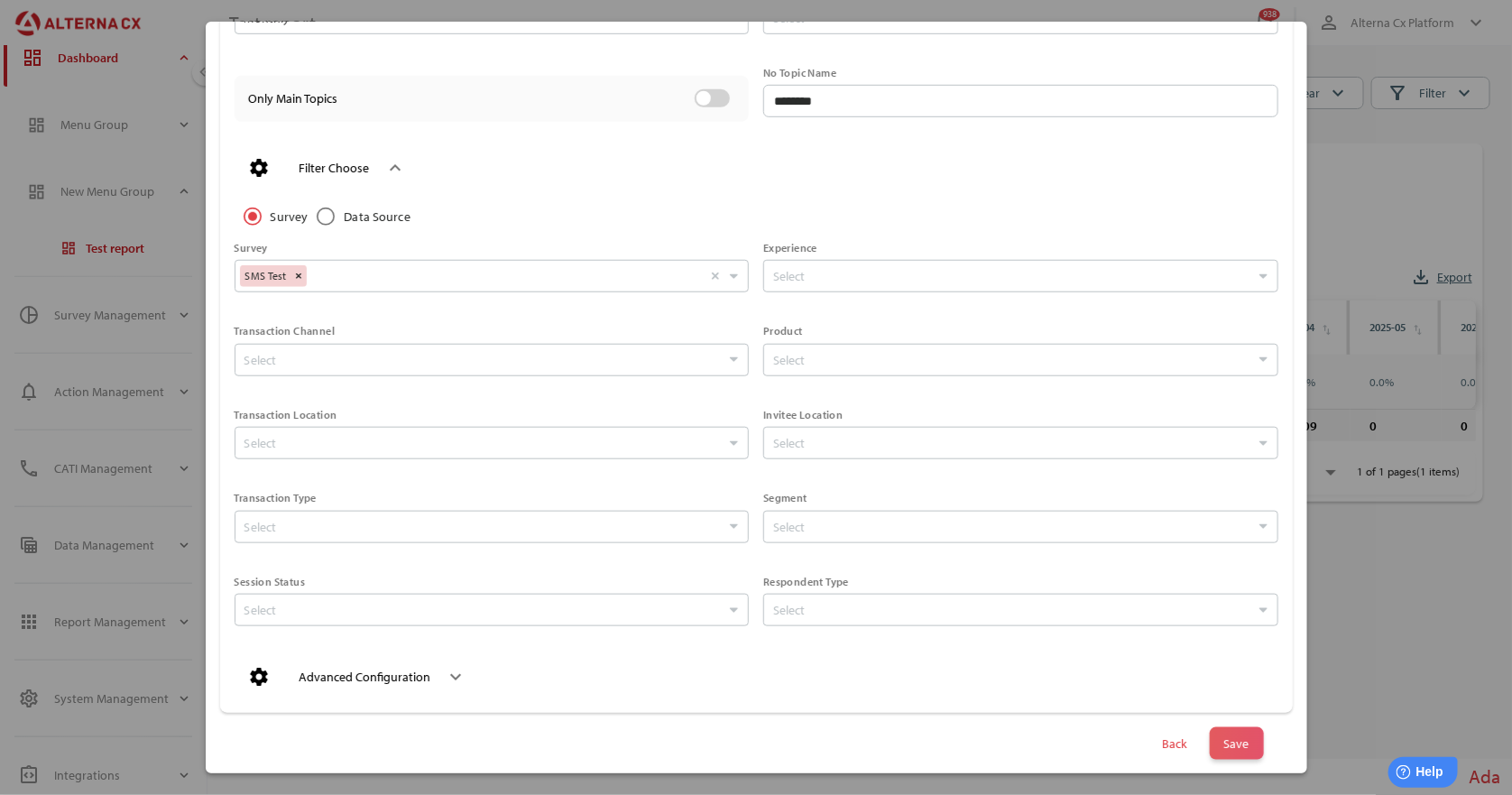
click at [1224, 731] on span "Save" at bounding box center [1236, 743] width 26 height 26
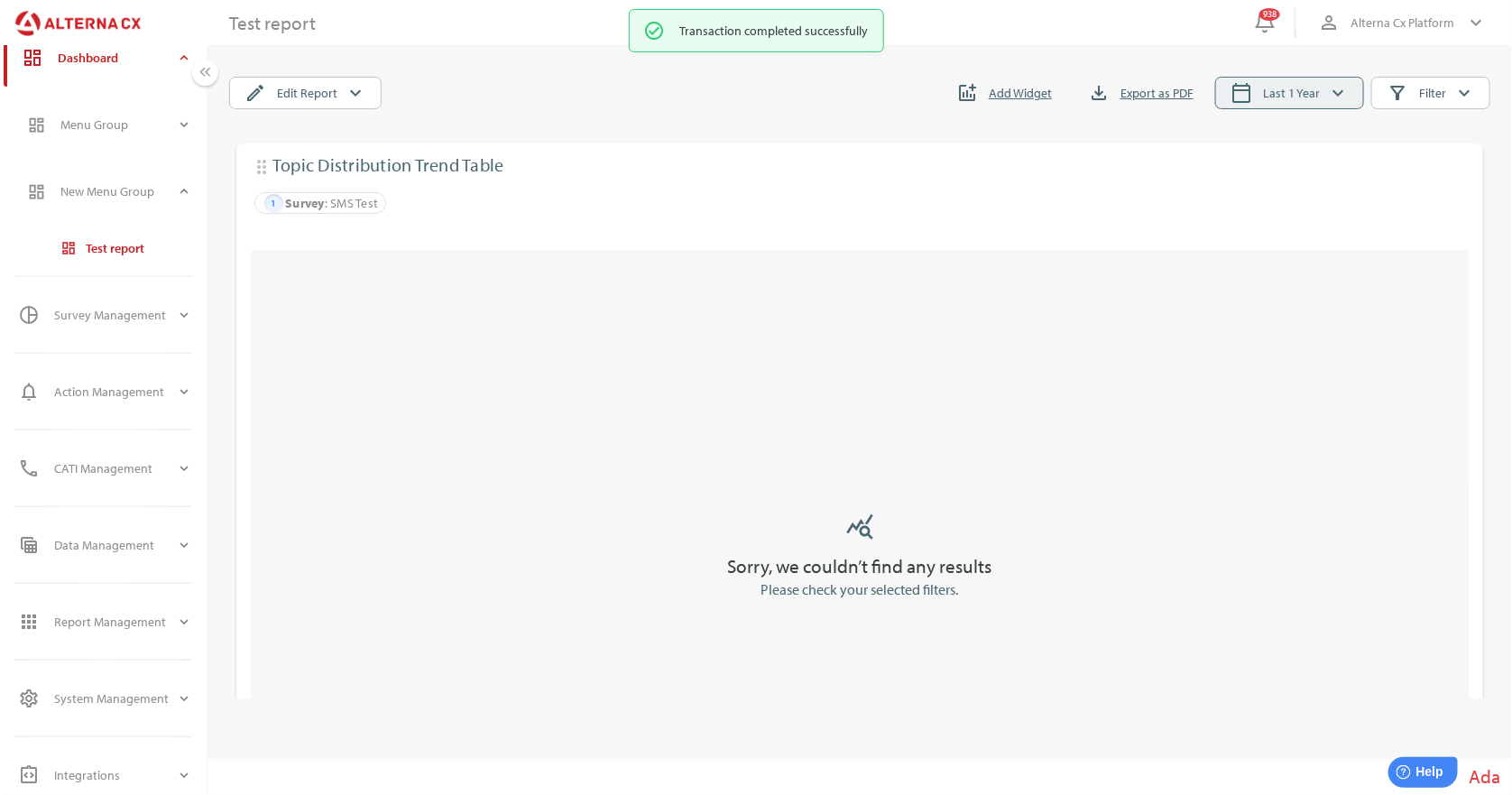
click at [1293, 88] on span "Last 1 Year" at bounding box center [1291, 93] width 57 height 22
select select "*"
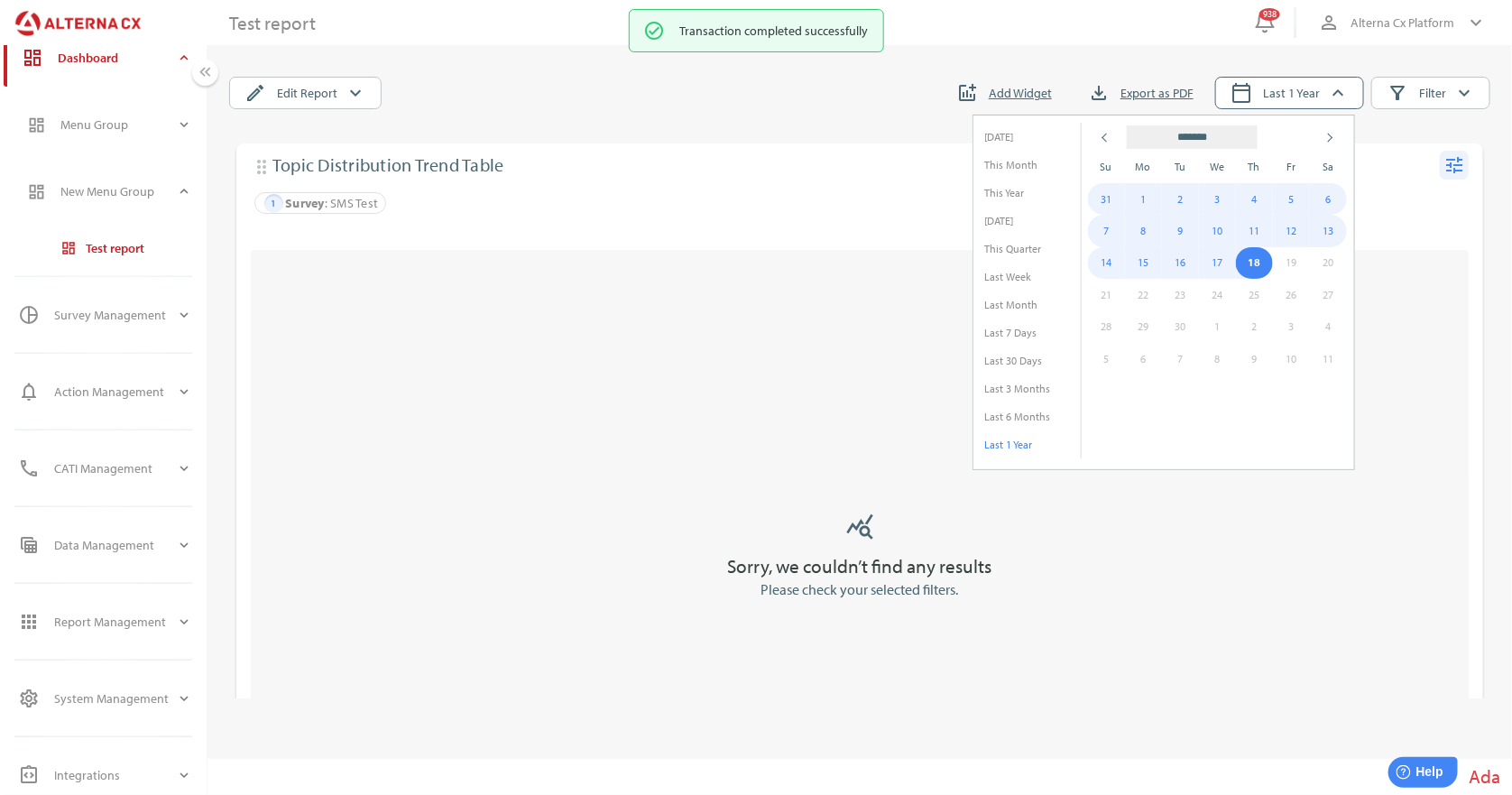
click at [1447, 176] on span "tune" at bounding box center [1454, 164] width 29 height 29
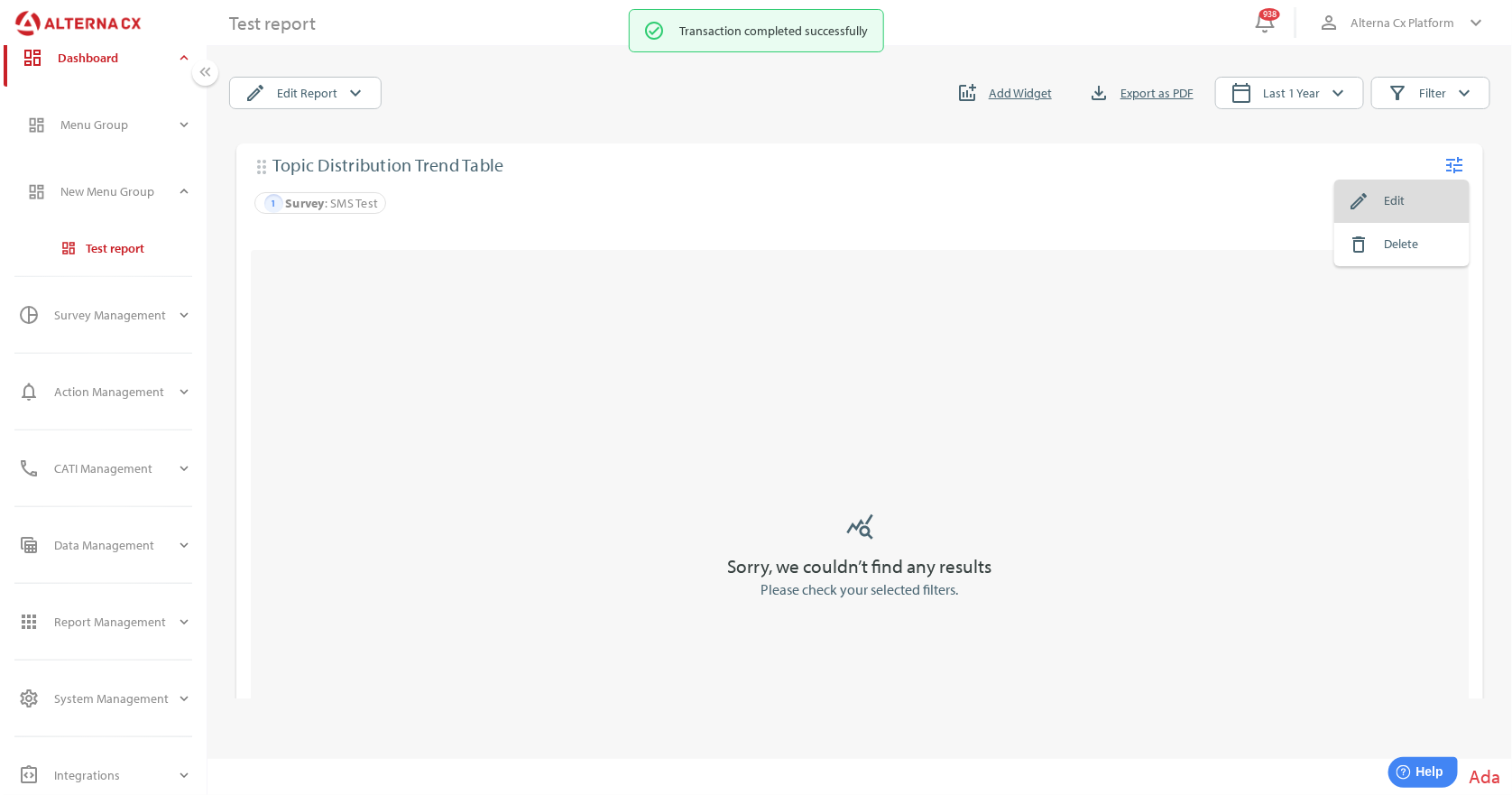
click at [1411, 197] on div "Edit" at bounding box center [1419, 201] width 70 height 29
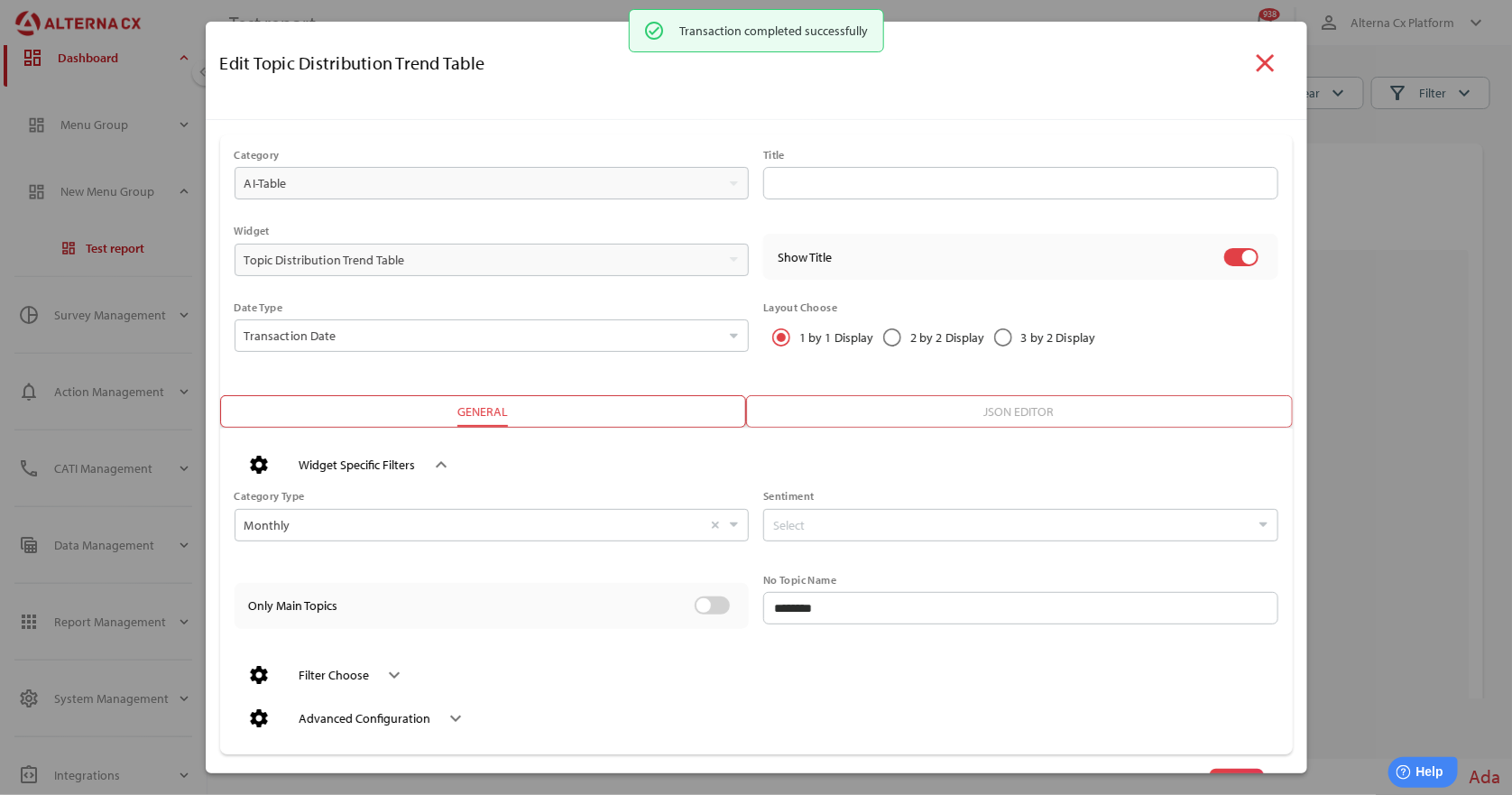
click at [363, 665] on div "Filter Choose" at bounding box center [335, 675] width 70 height 29
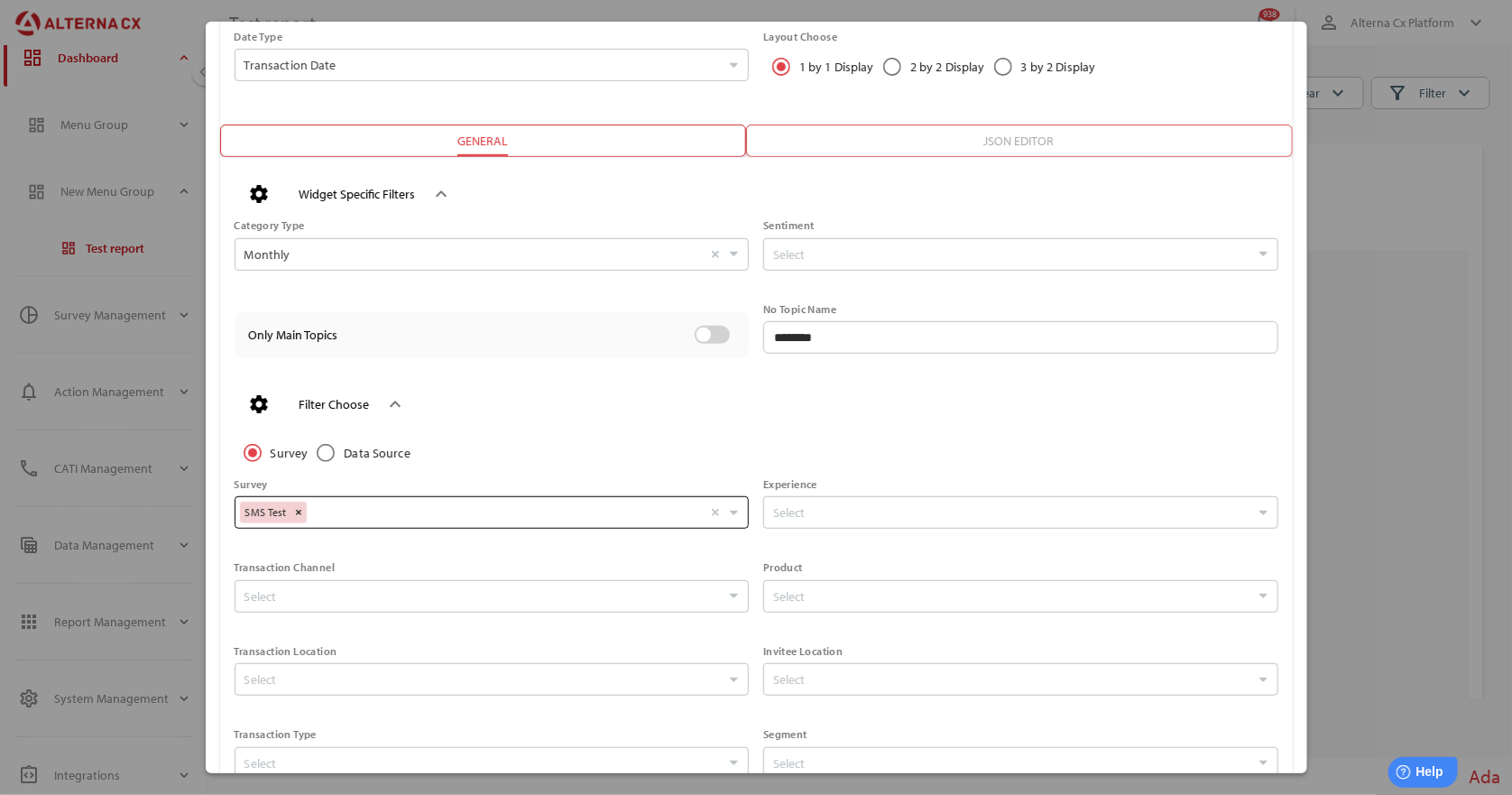
click at [374, 511] on div "SMS Test Select" at bounding box center [473, 510] width 467 height 26
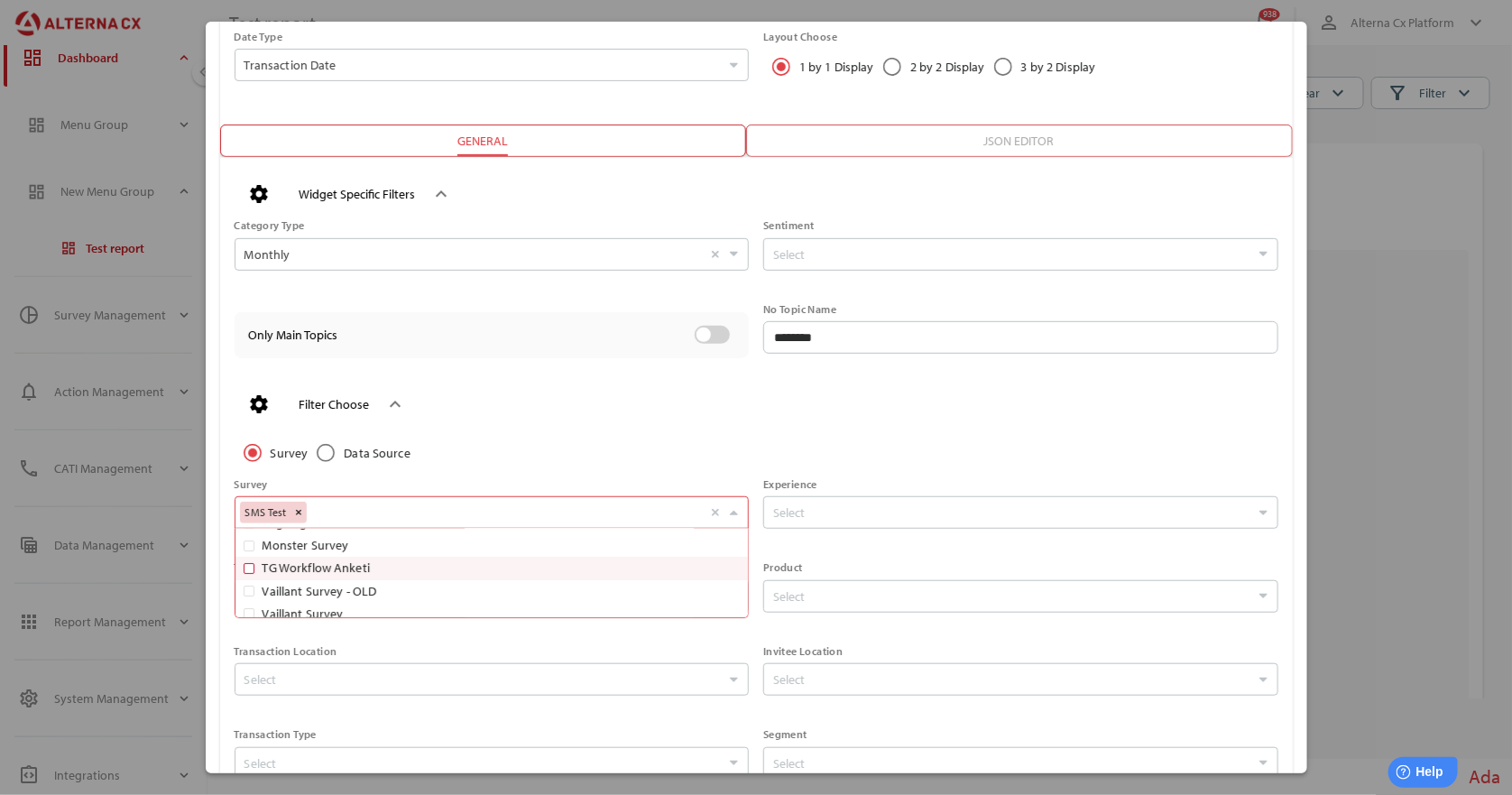
click at [360, 564] on span "TG Workflow Anketi" at bounding box center [317, 567] width 108 height 16
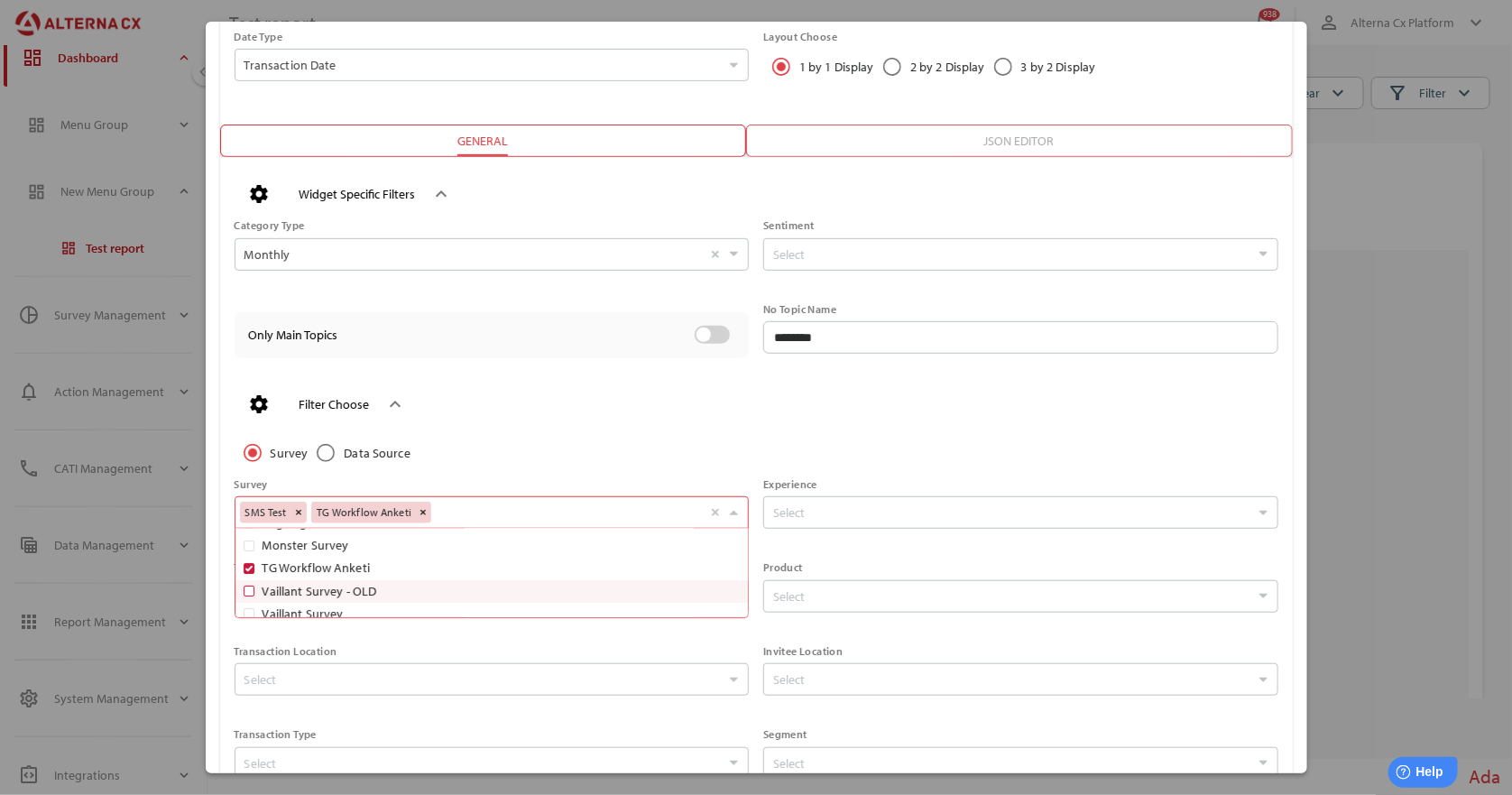
click at [362, 588] on span "Vaillant Survey - OLD" at bounding box center [319, 591] width 114 height 16
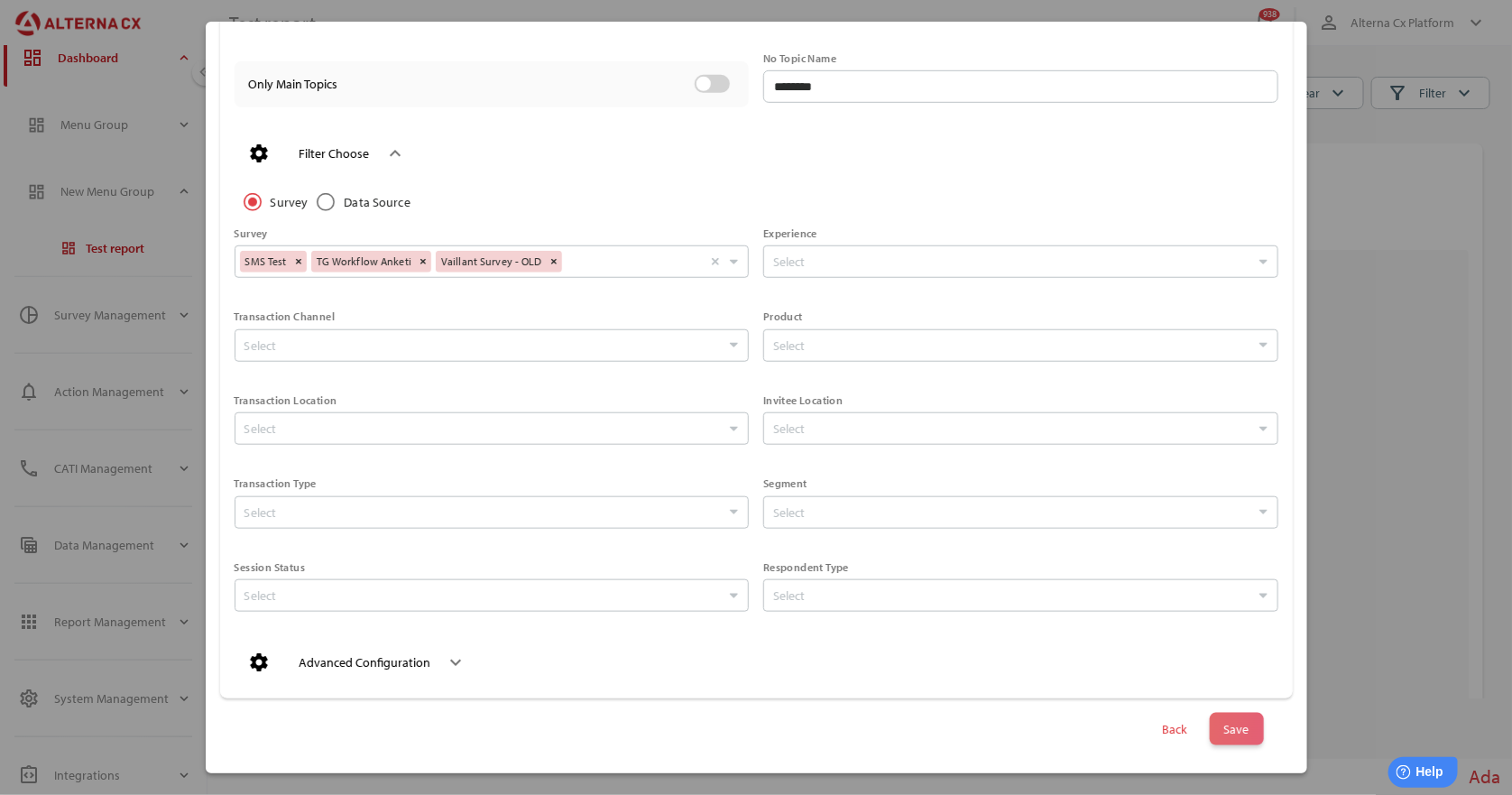
click at [1233, 726] on span "Save" at bounding box center [1236, 729] width 26 height 26
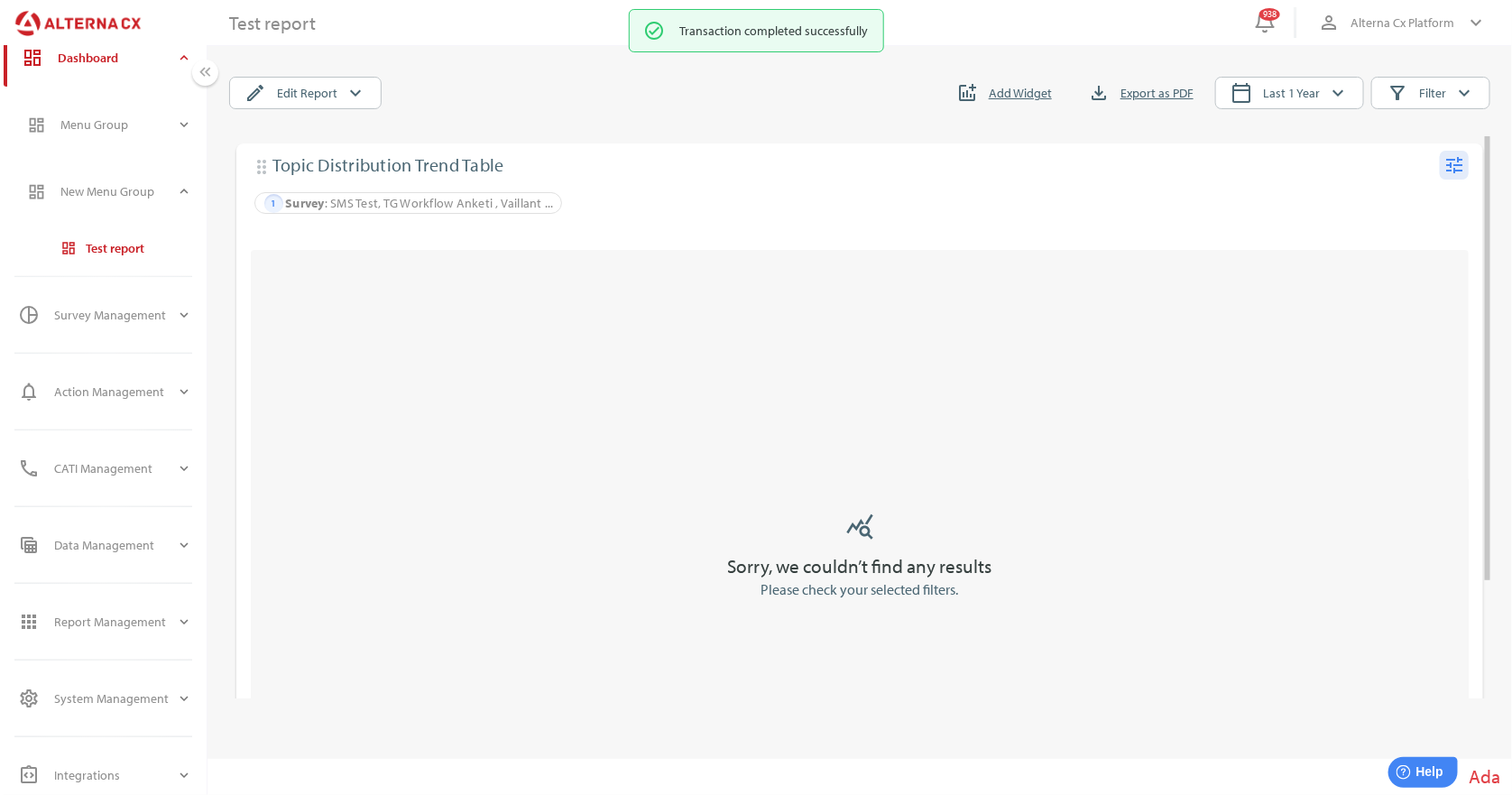
click at [1458, 173] on icon "tune" at bounding box center [1453, 164] width 22 height 22
click at [1429, 199] on div "Edit" at bounding box center [1419, 201] width 70 height 29
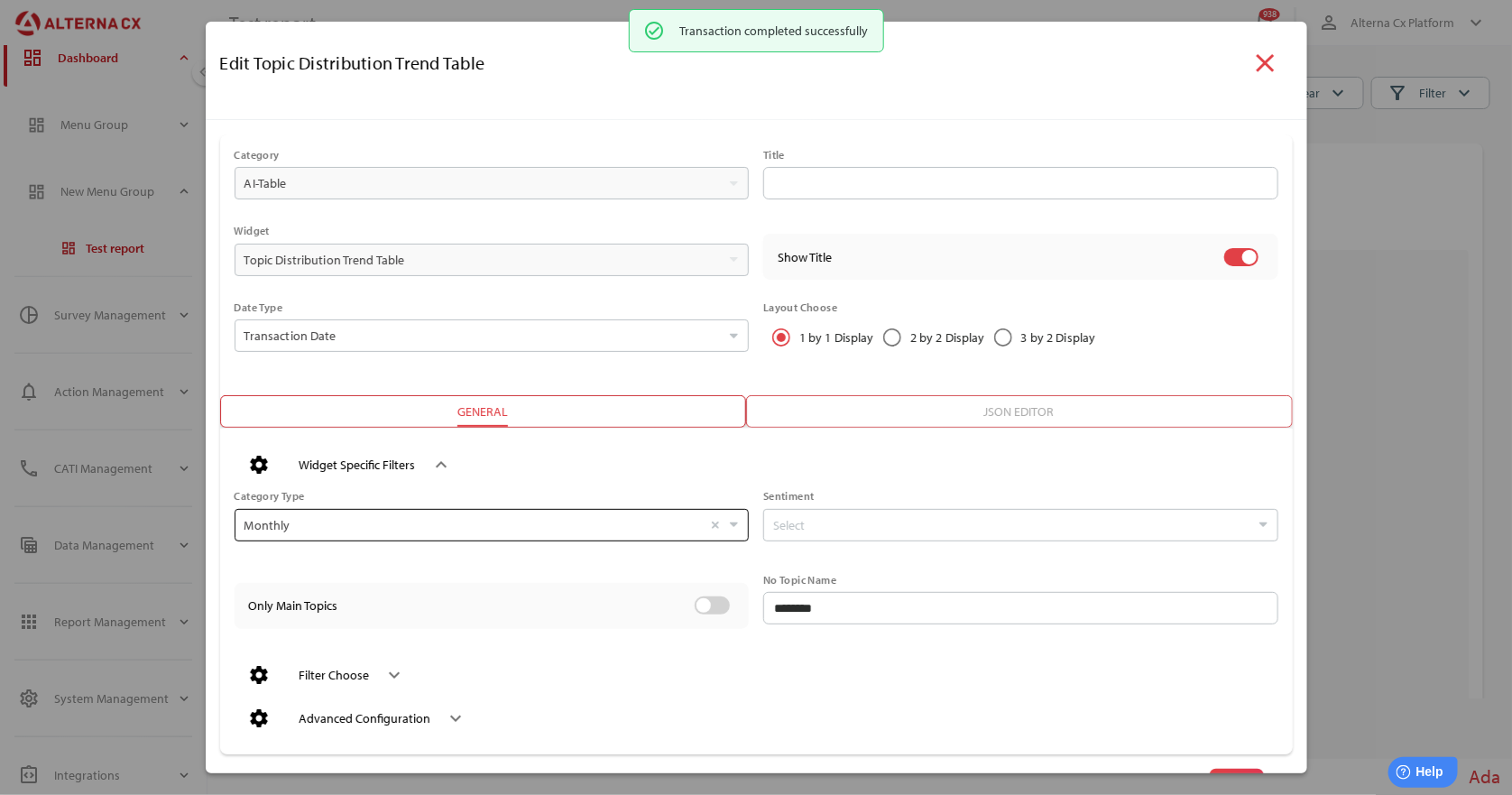
click at [462, 527] on input "Monthly Select" at bounding box center [473, 525] width 458 height 30
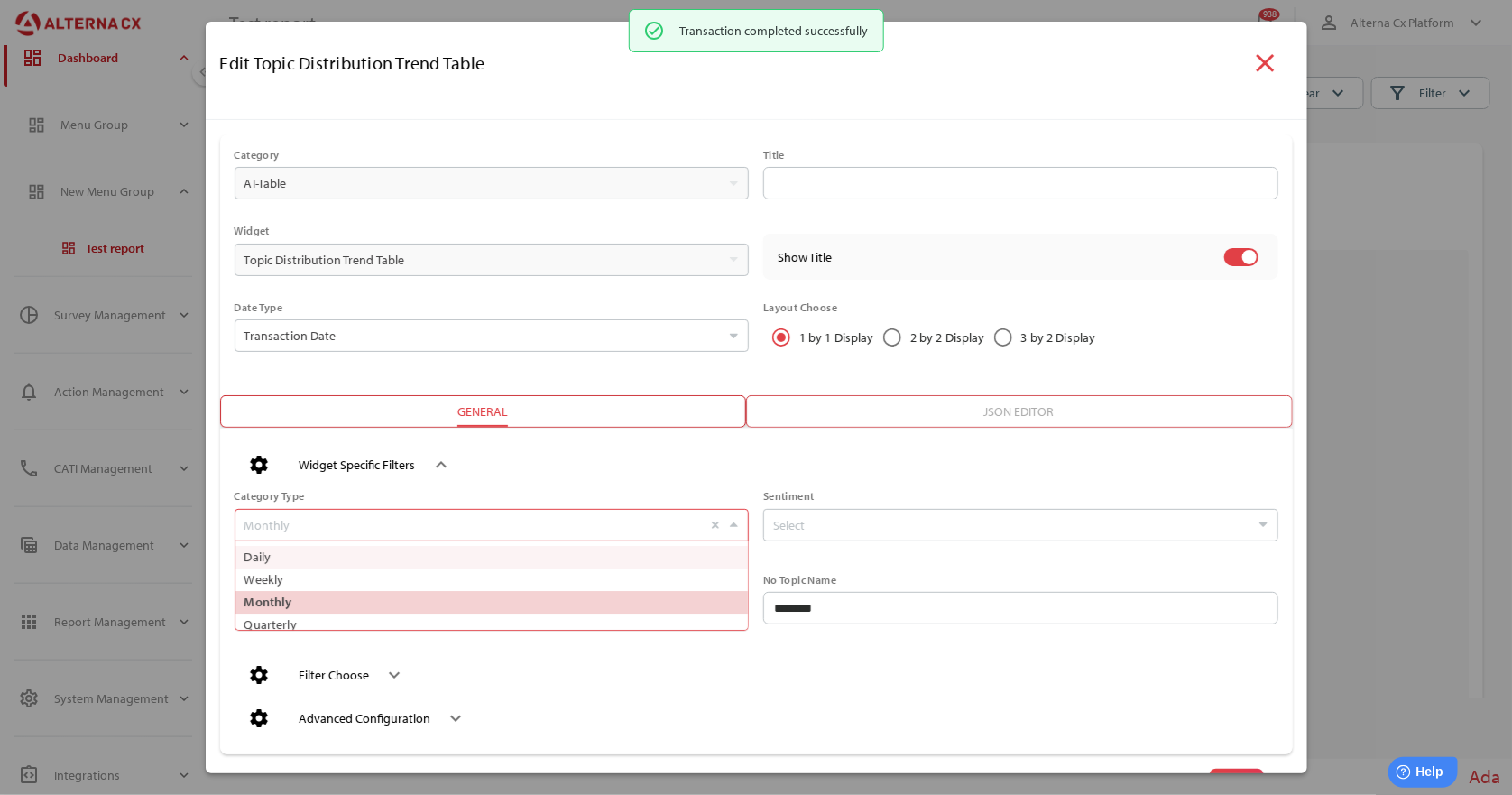
click at [547, 490] on div "Category Type" at bounding box center [491, 495] width 515 height 12
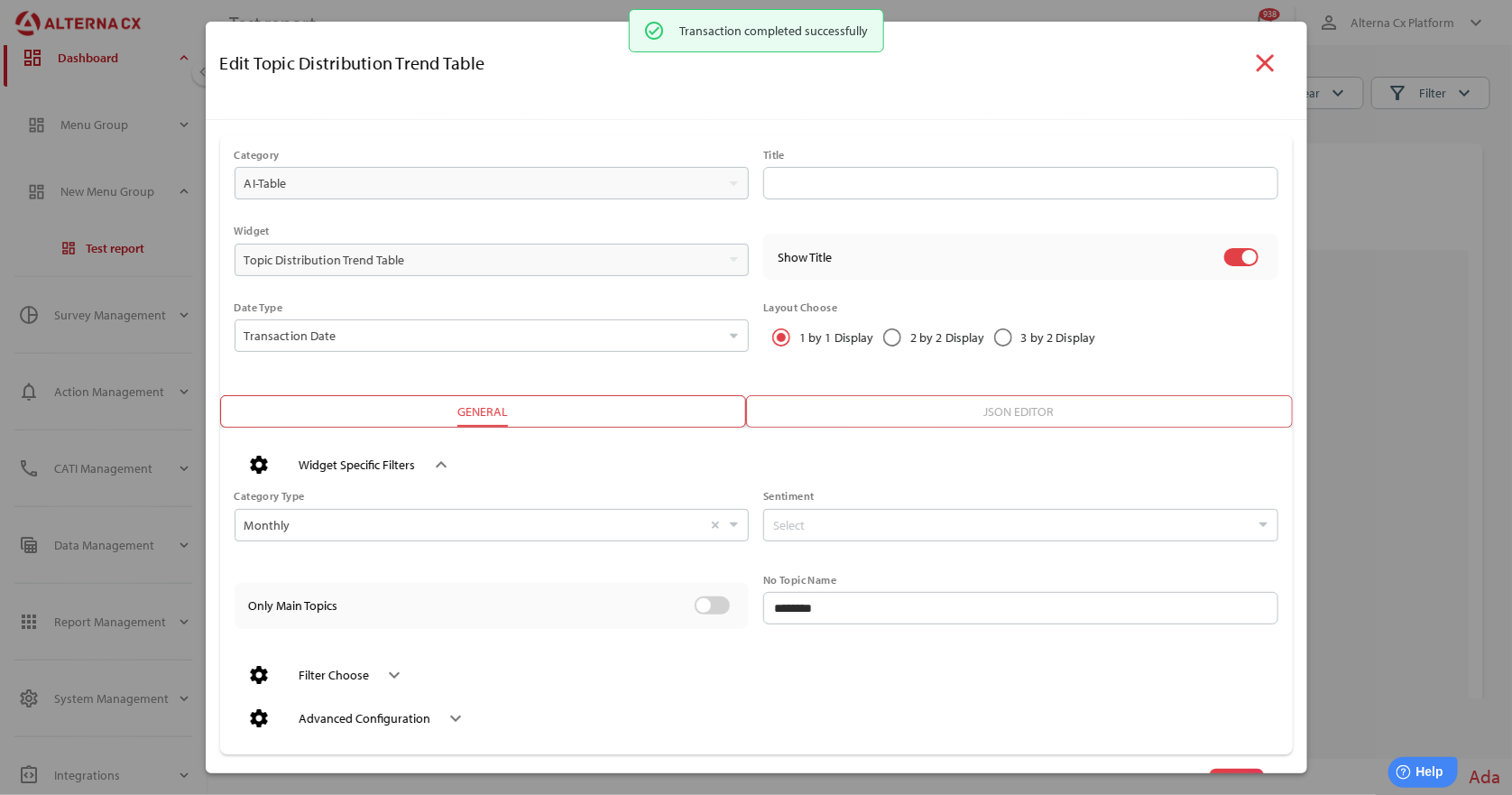
click at [385, 679] on icon "keyboard_arrow_down" at bounding box center [395, 675] width 22 height 22
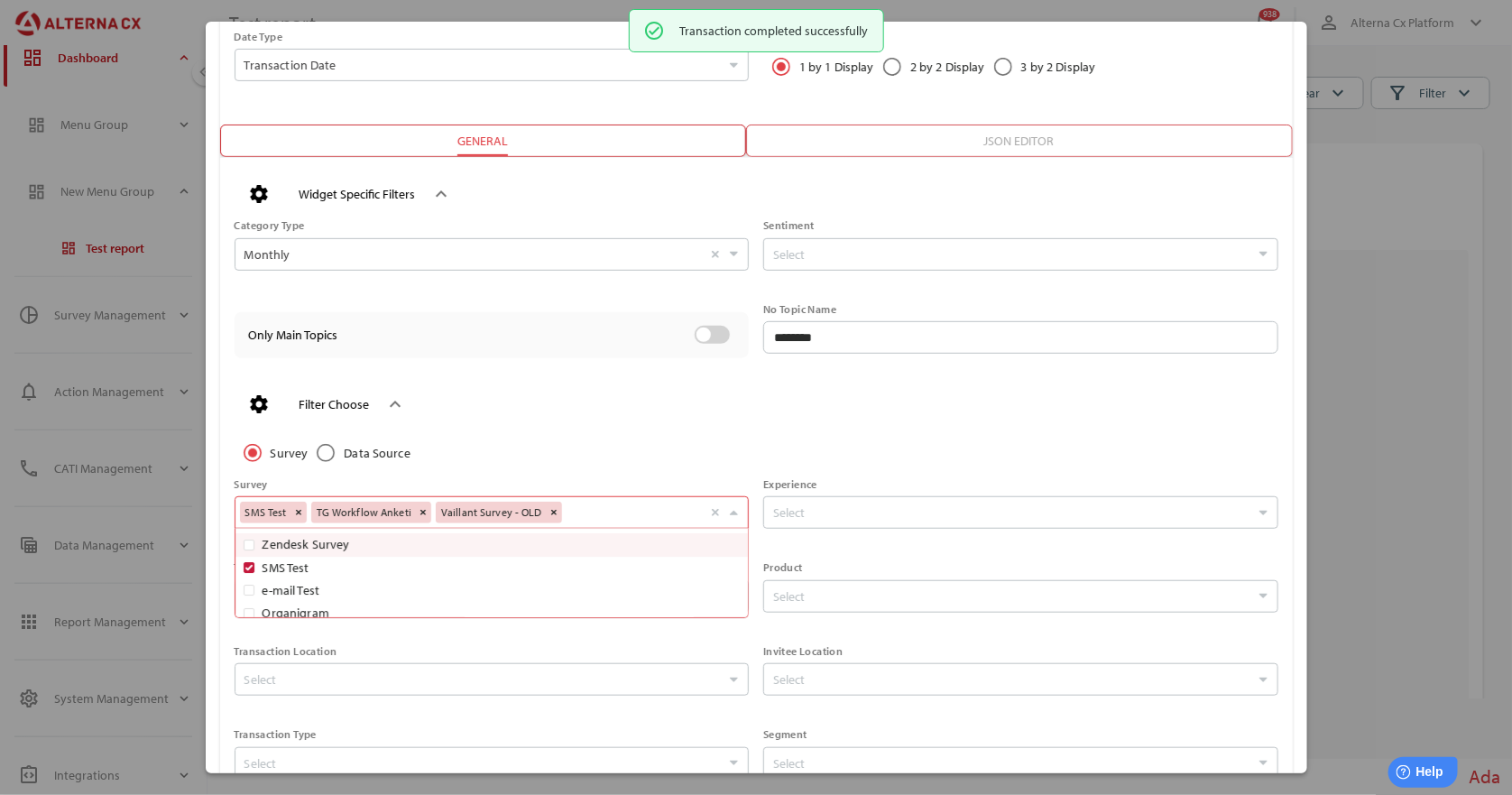
click at [627, 521] on div "SMS Test TG Workflow Anketi Vaillant Survey - OLD Select" at bounding box center [473, 510] width 467 height 26
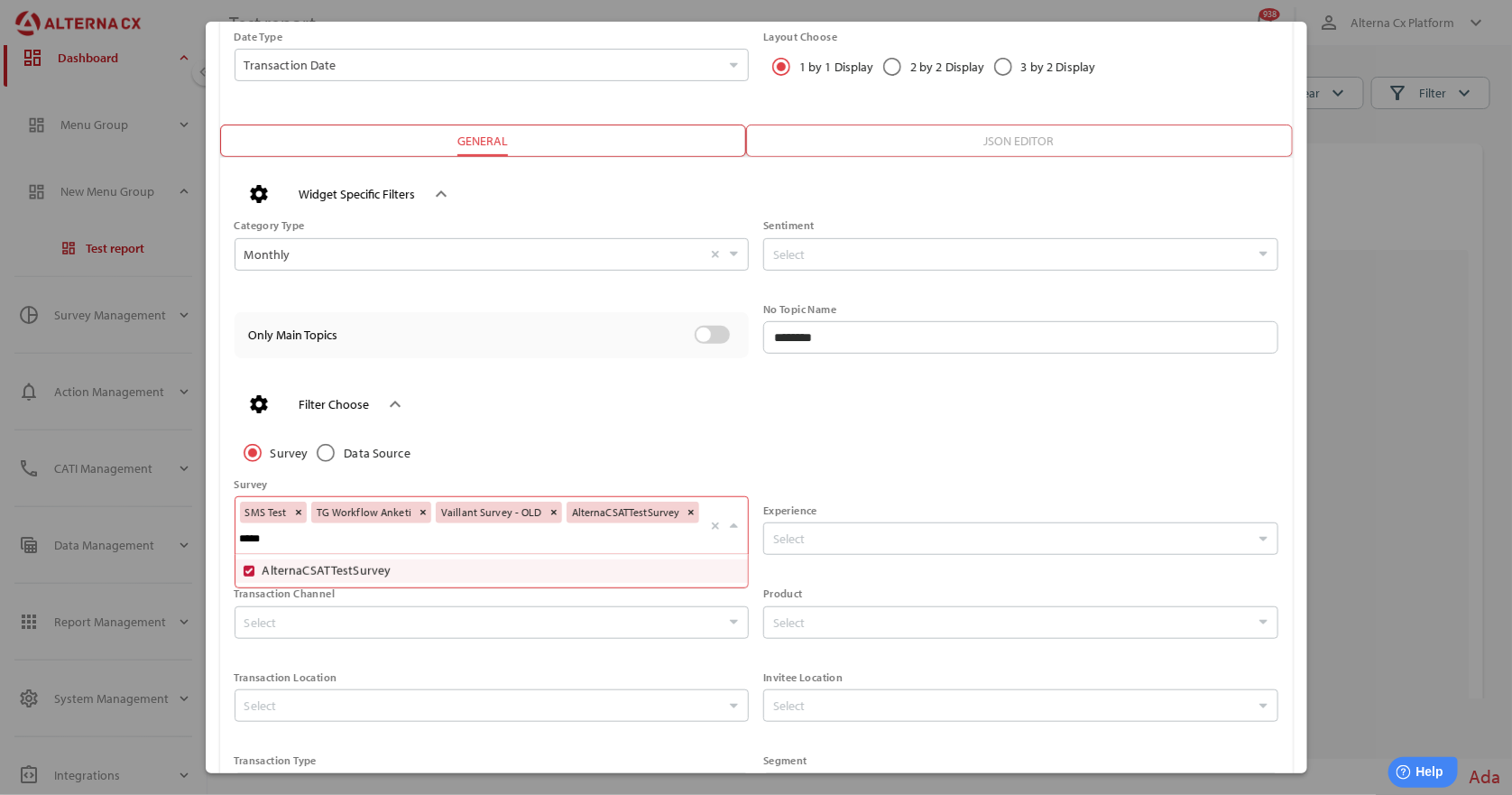
click at [494, 555] on div "AlternaCSATTestSurvey" at bounding box center [491, 570] width 515 height 33
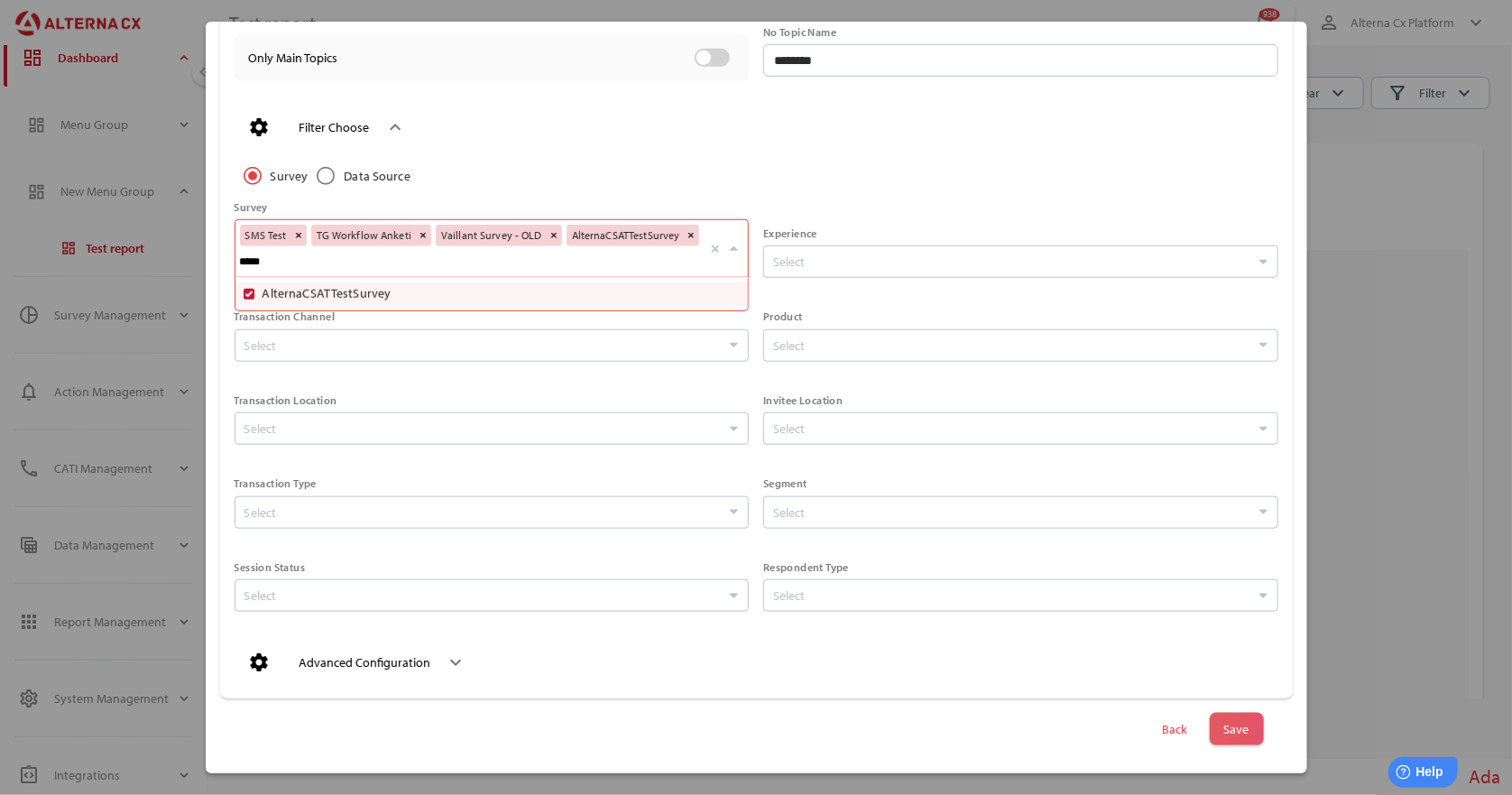
type input "*****"
click at [1240, 735] on span "Save" at bounding box center [1236, 729] width 54 height 32
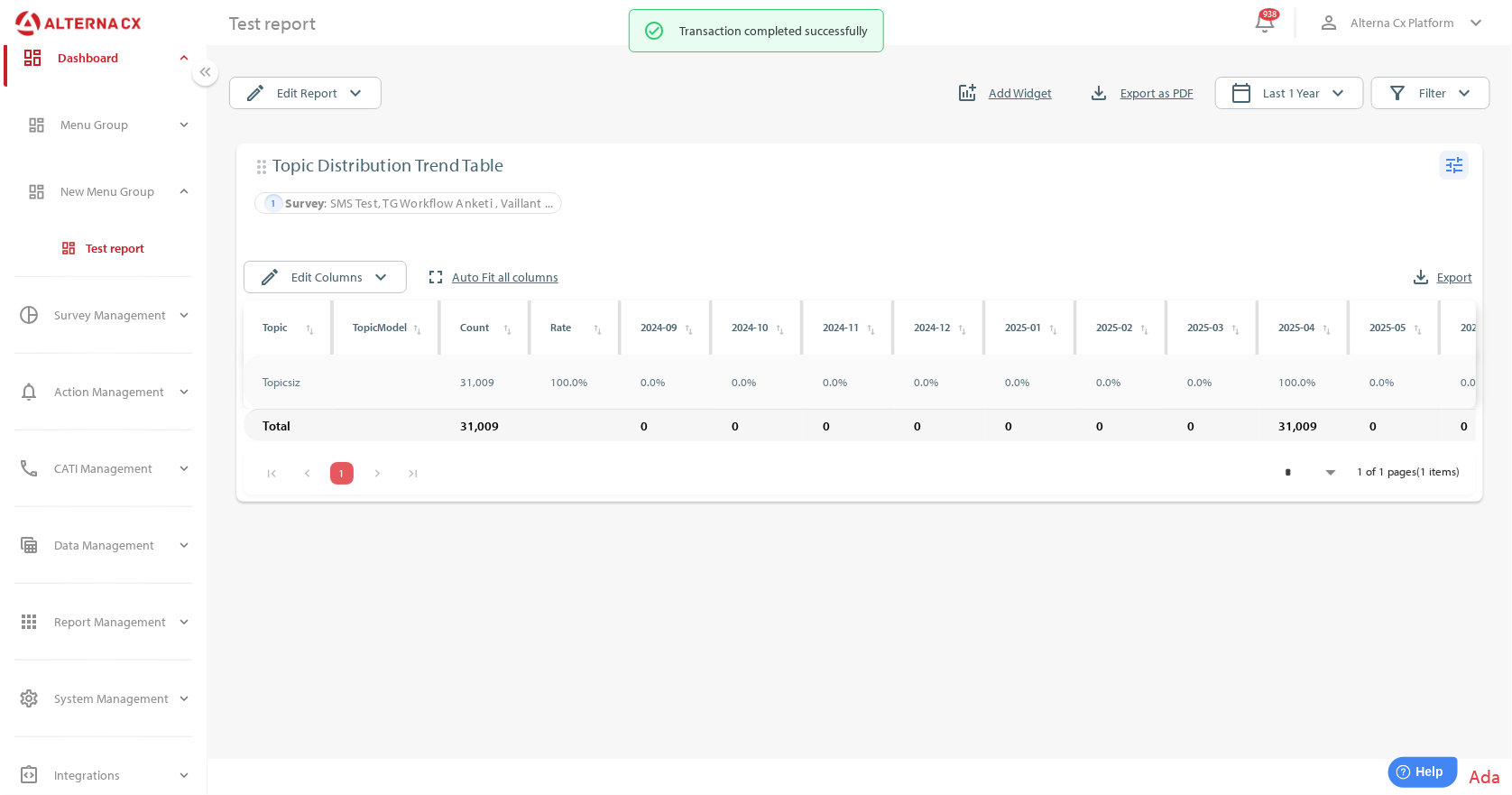
click at [1463, 162] on icon "tune" at bounding box center [1453, 164] width 22 height 22
click at [1441, 194] on div "Edit" at bounding box center [1419, 201] width 70 height 29
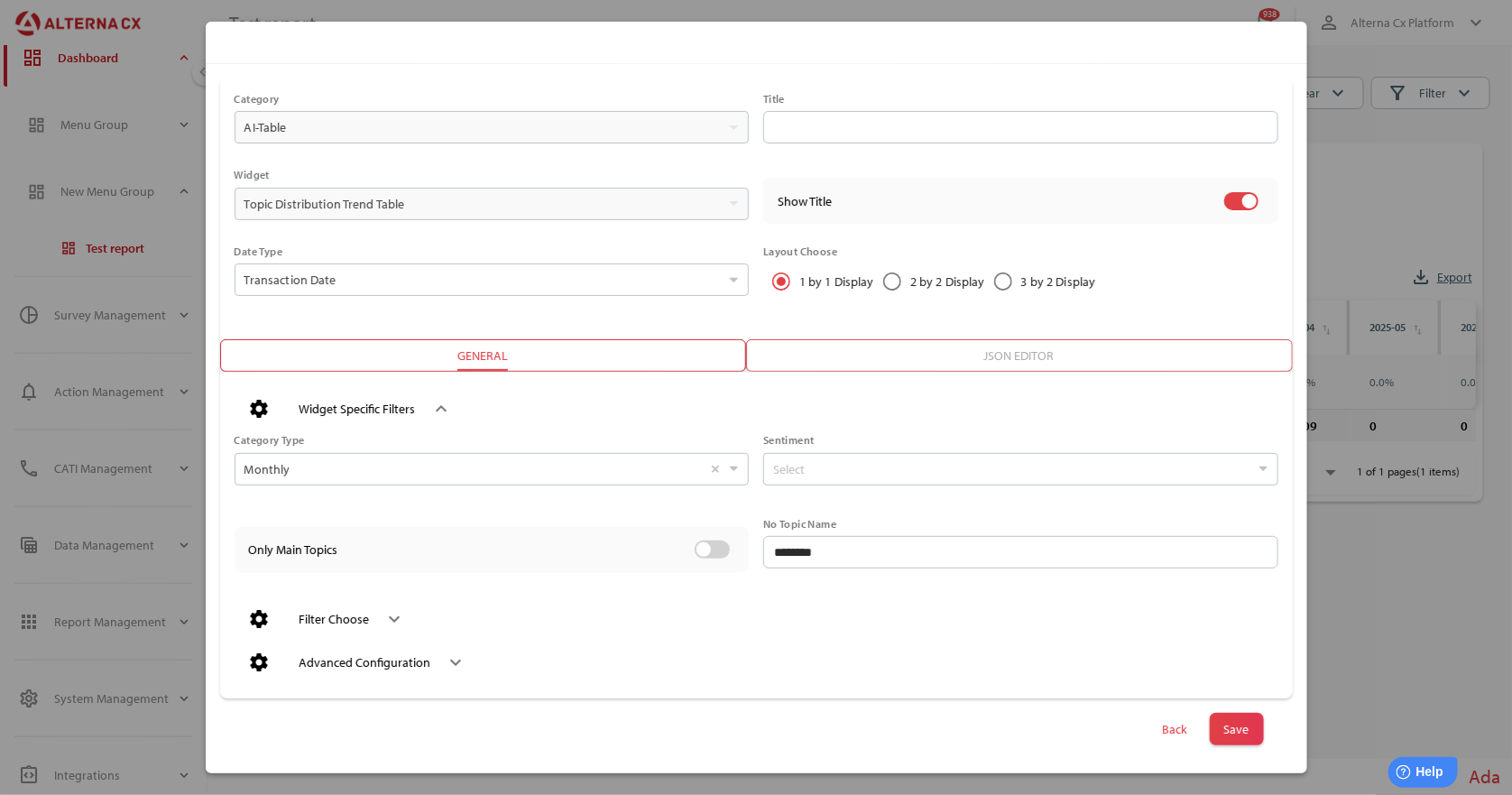
click at [402, 597] on div "settings Filter Choose keyboard_arrow_down" at bounding box center [756, 619] width 1043 height 43
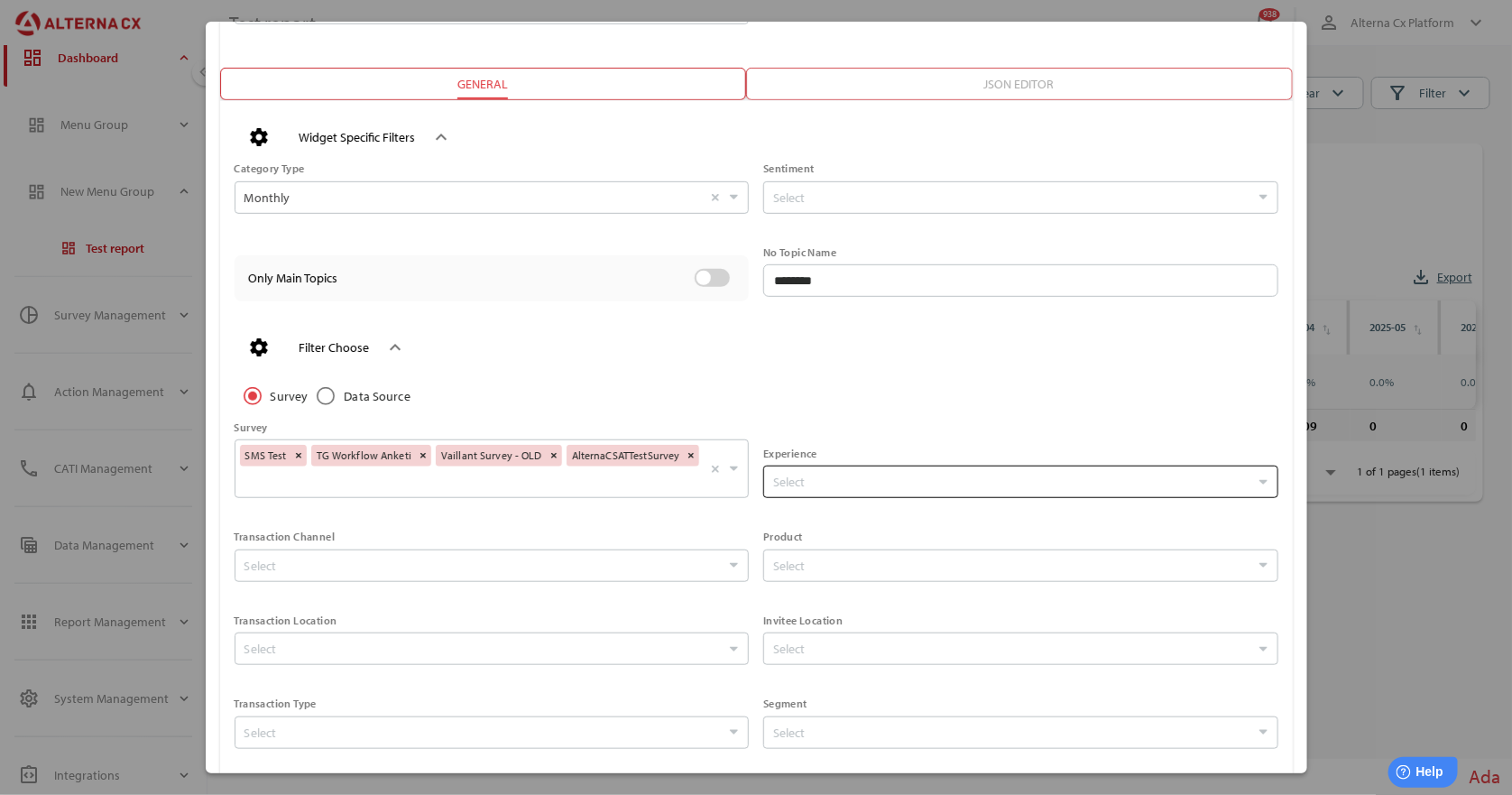
click at [850, 492] on input "Select" at bounding box center [1011, 482] width 476 height 30
drag, startPoint x: 885, startPoint y: 530, endPoint x: 887, endPoint y: 503, distance: 27.1
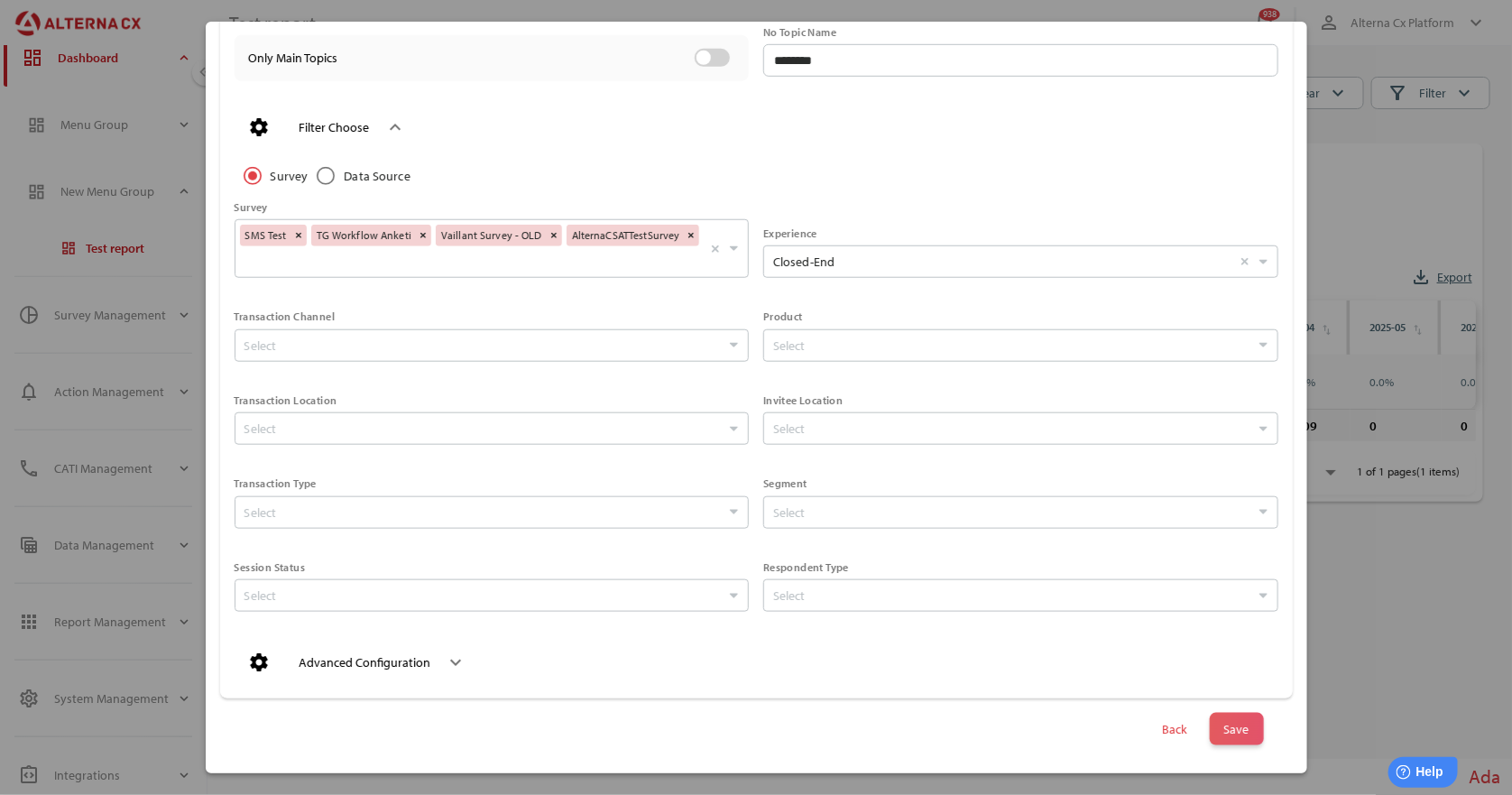
click at [1227, 728] on span "Save" at bounding box center [1236, 729] width 26 height 26
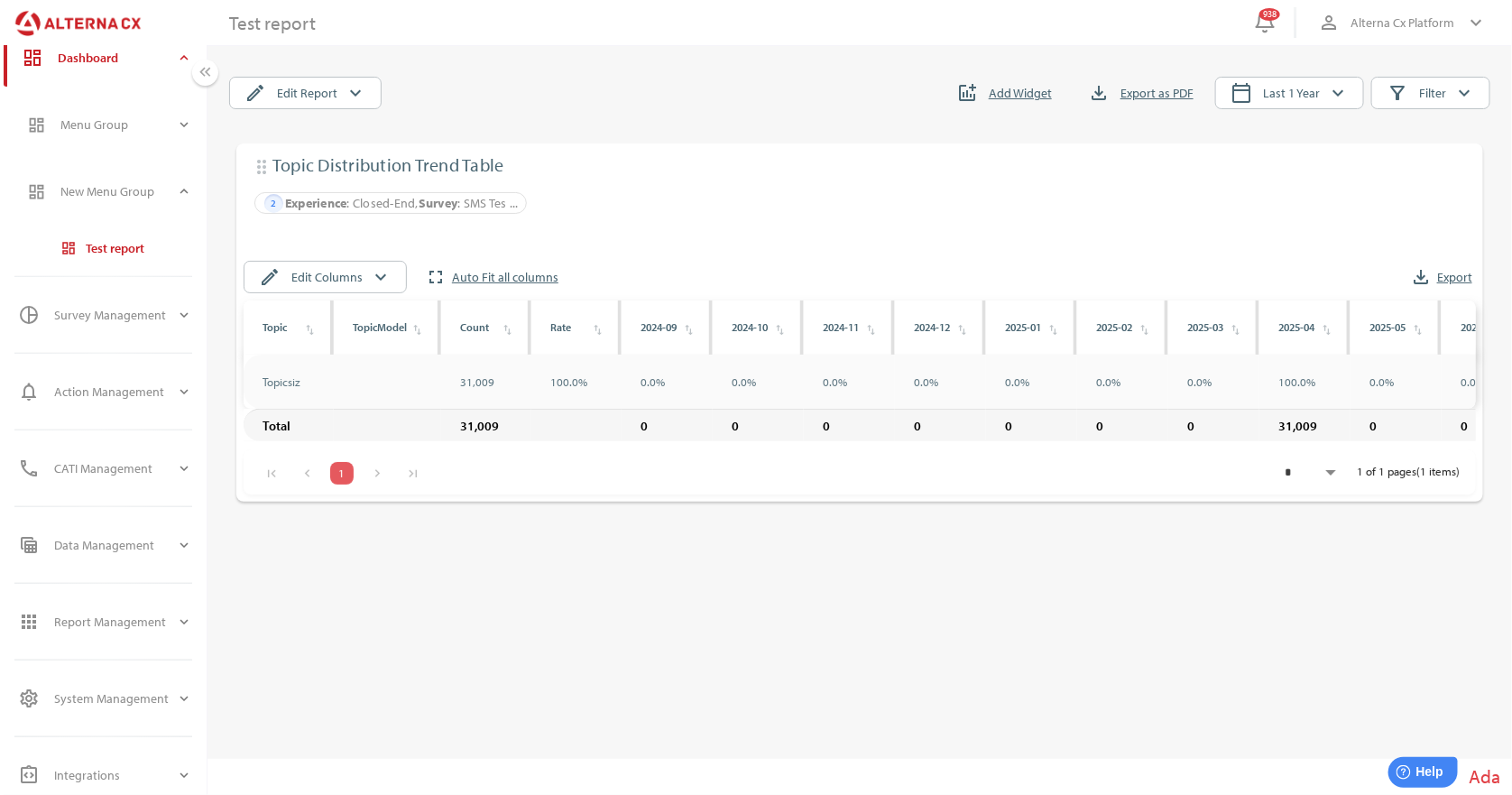
click at [458, 580] on div "drag_indicator Topic Distribution Trend Table tune 2 Experience : Closed-End, S…" at bounding box center [859, 421] width 1262 height 555
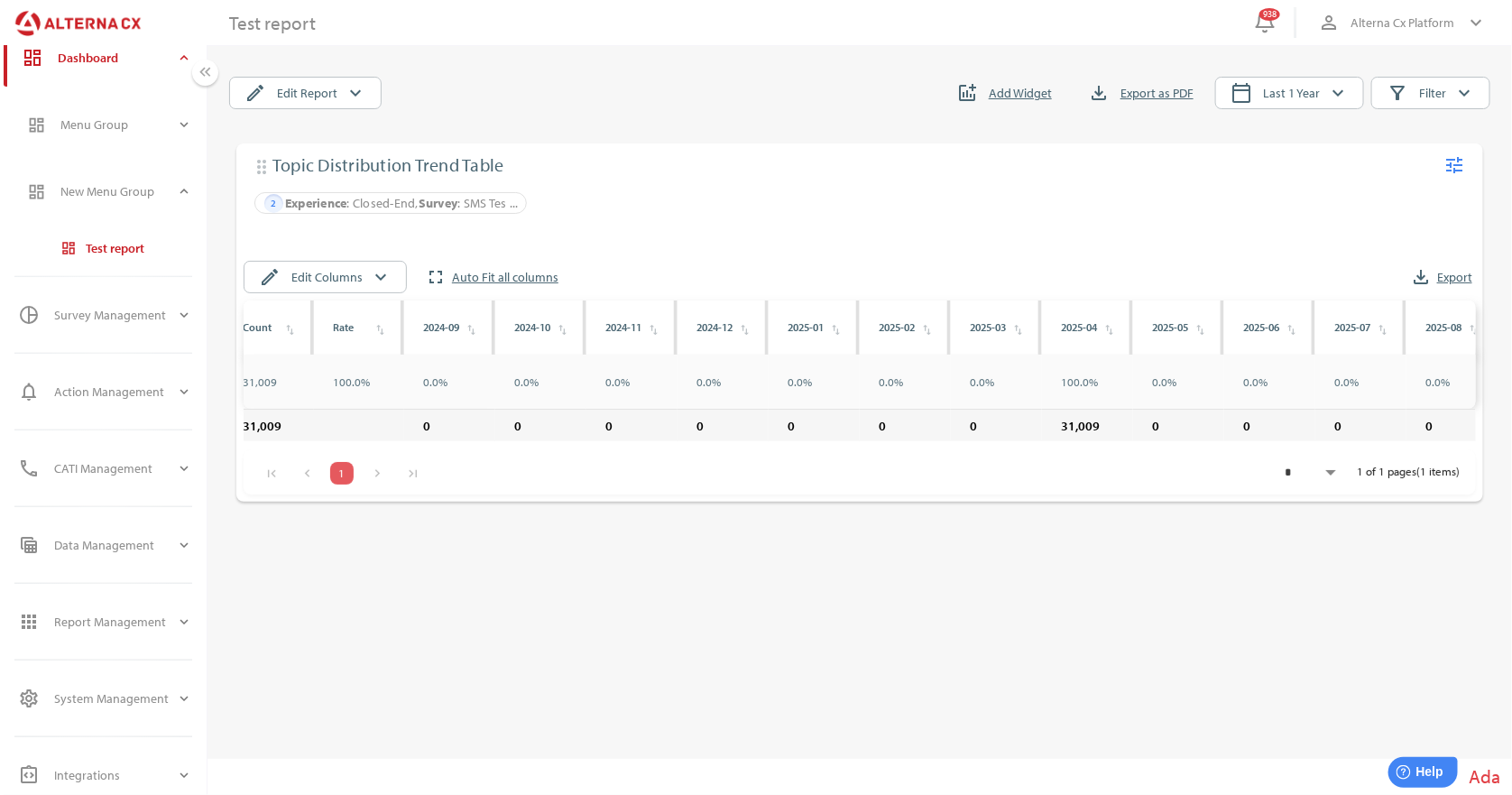
scroll to position [0, 222]
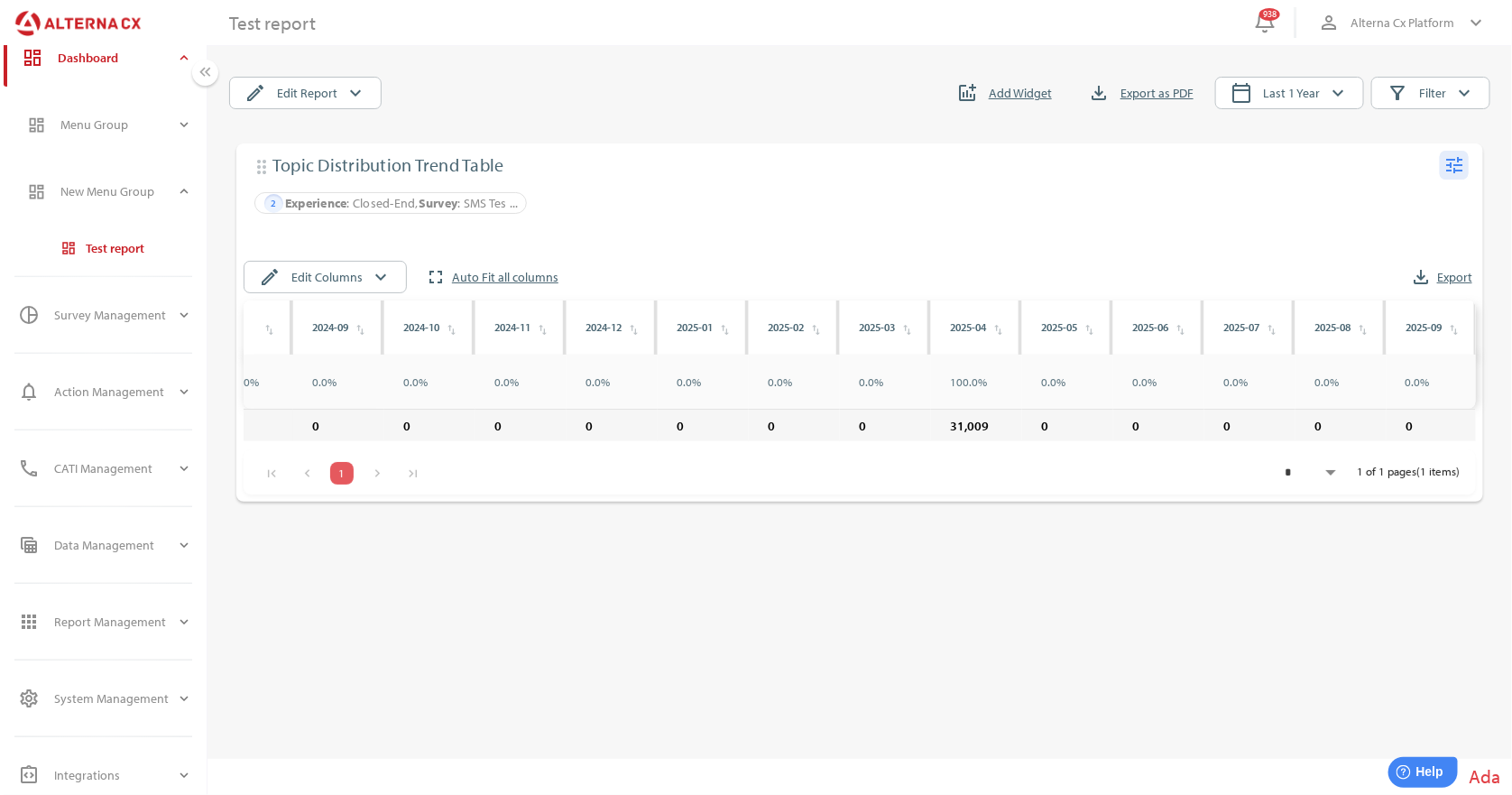
click at [1452, 169] on icon "tune" at bounding box center [1453, 164] width 22 height 22
click at [1418, 196] on div "Edit" at bounding box center [1419, 201] width 70 height 29
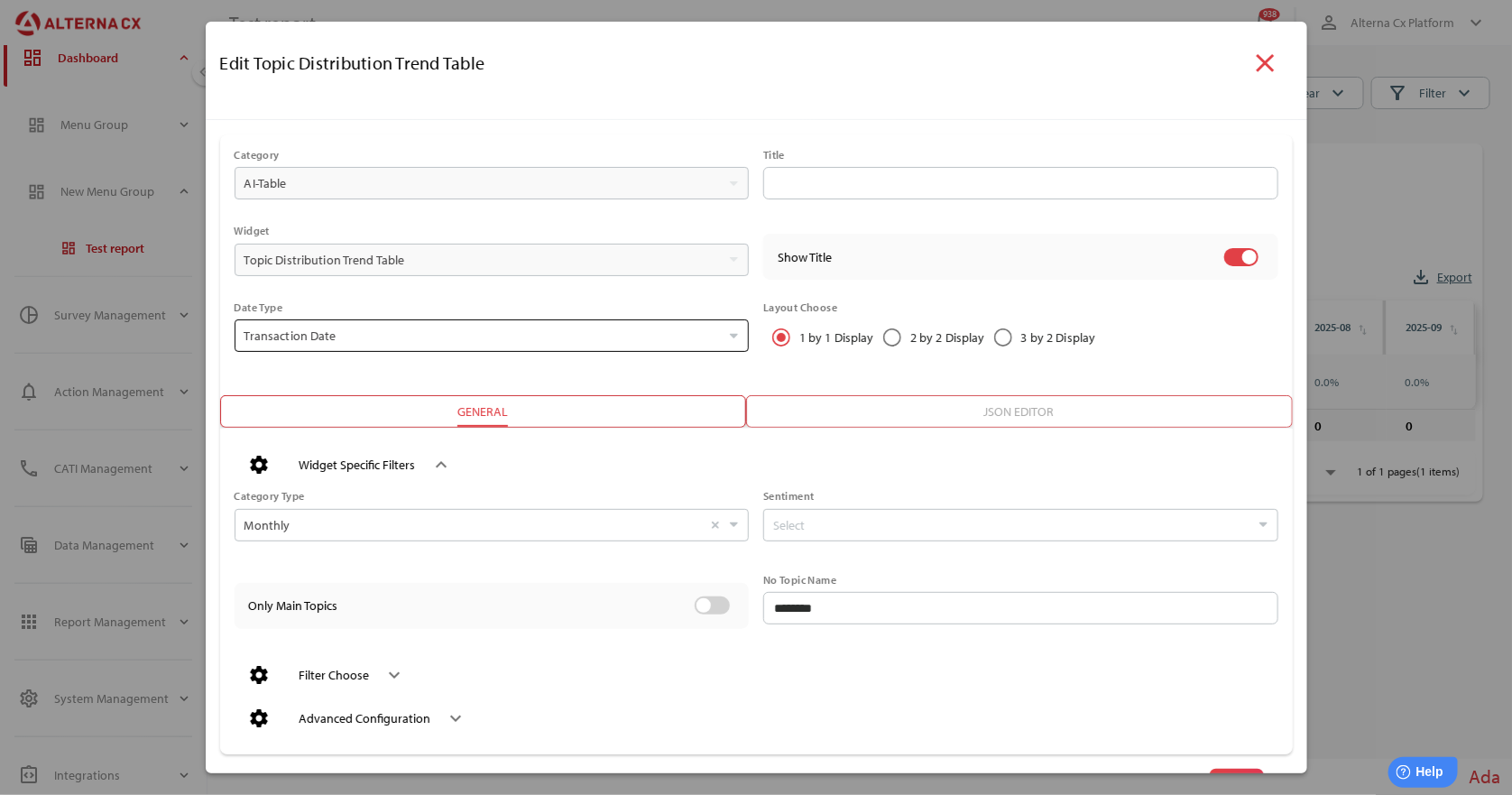
click at [338, 336] on input "Transaction Date Select" at bounding box center [483, 336] width 476 height 30
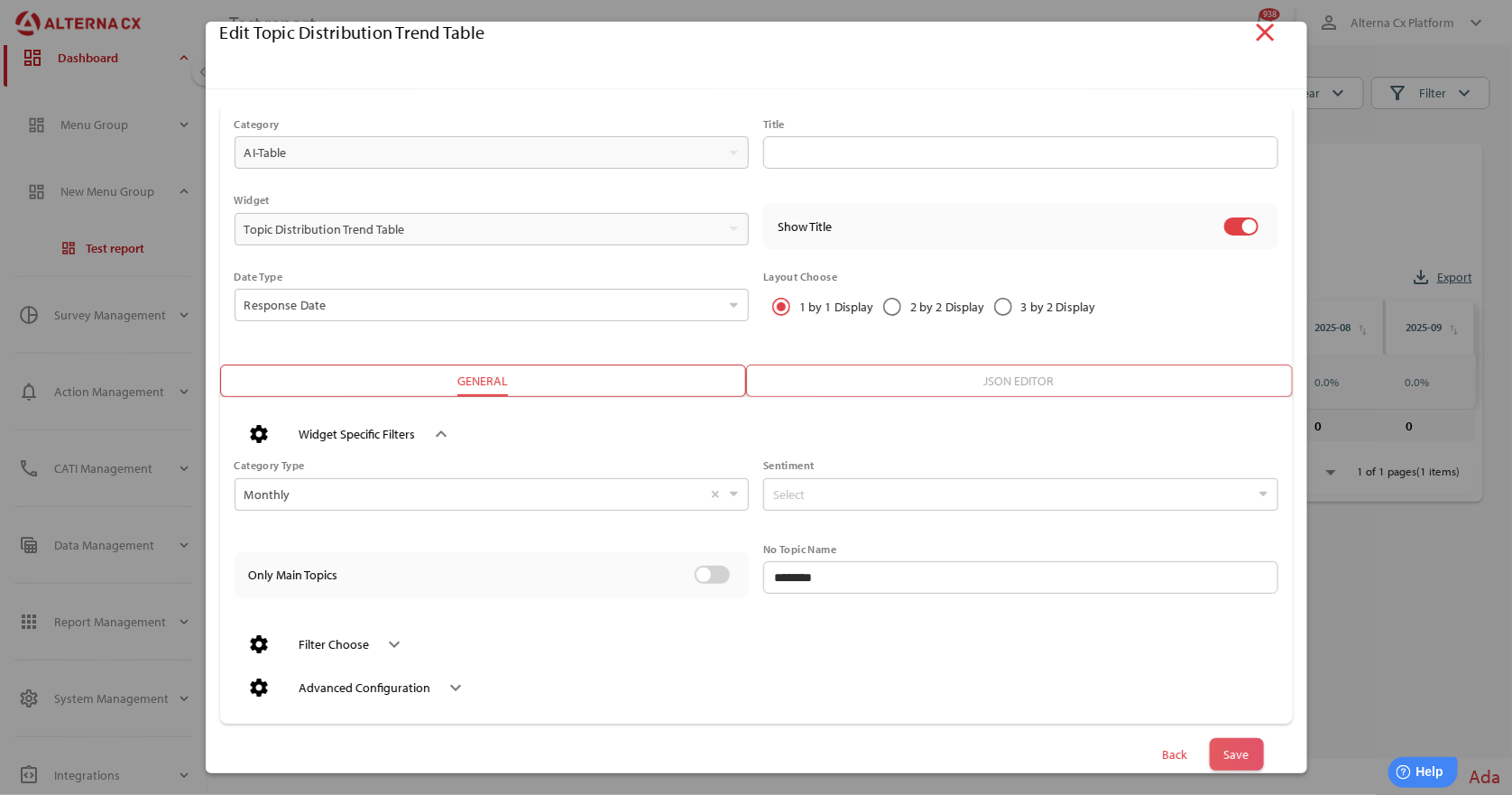
scroll to position [56, 0]
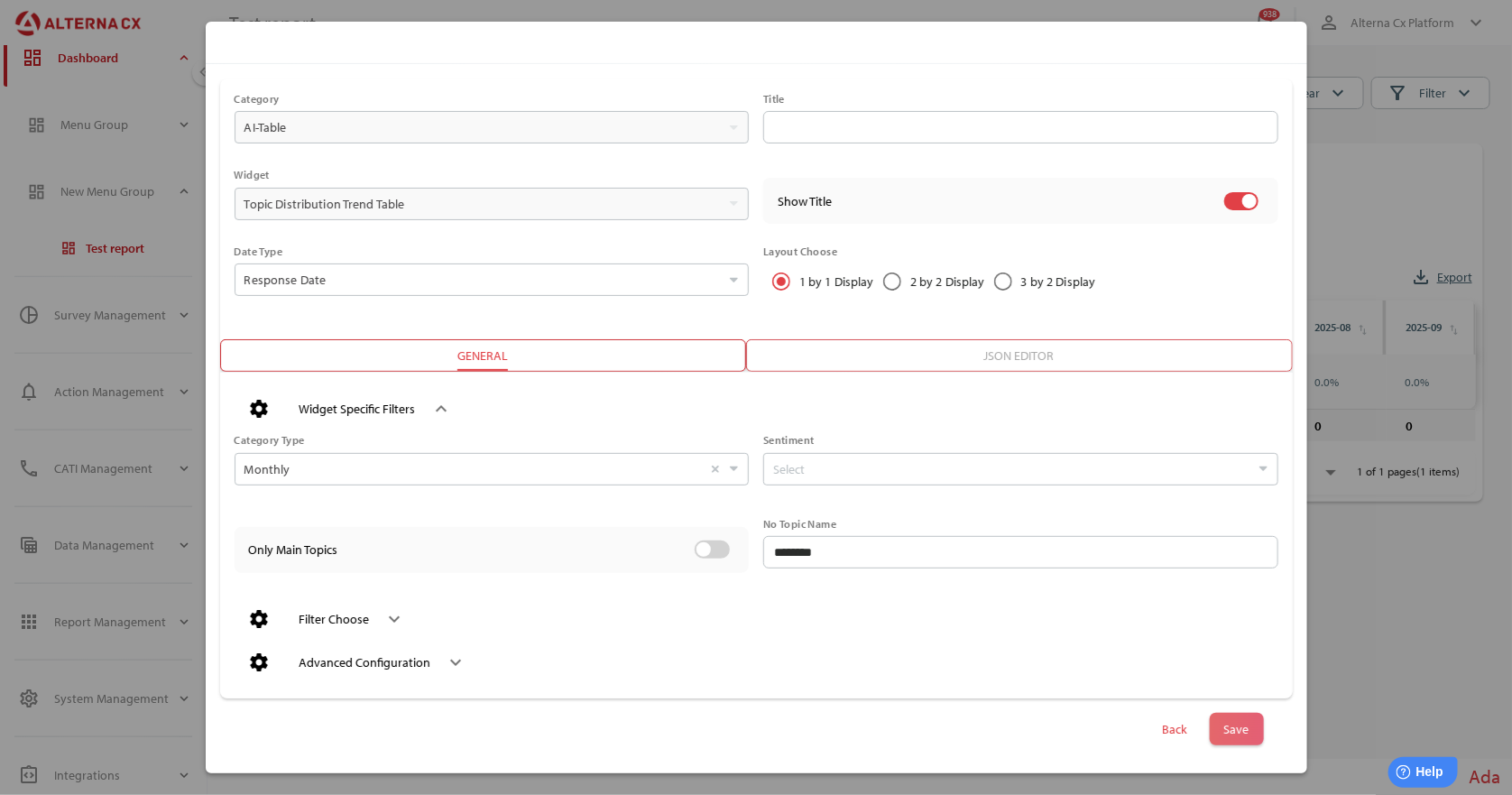
click at [1228, 724] on span "Save" at bounding box center [1236, 729] width 26 height 26
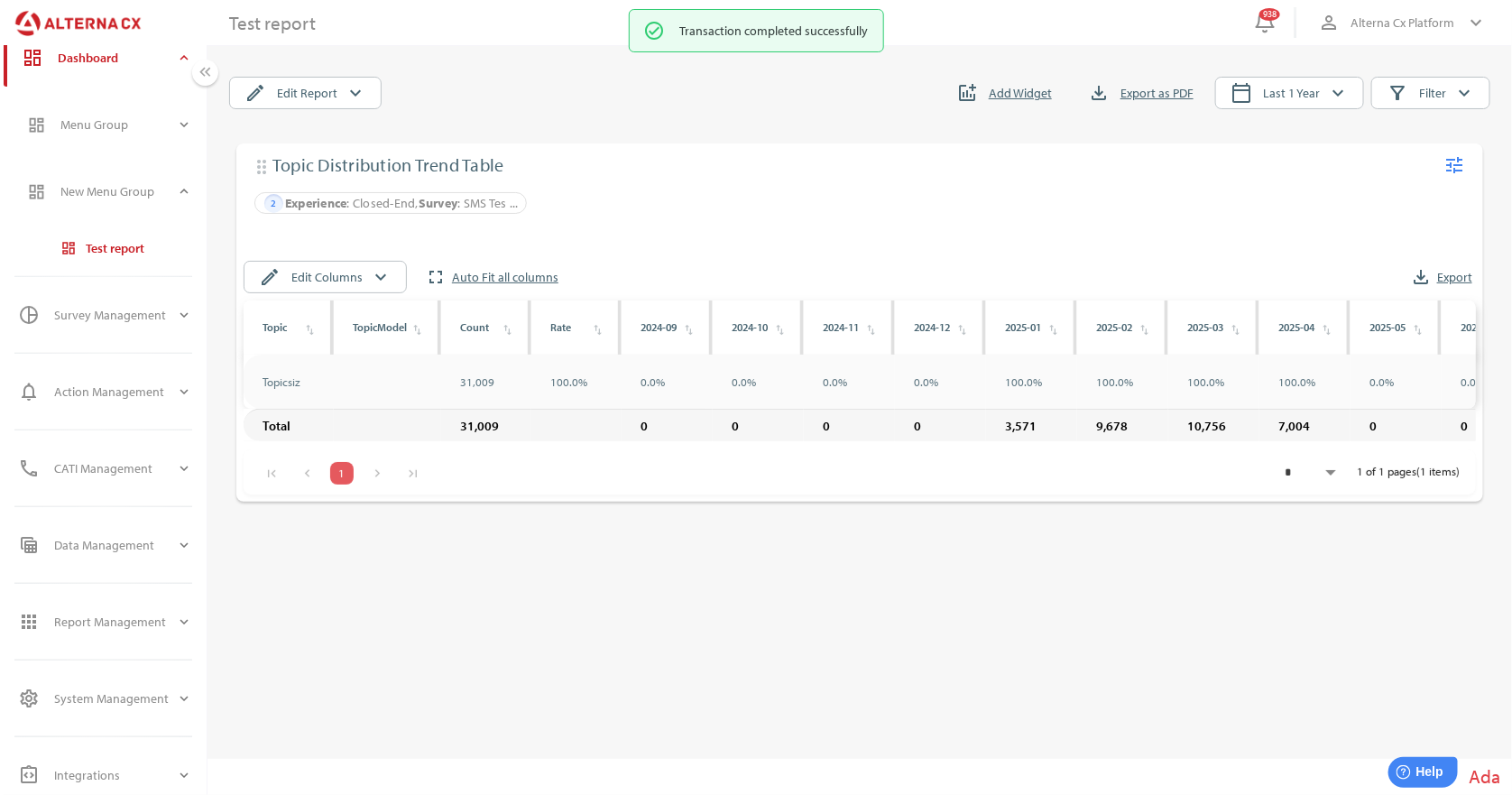
scroll to position [0, 169]
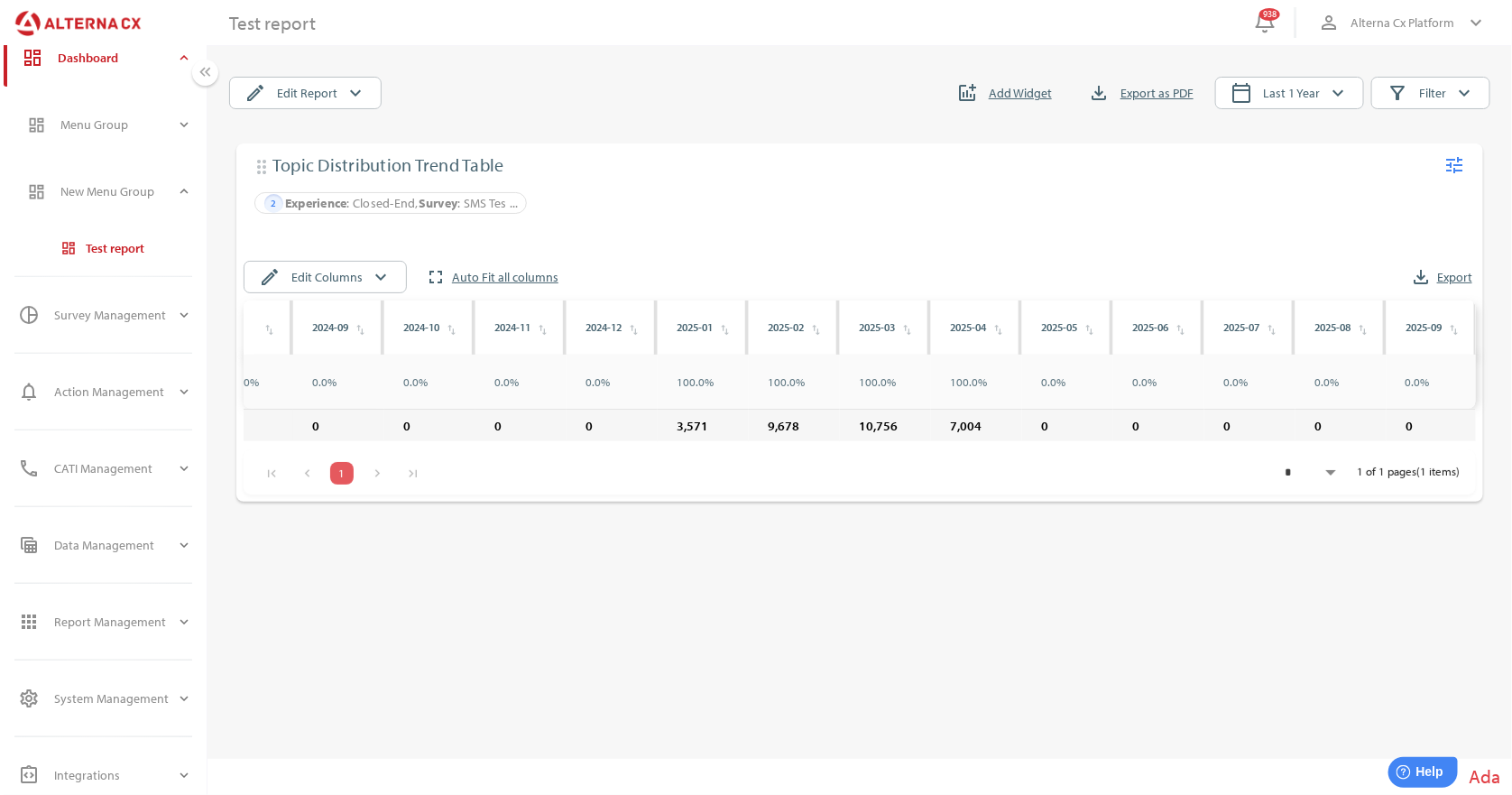
click at [351, 249] on div "edit Edit Columns keyboard_arrow_down fullscreen Auto Fit all columns file_down…" at bounding box center [851, 271] width 1246 height 58
click at [348, 275] on span "Edit Columns" at bounding box center [326, 277] width 71 height 22
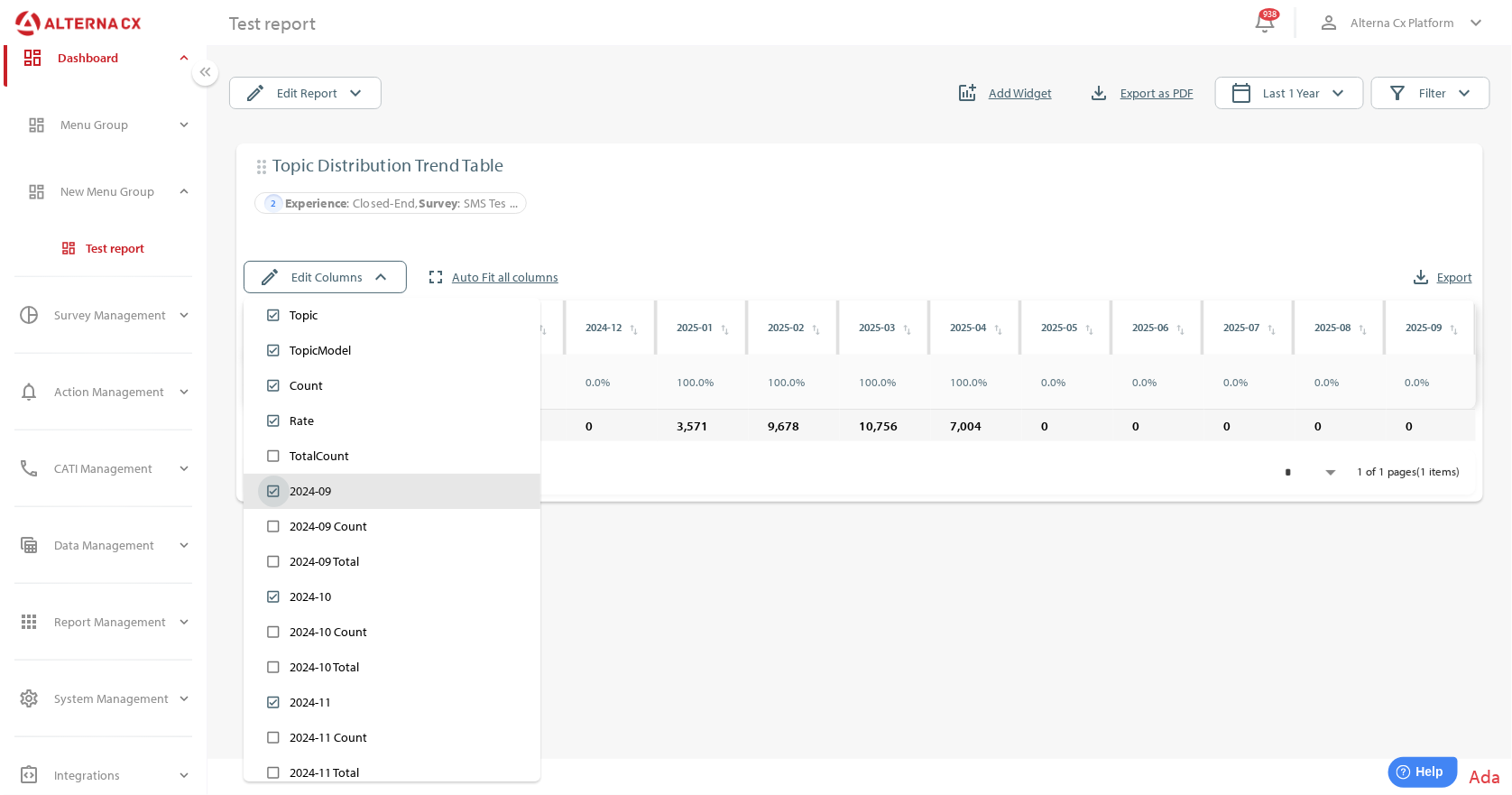
click at [323, 490] on div "2024-09" at bounding box center [310, 492] width 42 height 19
click at [328, 489] on div "2024-09" at bounding box center [310, 492] width 42 height 19
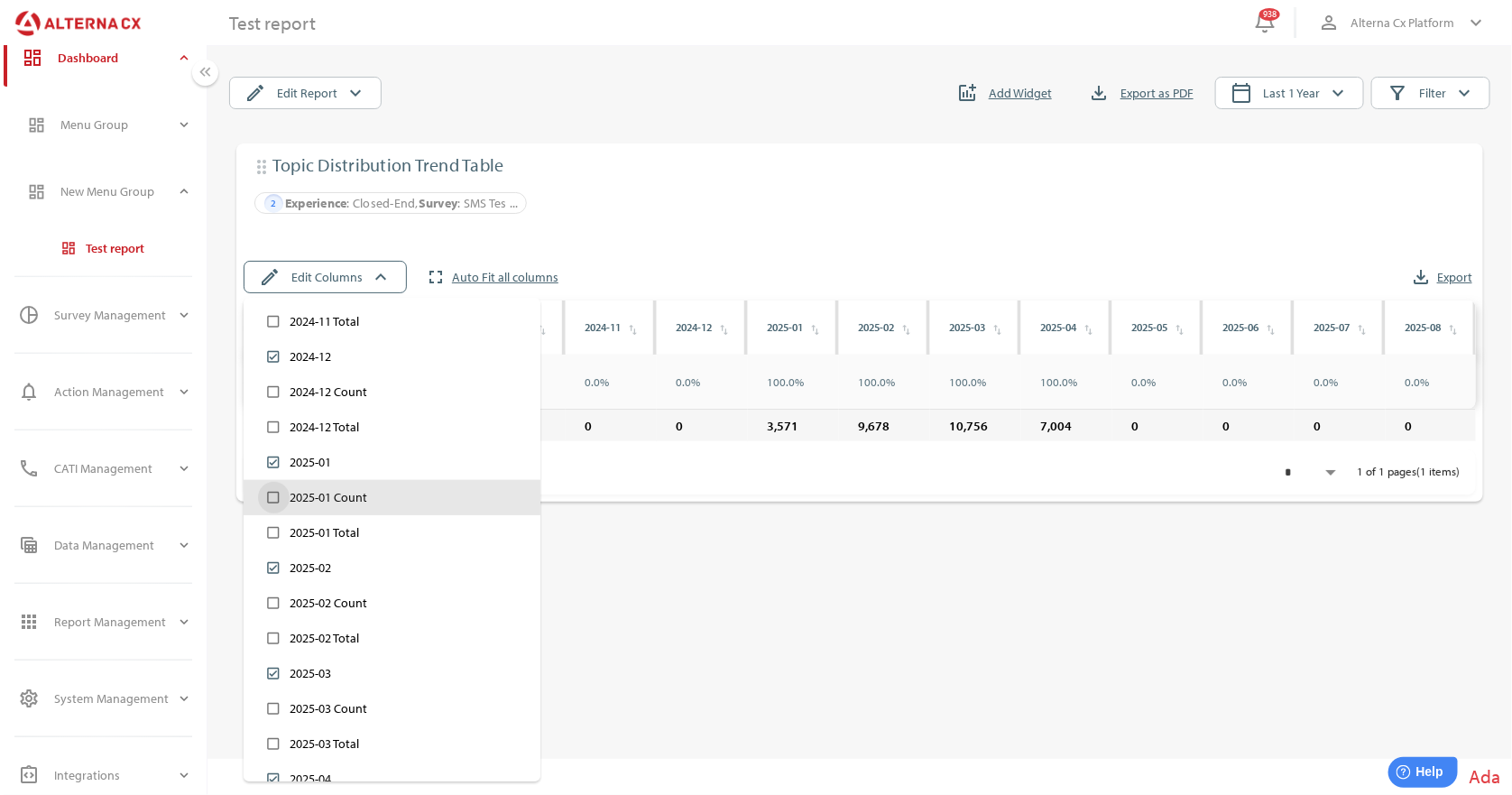
click at [368, 506] on div "check_box_outline_blank 2025-01 Count" at bounding box center [392, 497] width 268 height 31
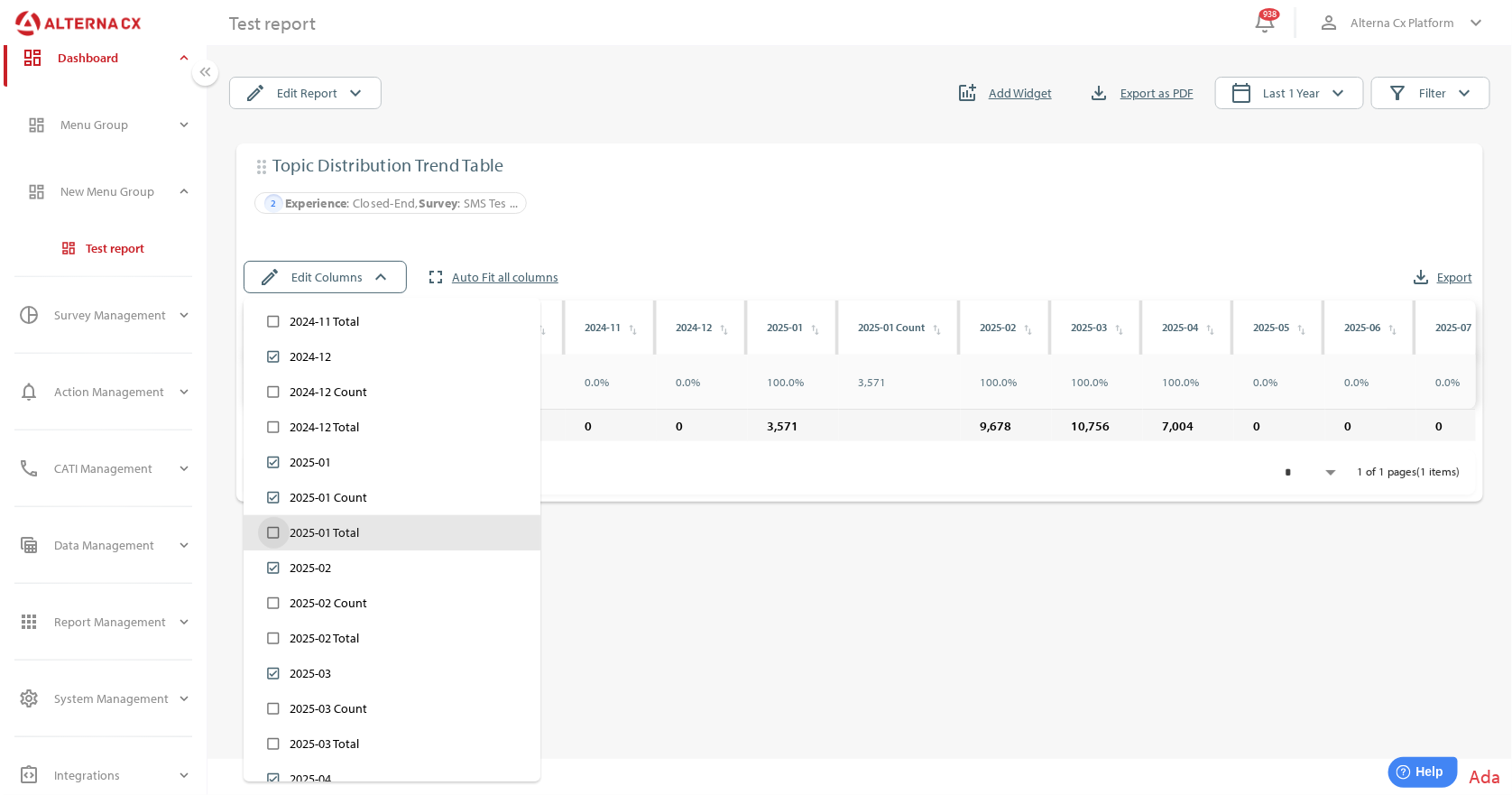
click at [370, 531] on div "check_box_outline_blank 2025-01 Total" at bounding box center [392, 532] width 268 height 31
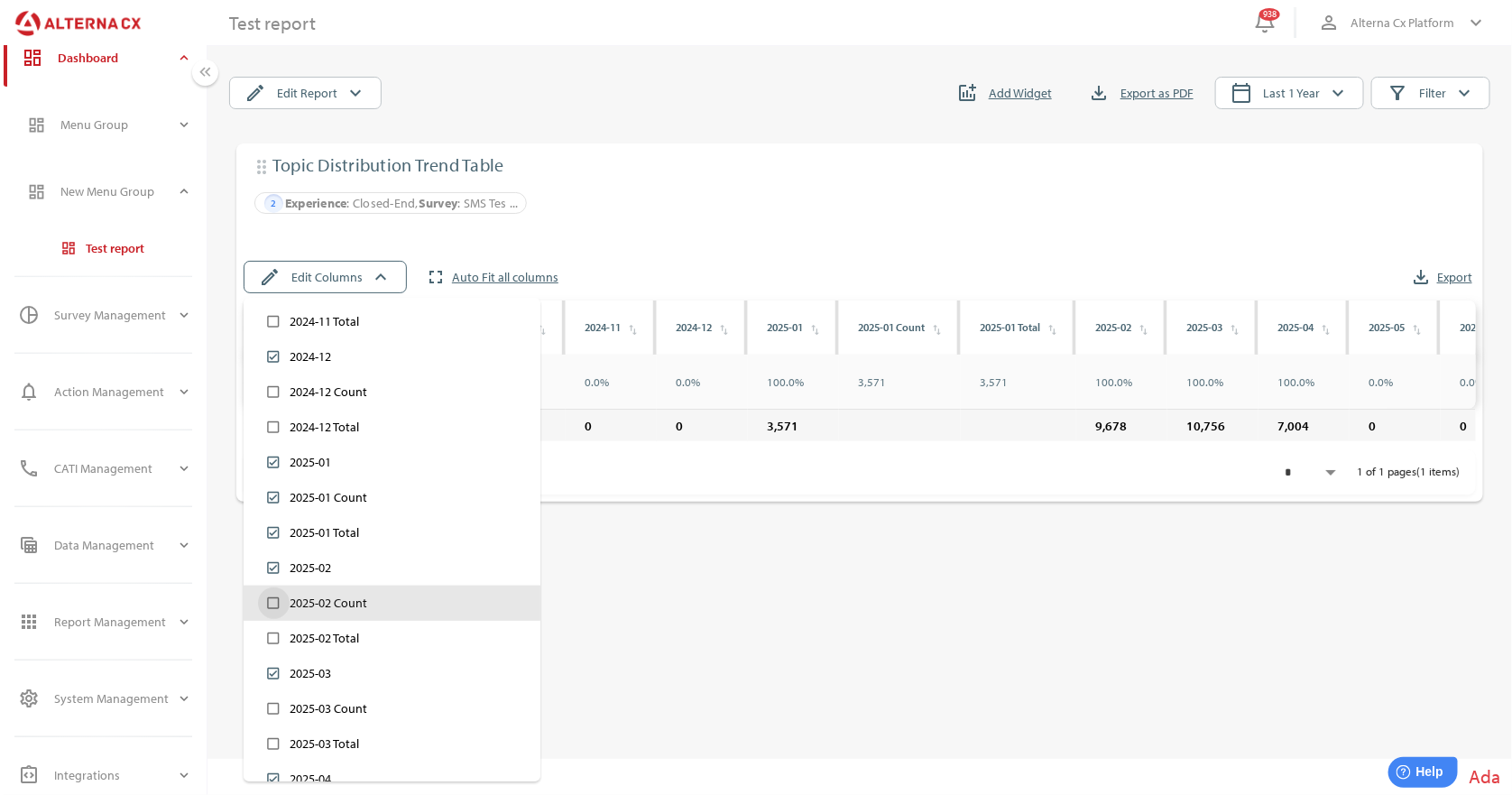
click at [365, 598] on div "2025-02 Count" at bounding box center [328, 603] width 77 height 19
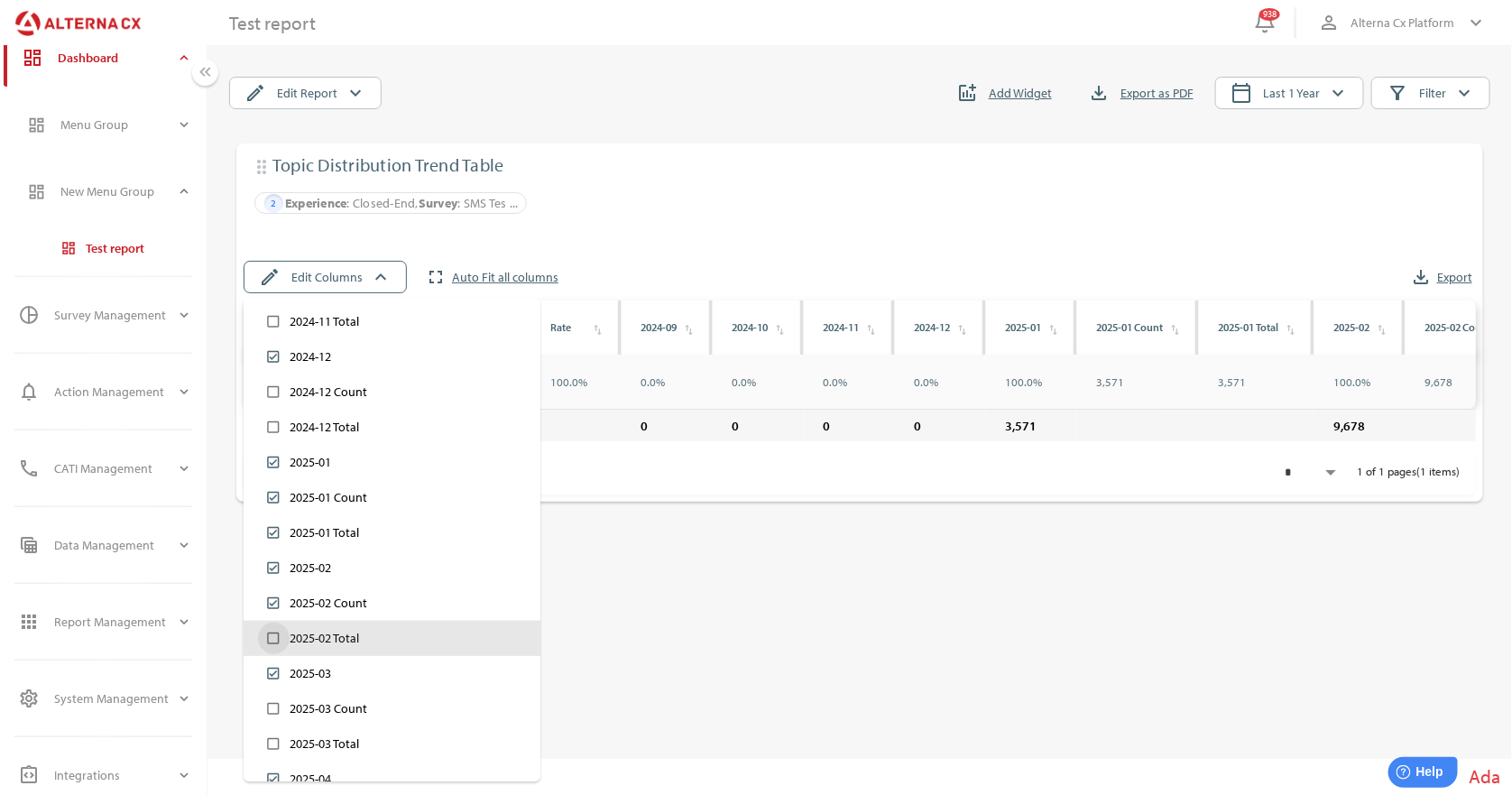
click at [356, 634] on div "2025-02 Total" at bounding box center [324, 638] width 70 height 19
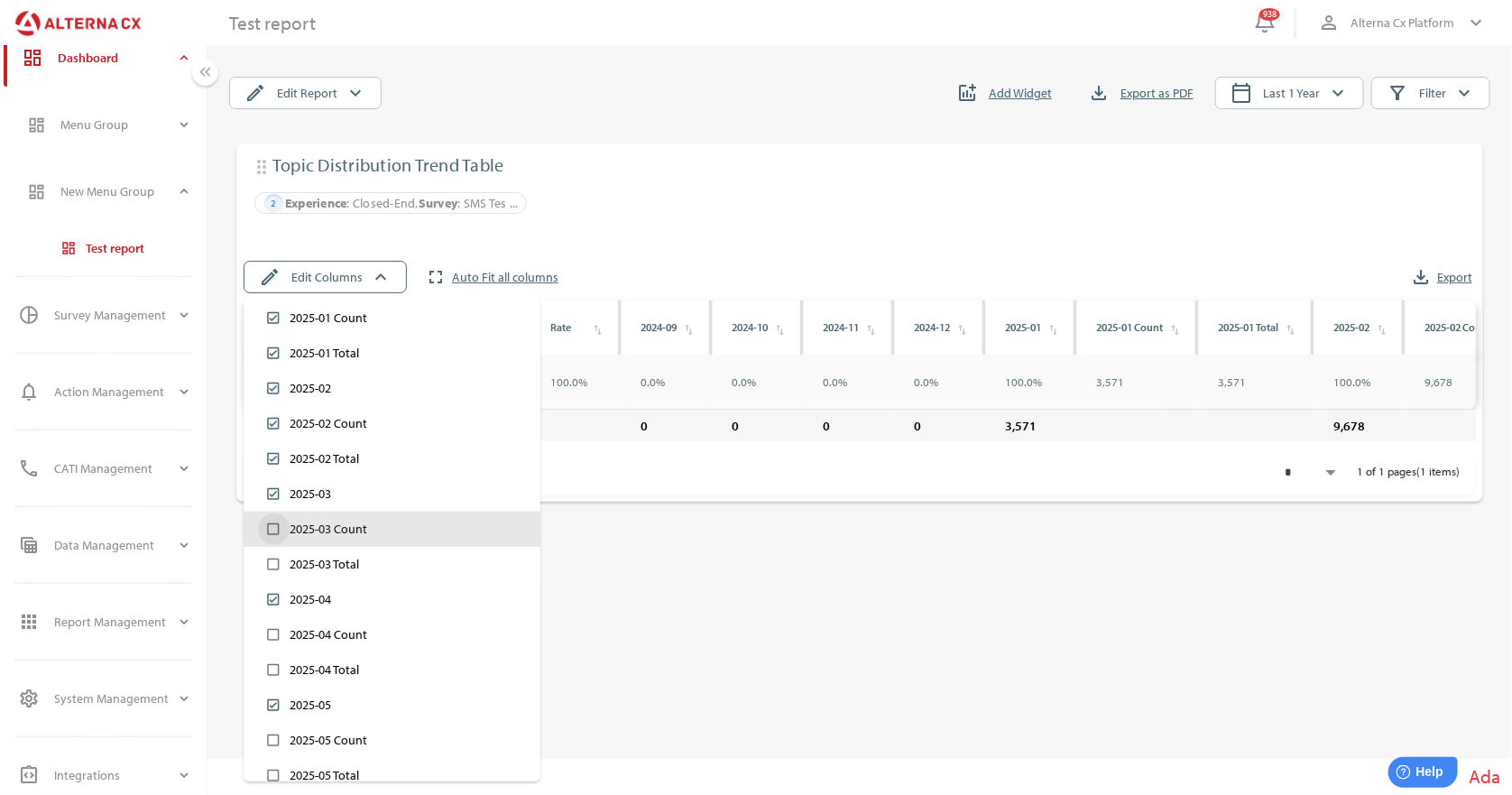
click at [354, 527] on div "2025-03 Count" at bounding box center [328, 529] width 77 height 19
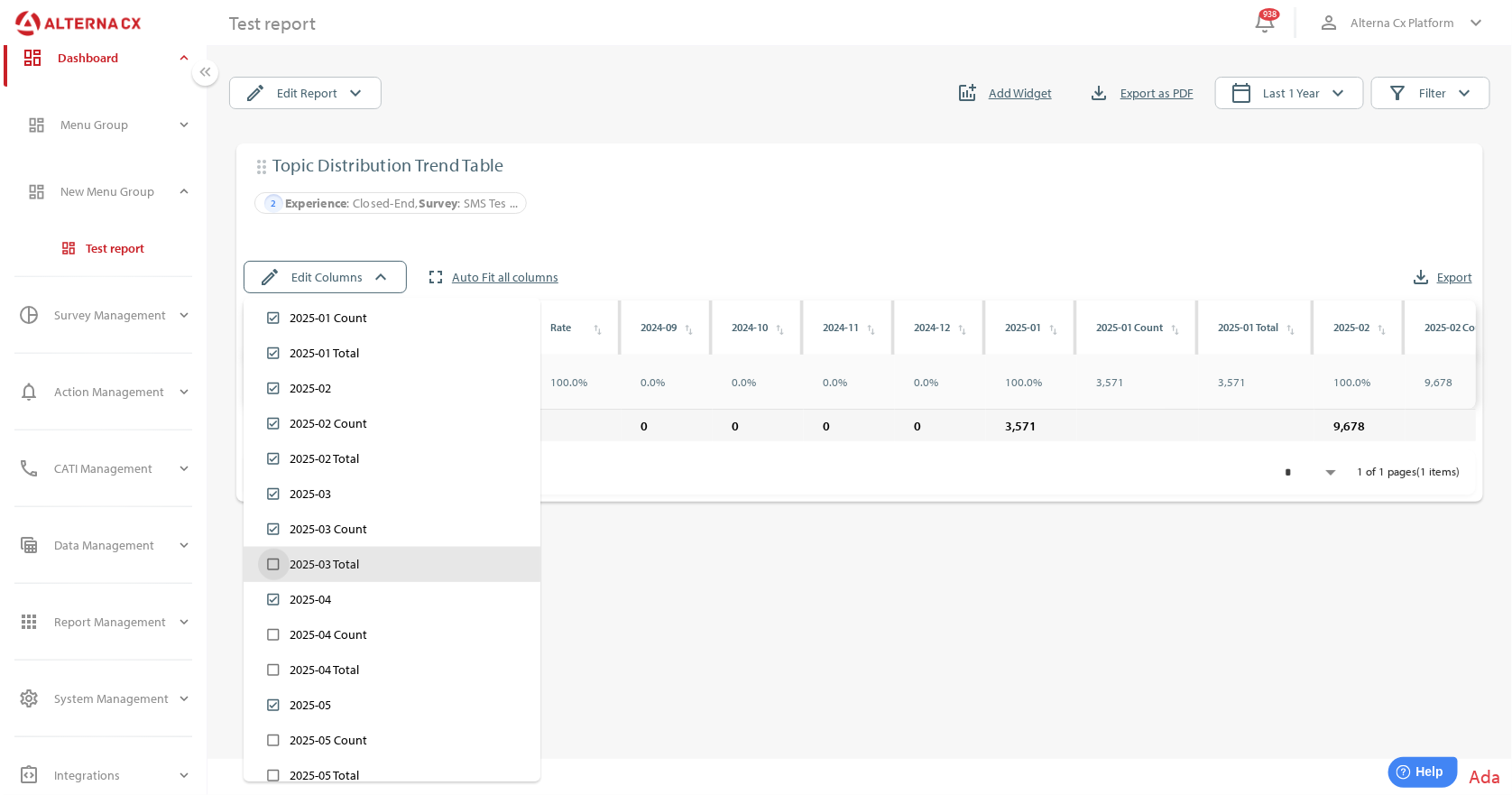
click at [361, 568] on div "check_box_outline_blank 2025-03 Total" at bounding box center [392, 563] width 268 height 31
click at [817, 596] on div "drag_indicator Topic Distribution Trend Table tune 2 Experience : Closed-End, S…" at bounding box center [859, 421] width 1262 height 555
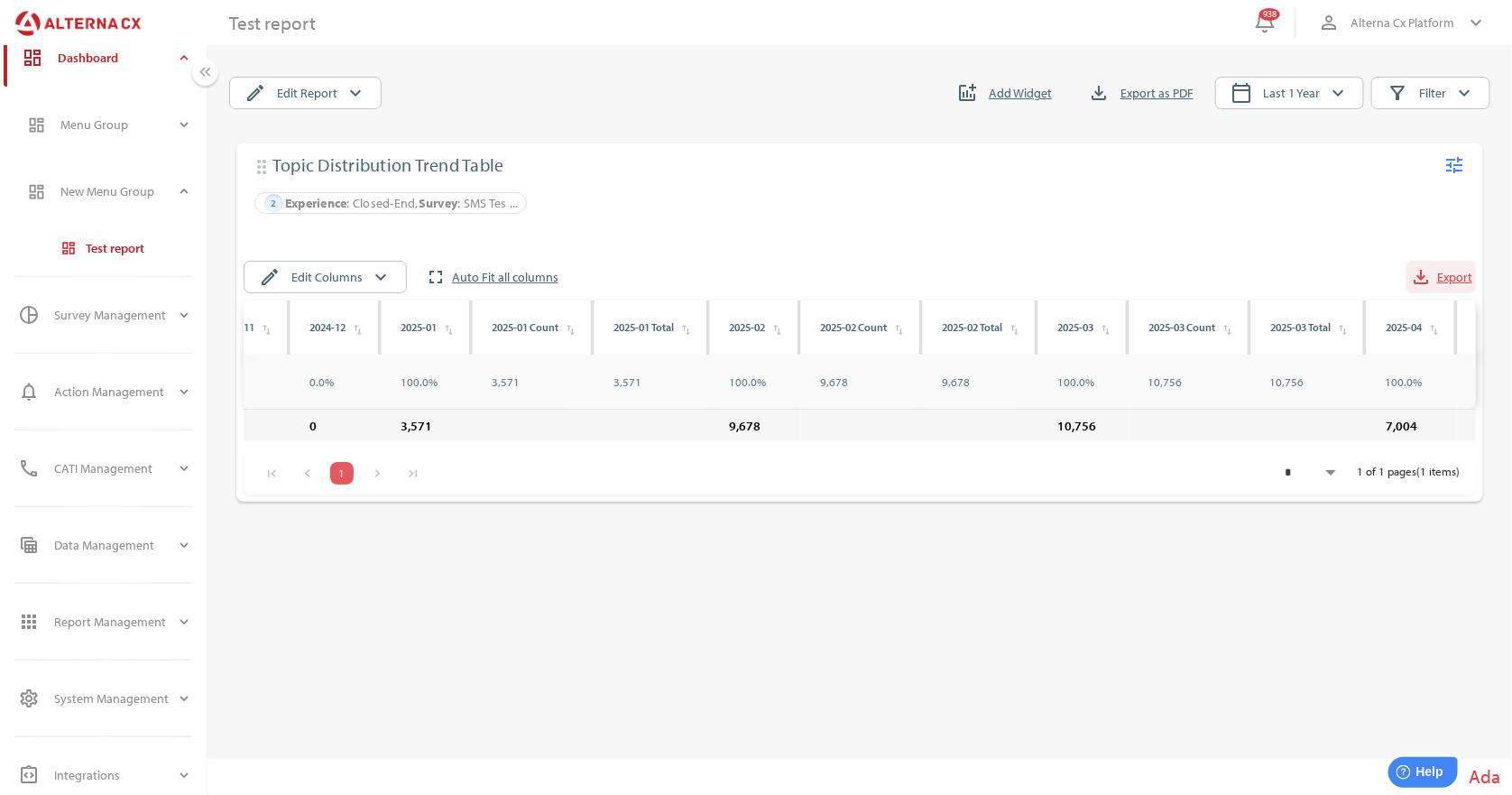
click at [1447, 275] on span "Export" at bounding box center [1454, 277] width 35 height 22
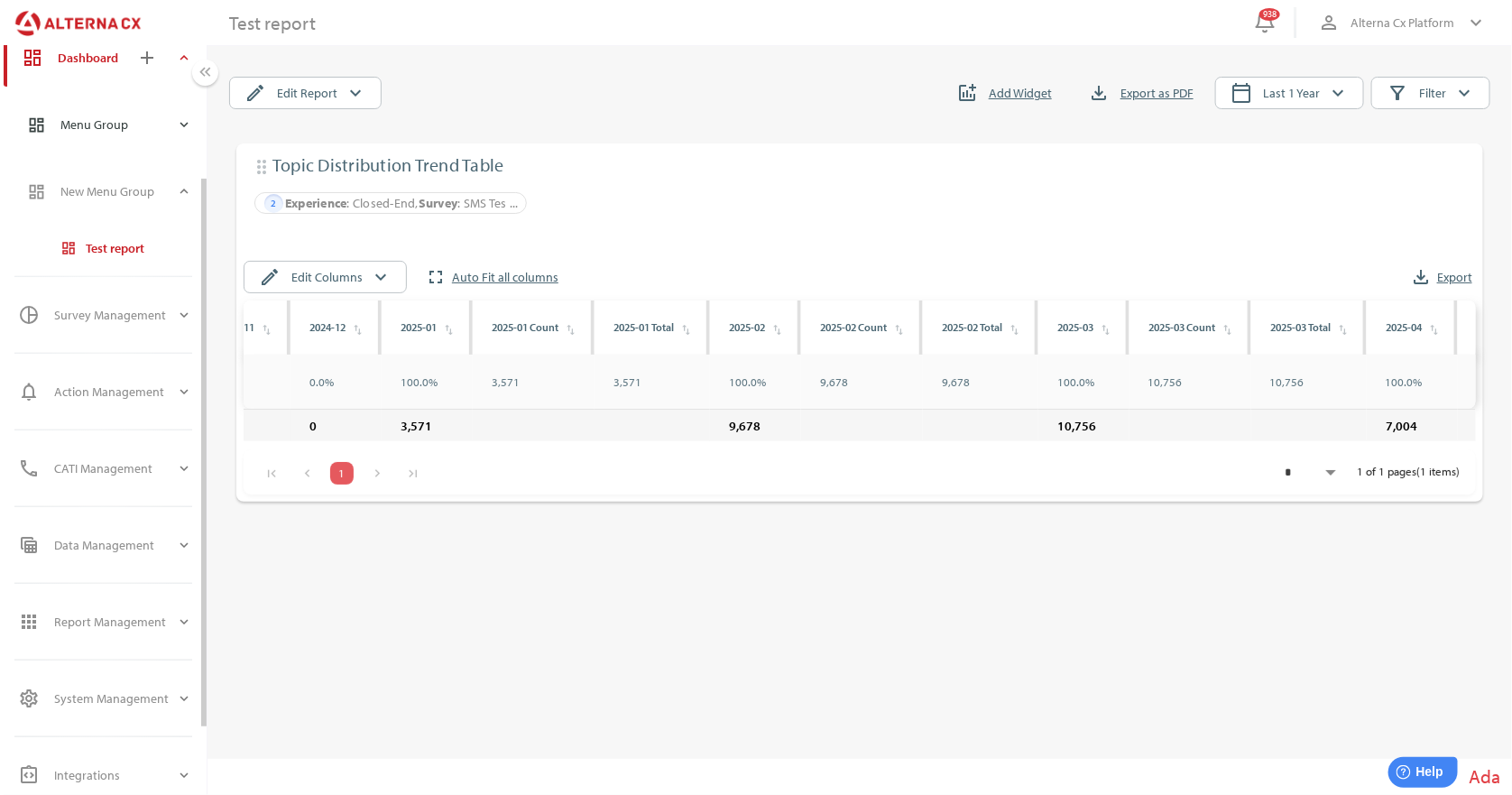
click at [180, 130] on icon "expand_more" at bounding box center [183, 124] width 16 height 16
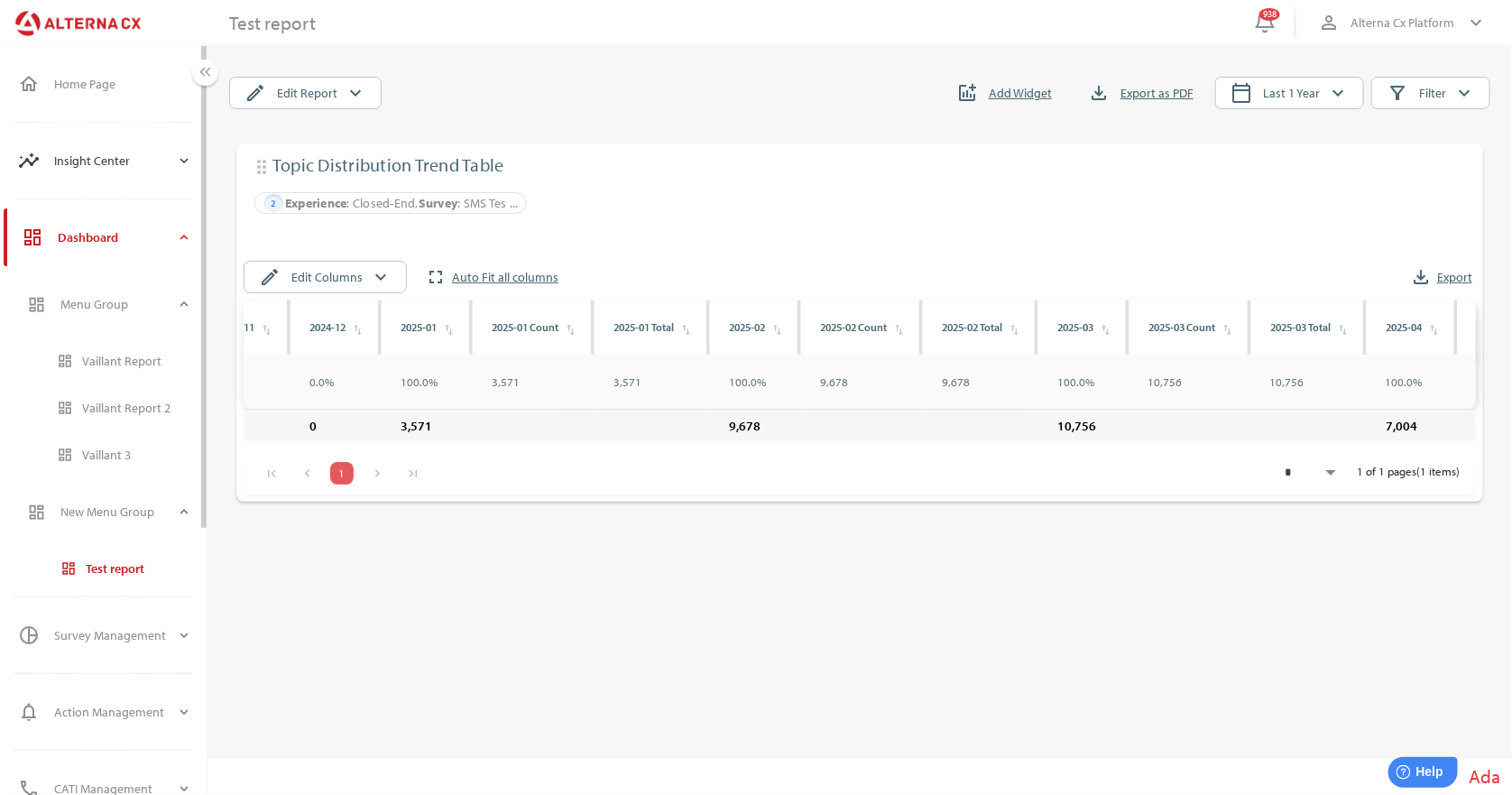
click at [190, 156] on icon "expand_more" at bounding box center [183, 160] width 16 height 16
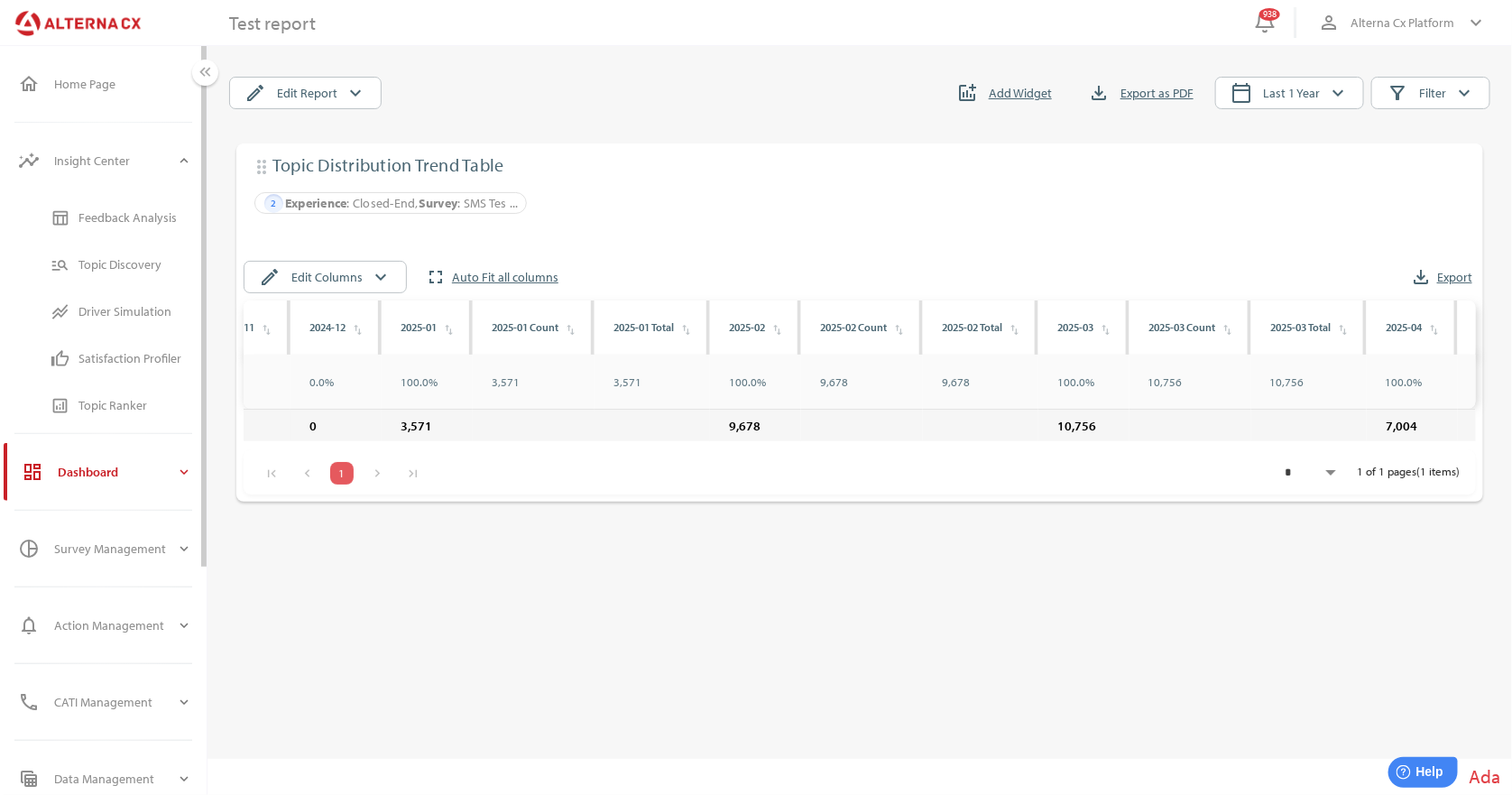
click at [118, 225] on div "Feedback Analysis" at bounding box center [135, 217] width 113 height 29
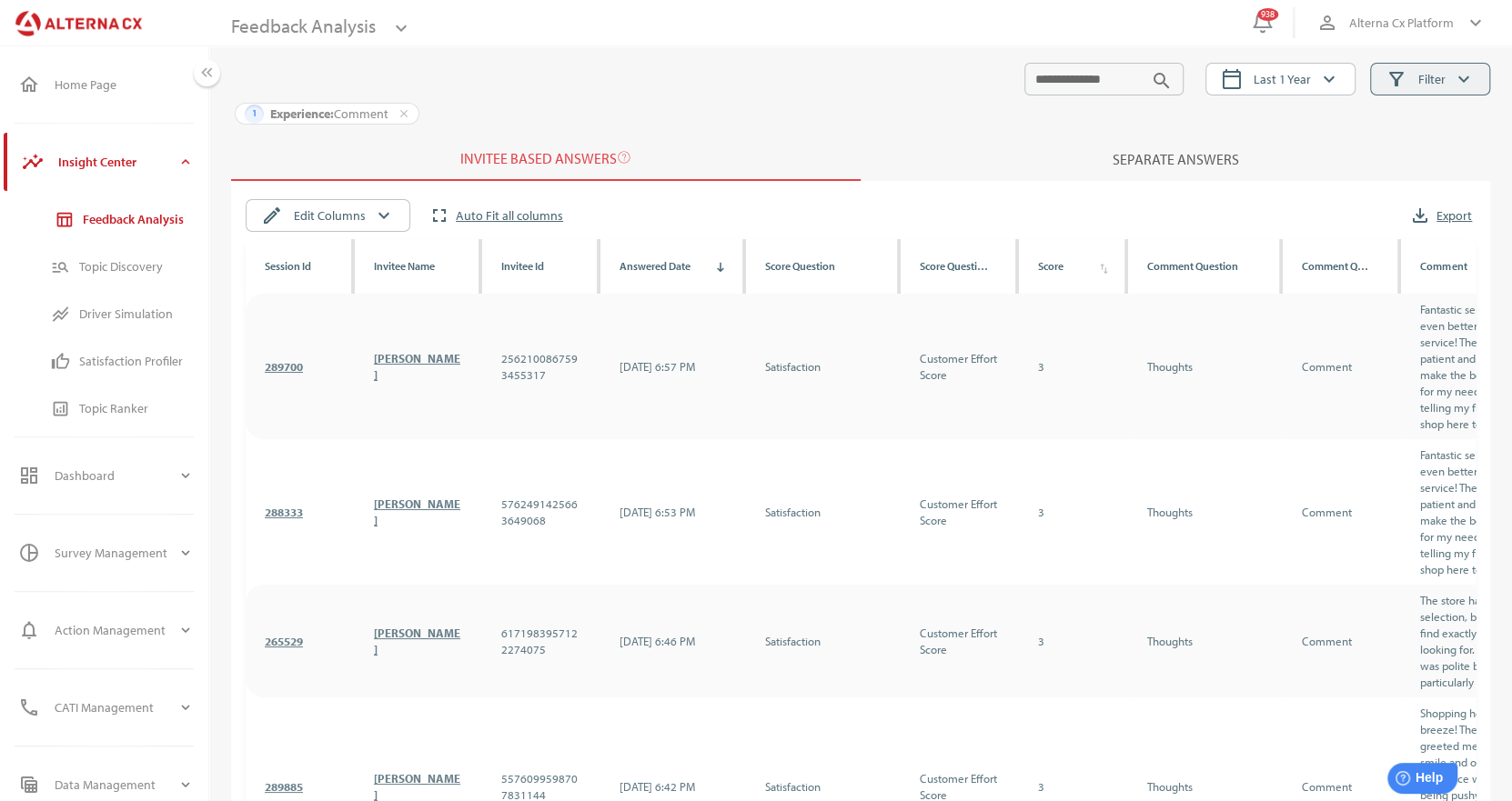
click at [1440, 83] on span "Filter" at bounding box center [1431, 79] width 28 height 22
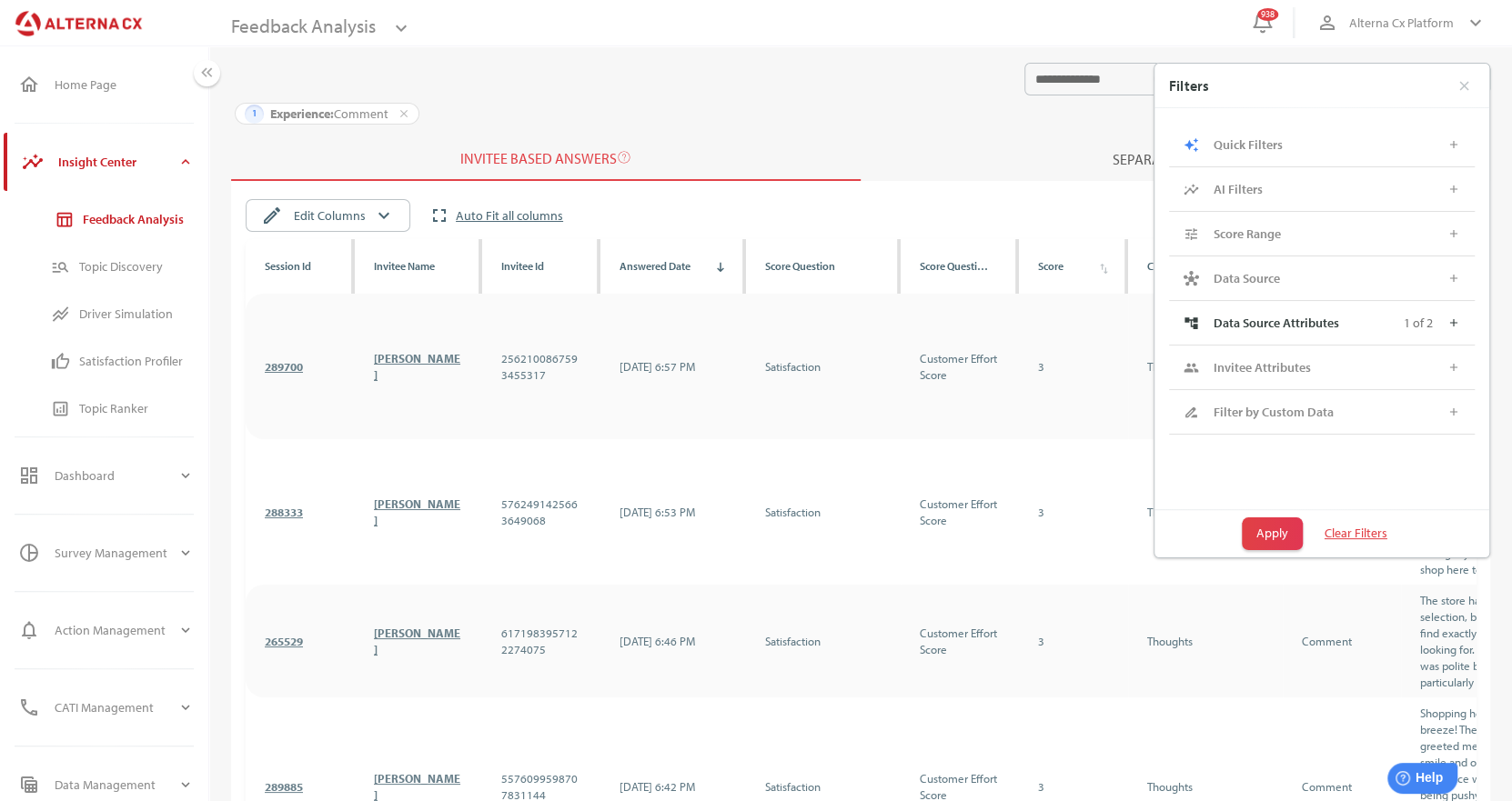
click at [1053, 117] on div "1 Experience: Comment close" at bounding box center [859, 113] width 1259 height 30
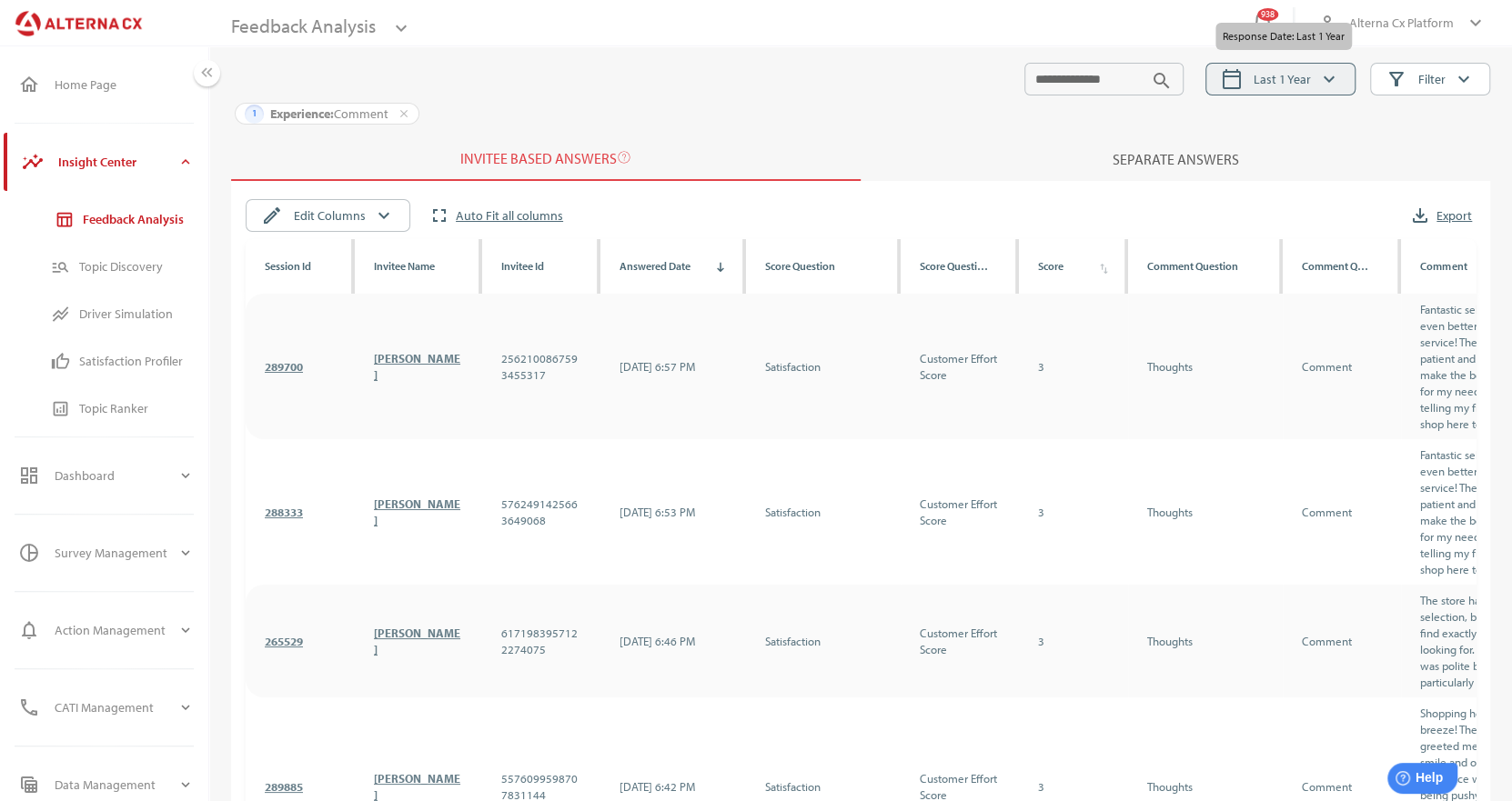
click at [1306, 70] on span "Last 1 Year" at bounding box center [1281, 79] width 57 height 22
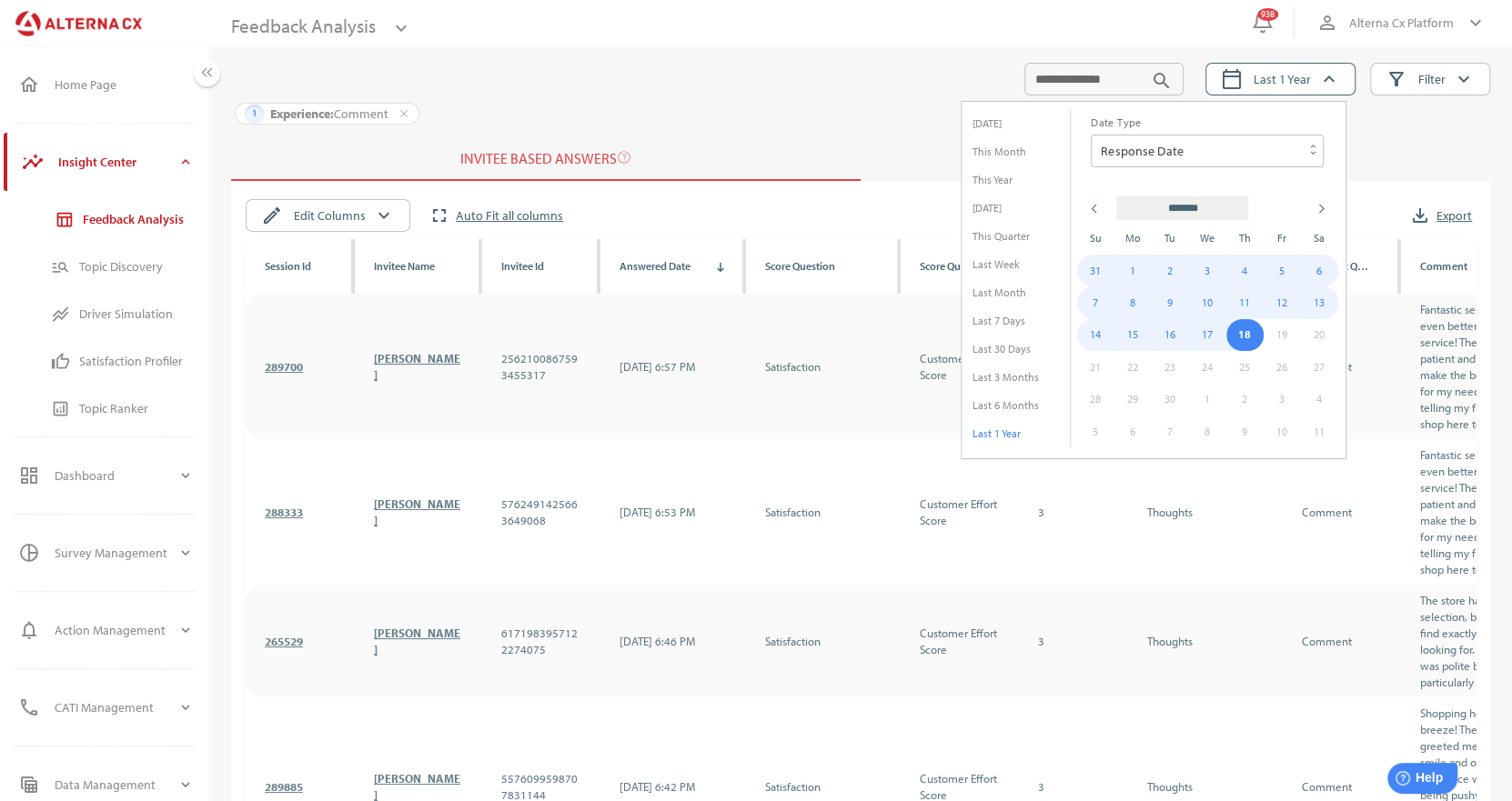
click at [1100, 209] on th at bounding box center [1095, 209] width 37 height 29
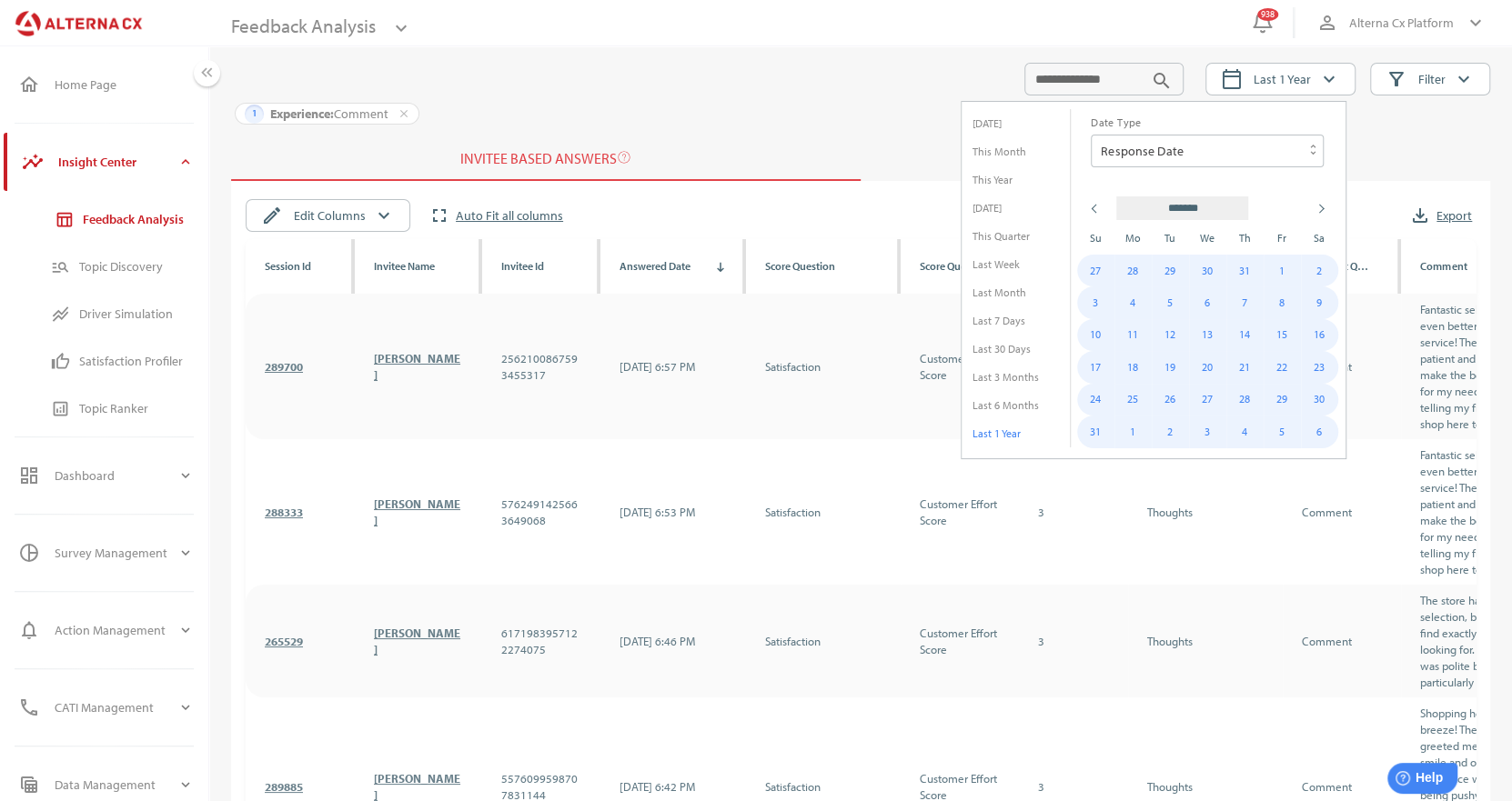
click at [1100, 209] on th at bounding box center [1095, 209] width 37 height 29
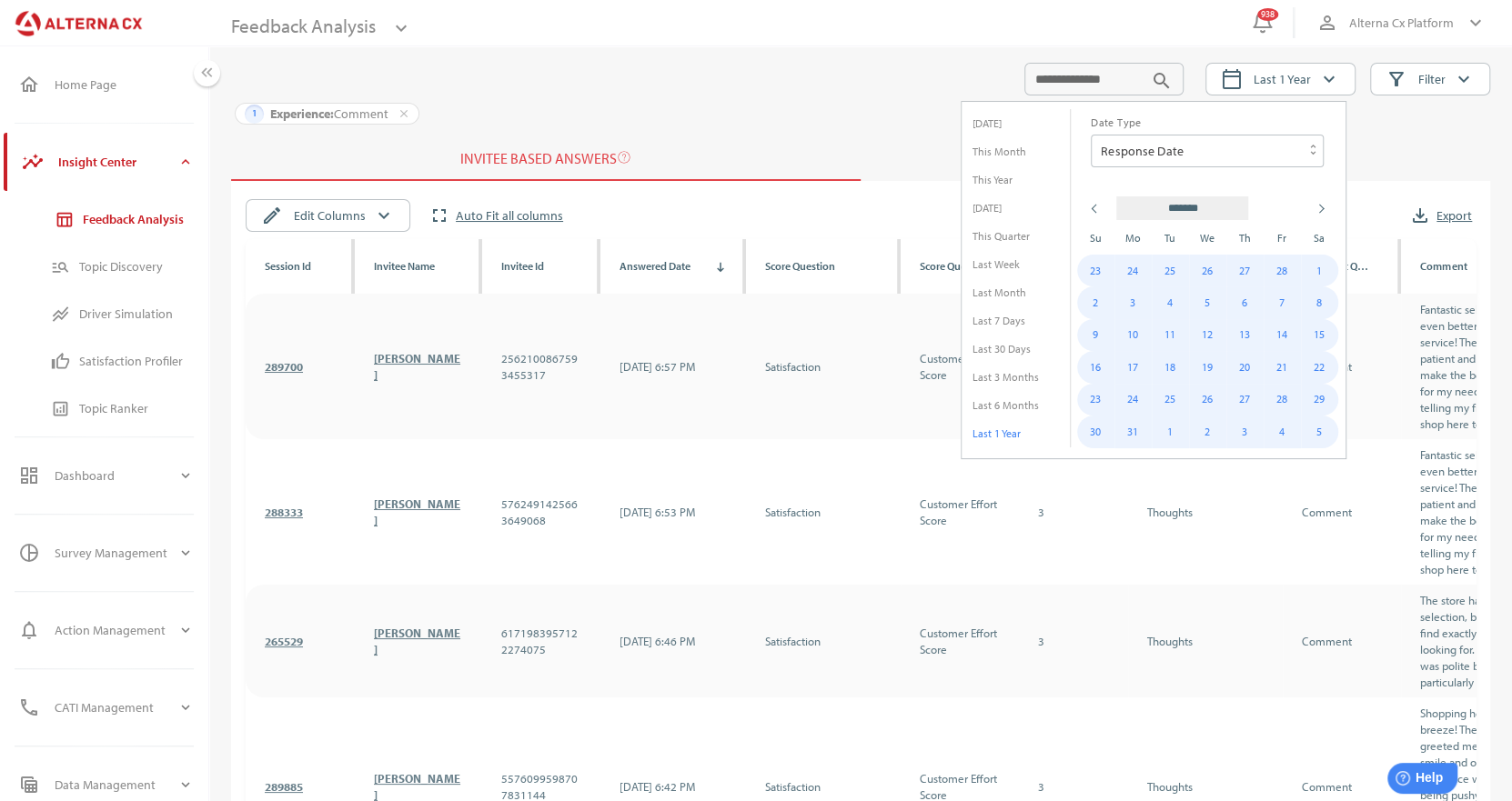
click at [1100, 209] on th at bounding box center [1095, 209] width 37 height 29
select select "*"
click at [1203, 264] on td "1" at bounding box center [1207, 270] width 37 height 31
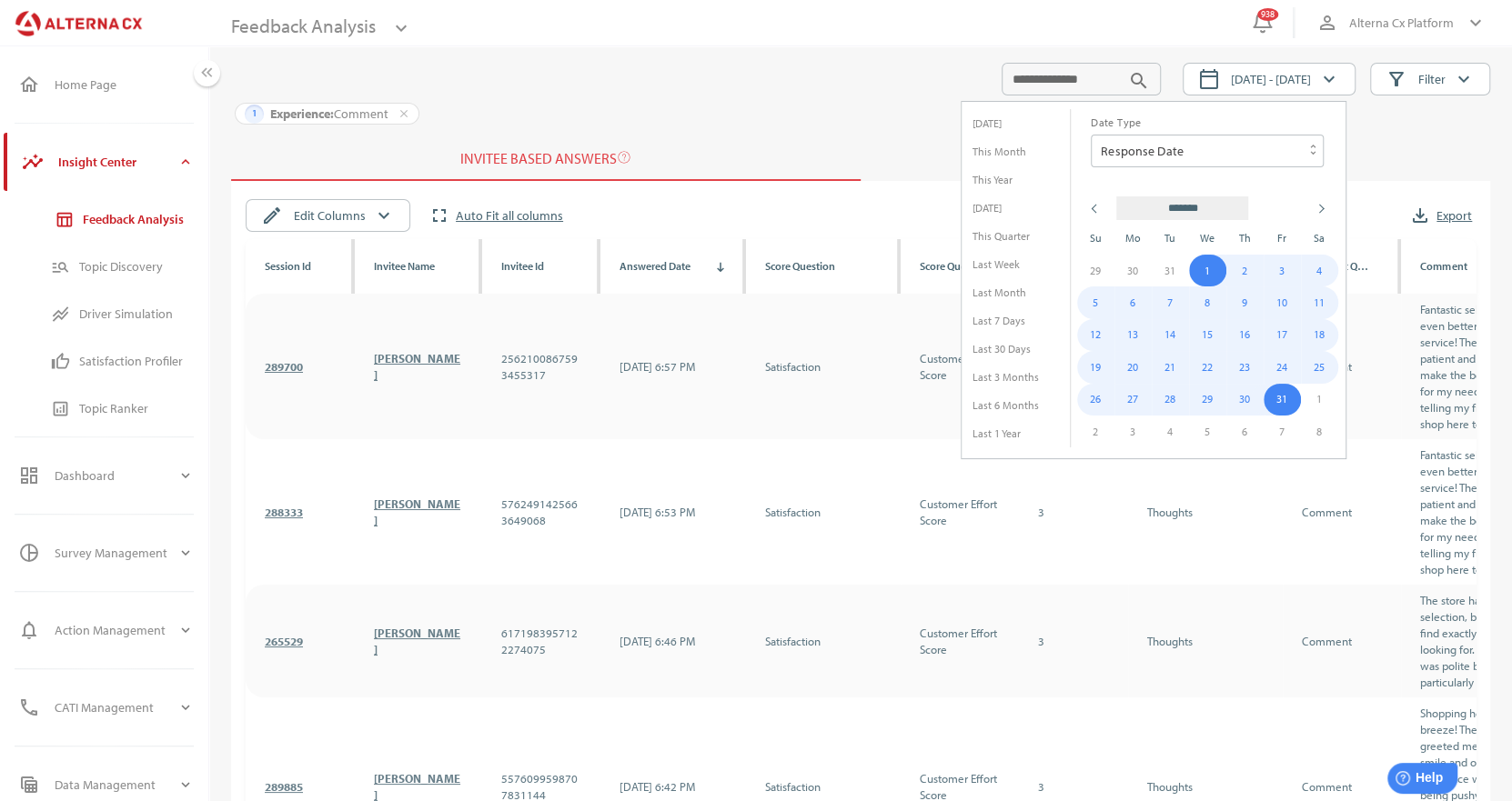
click at [1281, 401] on td "31" at bounding box center [1281, 399] width 37 height 31
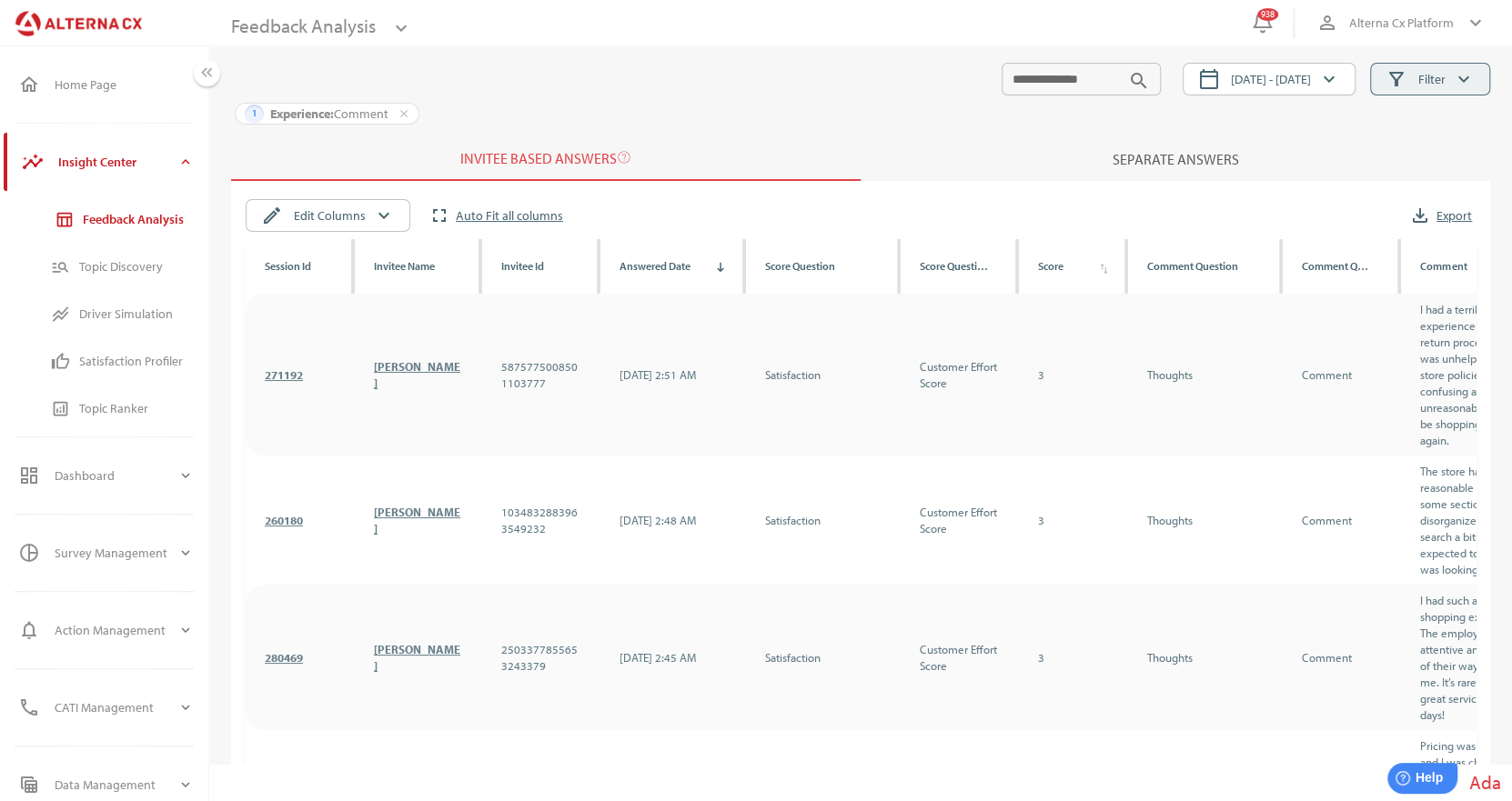
click at [1421, 78] on span "Filter" at bounding box center [1431, 79] width 28 height 22
click at [935, 108] on div "1 Experience: Comment close" at bounding box center [859, 113] width 1259 height 30
click at [1231, 79] on span "January 1, 2025 - January 31, 2025" at bounding box center [1271, 79] width 80 height 22
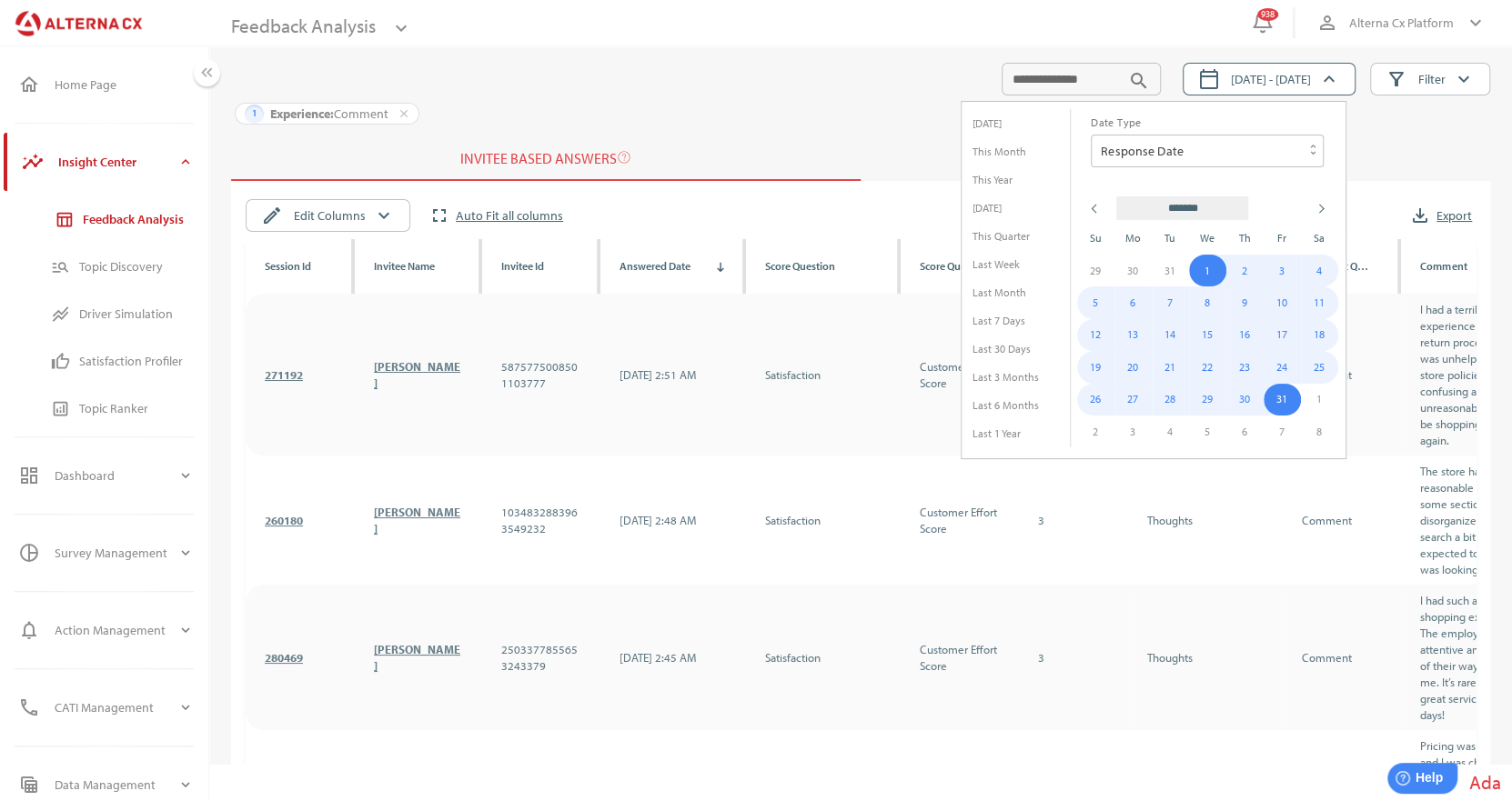
click at [1313, 204] on th at bounding box center [1319, 209] width 37 height 29
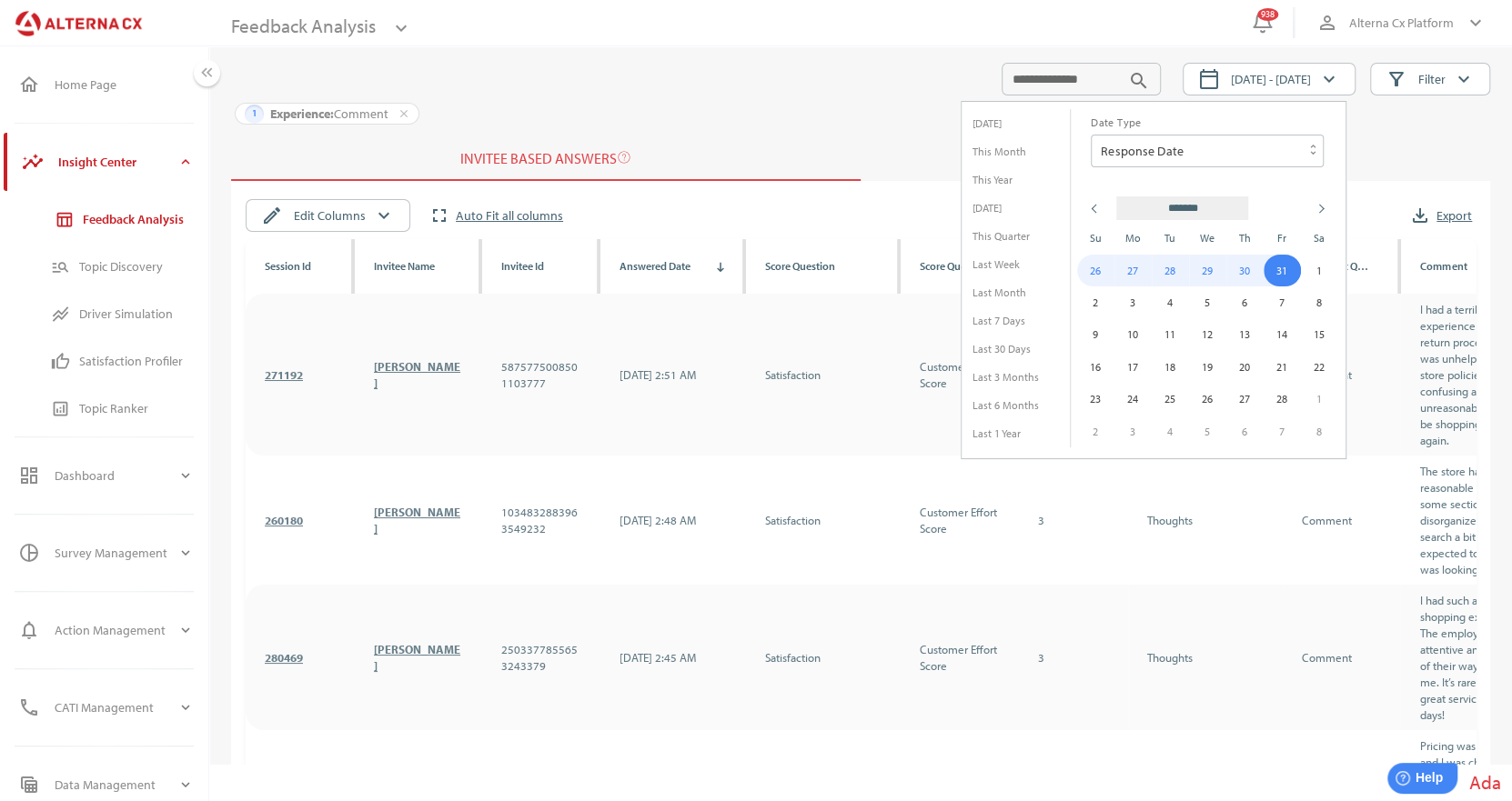
click at [1320, 270] on td "1" at bounding box center [1319, 270] width 37 height 31
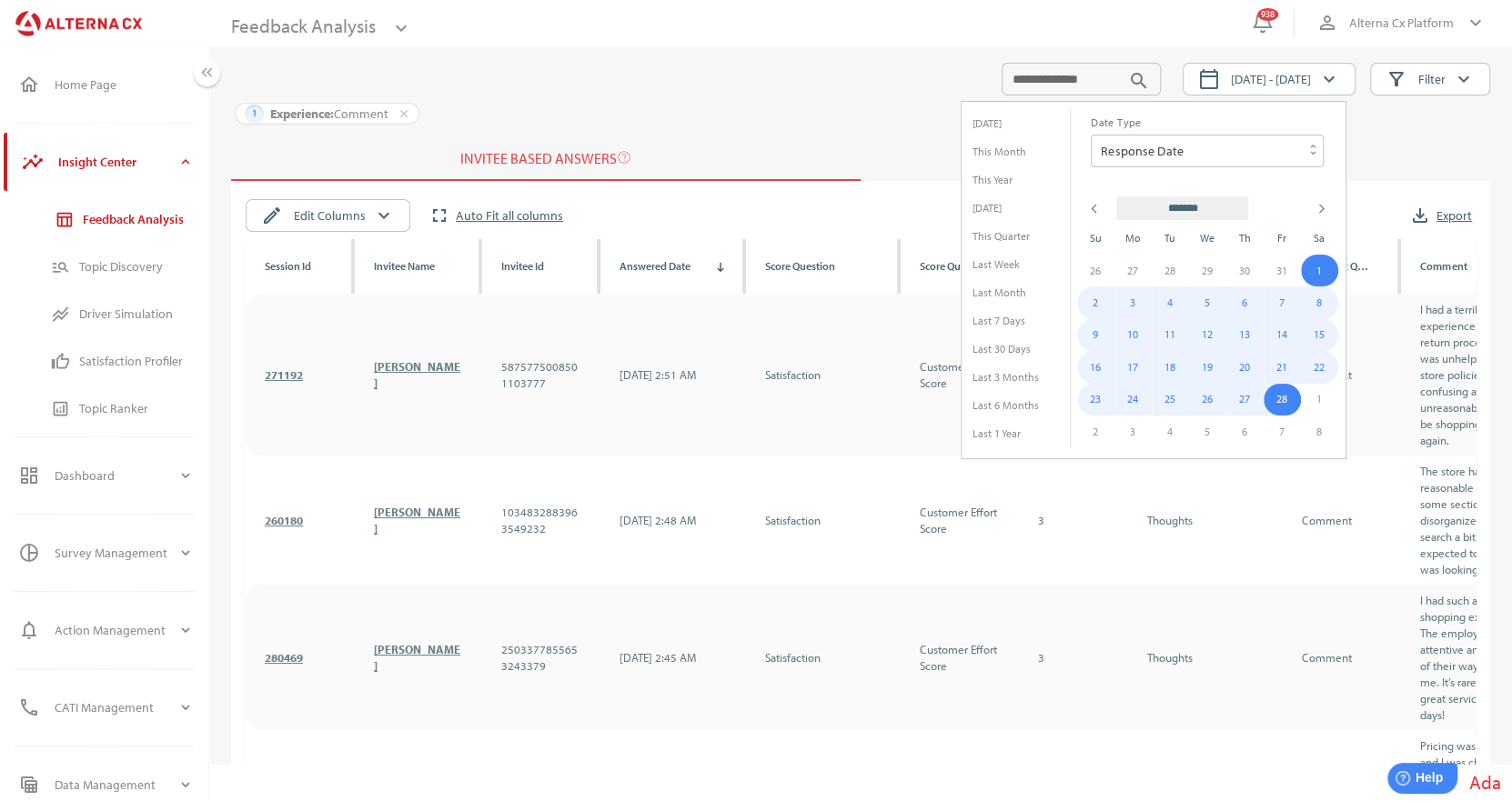
click at [1284, 390] on td "28" at bounding box center [1281, 399] width 37 height 31
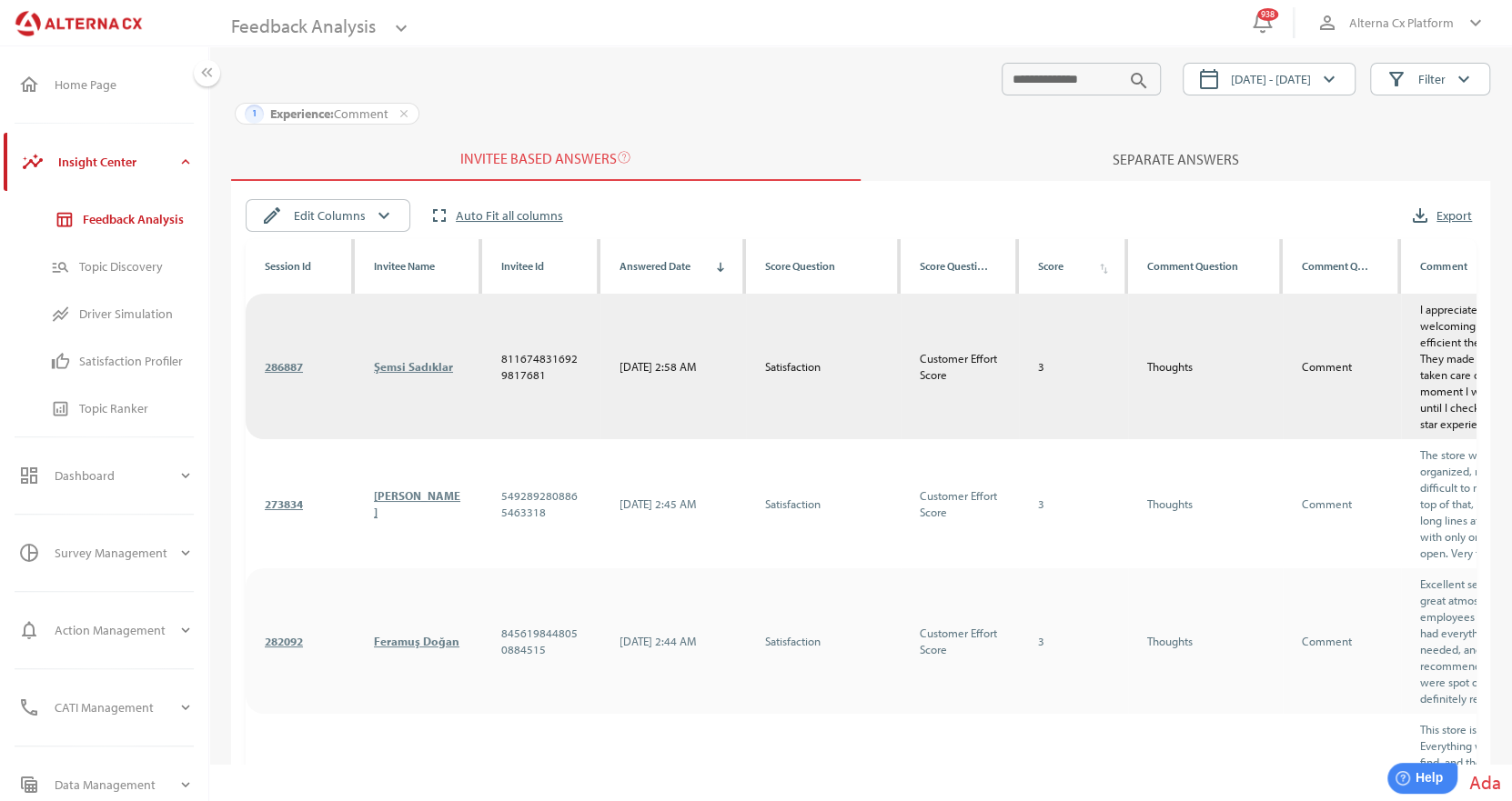
drag, startPoint x: 1372, startPoint y: 132, endPoint x: 1144, endPoint y: 327, distance: 300.0
click at [1372, 131] on div "1 Experience: Comment close" at bounding box center [859, 116] width 1259 height 42
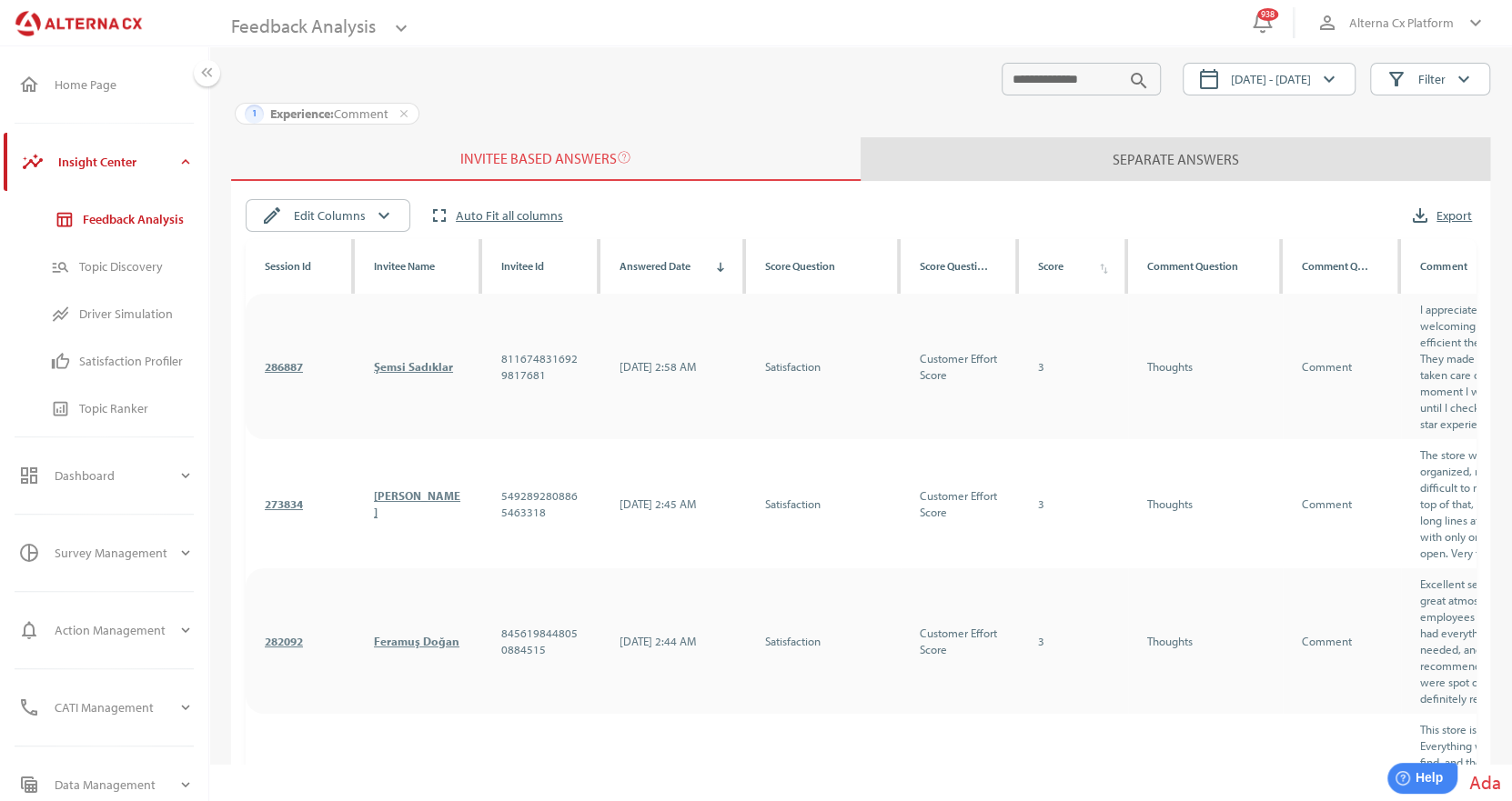
click at [1149, 150] on div "Separate Answers" at bounding box center [1176, 159] width 127 height 36
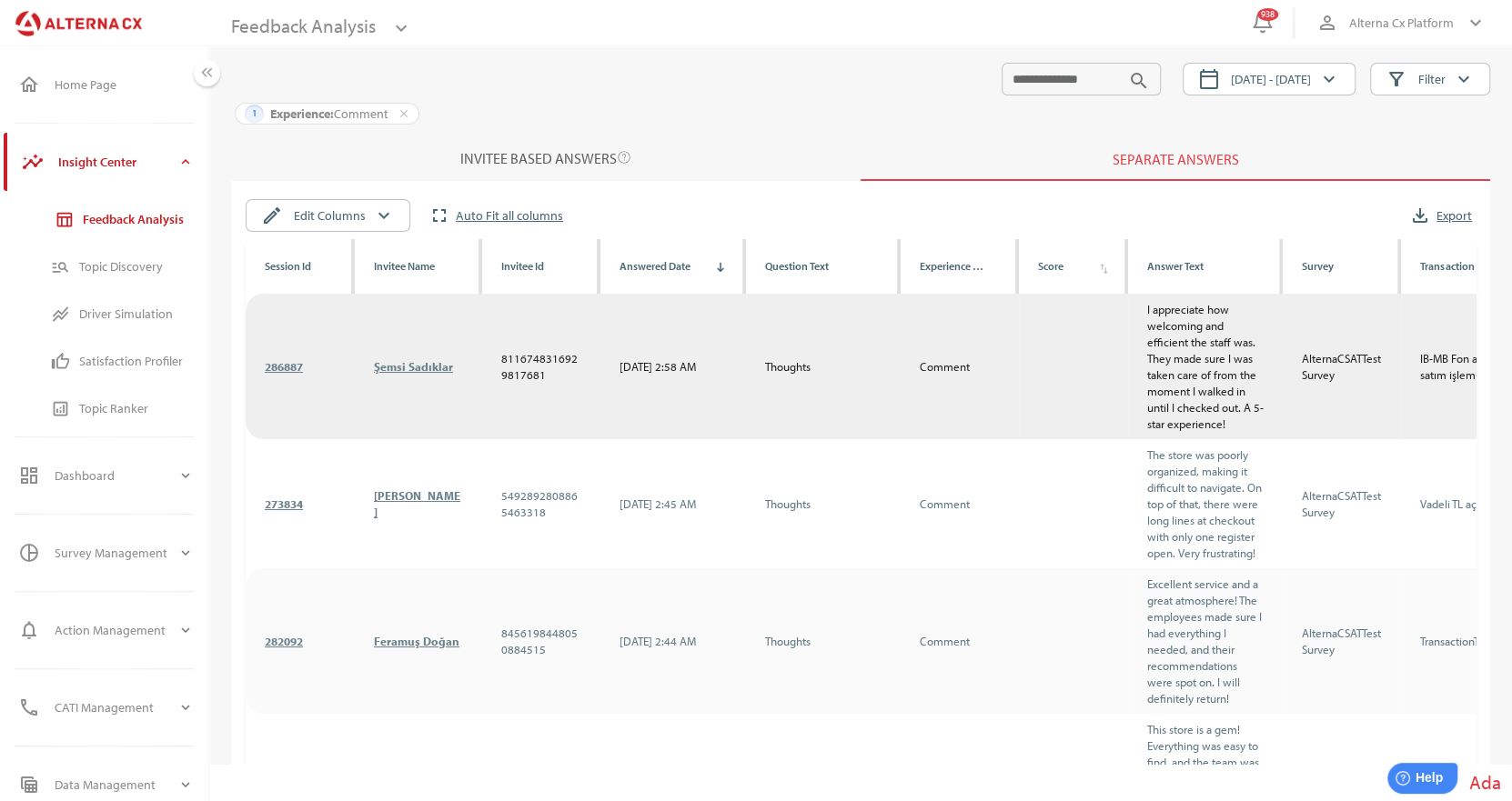
click at [429, 365] on link "Şemsi Sadıklar" at bounding box center [413, 366] width 79 height 14
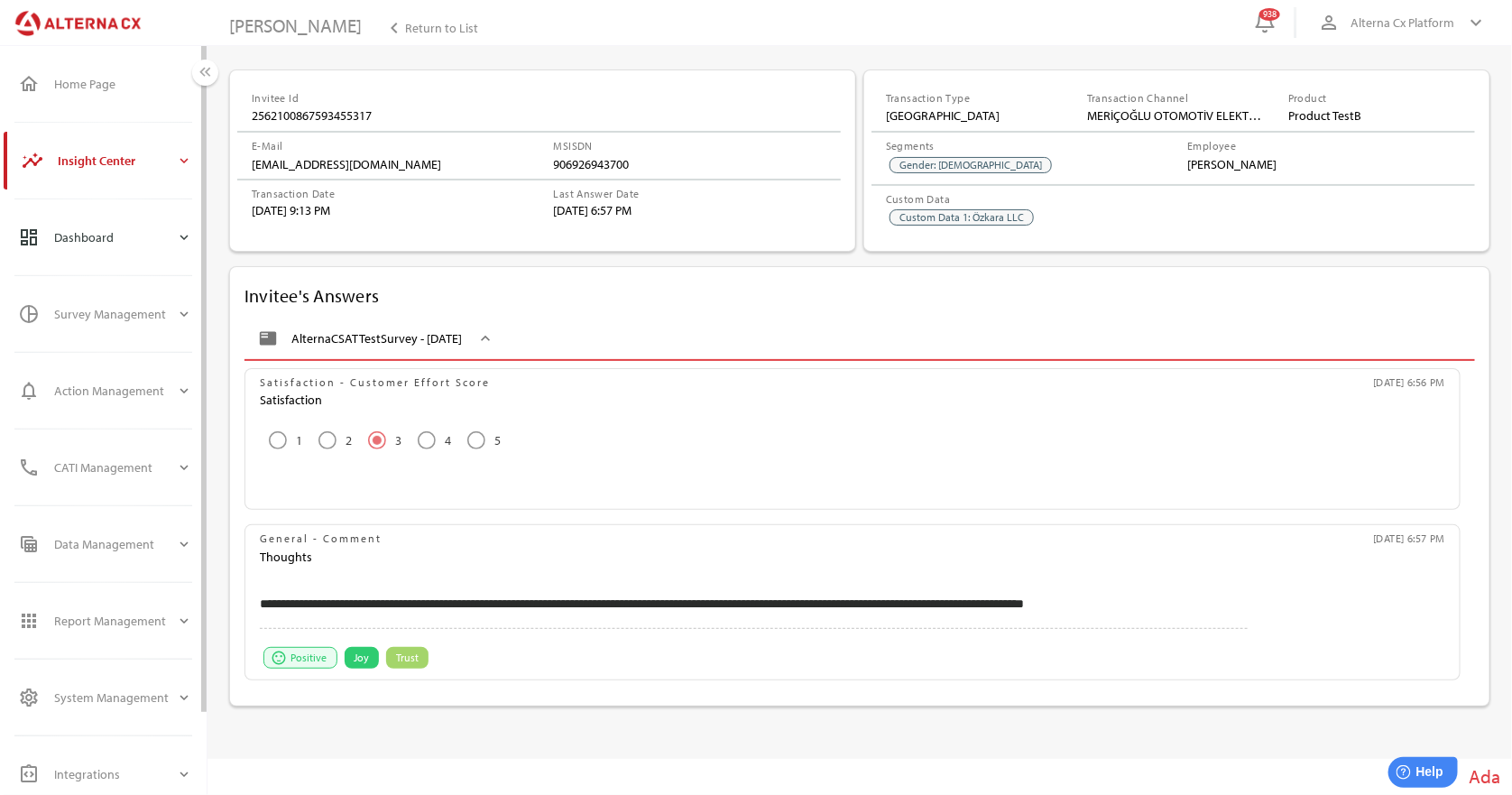
click at [178, 237] on icon "expand_more" at bounding box center [183, 236] width 16 height 16
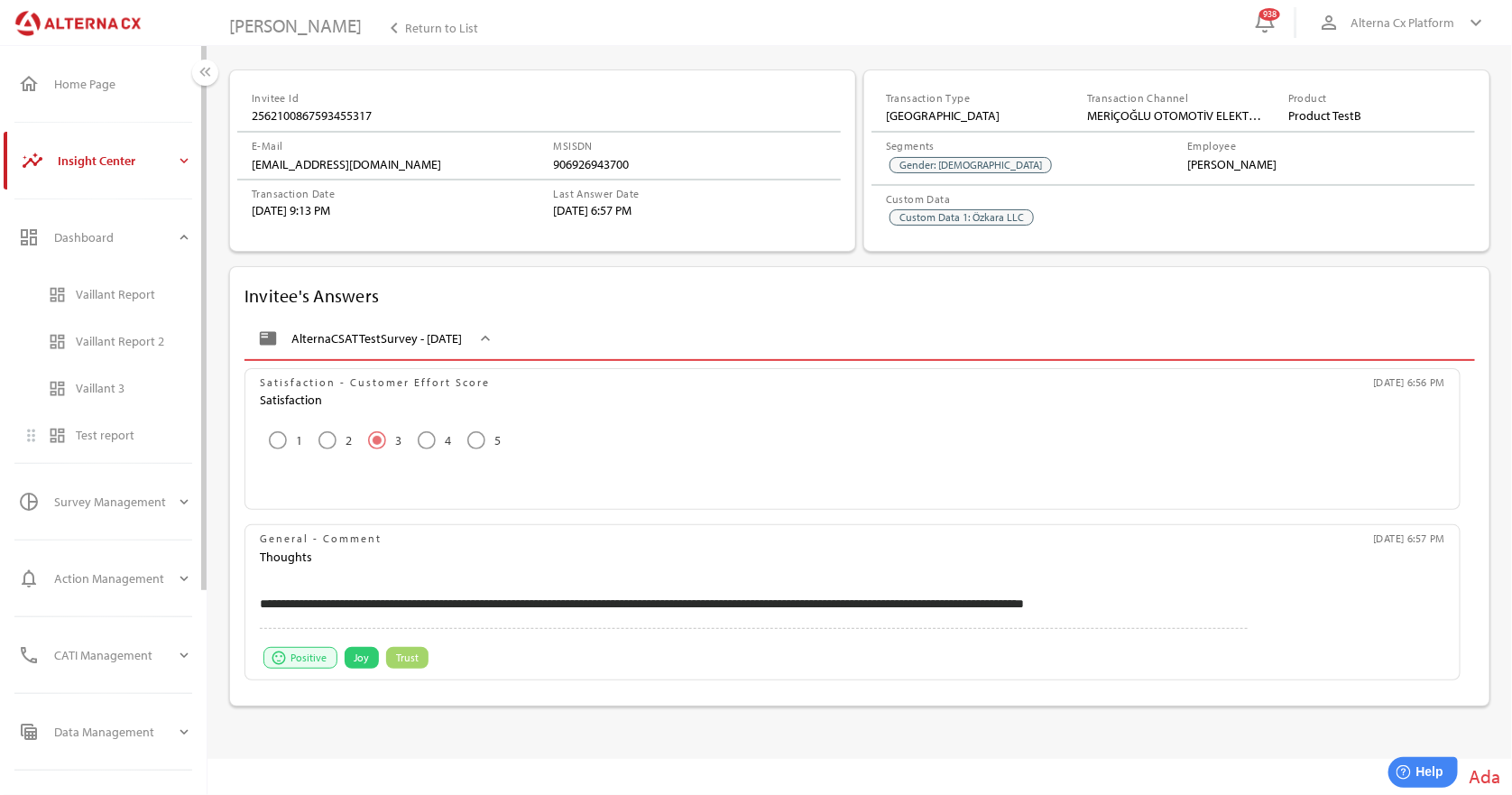
click at [99, 437] on div "Test report" at bounding box center [133, 435] width 116 height 15
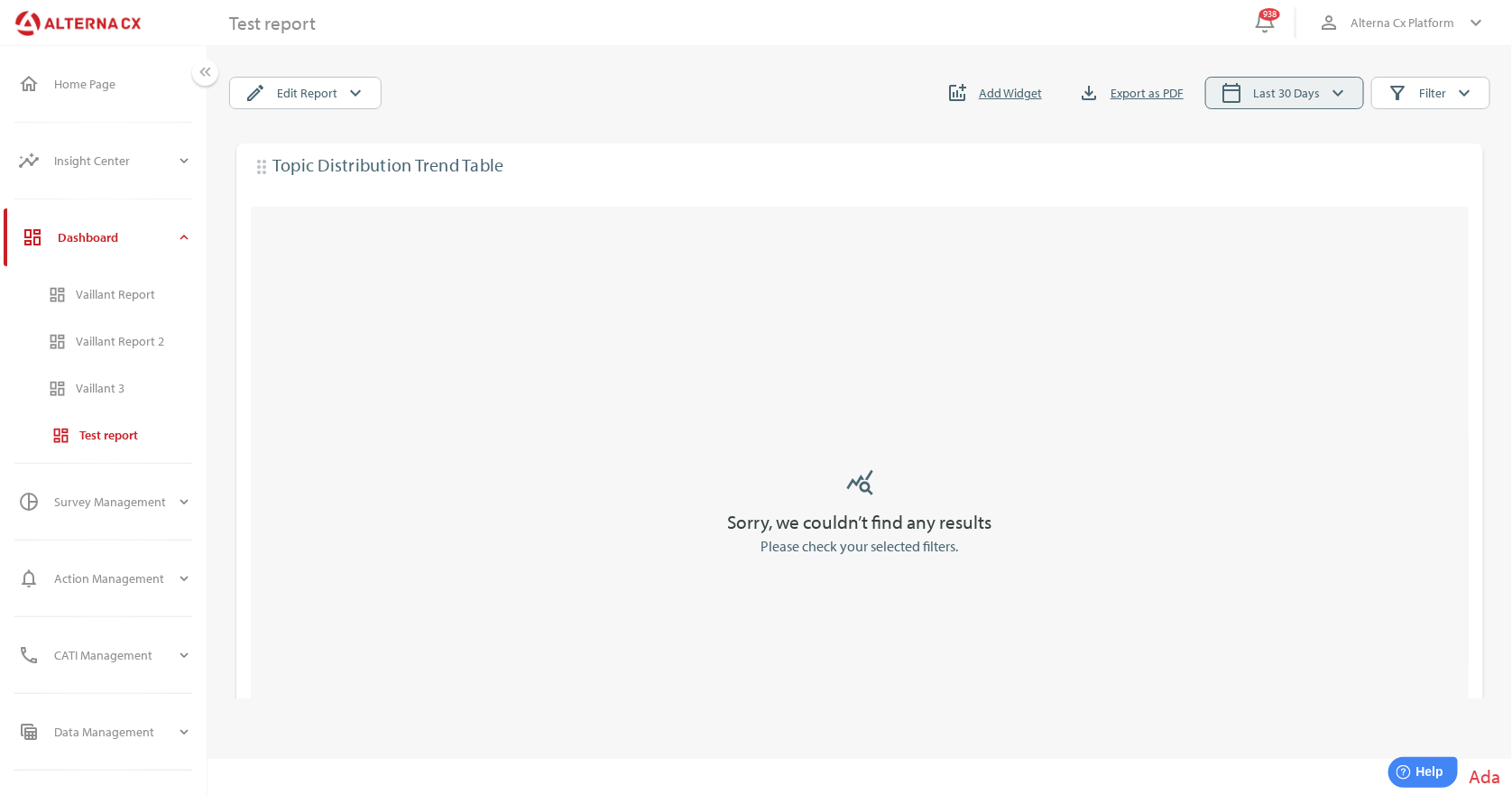
click at [1263, 104] on span "calendar_today Last 30 Days keyboard_arrow_down" at bounding box center [1285, 93] width 129 height 24
select select "*"
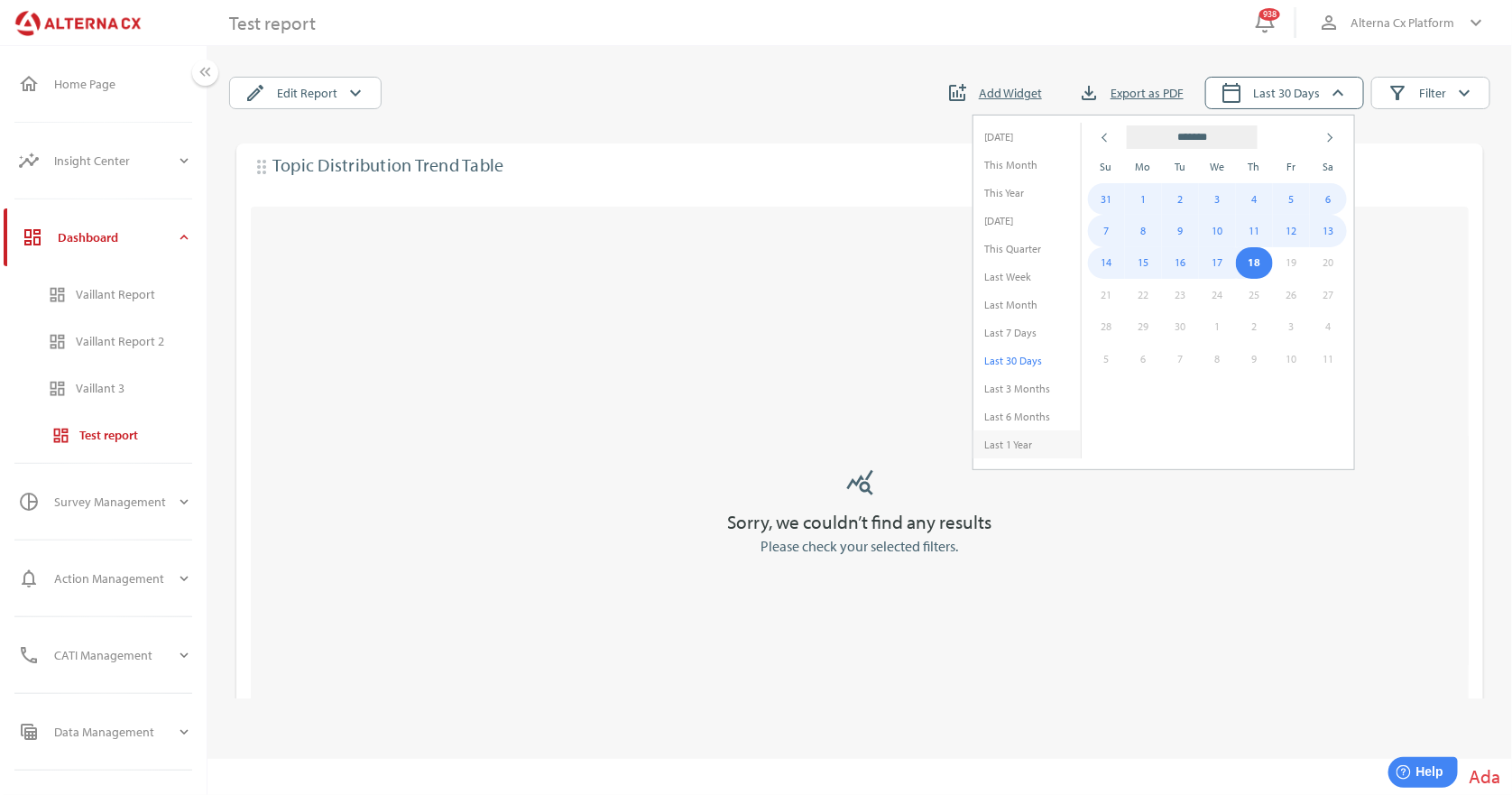
click at [1043, 442] on li "Last 1 Year" at bounding box center [1027, 444] width 108 height 28
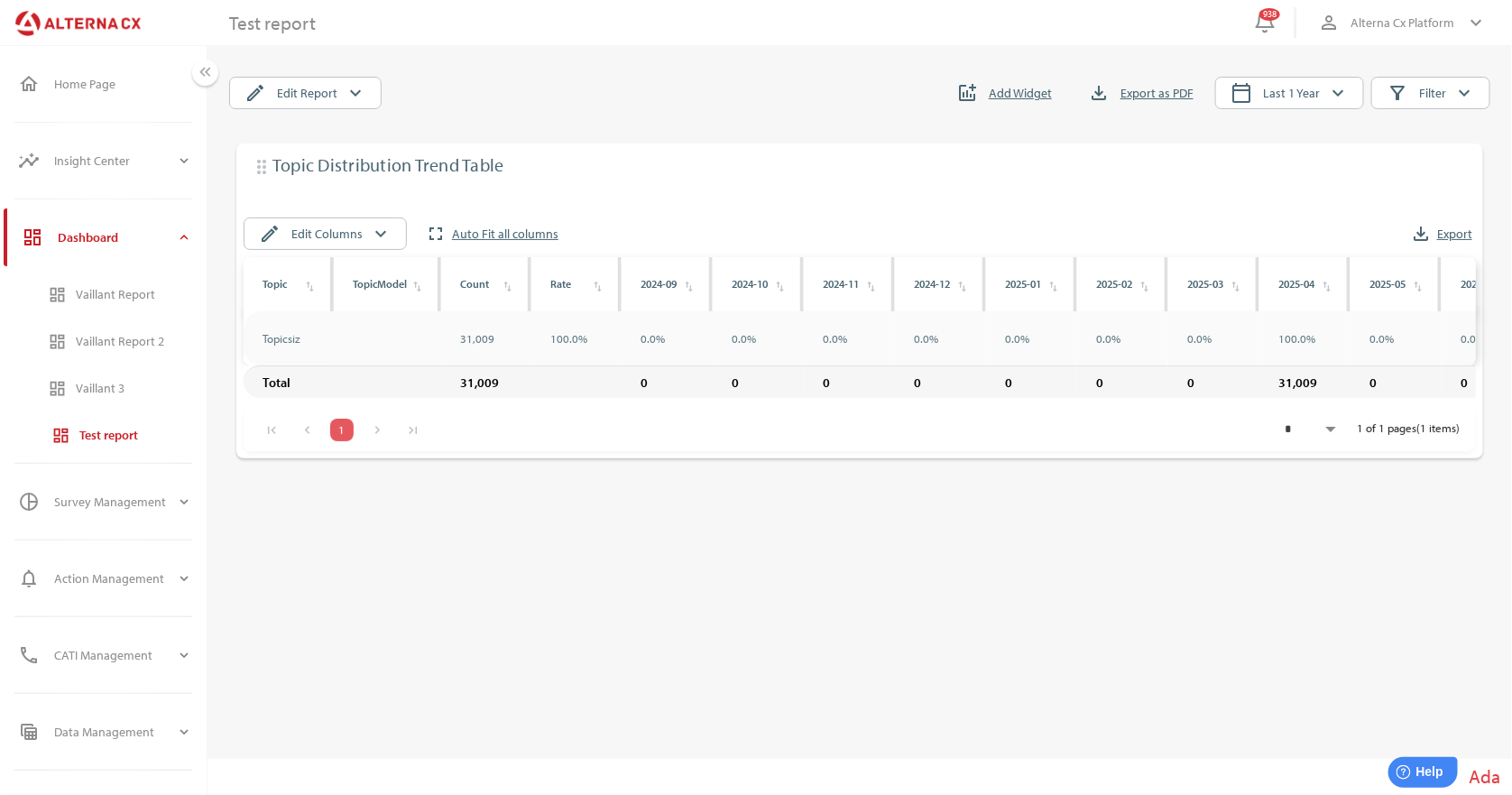
click at [706, 138] on div "drag_indicator Topic Distribution Trend Table tune edit Edit Columns keyboard_a…" at bounding box center [859, 421] width 1262 height 569
click at [1454, 164] on icon "tune" at bounding box center [1453, 164] width 22 height 22
click at [1430, 193] on div "Edit" at bounding box center [1419, 201] width 70 height 29
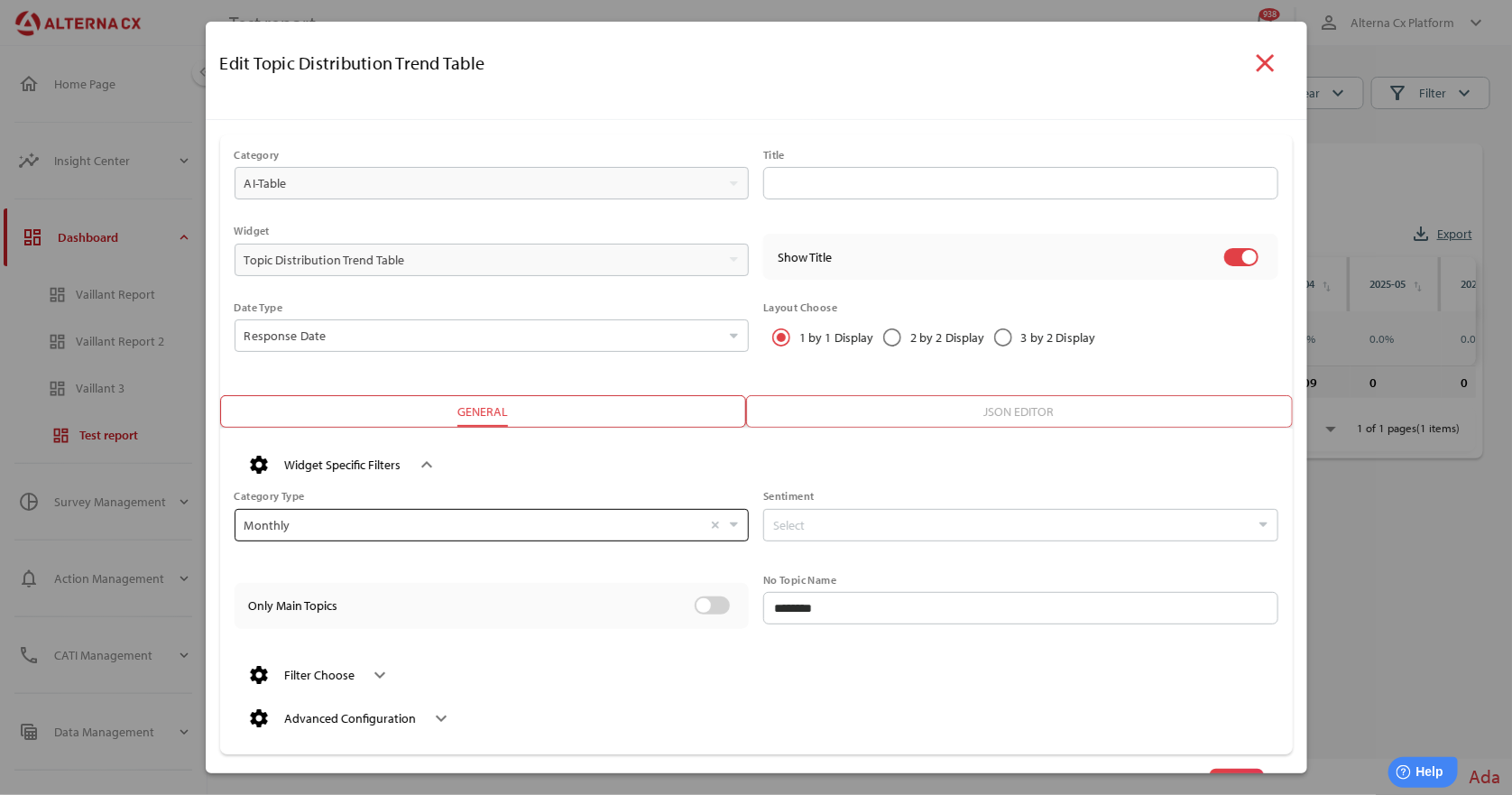
click at [408, 518] on input "Monthly Select" at bounding box center [473, 525] width 458 height 30
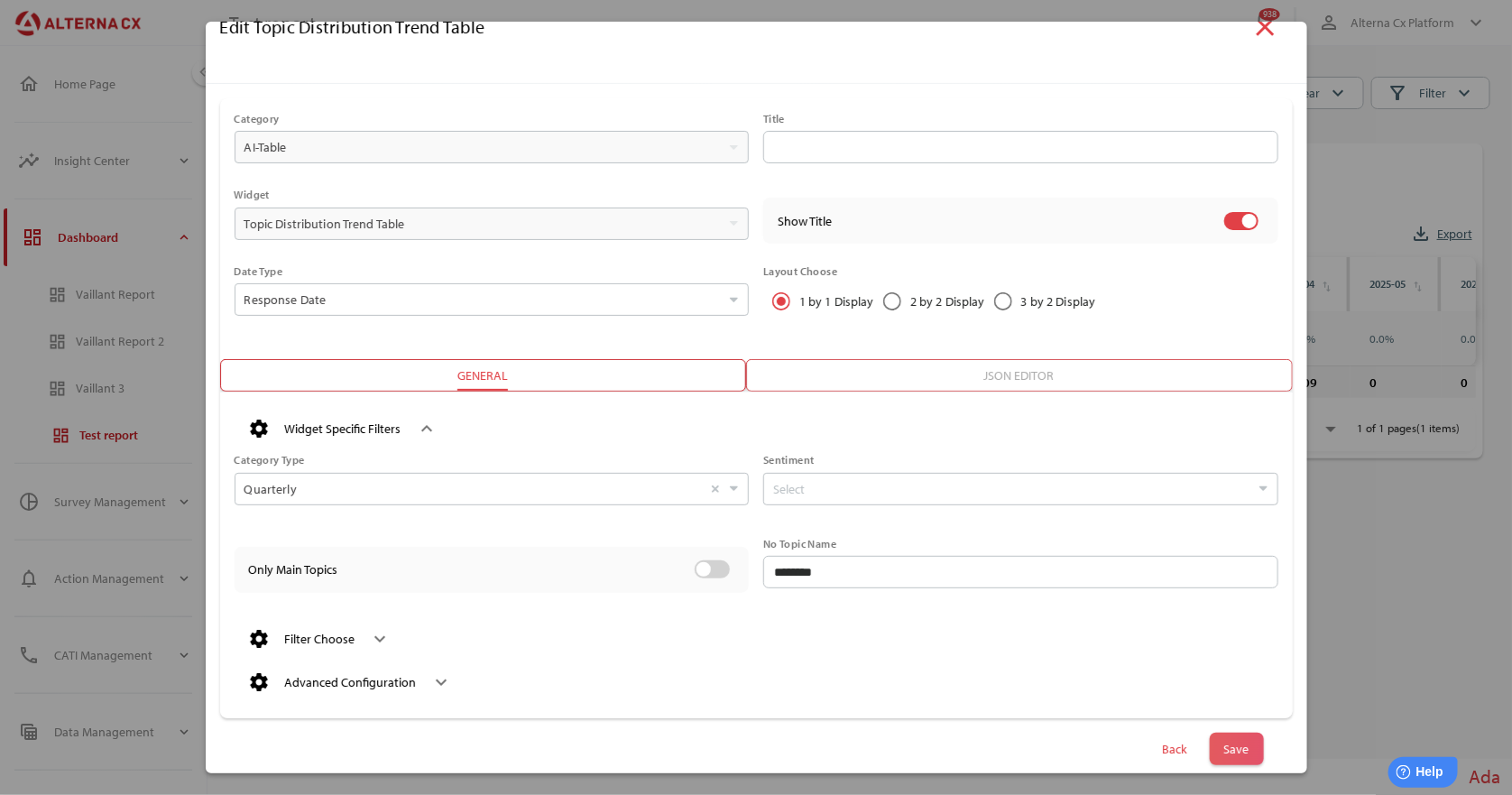
scroll to position [56, 0]
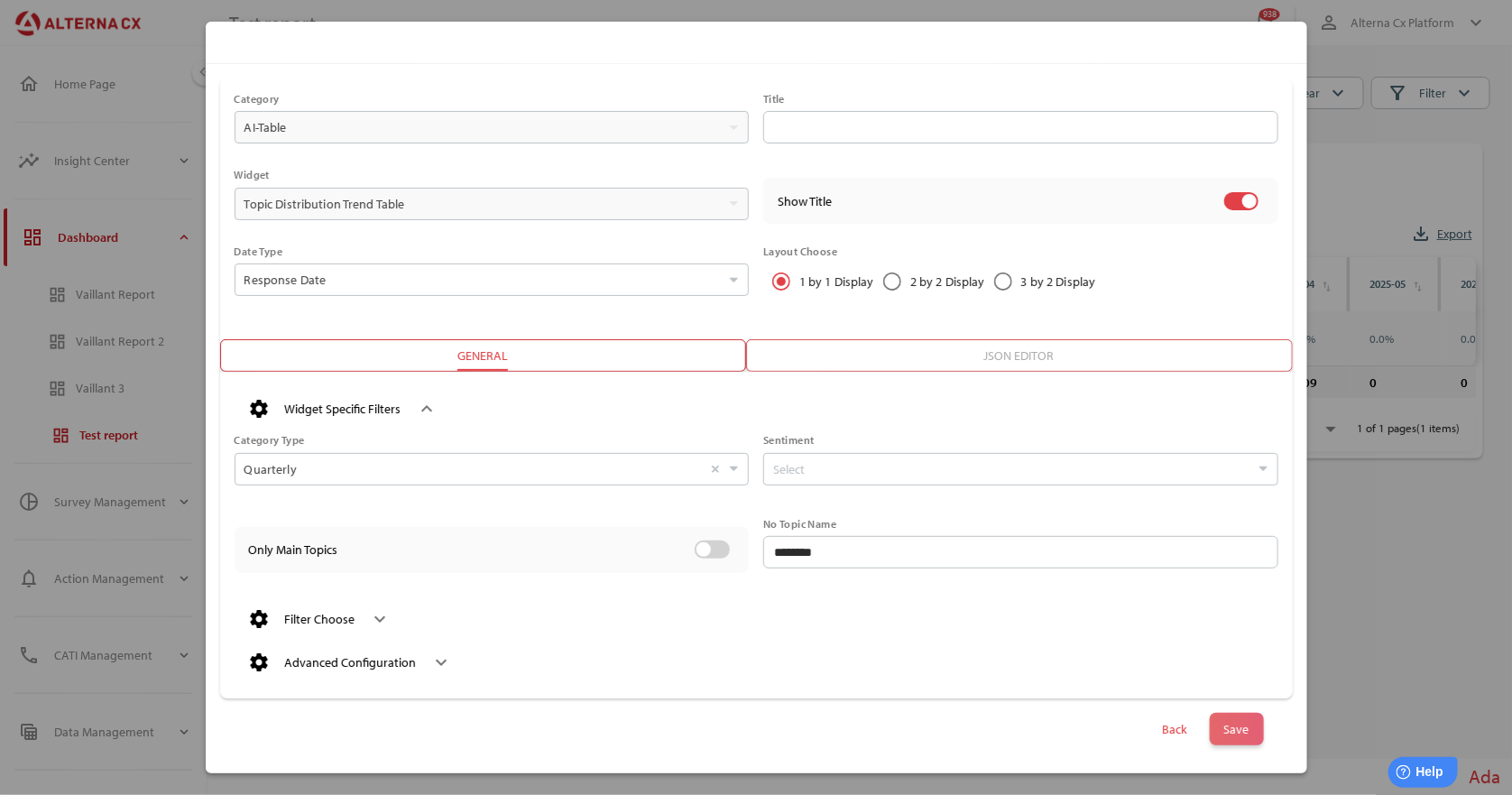
click at [1224, 721] on span "Save" at bounding box center [1236, 729] width 26 height 26
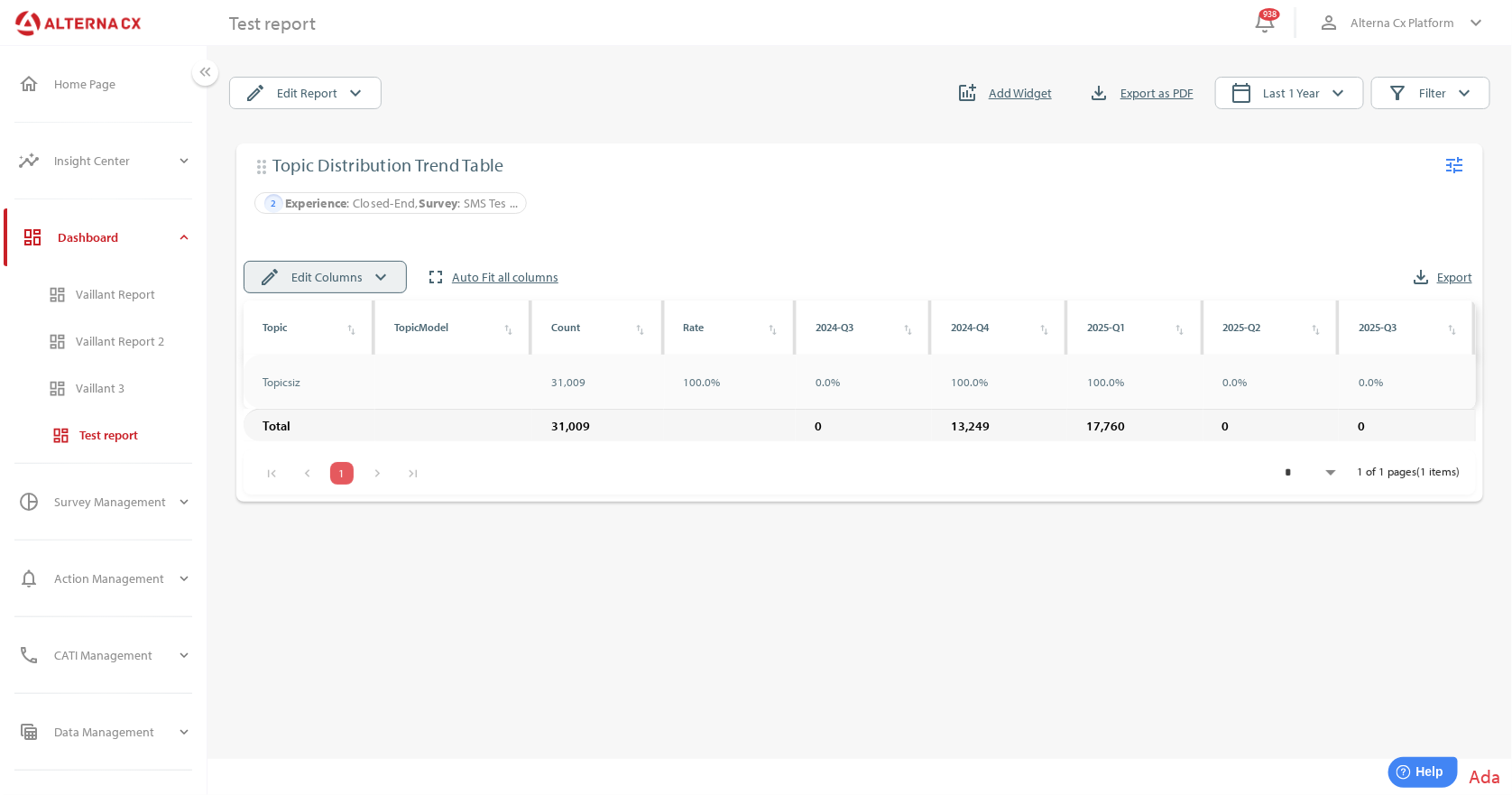
click at [361, 280] on span "edit Edit Columns keyboard_arrow_down" at bounding box center [325, 277] width 132 height 24
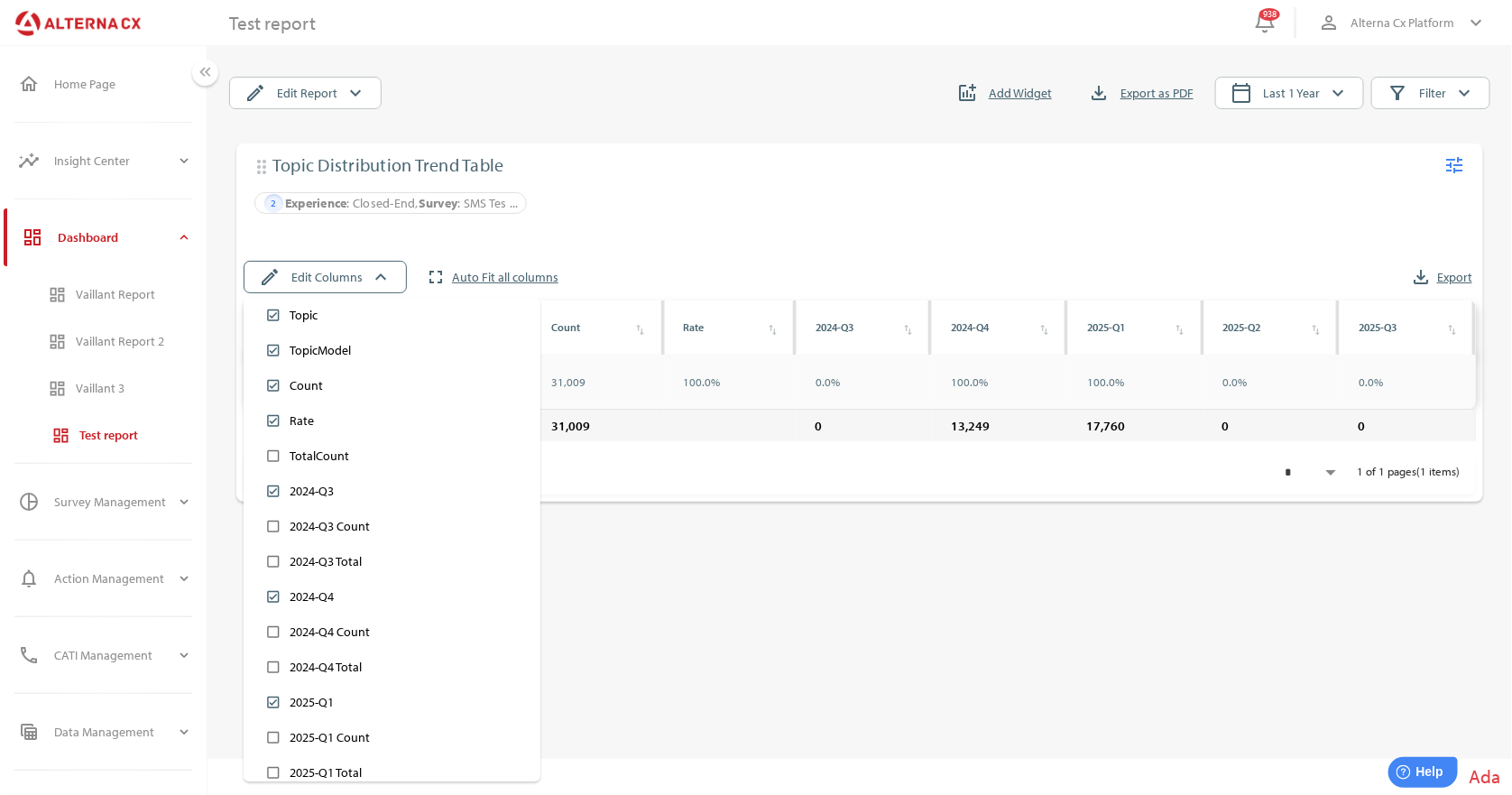
click at [717, 249] on div "edit Edit Columns keyboard_arrow_down fullscreen Auto Fit all columns file_down…" at bounding box center [851, 271] width 1246 height 58
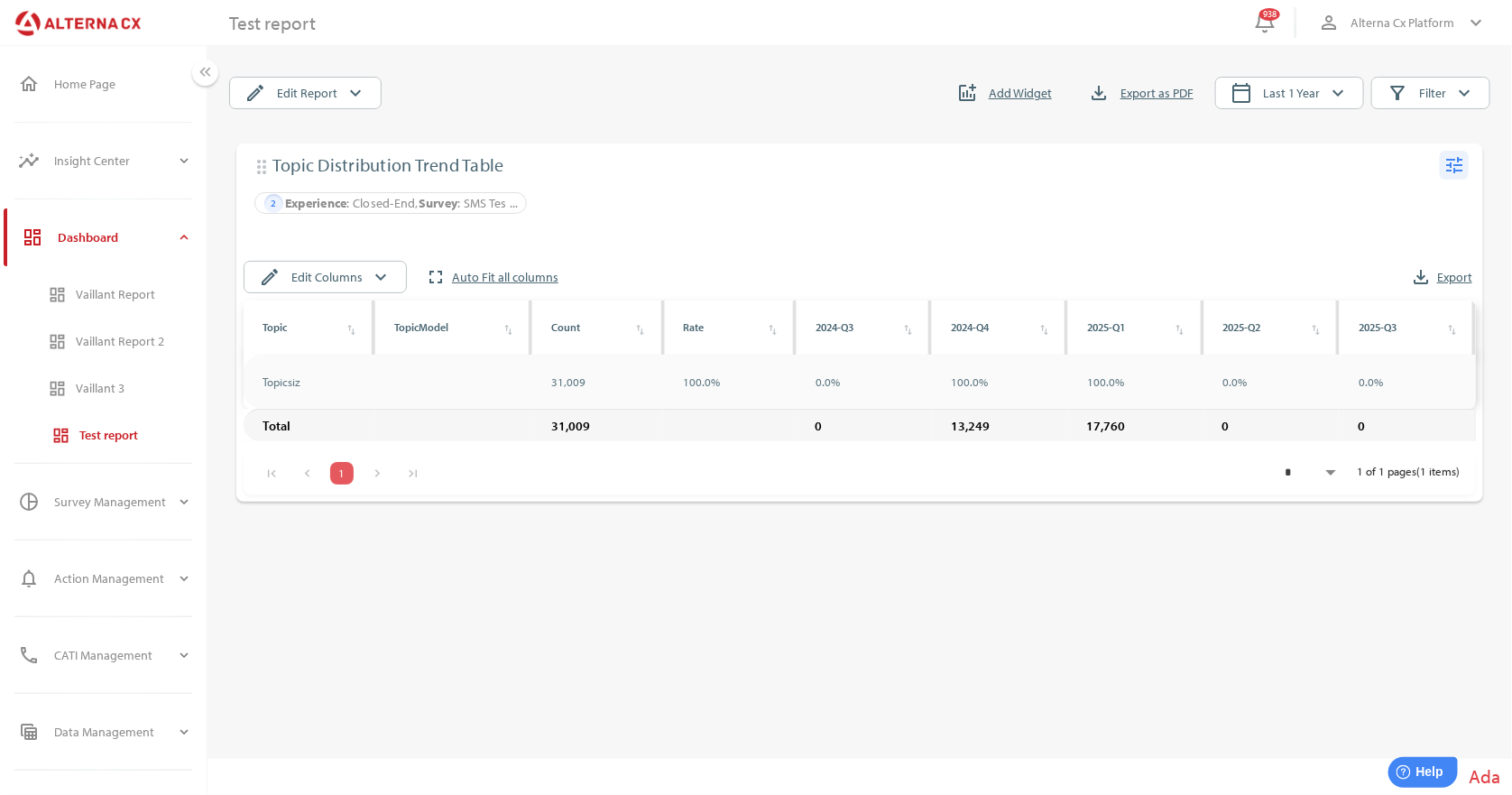
click at [1458, 156] on icon "tune" at bounding box center [1453, 164] width 22 height 22
click at [1428, 200] on div "Edit" at bounding box center [1419, 201] width 70 height 29
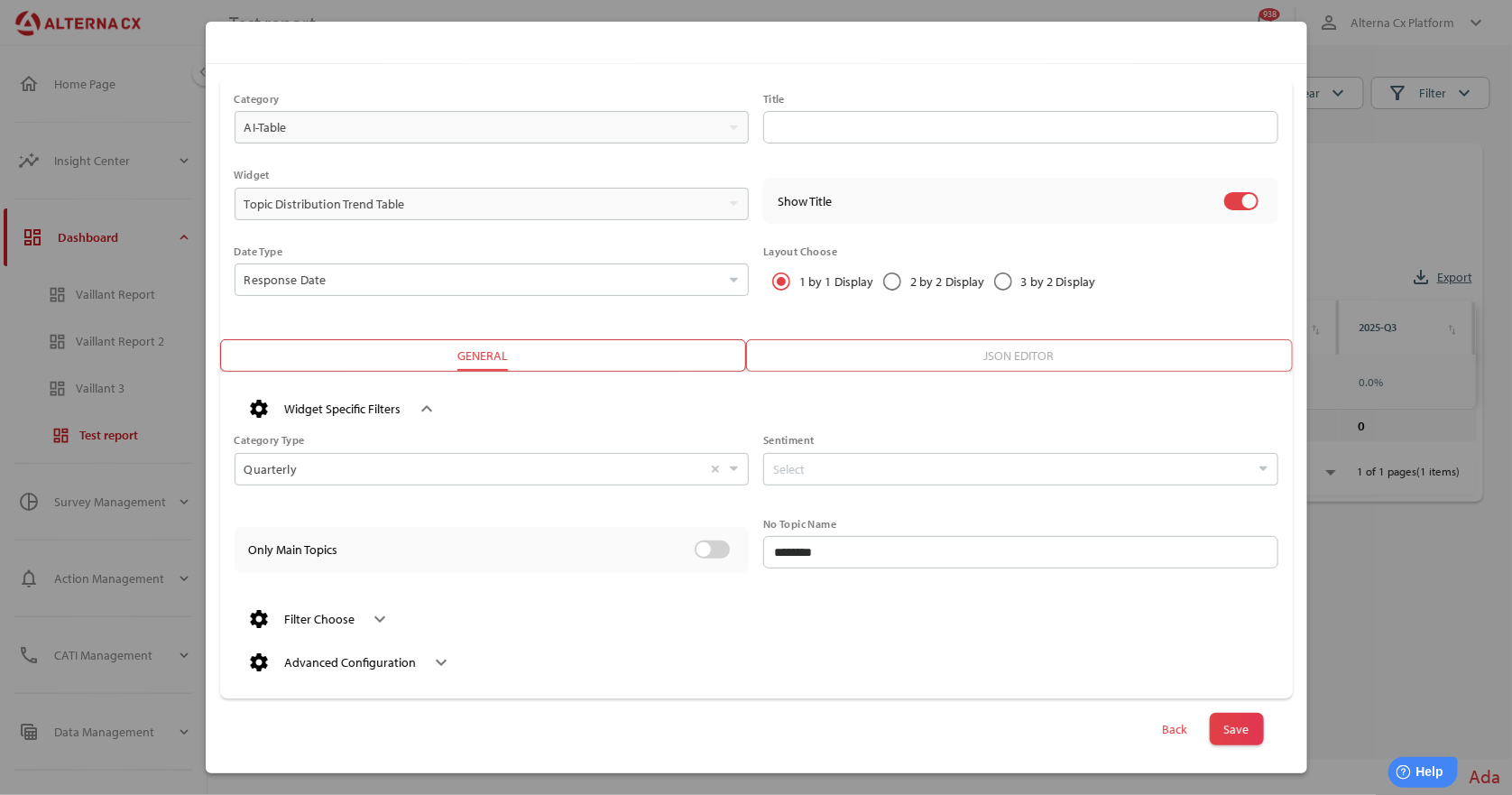
click at [355, 608] on div "keyboard_arrow_down" at bounding box center [373, 619] width 36 height 29
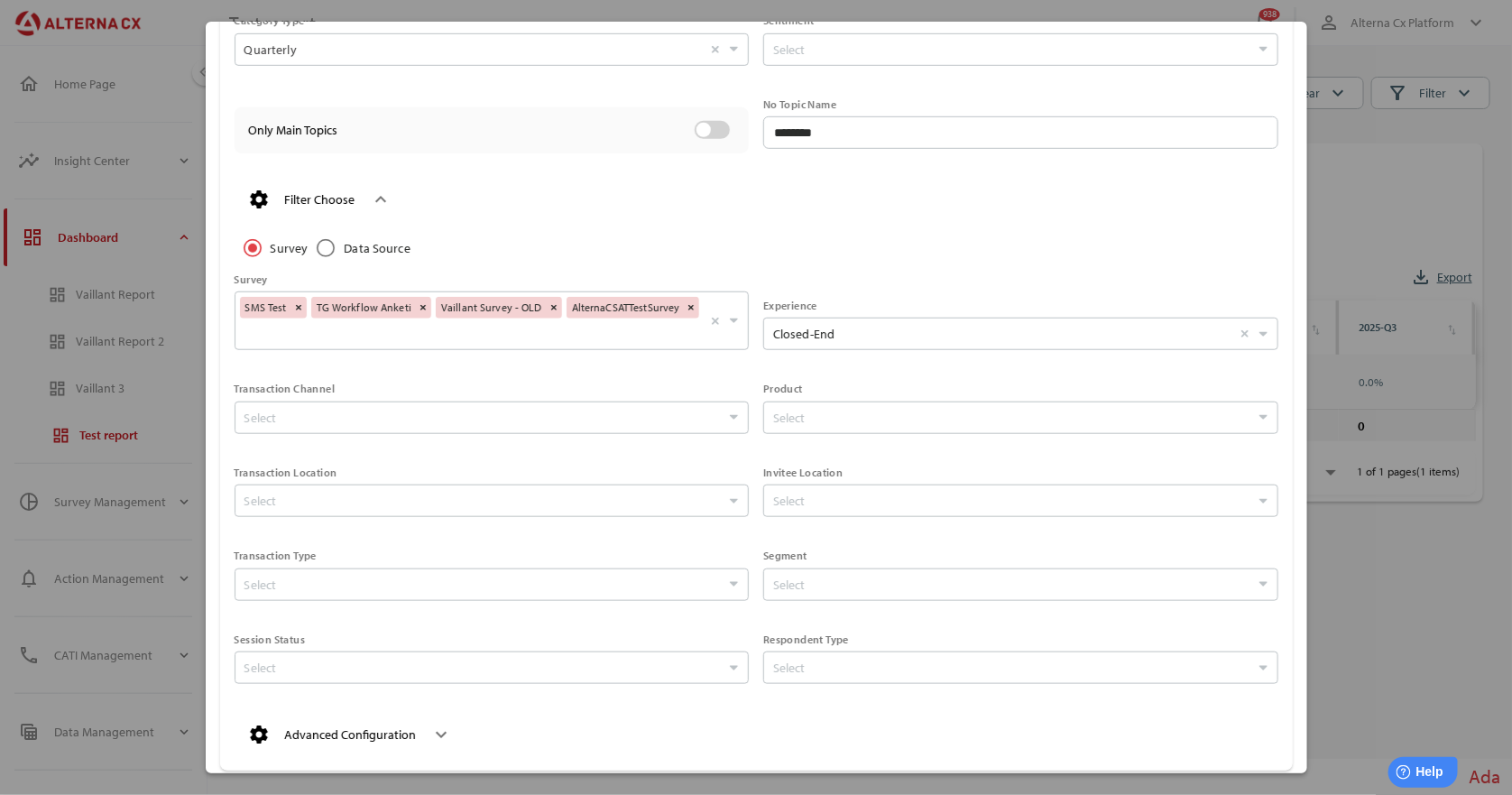
scroll to position [507, 0]
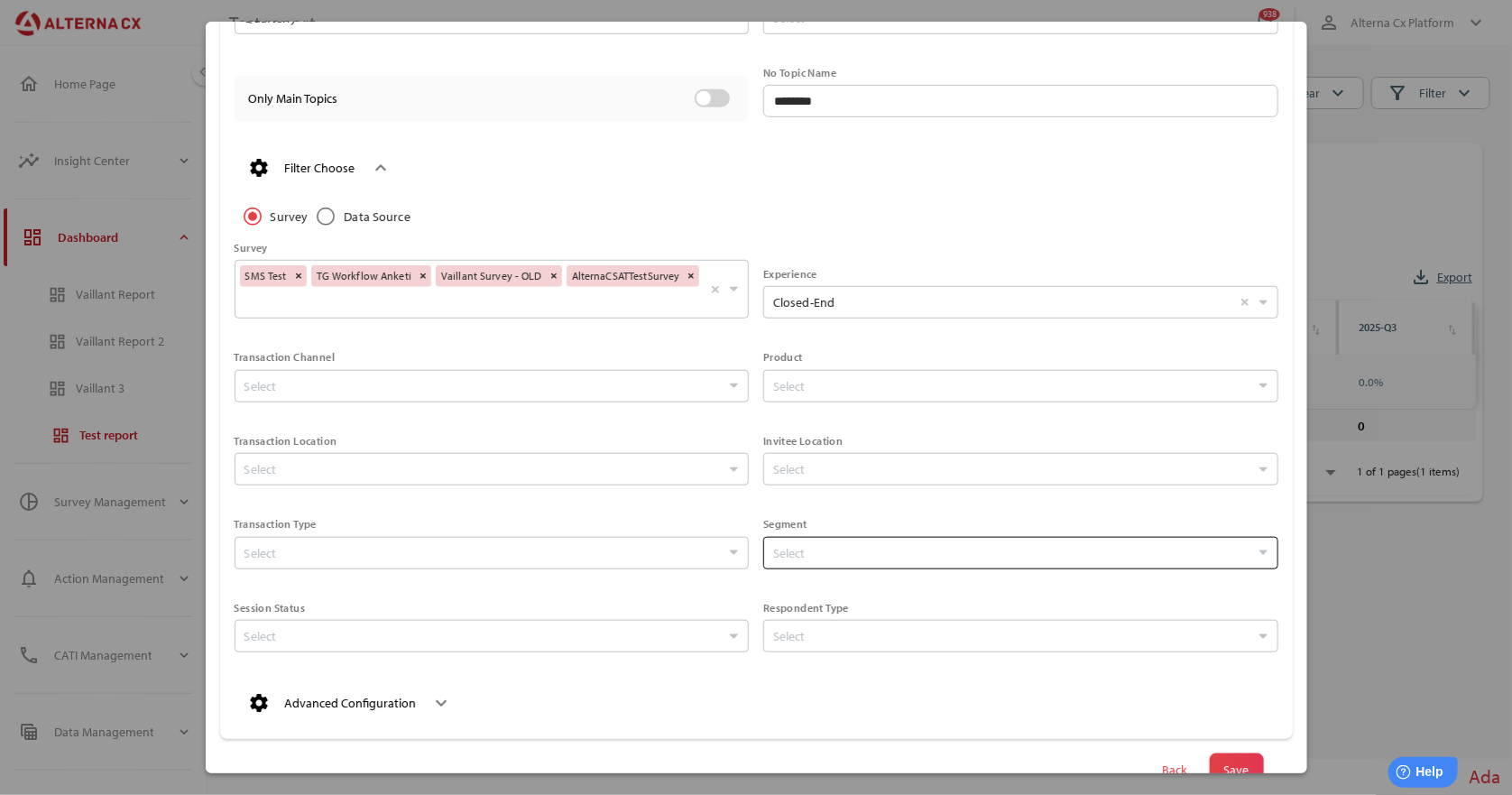
click at [815, 565] on div "Select" at bounding box center [1011, 553] width 486 height 30
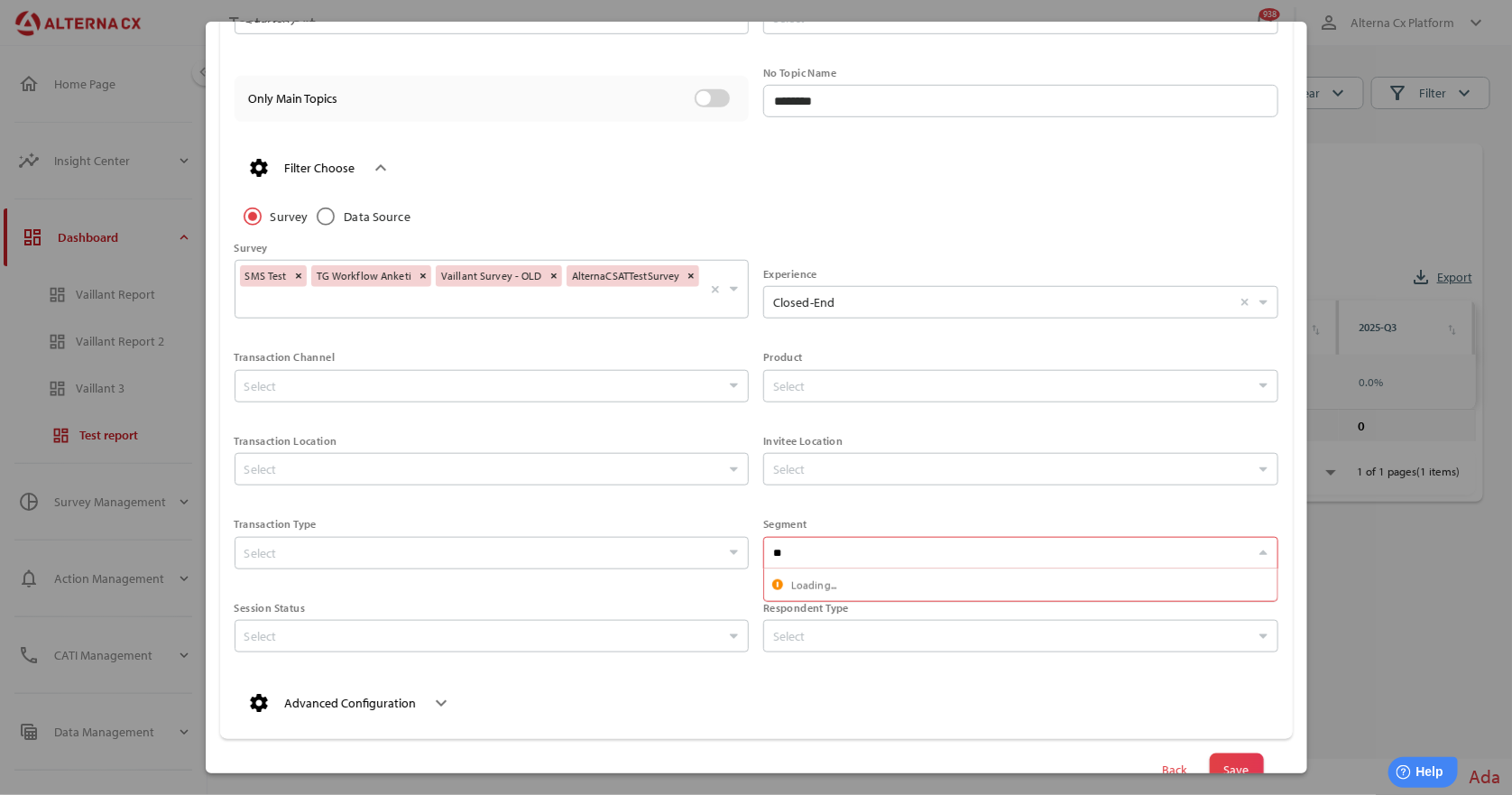
scroll to position [35, 508]
type input "*"
click at [825, 592] on label "[DEMOGRAPHIC_DATA]" at bounding box center [1029, 585] width 487 height 23
type input "****"
click at [1232, 750] on div "Back Save" at bounding box center [1003, 766] width 523 height 40
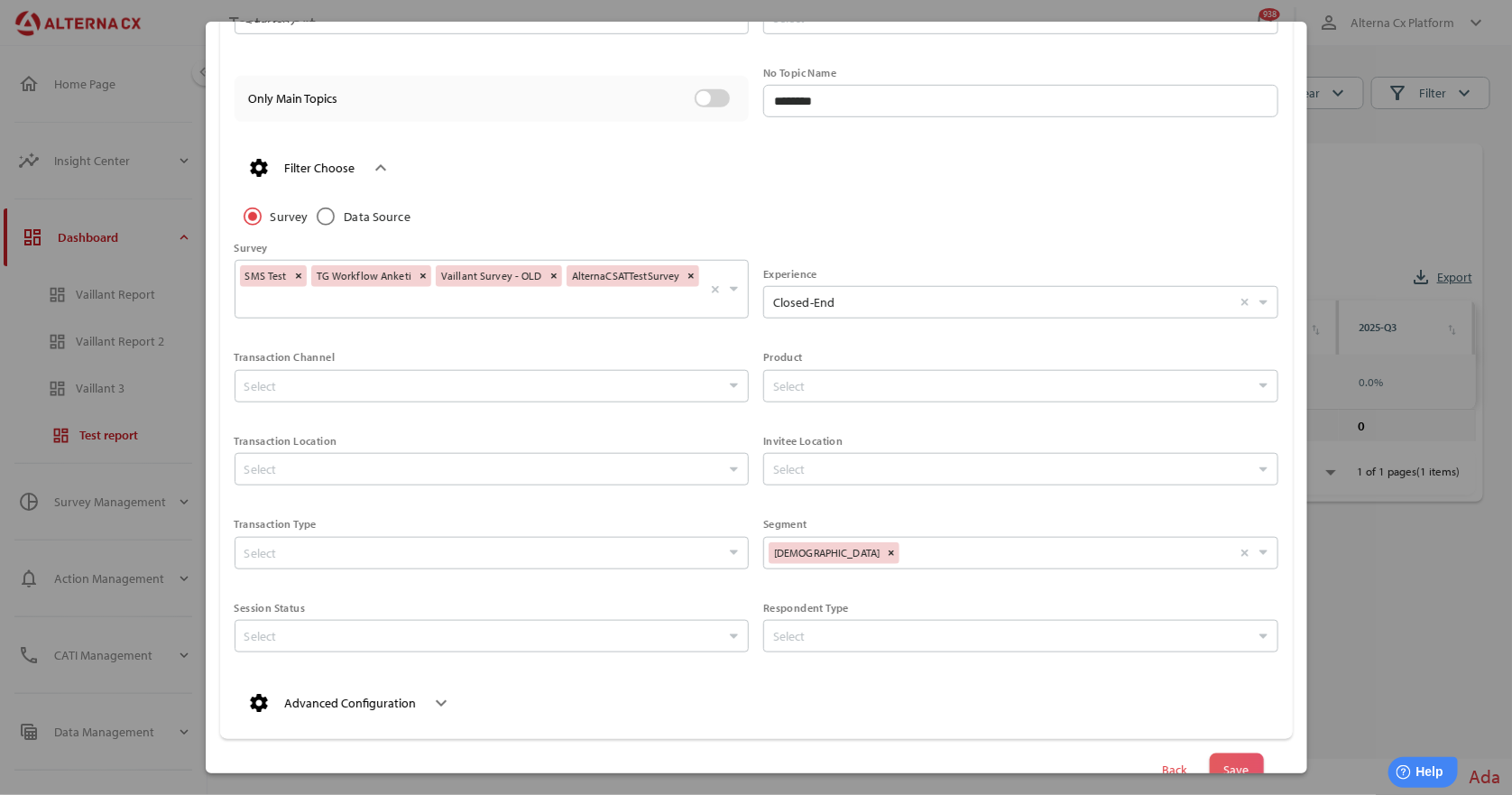
click at [1229, 764] on span "Save" at bounding box center [1236, 769] width 26 height 26
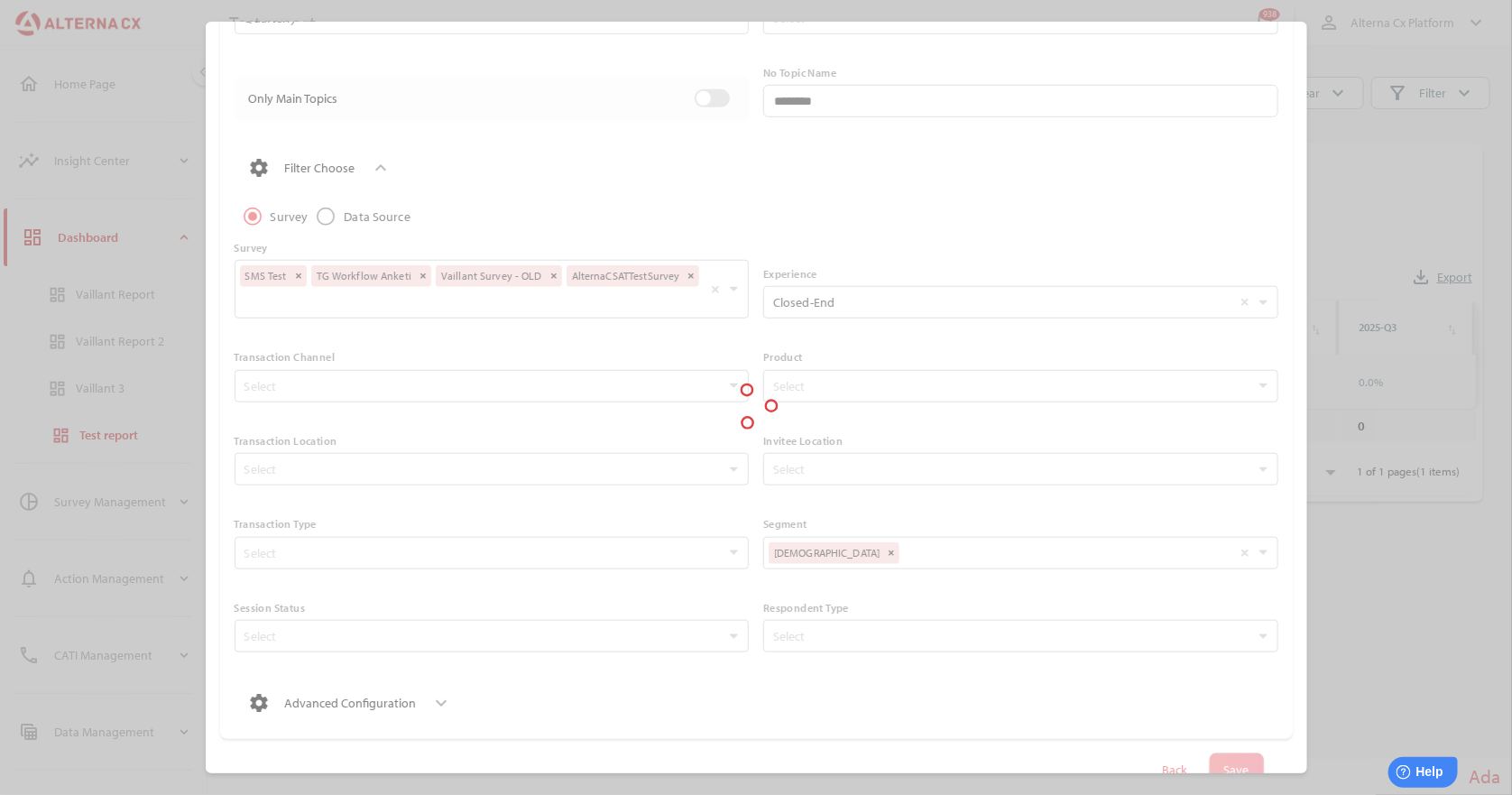
scroll to position [519, 0]
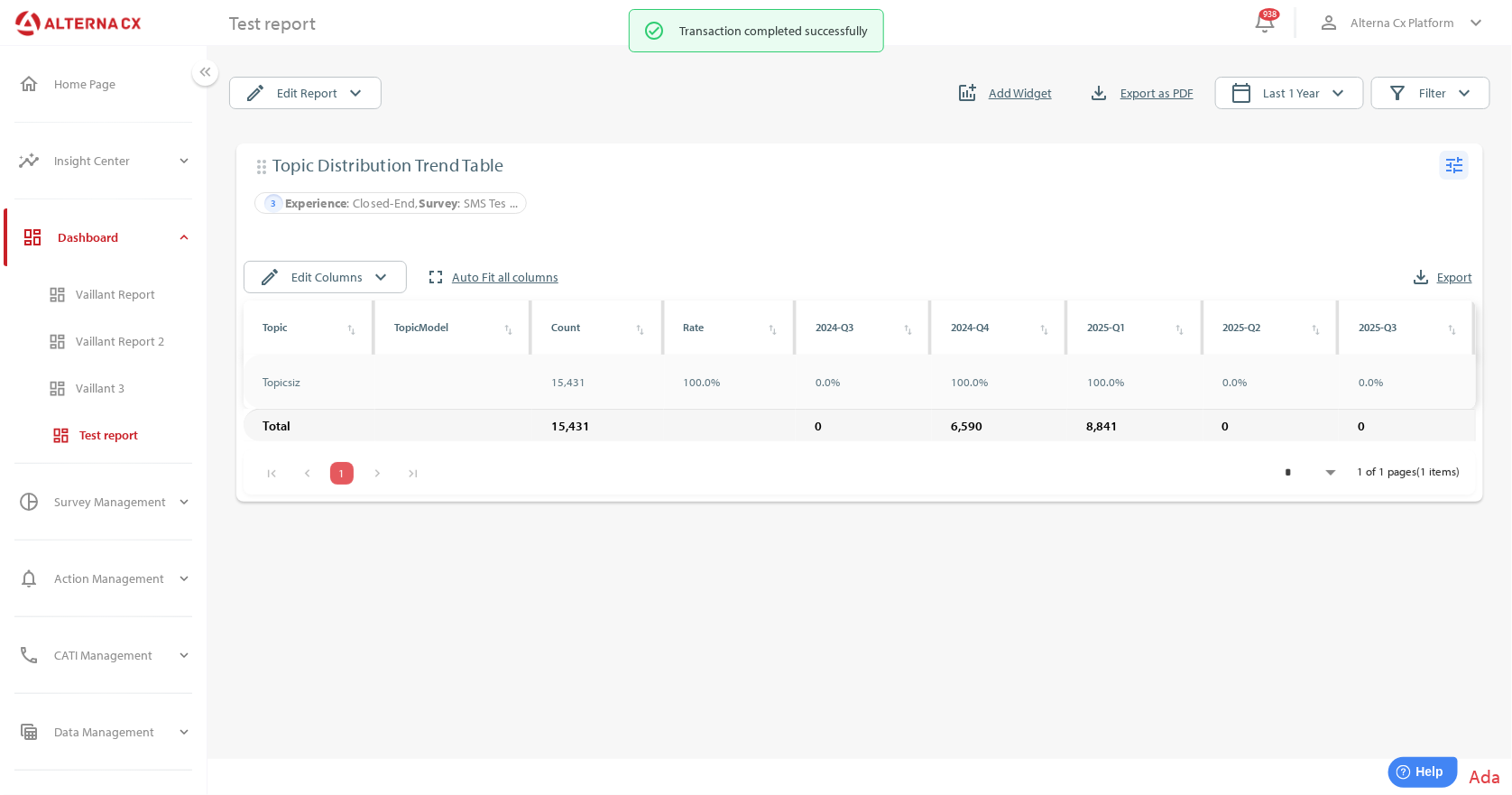
click at [1453, 164] on icon "tune" at bounding box center [1453, 164] width 22 height 22
click at [1411, 199] on div "Edit" at bounding box center [1419, 201] width 70 height 29
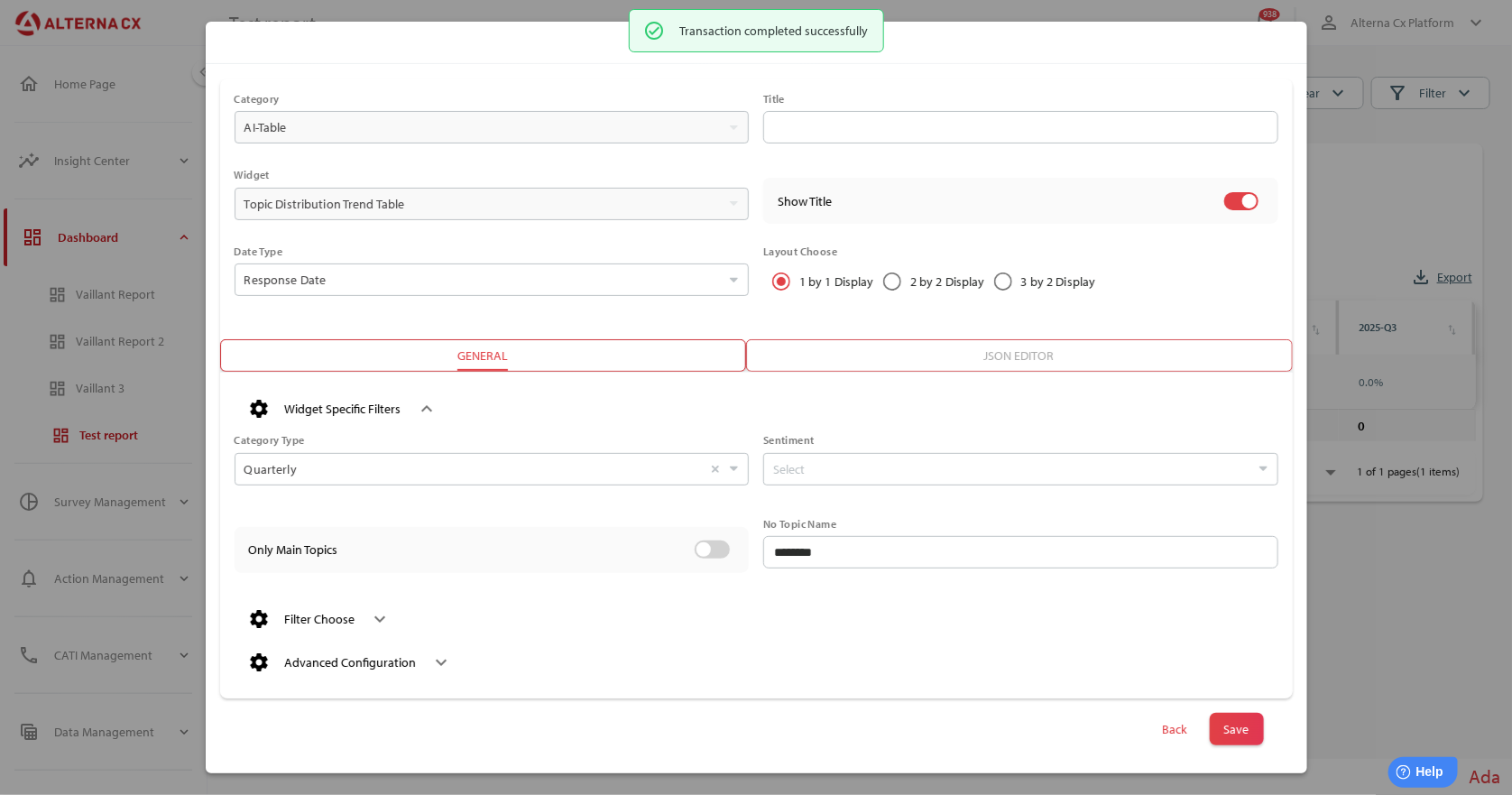
click at [360, 611] on div "keyboard_arrow_down" at bounding box center [373, 619] width 36 height 29
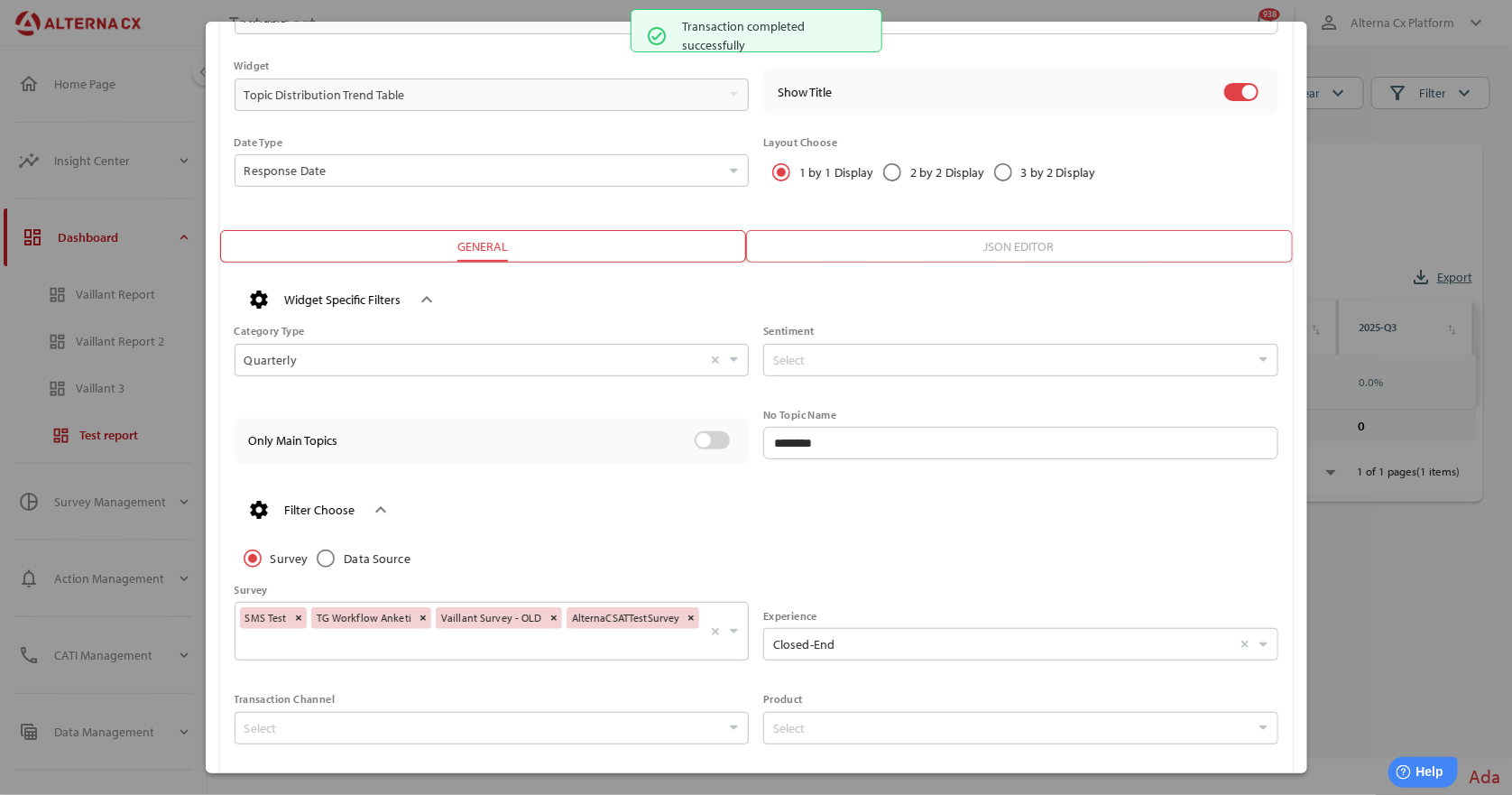
scroll to position [417, 0]
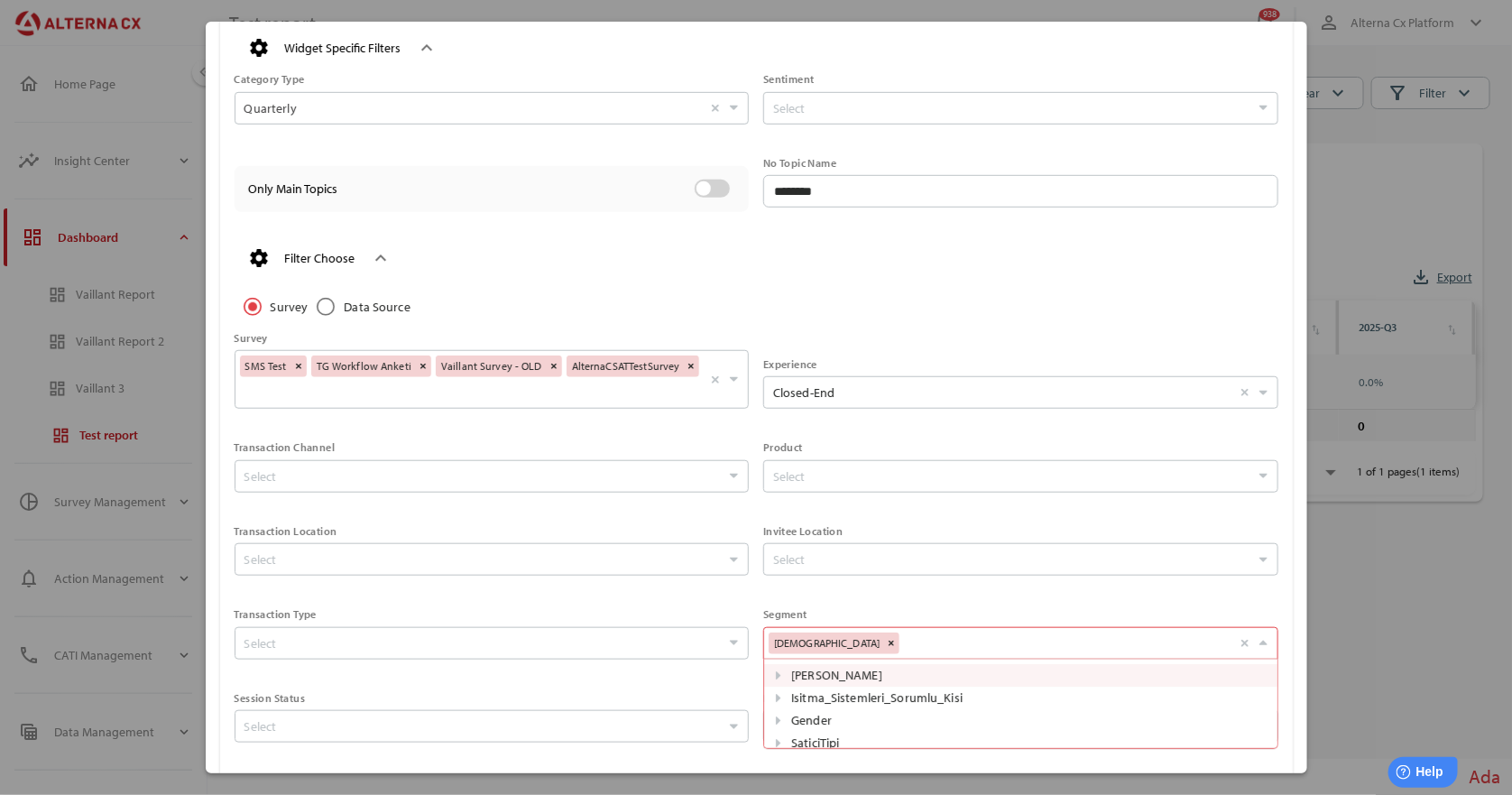
click at [847, 639] on div "[DEMOGRAPHIC_DATA] Select" at bounding box center [1002, 641] width 467 height 26
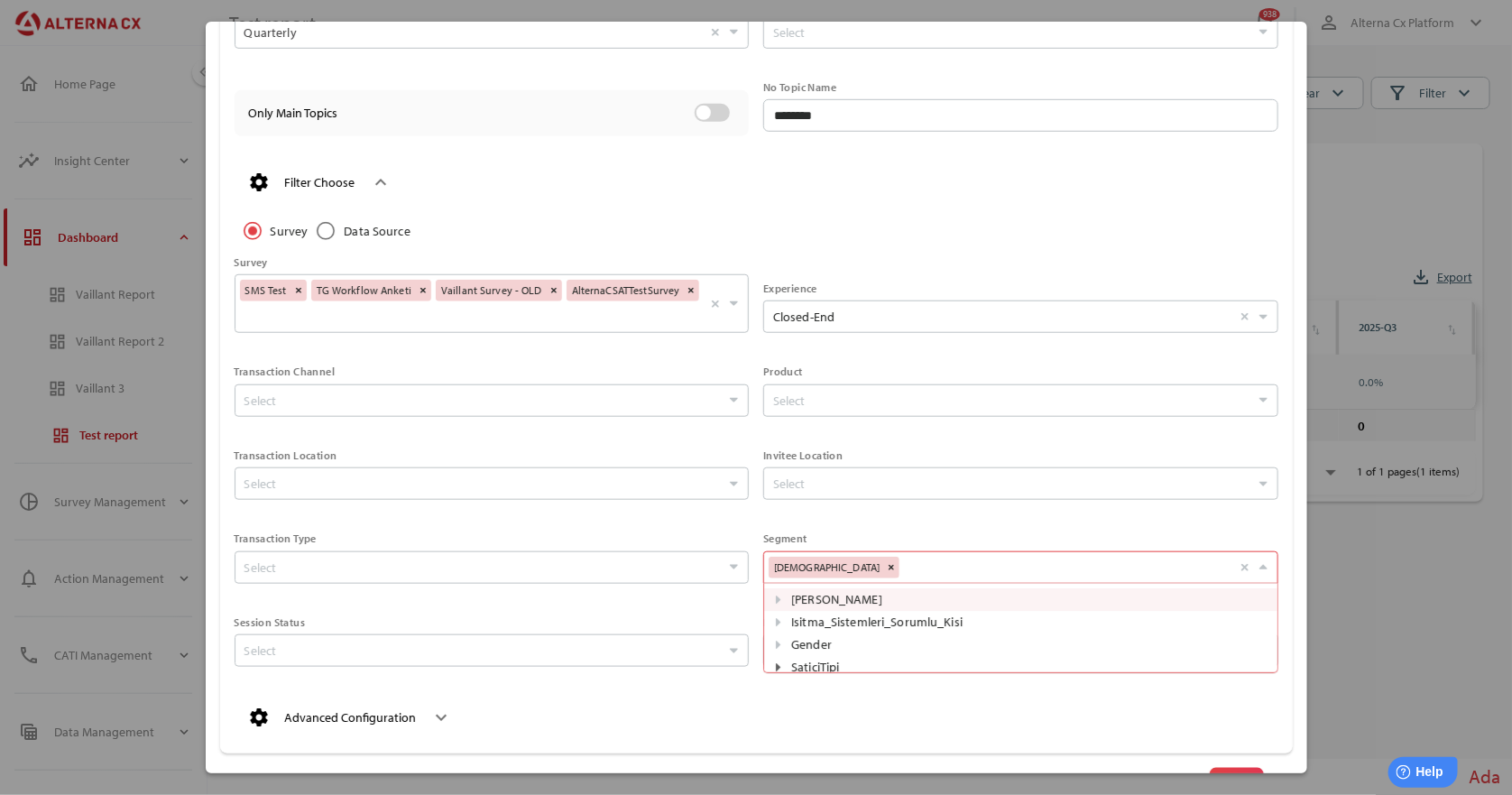
scroll to position [547, 0]
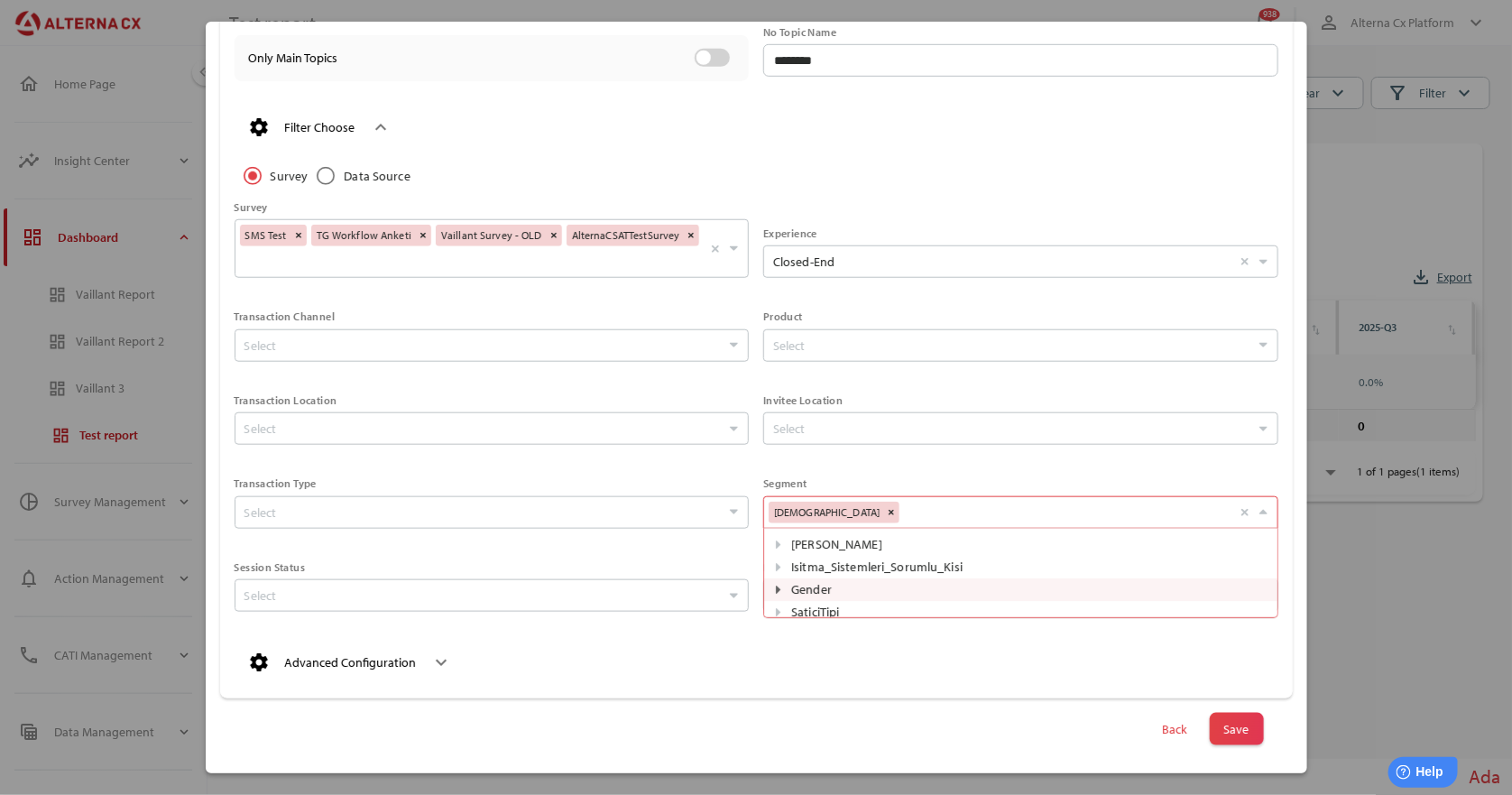
click at [774, 586] on icon at bounding box center [778, 590] width 9 height 9
drag, startPoint x: 808, startPoint y: 558, endPoint x: 809, endPoint y: 569, distance: 11.0
click at [810, 557] on span at bounding box center [814, 557] width 8 height 8
click at [810, 579] on span at bounding box center [814, 579] width 8 height 8
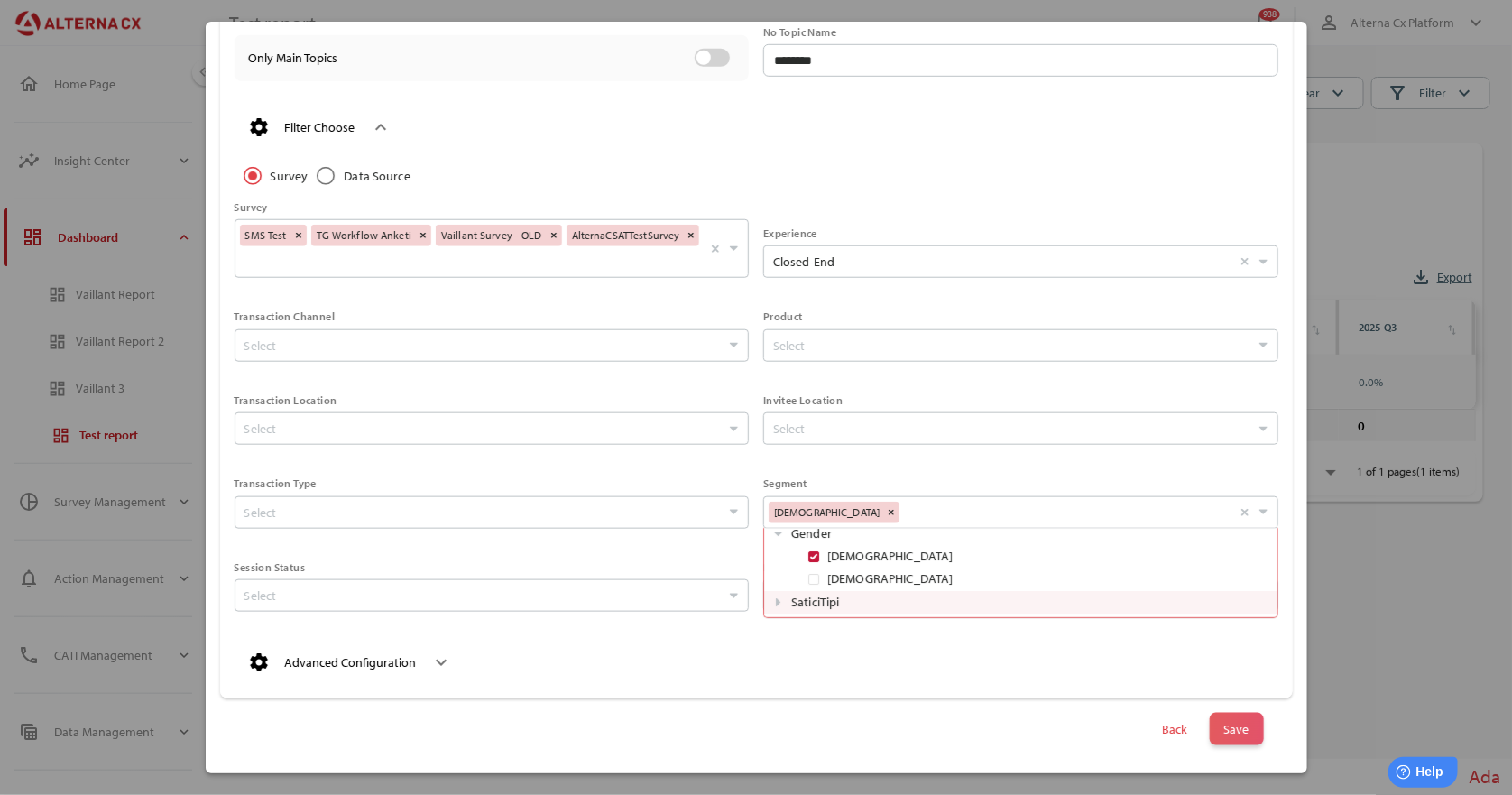
click at [1224, 726] on span "Save" at bounding box center [1236, 729] width 26 height 26
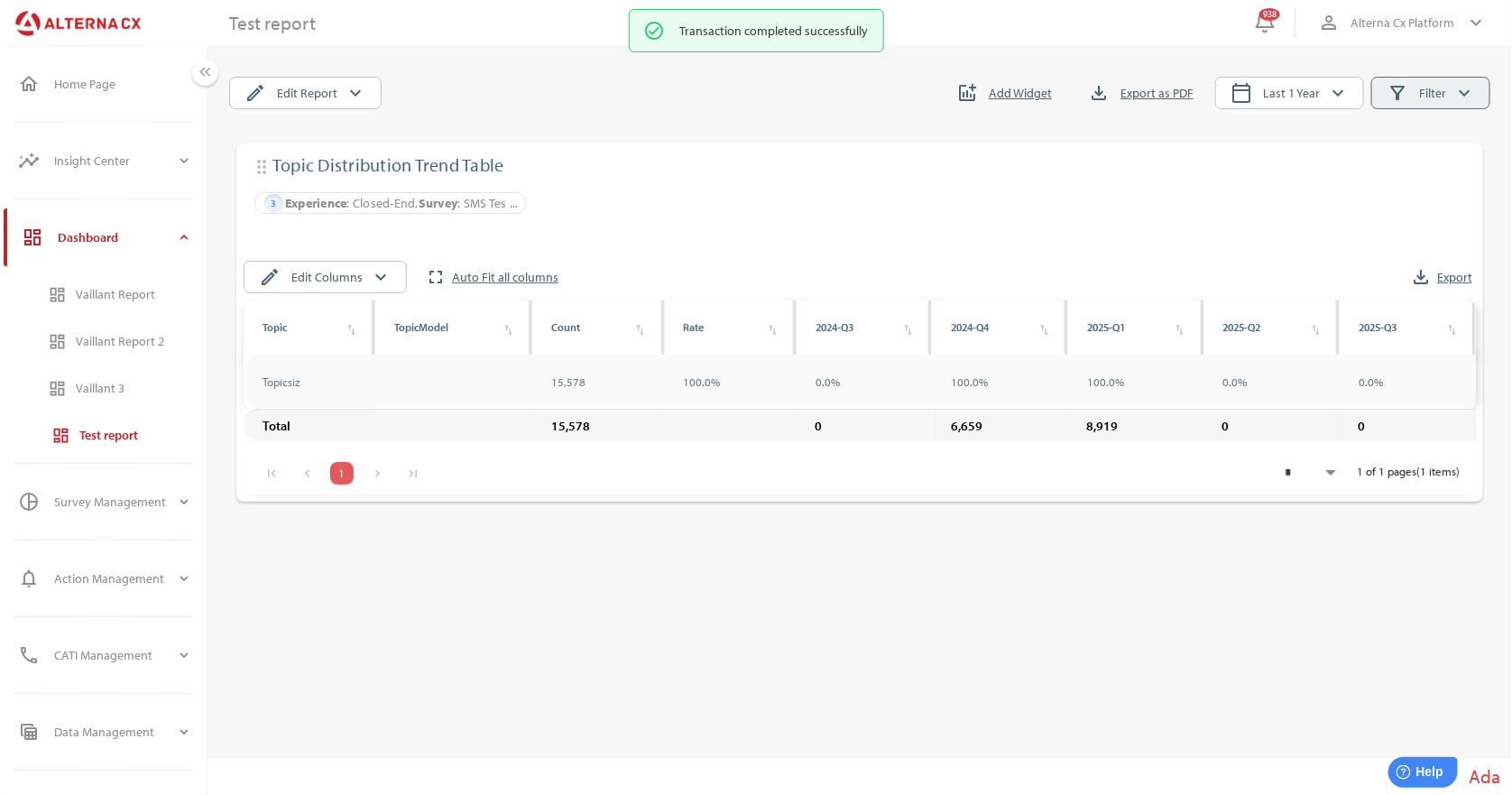
click at [1453, 107] on span "filter_alt Filter keyboard_arrow_down" at bounding box center [1431, 93] width 119 height 32
click at [928, 594] on div "drag_indicator Topic Distribution Trend Table tune 3 Experience : Closed-End, S…" at bounding box center [859, 421] width 1262 height 555
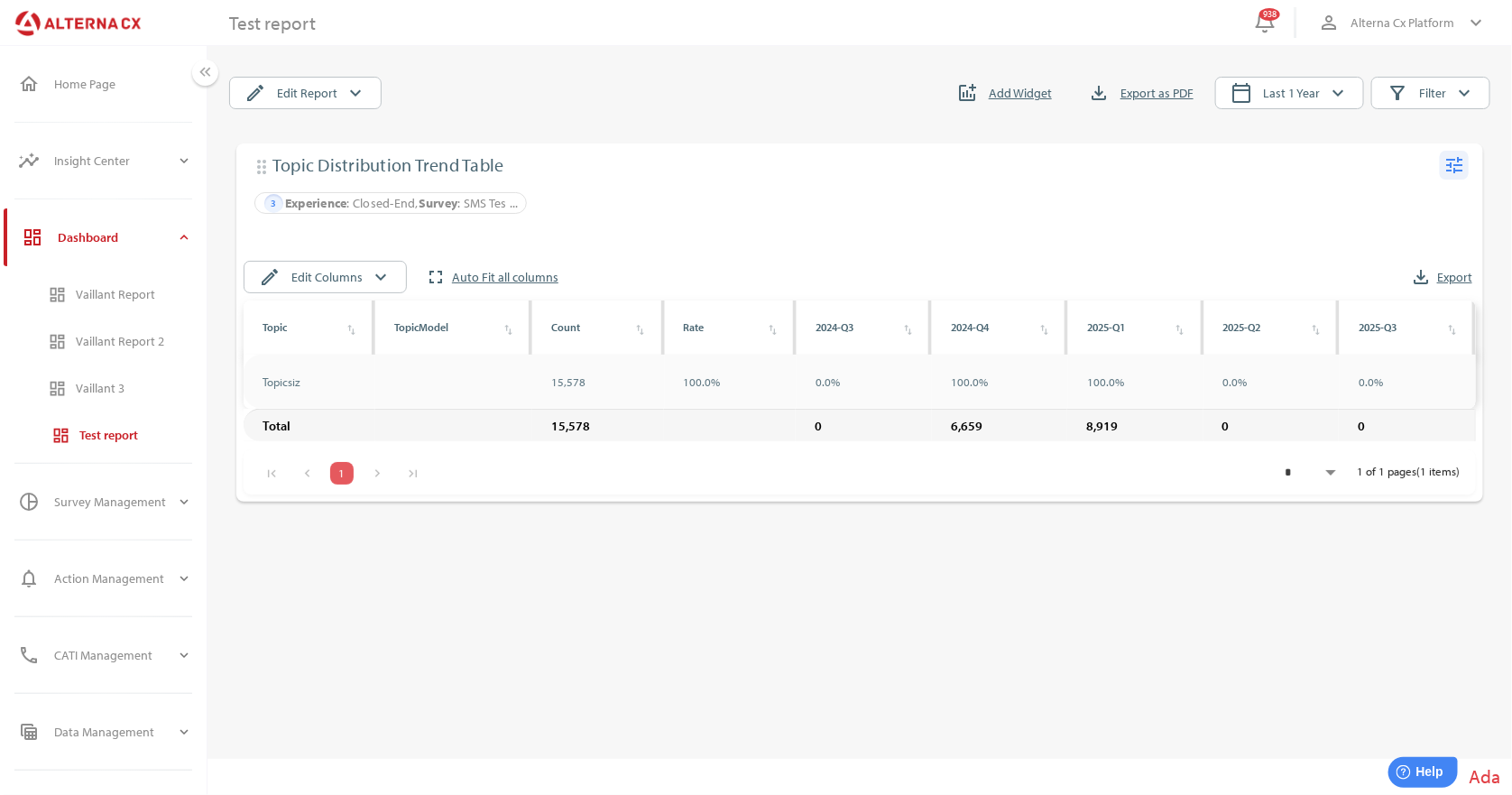
click at [1454, 171] on icon "tune" at bounding box center [1453, 164] width 22 height 22
click at [1423, 202] on div "Edit" at bounding box center [1419, 201] width 70 height 29
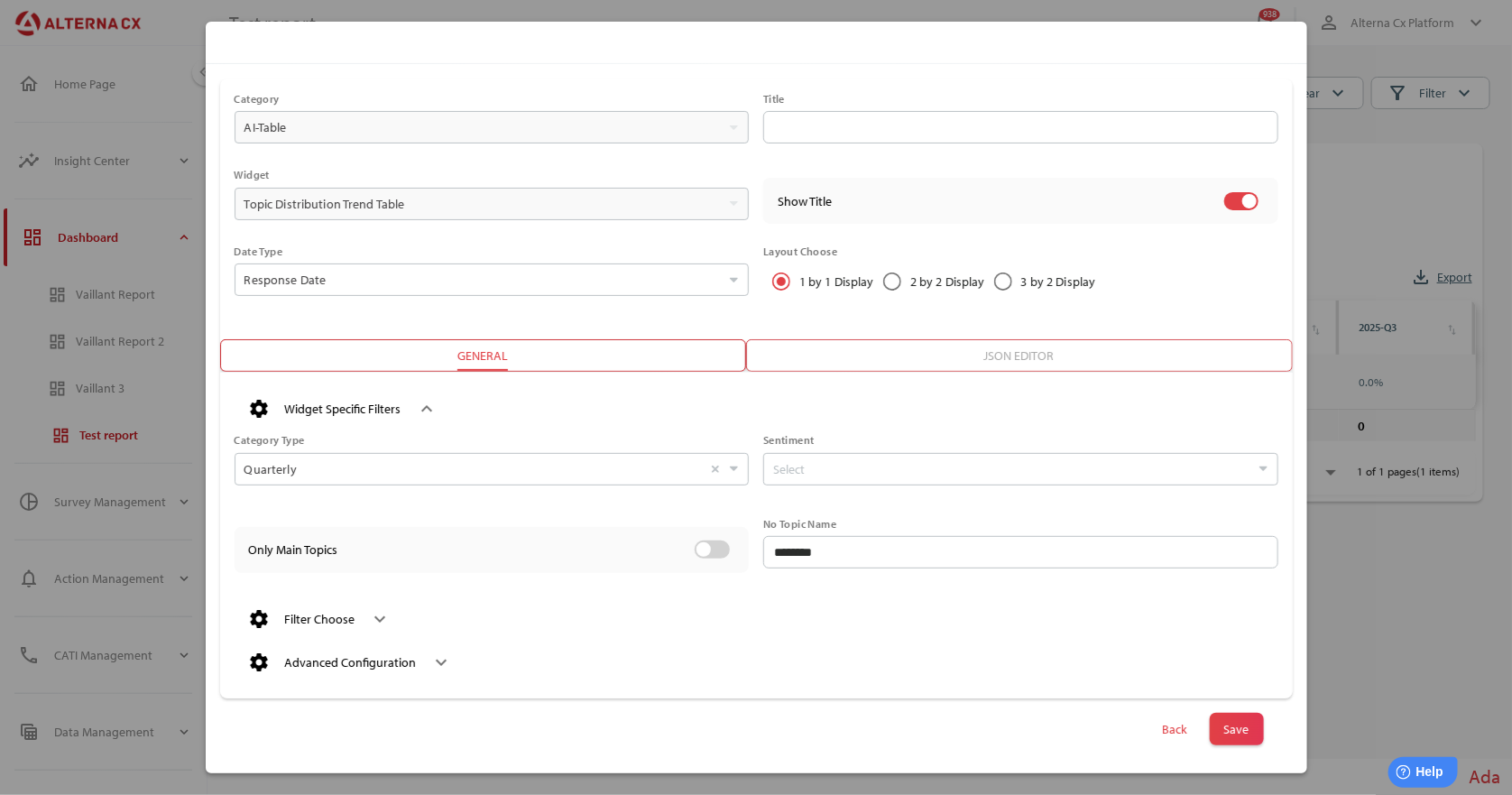
click at [315, 612] on div "Filter Choose" at bounding box center [320, 619] width 70 height 15
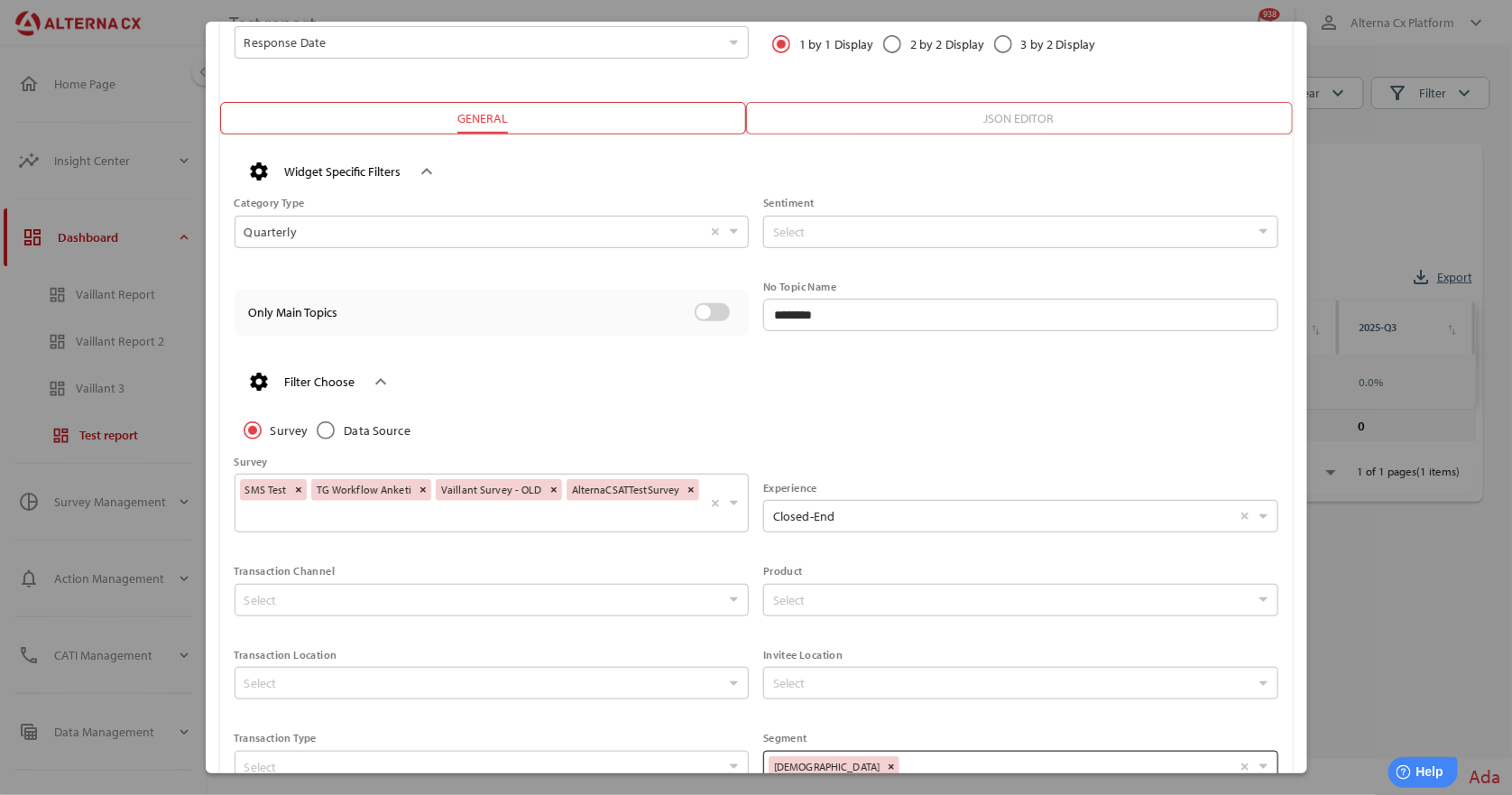
scroll to position [417, 0]
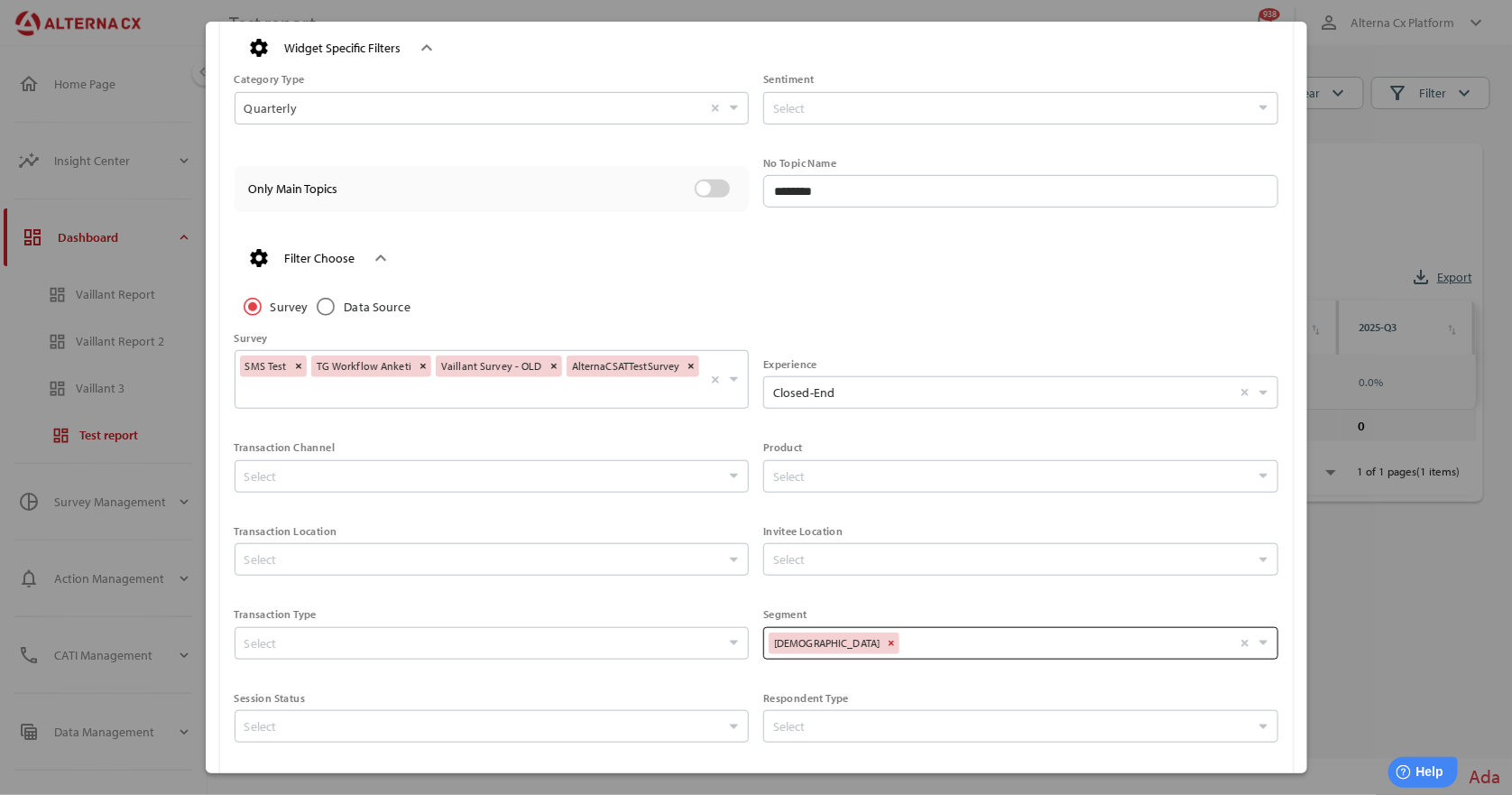
click at [885, 643] on span at bounding box center [891, 643] width 14 height 16
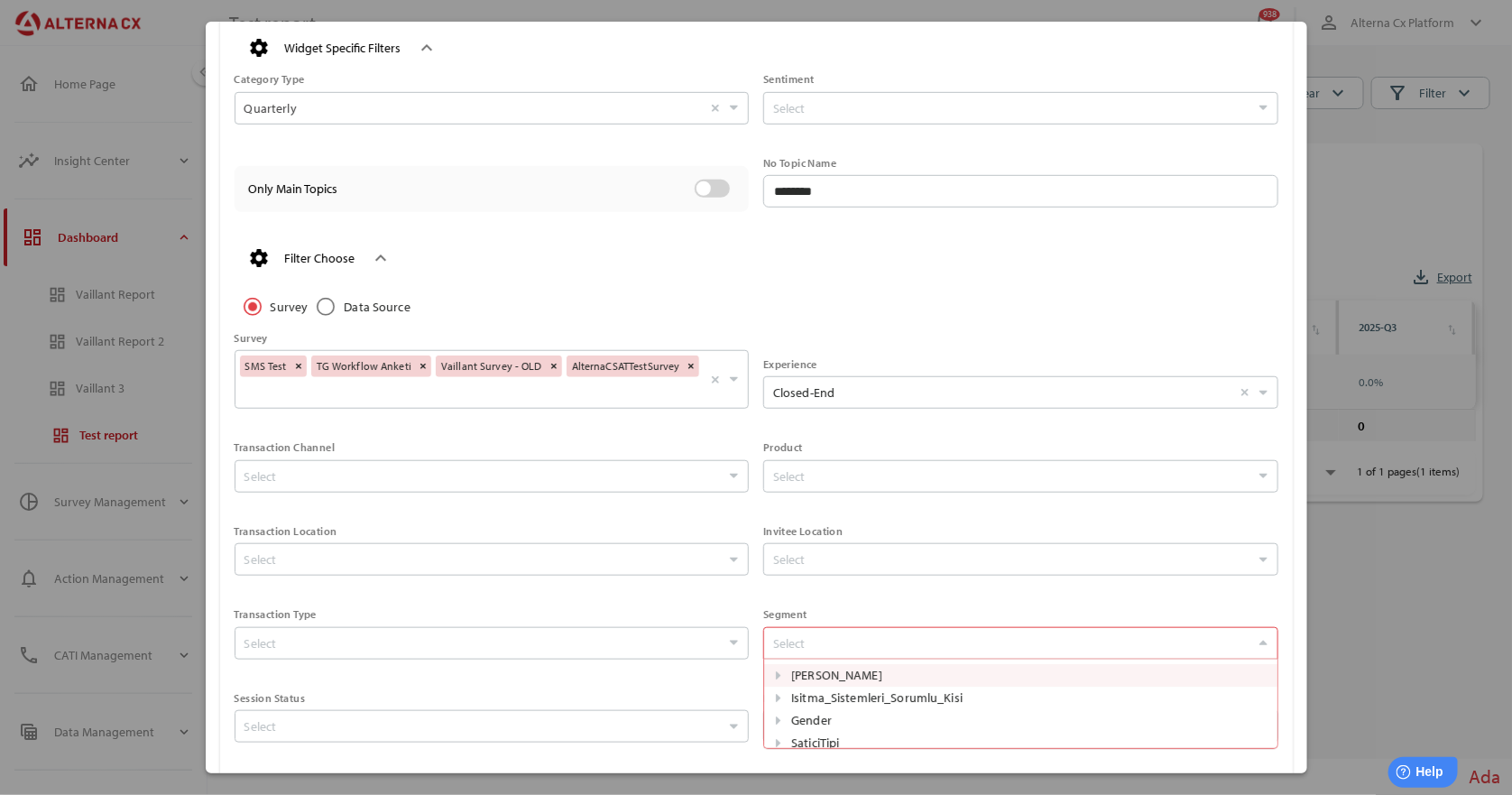
scroll to position [88, 493]
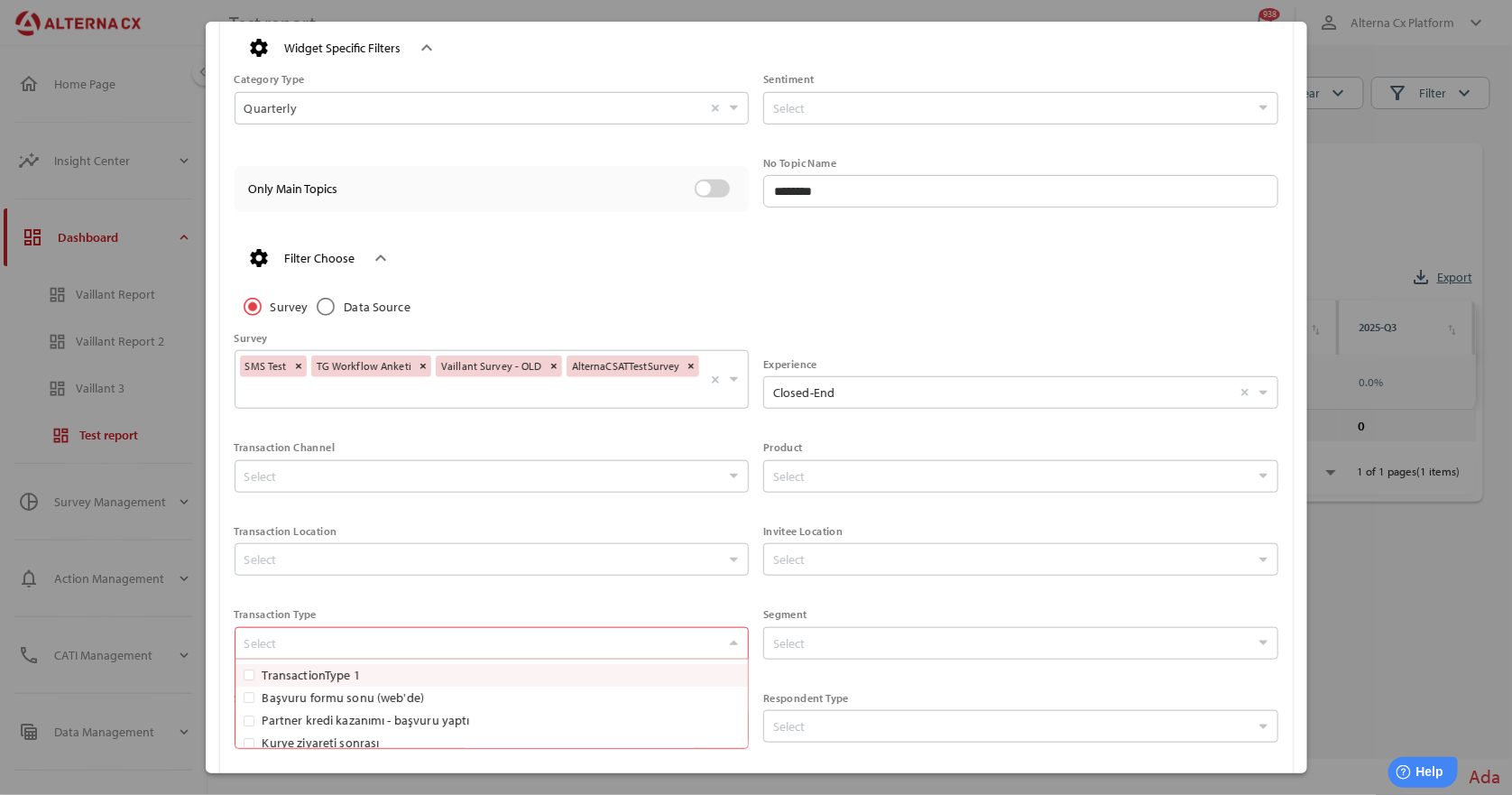
click at [297, 642] on div "Select" at bounding box center [483, 643] width 486 height 18
type input "*"
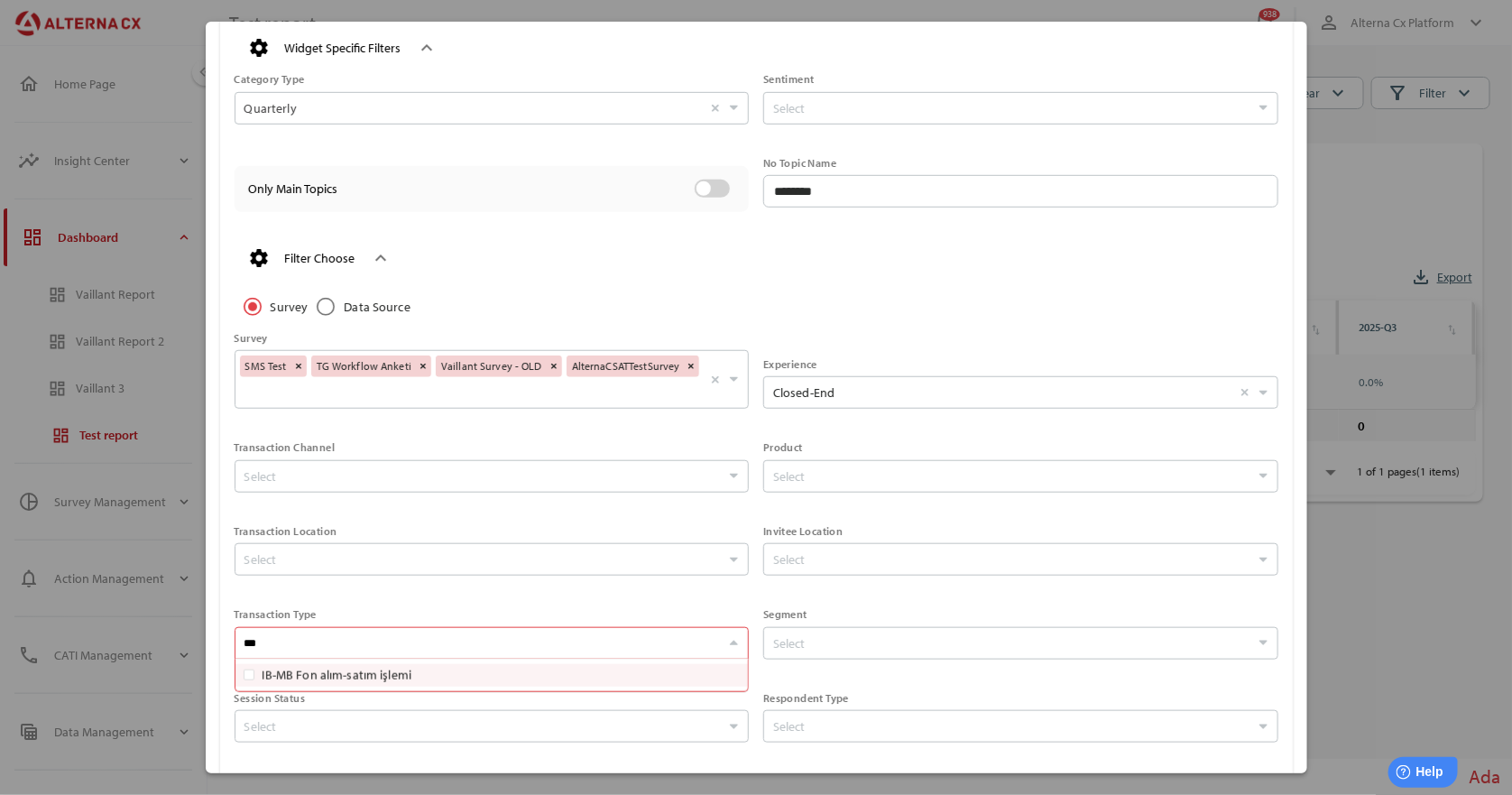
scroll to position [0, 0]
click at [344, 684] on label "IB-MB Fon alım-satım işlemi" at bounding box center [501, 676] width 487 height 23
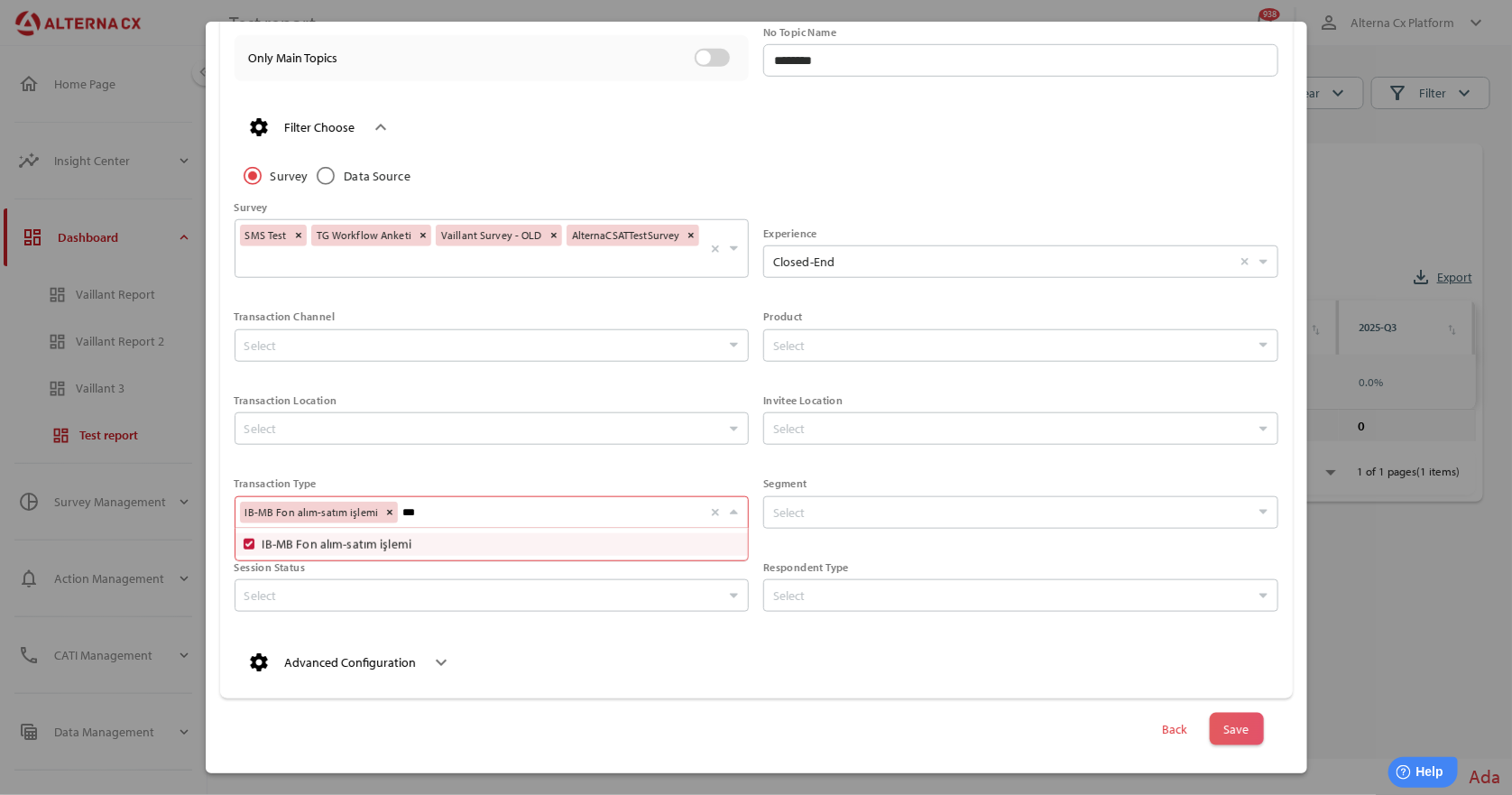
type input "***"
click at [1227, 723] on span "Save" at bounding box center [1236, 729] width 26 height 26
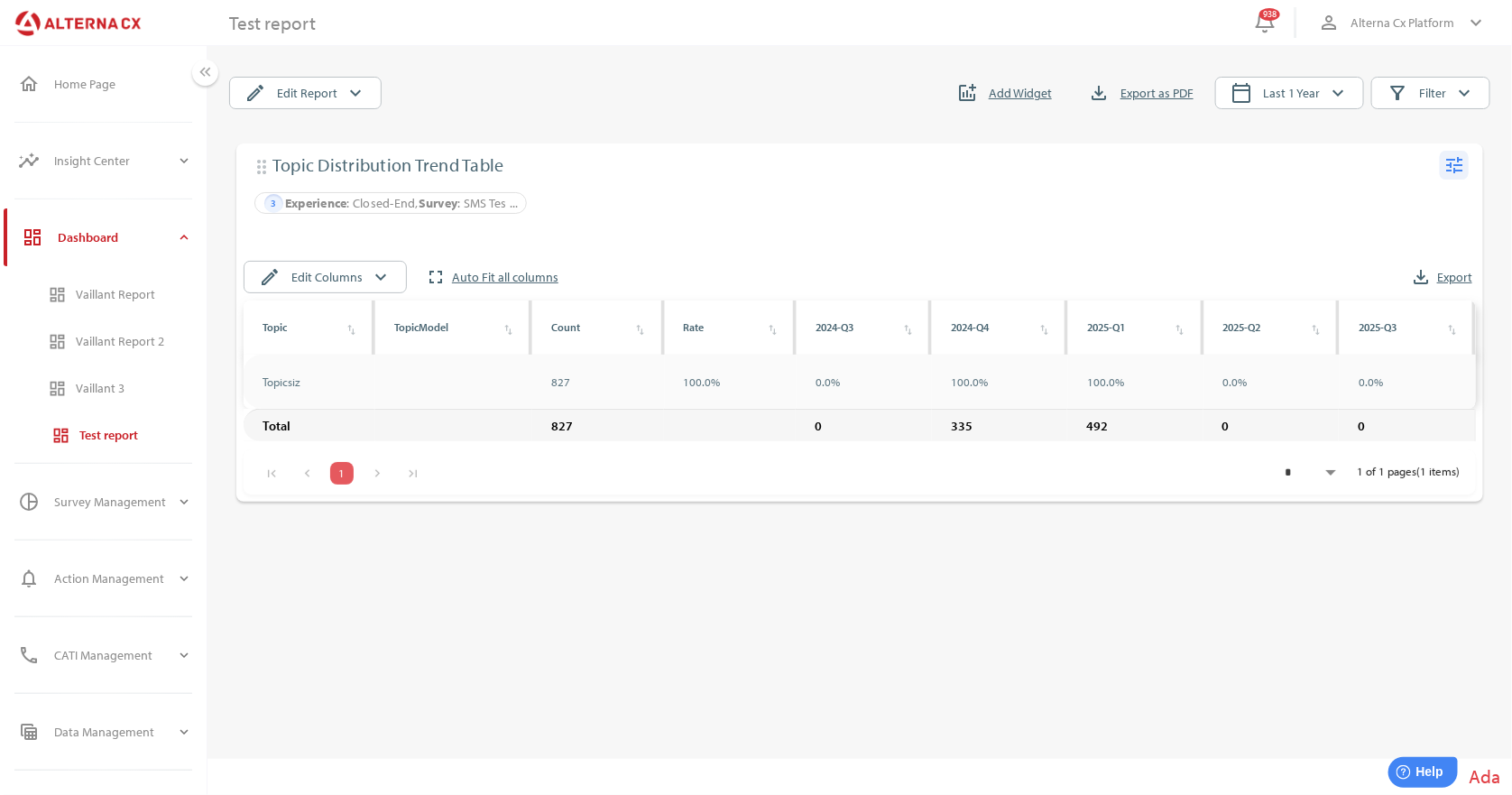
click at [1446, 169] on icon "tune" at bounding box center [1453, 164] width 22 height 22
click at [1430, 211] on div "Edit" at bounding box center [1419, 201] width 70 height 29
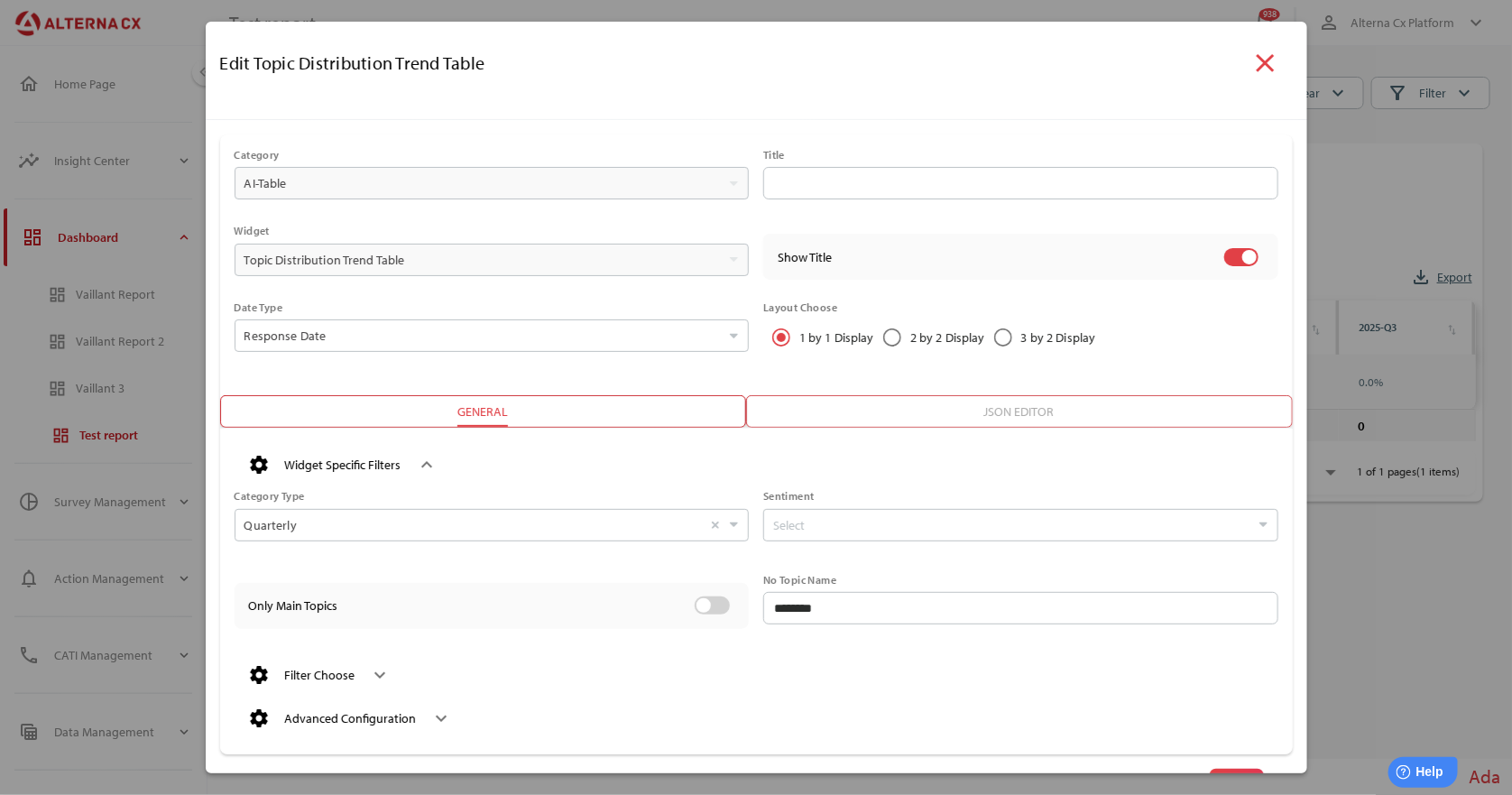
drag, startPoint x: 359, startPoint y: 676, endPoint x: 387, endPoint y: 682, distance: 28.6
click at [357, 676] on div "keyboard_arrow_down" at bounding box center [373, 675] width 36 height 29
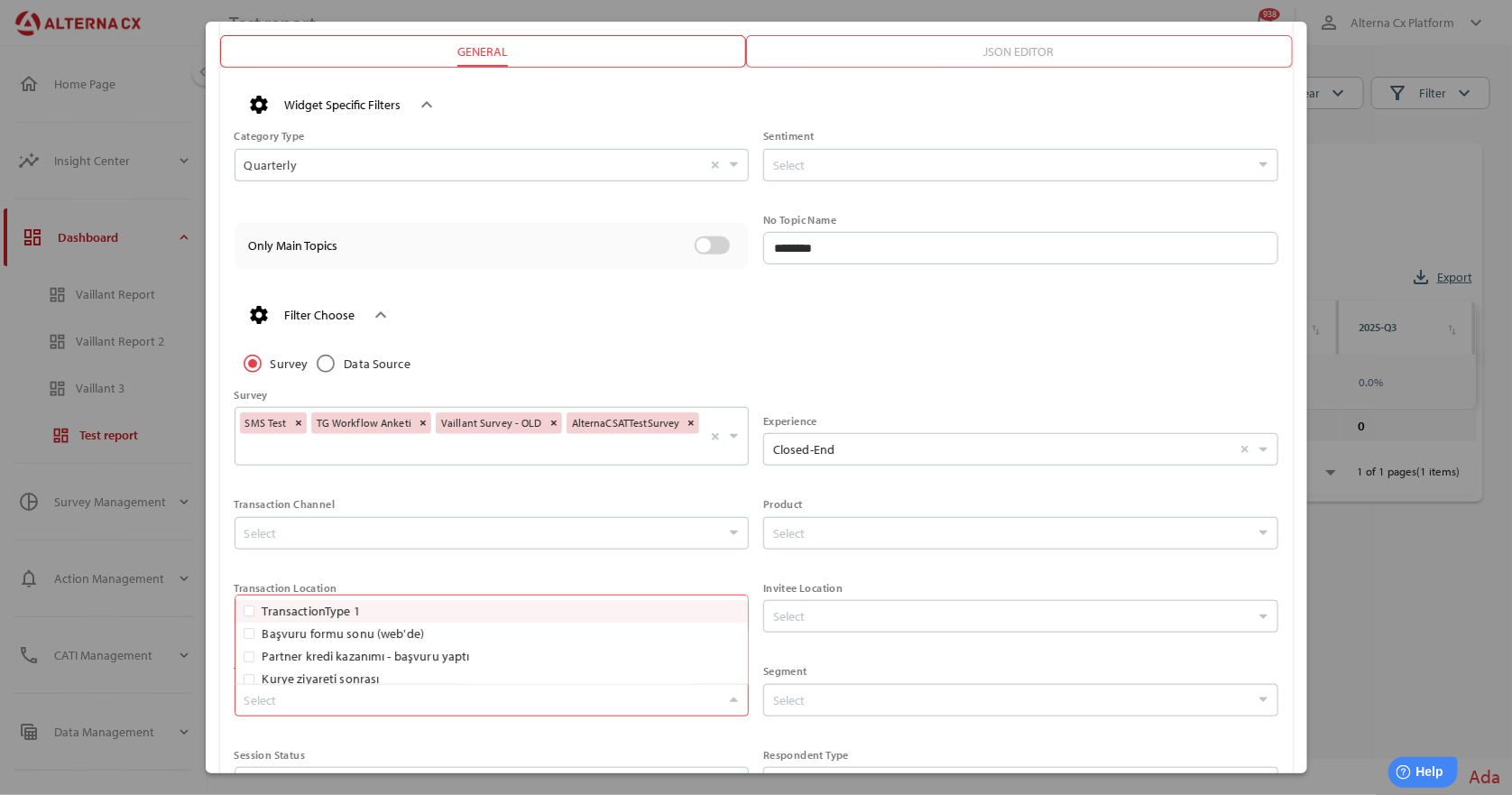
click at [378, 698] on div "IB-MB Fon alım-satım işlemi" at bounding box center [321, 704] width 113 height 18
click at [330, 530] on input "Select" at bounding box center [483, 533] width 476 height 30
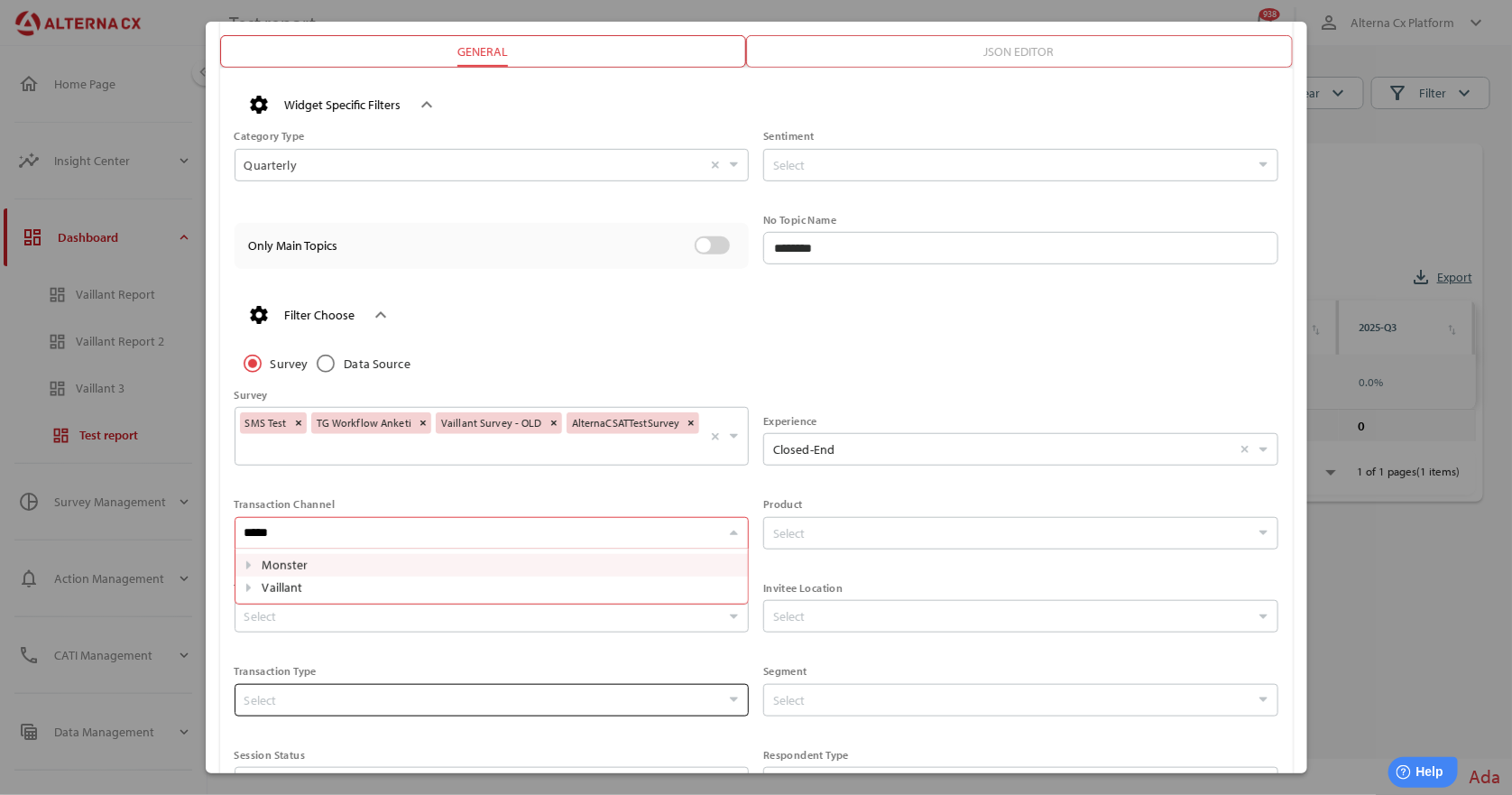
type input "******"
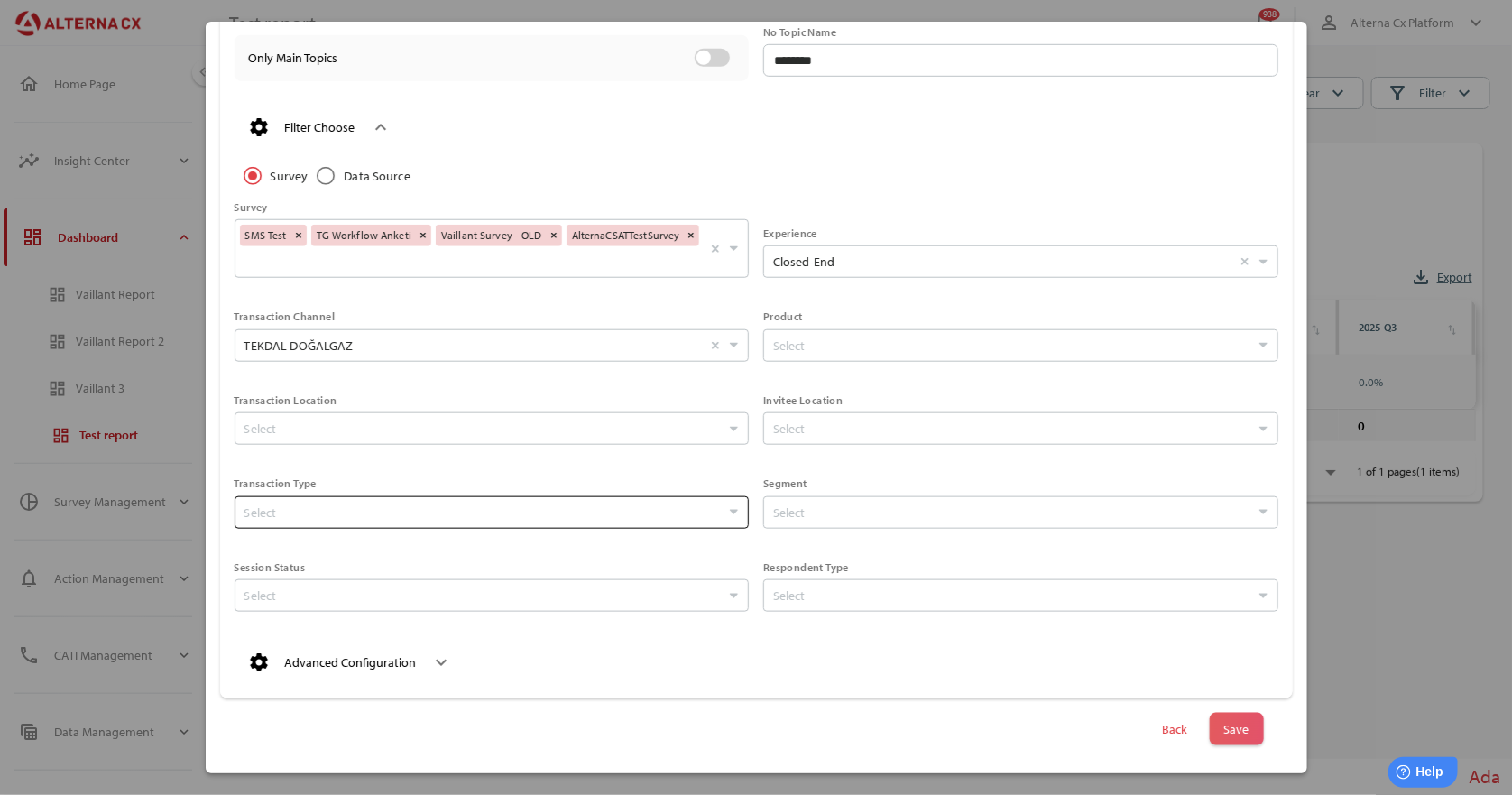
click at [1226, 731] on span "Save" at bounding box center [1236, 729] width 26 height 26
